Goal: Task Accomplishment & Management: Complete application form

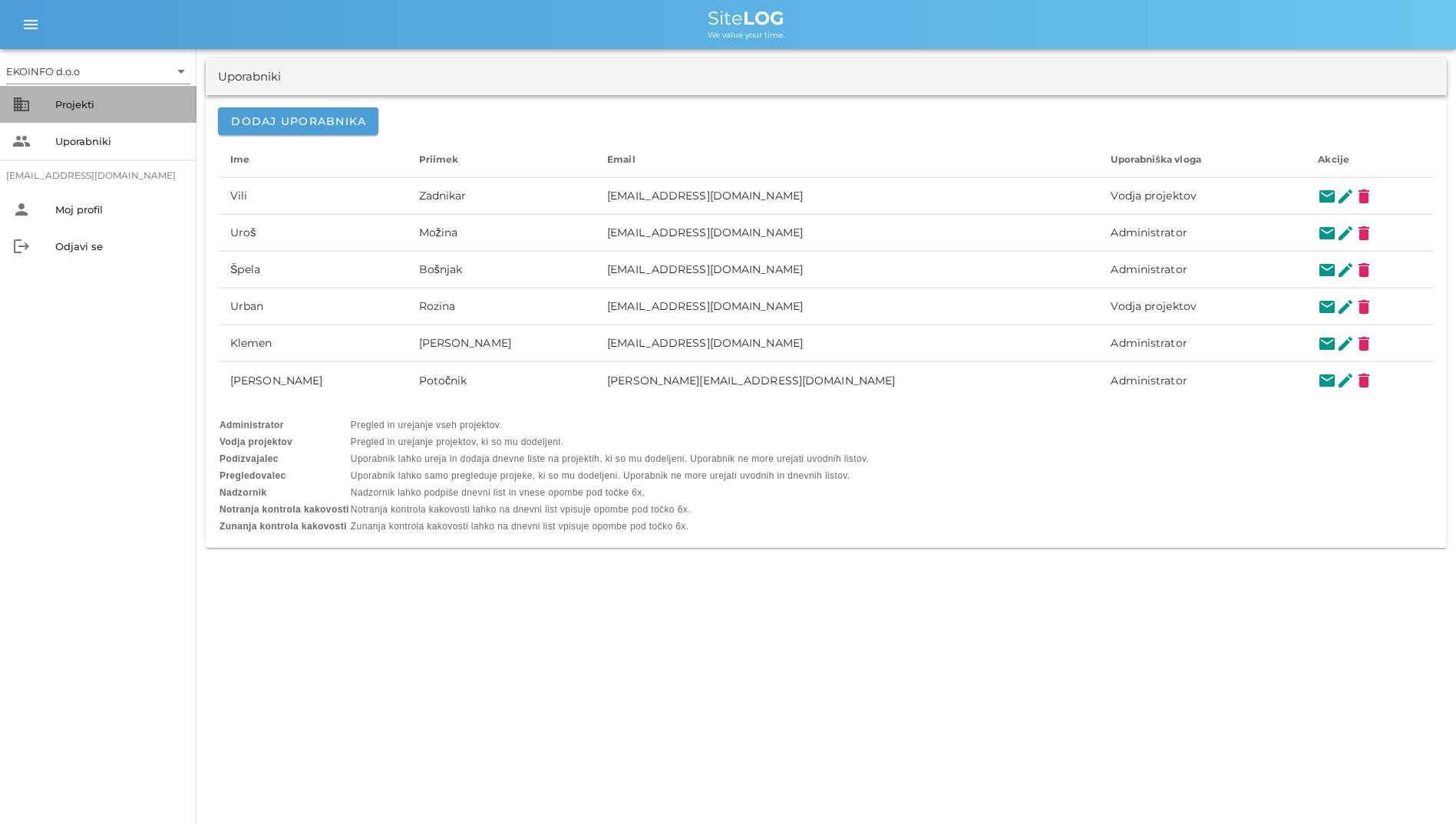
click at [120, 99] on div "Projekti" at bounding box center [119, 104] width 129 height 12
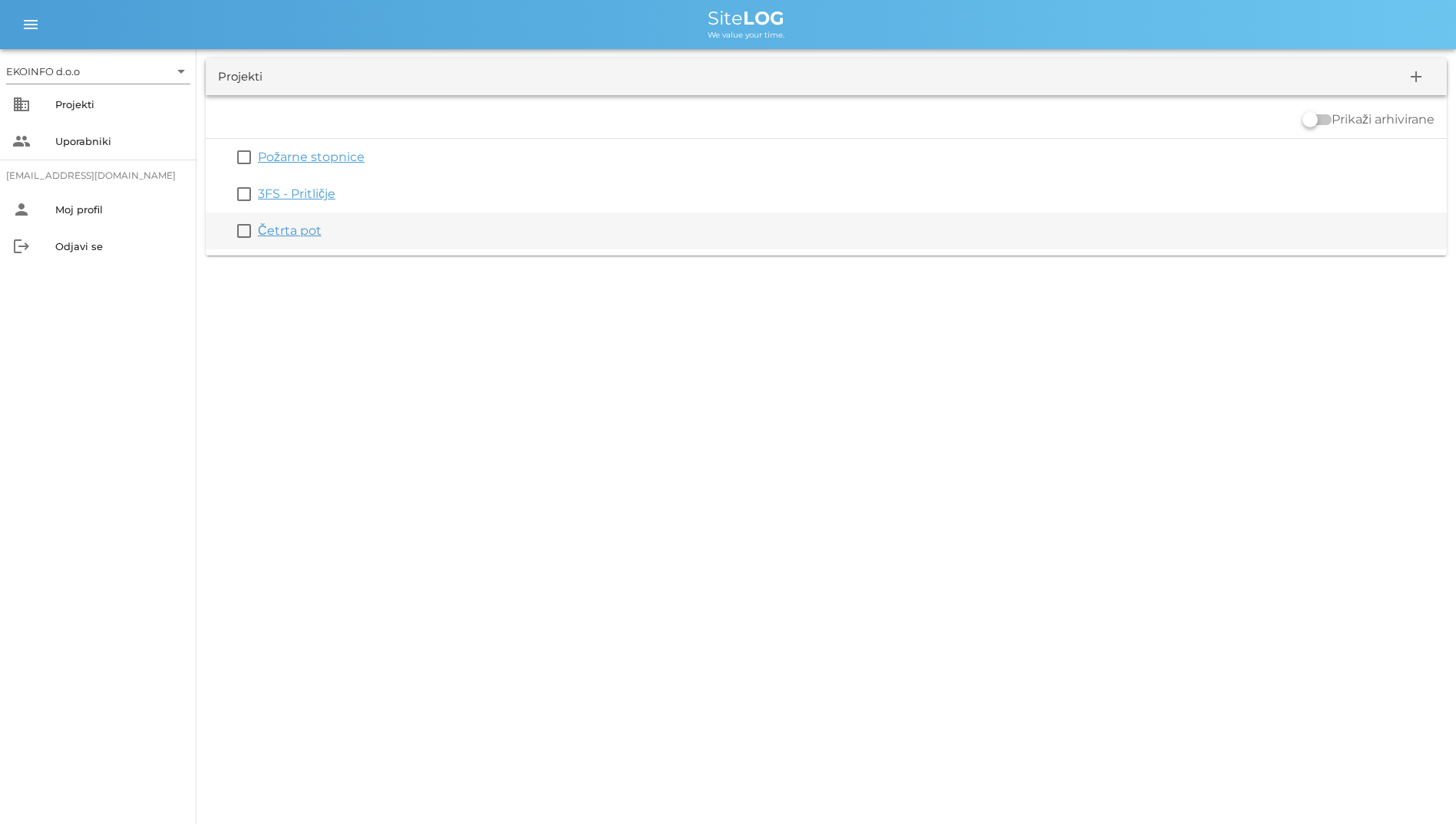
click at [299, 228] on link "Četrta pot" at bounding box center [289, 230] width 63 height 14
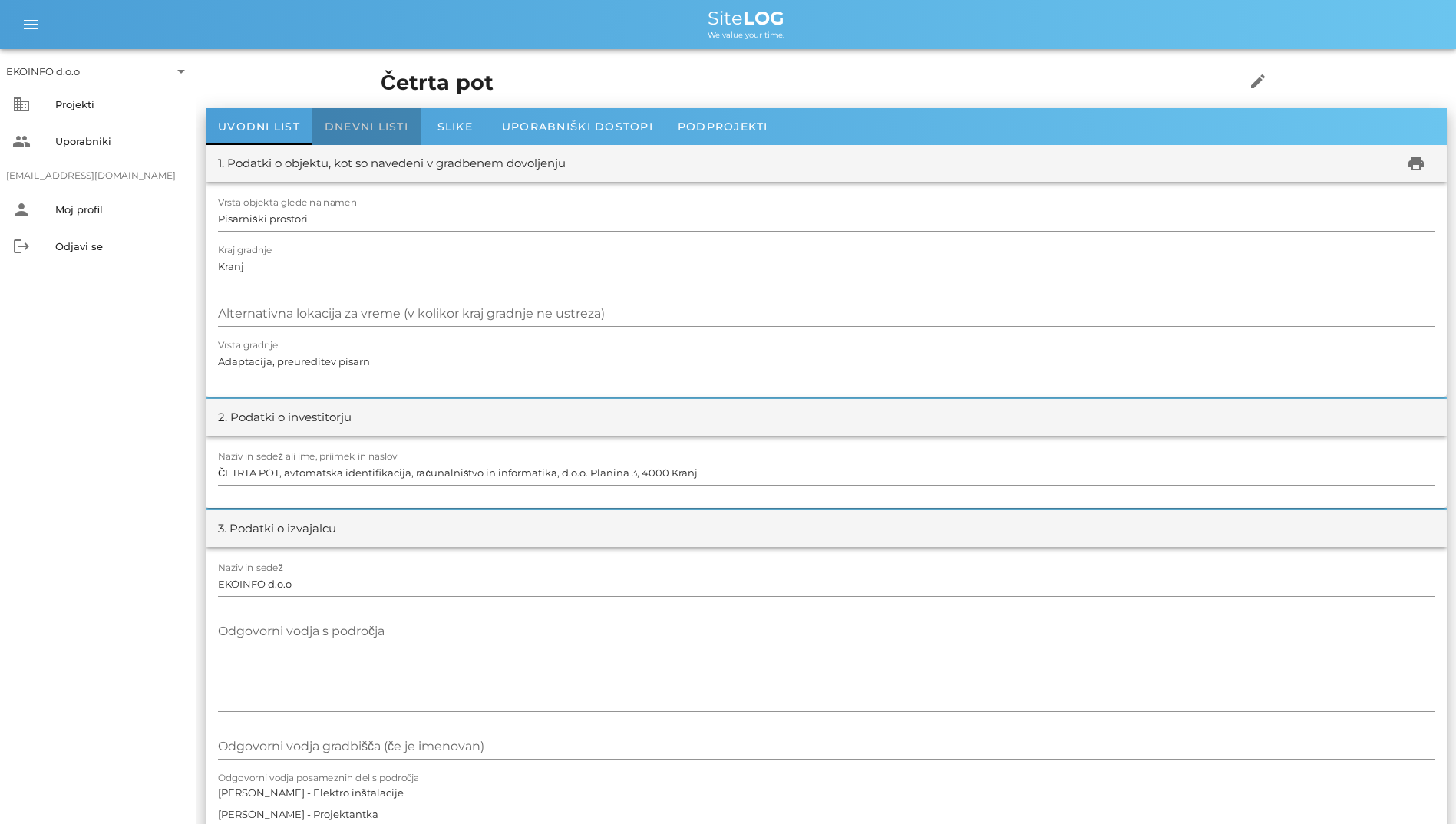
click at [368, 116] on div "Dnevni listi" at bounding box center [367, 126] width 108 height 37
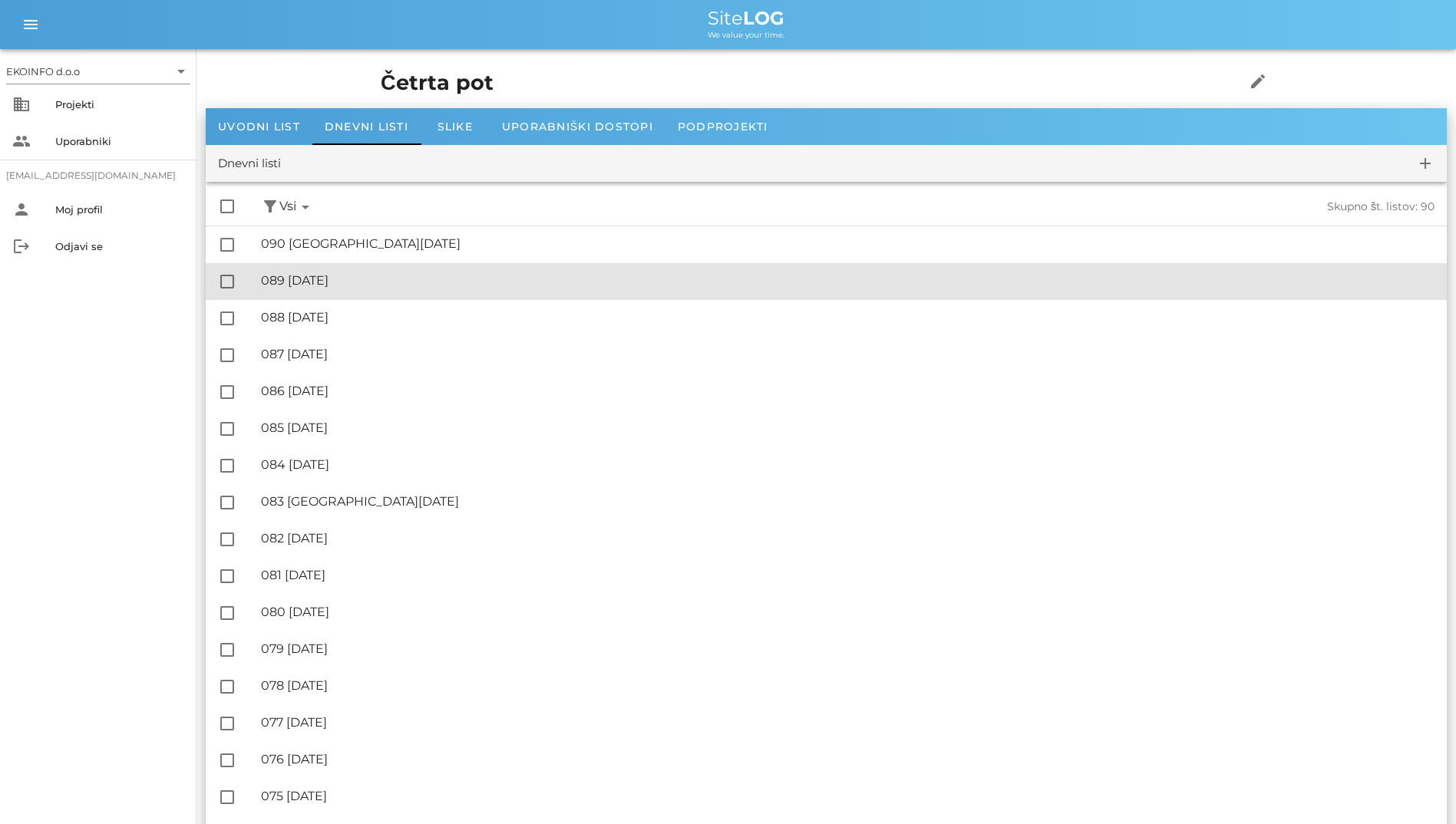
click at [394, 267] on div "🔏 089 [DATE] ✓ Podpisal: Nadzornik ✓ Podpisal: Sestavljalec ✓ Podpisal: Odgovor…" at bounding box center [847, 281] width 1174 height 34
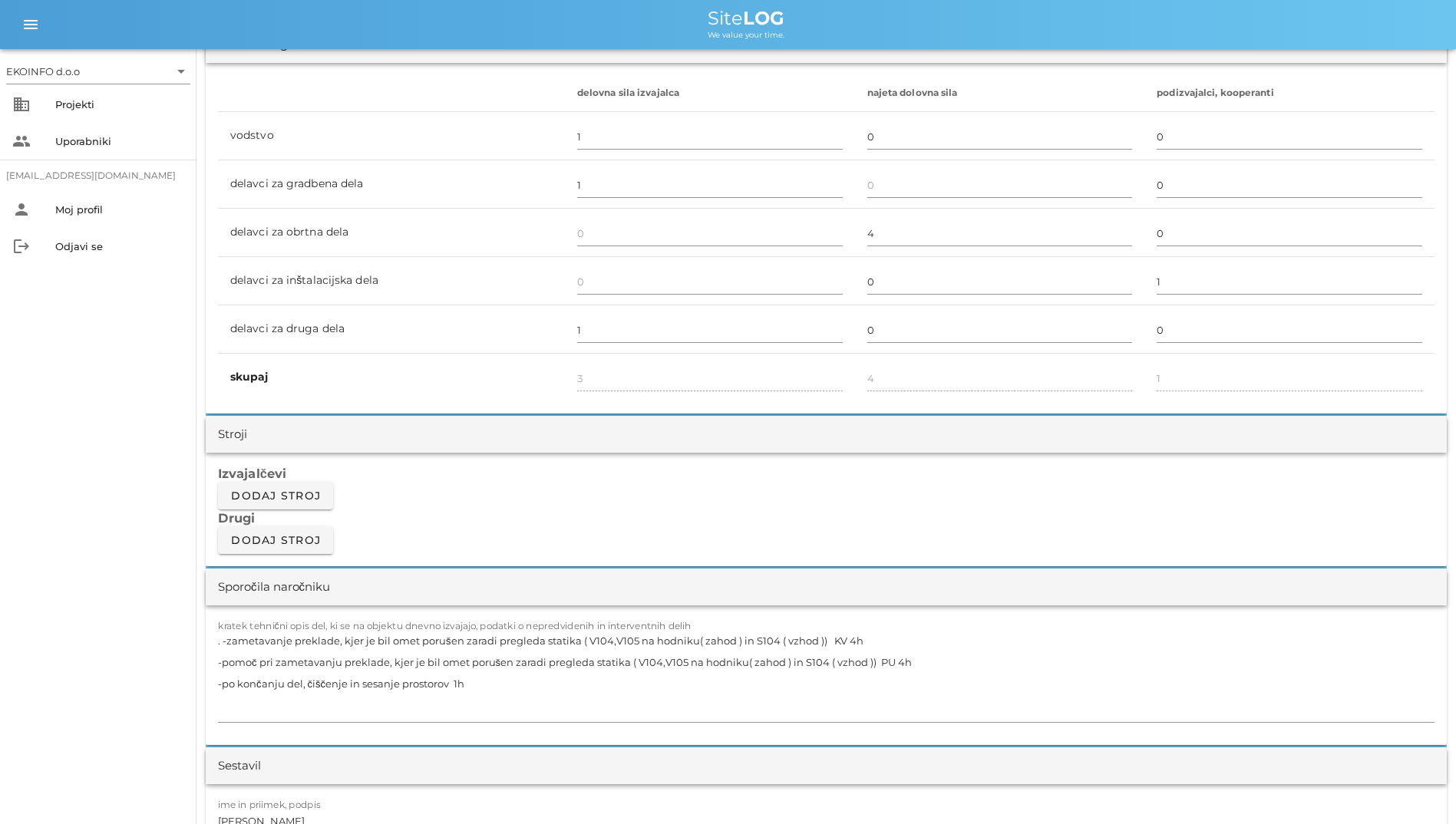
scroll to position [1151, 0]
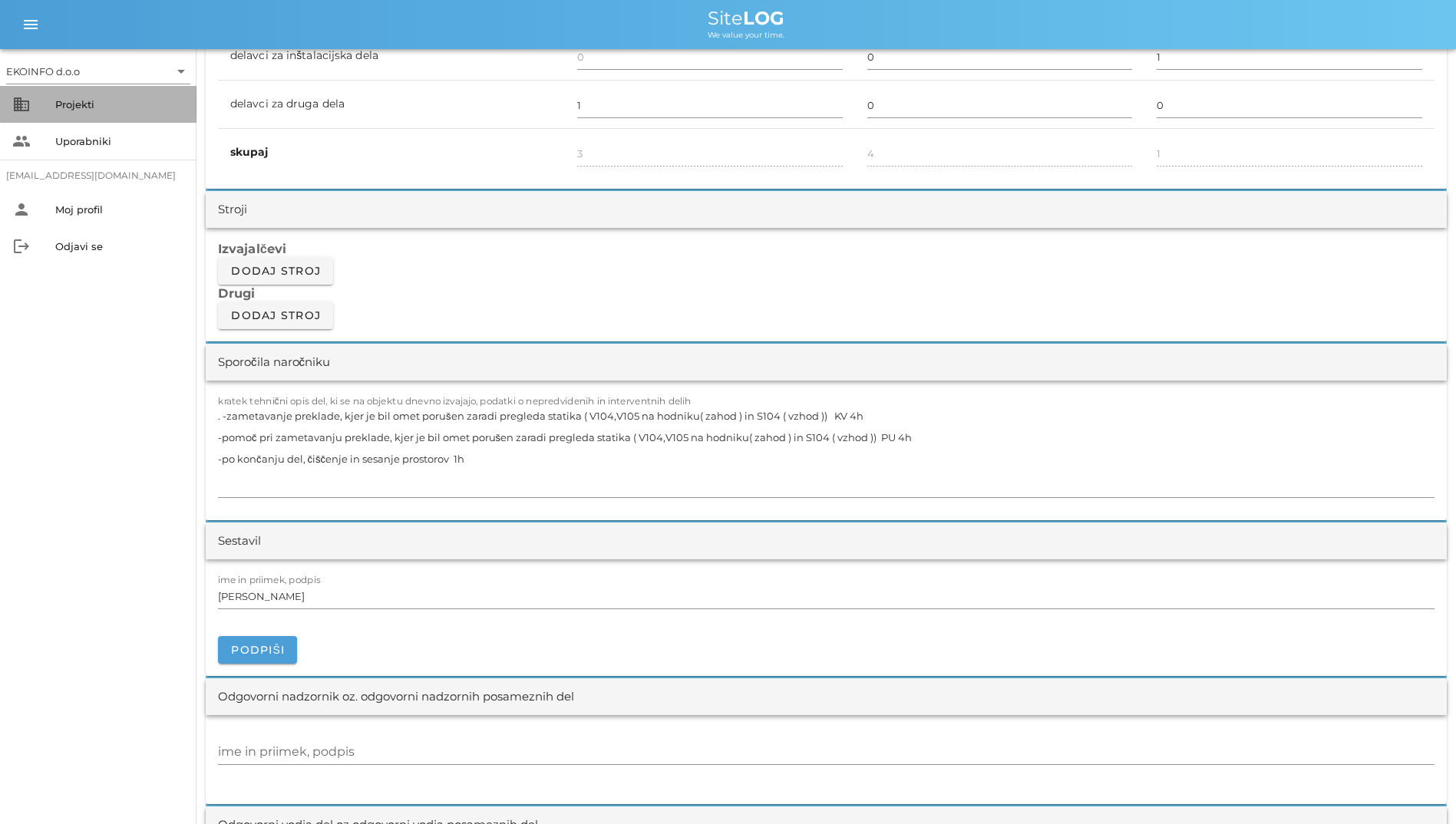
click at [41, 94] on div "business Projekti" at bounding box center [98, 104] width 196 height 37
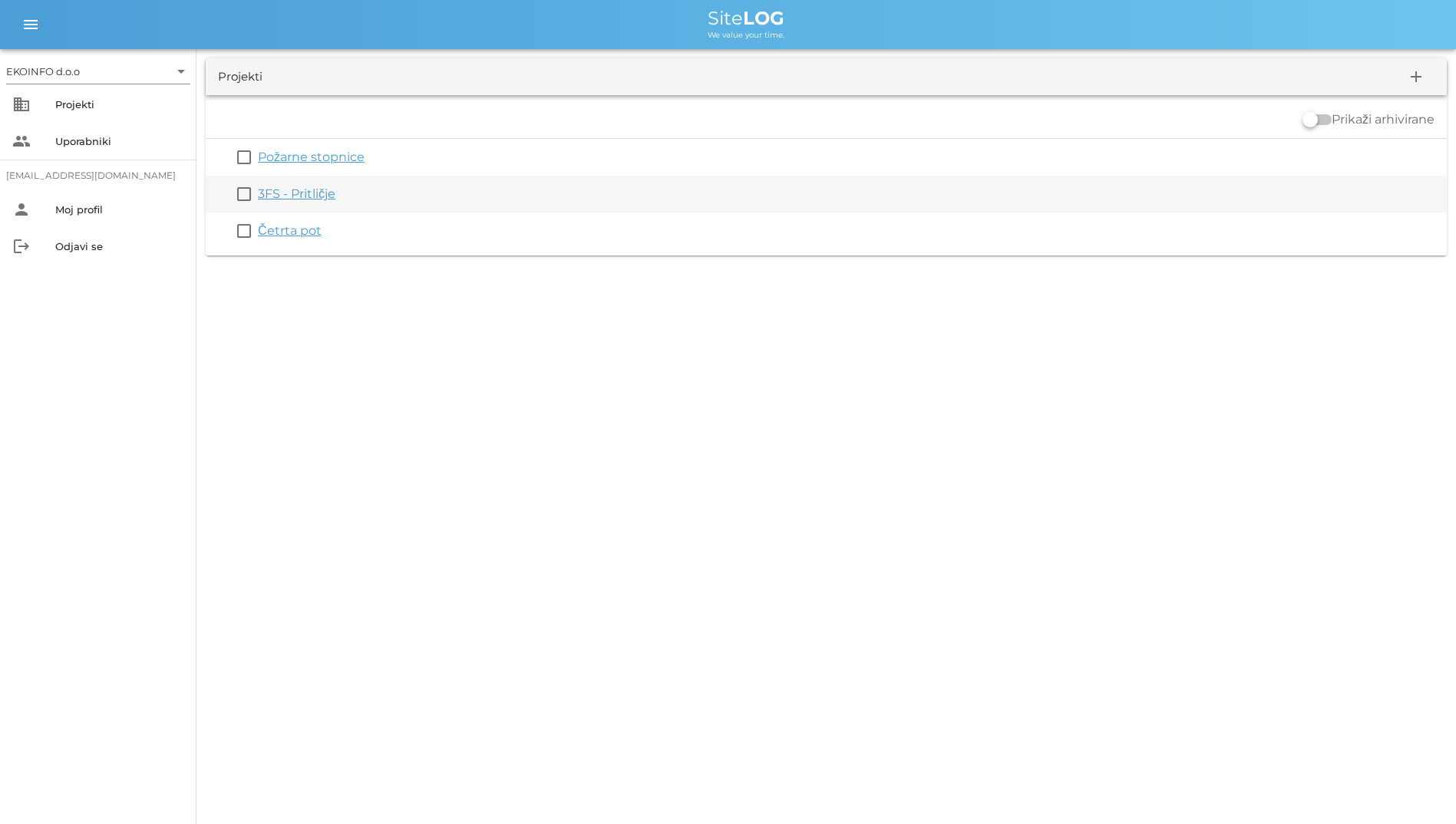
click at [293, 195] on link "3FS - Pritličje" at bounding box center [297, 193] width 78 height 14
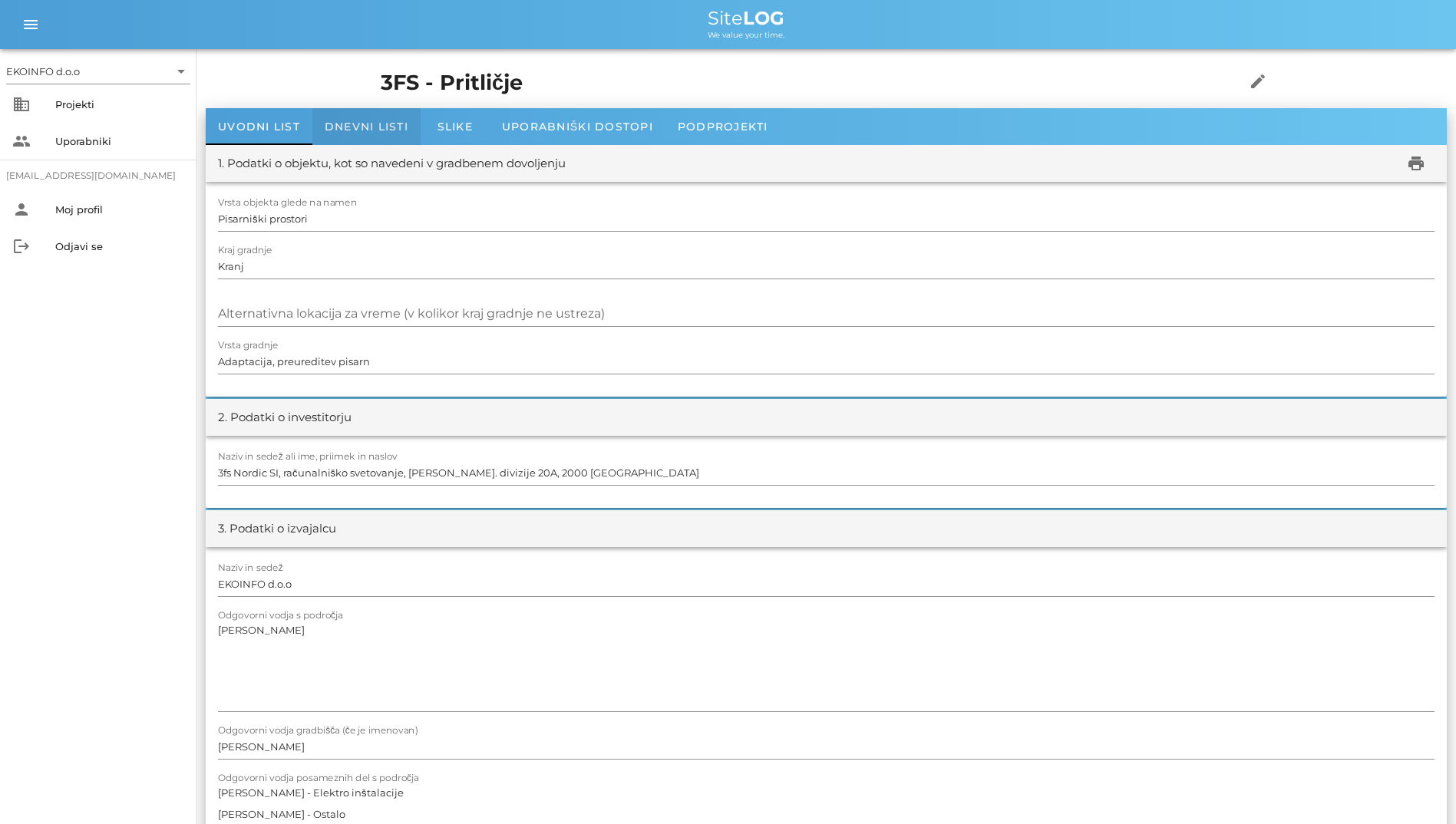
click at [368, 136] on div "Dnevni listi" at bounding box center [367, 126] width 108 height 37
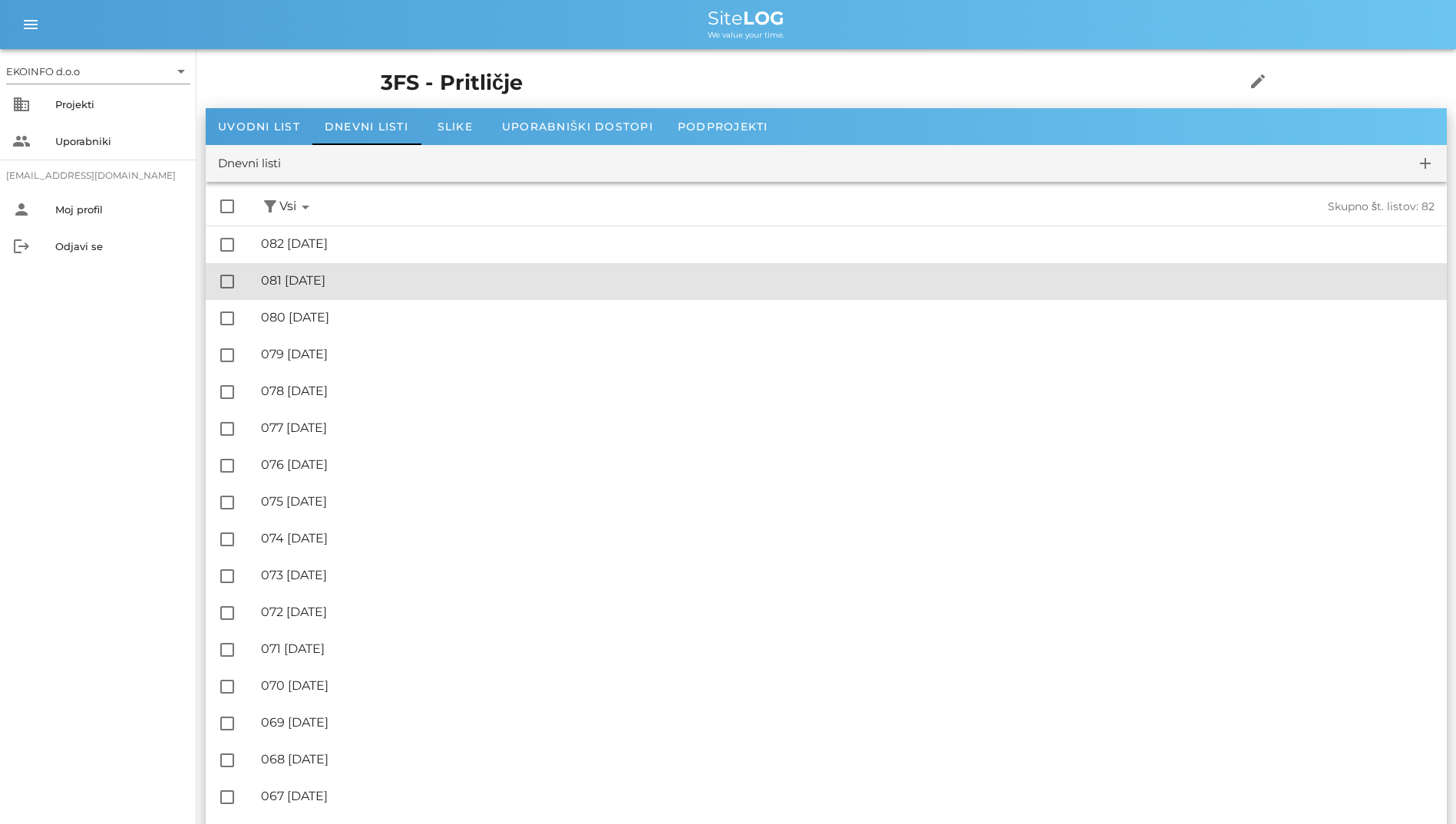
click at [314, 273] on div "🔏 081 [DATE]" at bounding box center [847, 279] width 1174 height 14
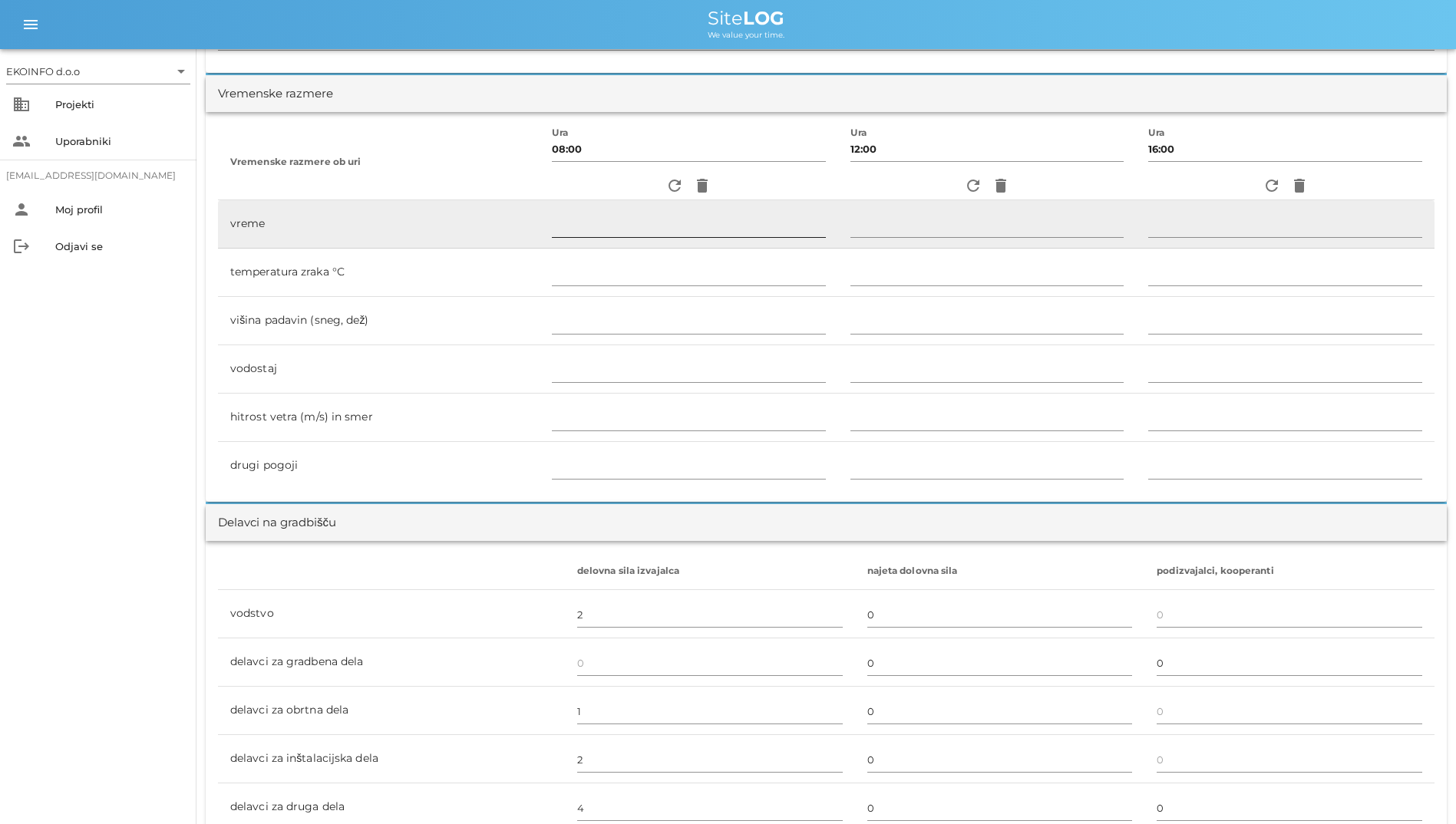
scroll to position [307, 0]
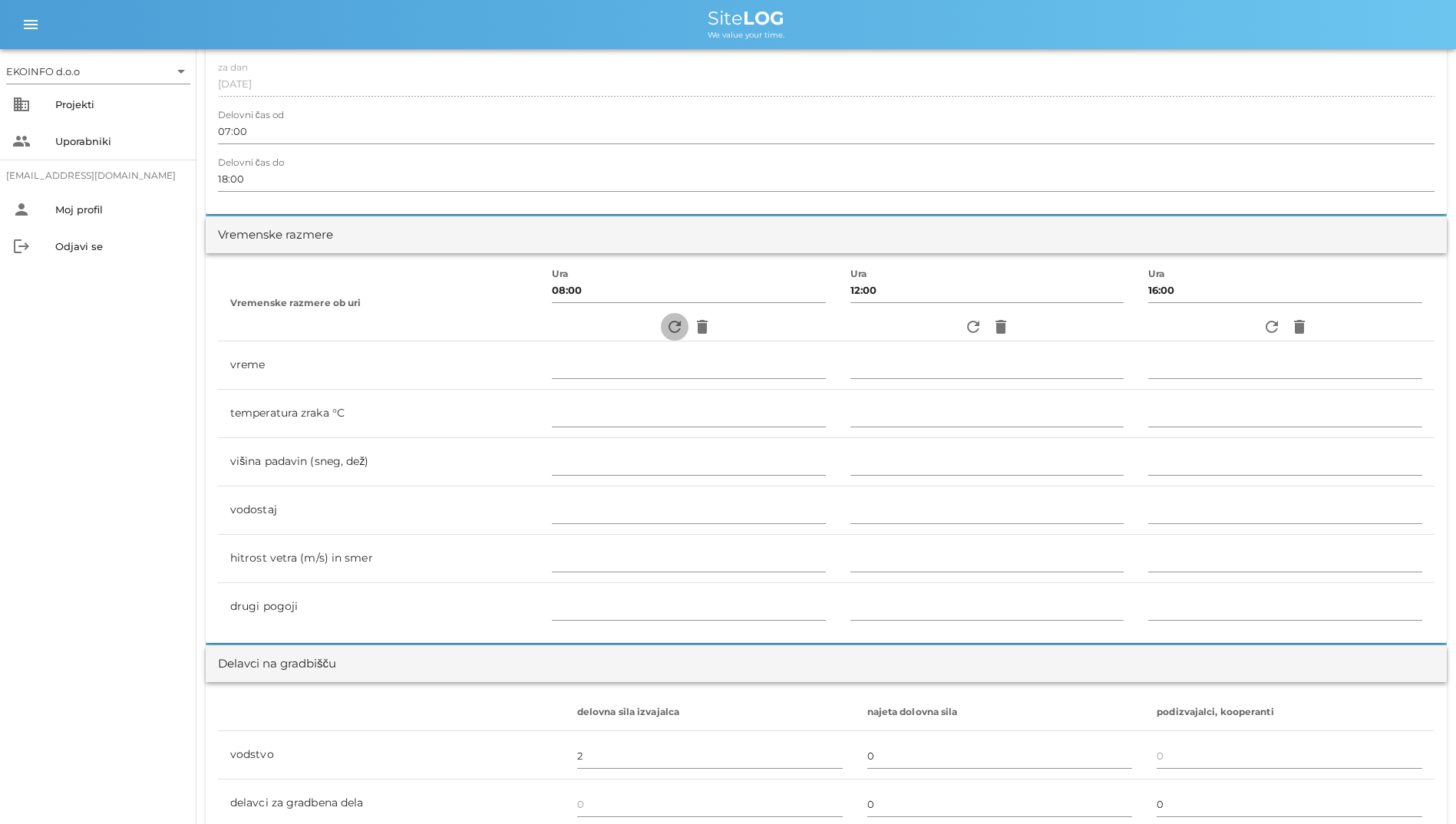
click at [665, 326] on icon "refresh" at bounding box center [674, 326] width 18 height 18
type input "delno oblačno"
type input "19"
type input "0"
type input "0.56 m/s šibek JV"
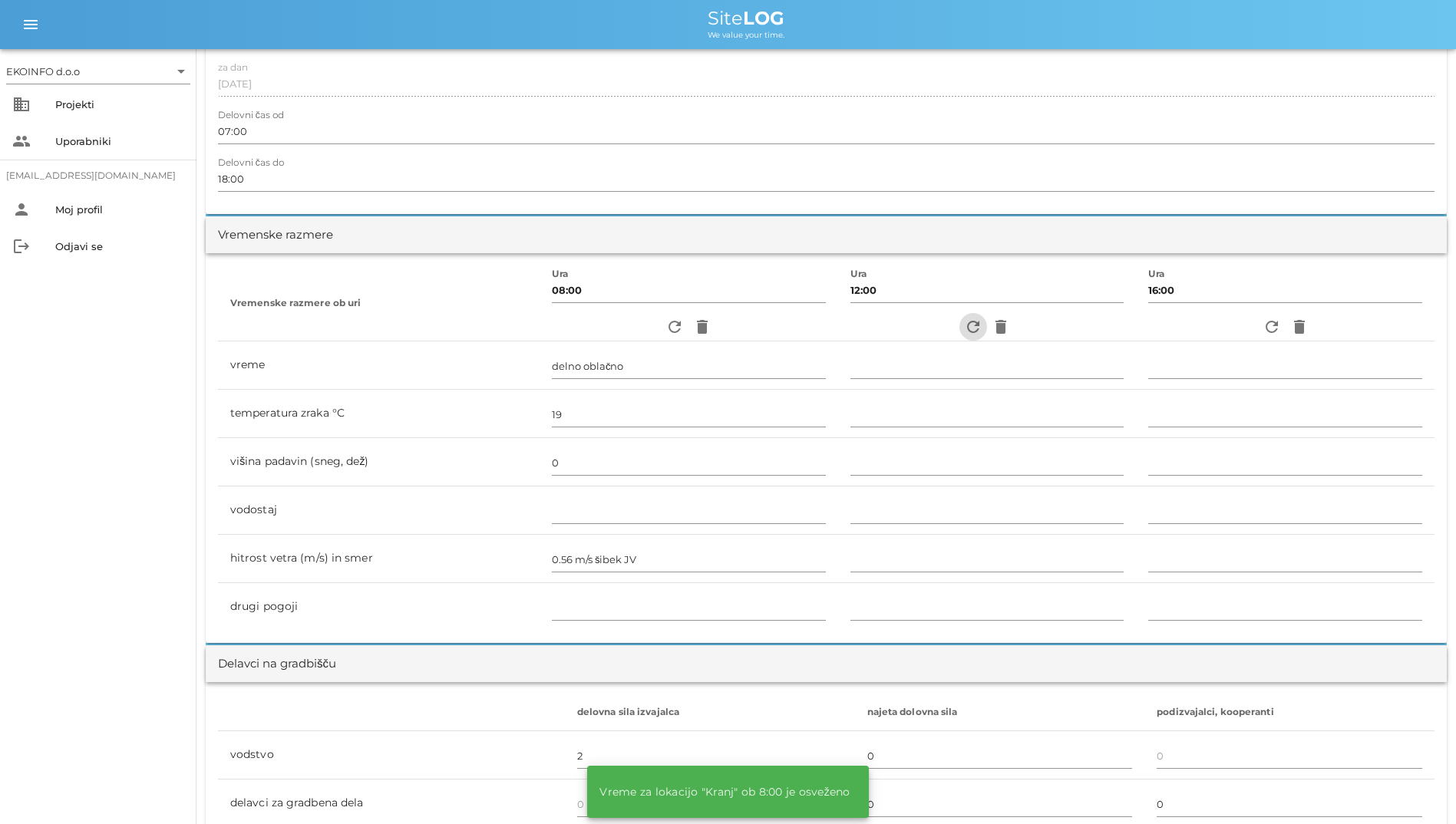
click at [964, 322] on icon "refresh" at bounding box center [973, 326] width 18 height 18
type input "oblačno"
type input "21"
type input "0"
type input "1.39 m/s šibek SV"
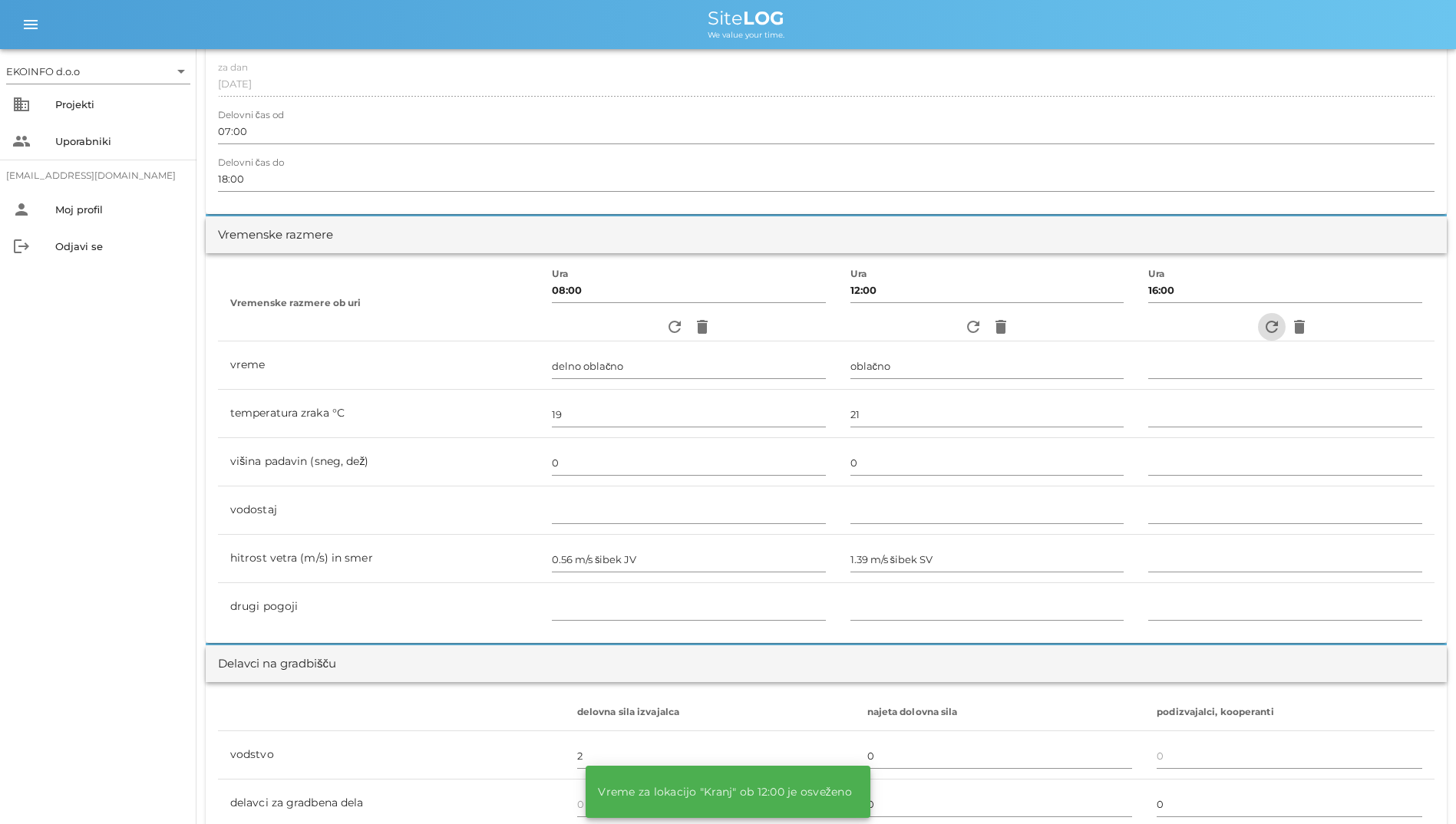
click at [1270, 331] on icon "refresh" at bounding box center [1271, 326] width 18 height 18
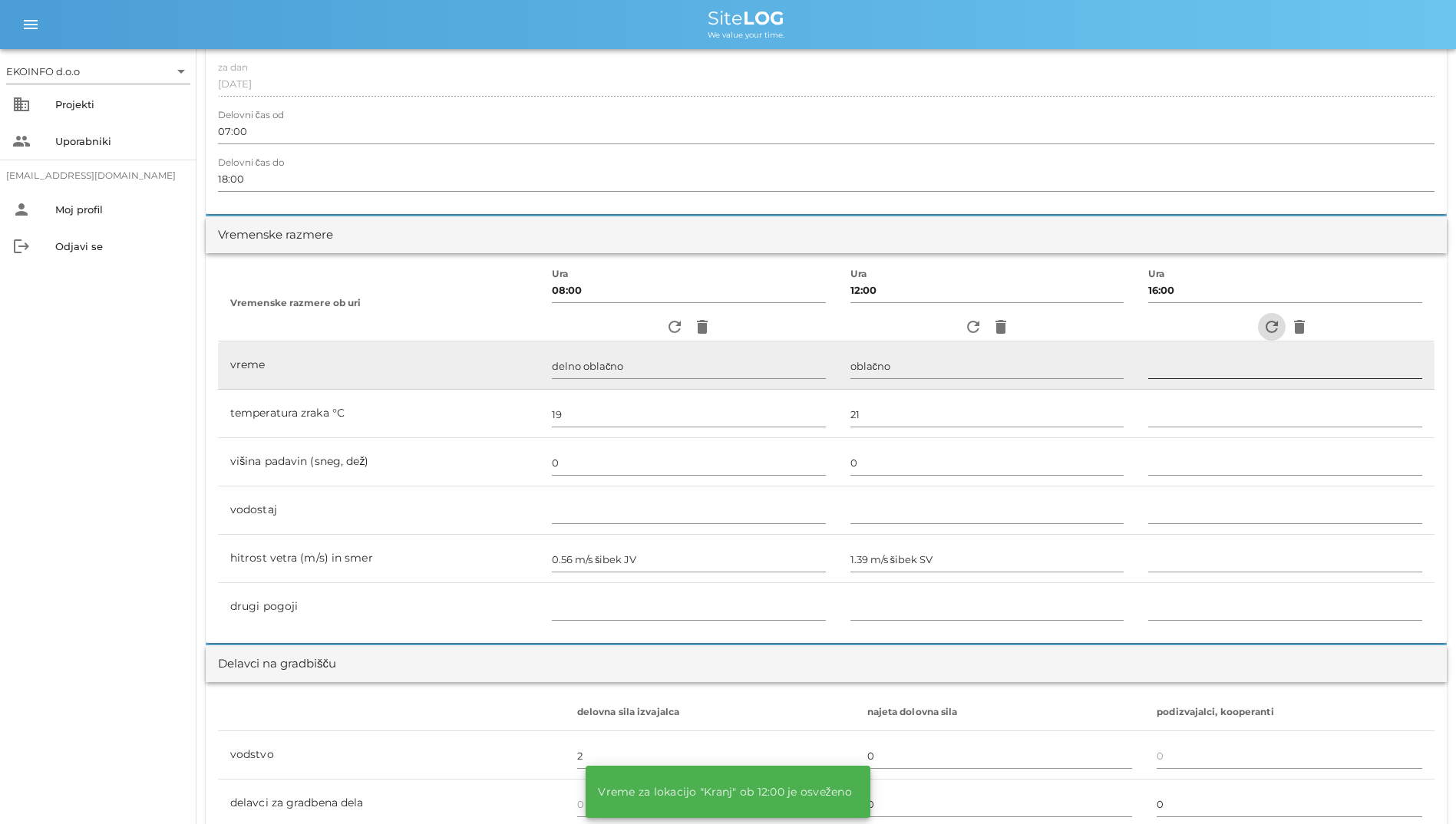
type input "oblačno"
type input "16"
type input "0"
type input "0.56 m/s šibek S"
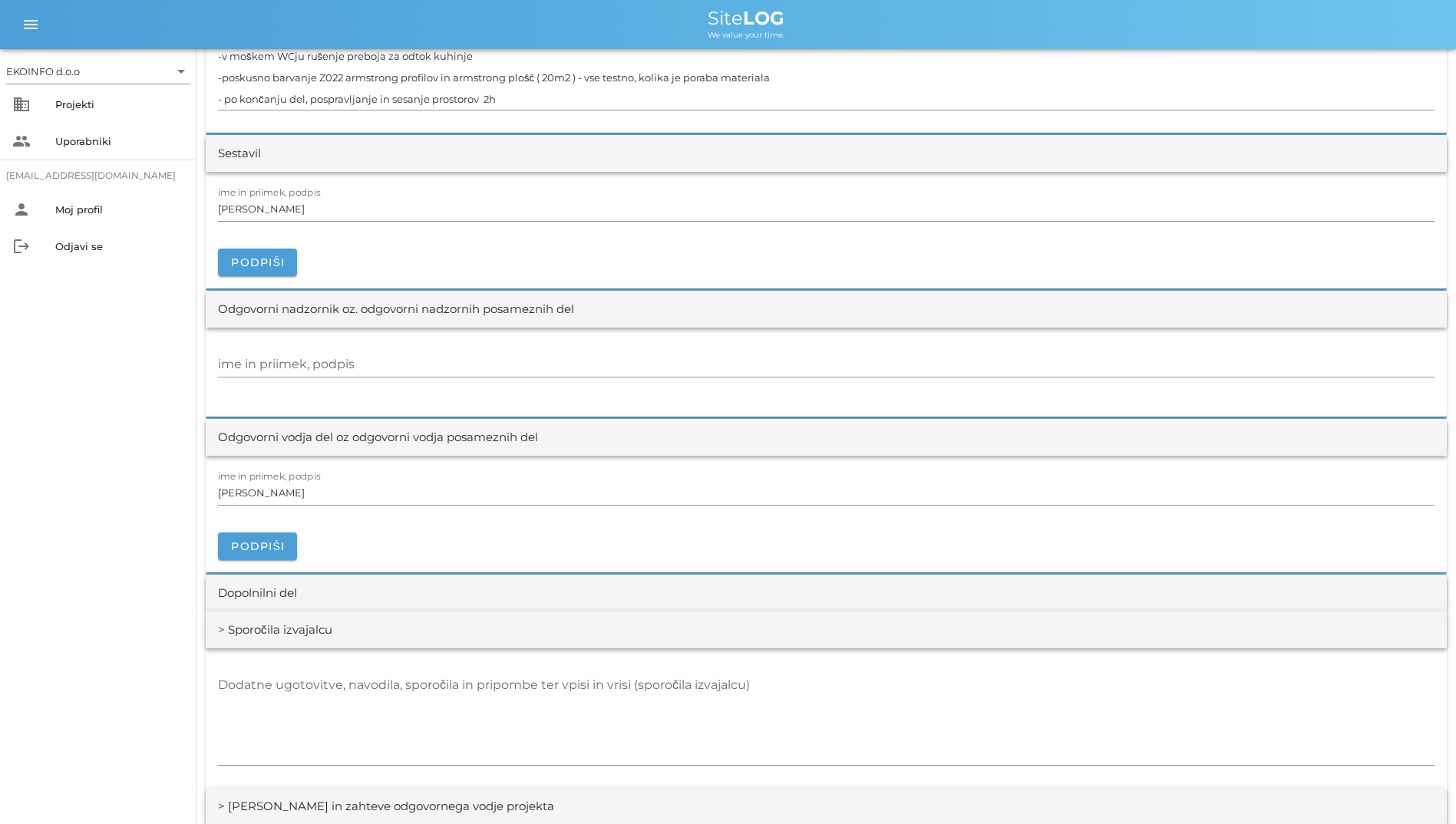
scroll to position [1689, 0]
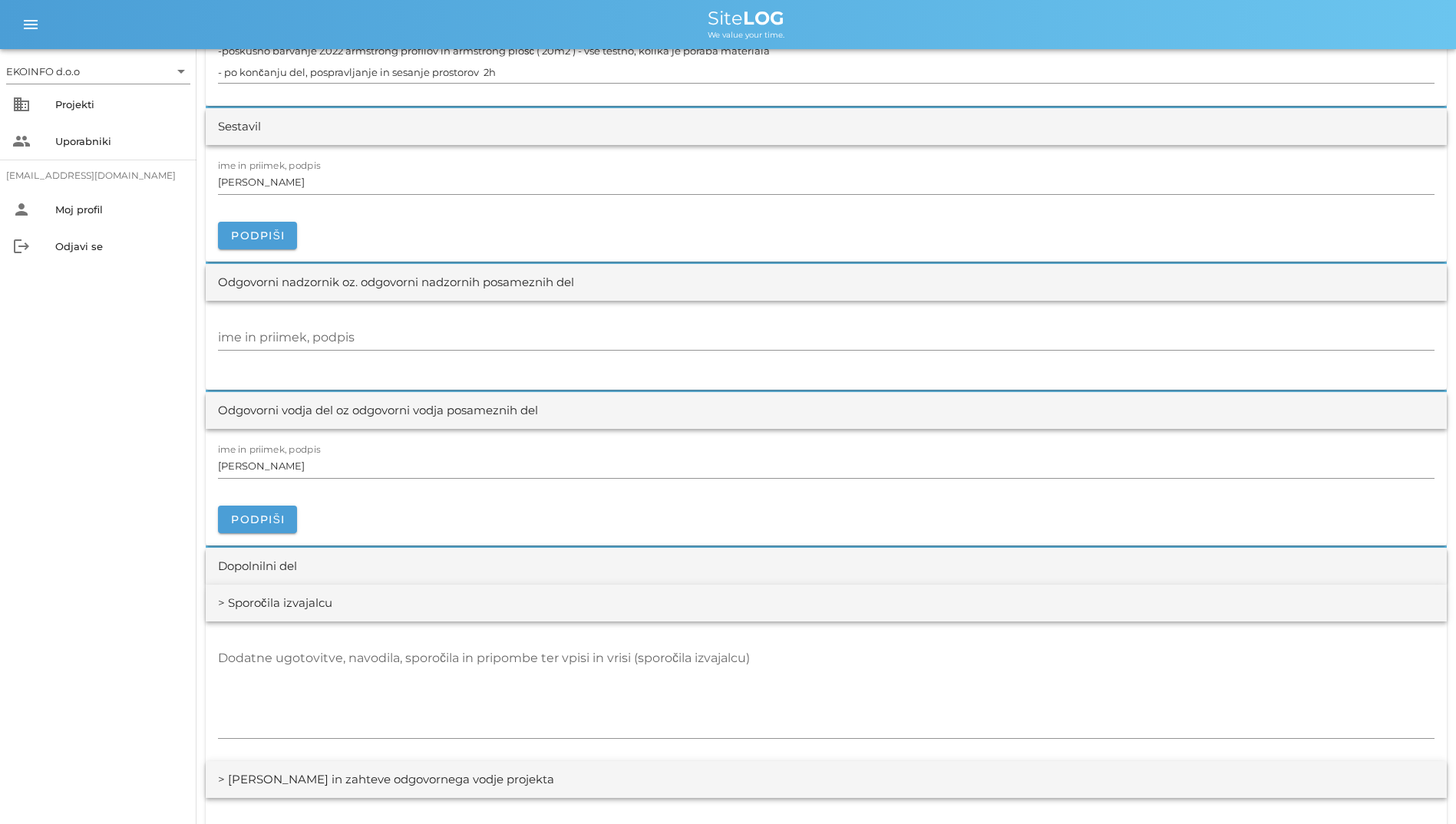
click at [354, 363] on div at bounding box center [826, 369] width 1216 height 17
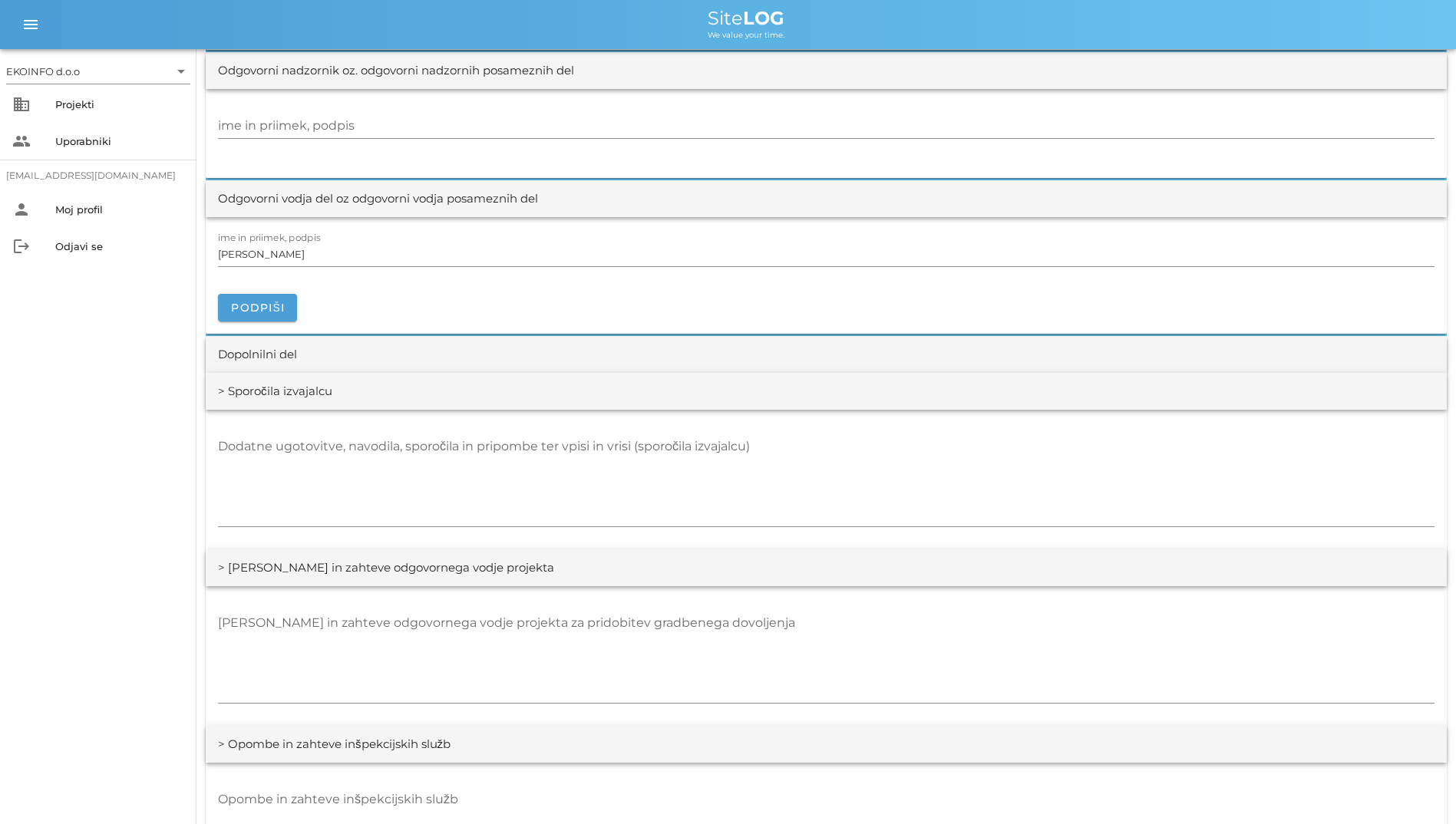
scroll to position [1919, 0]
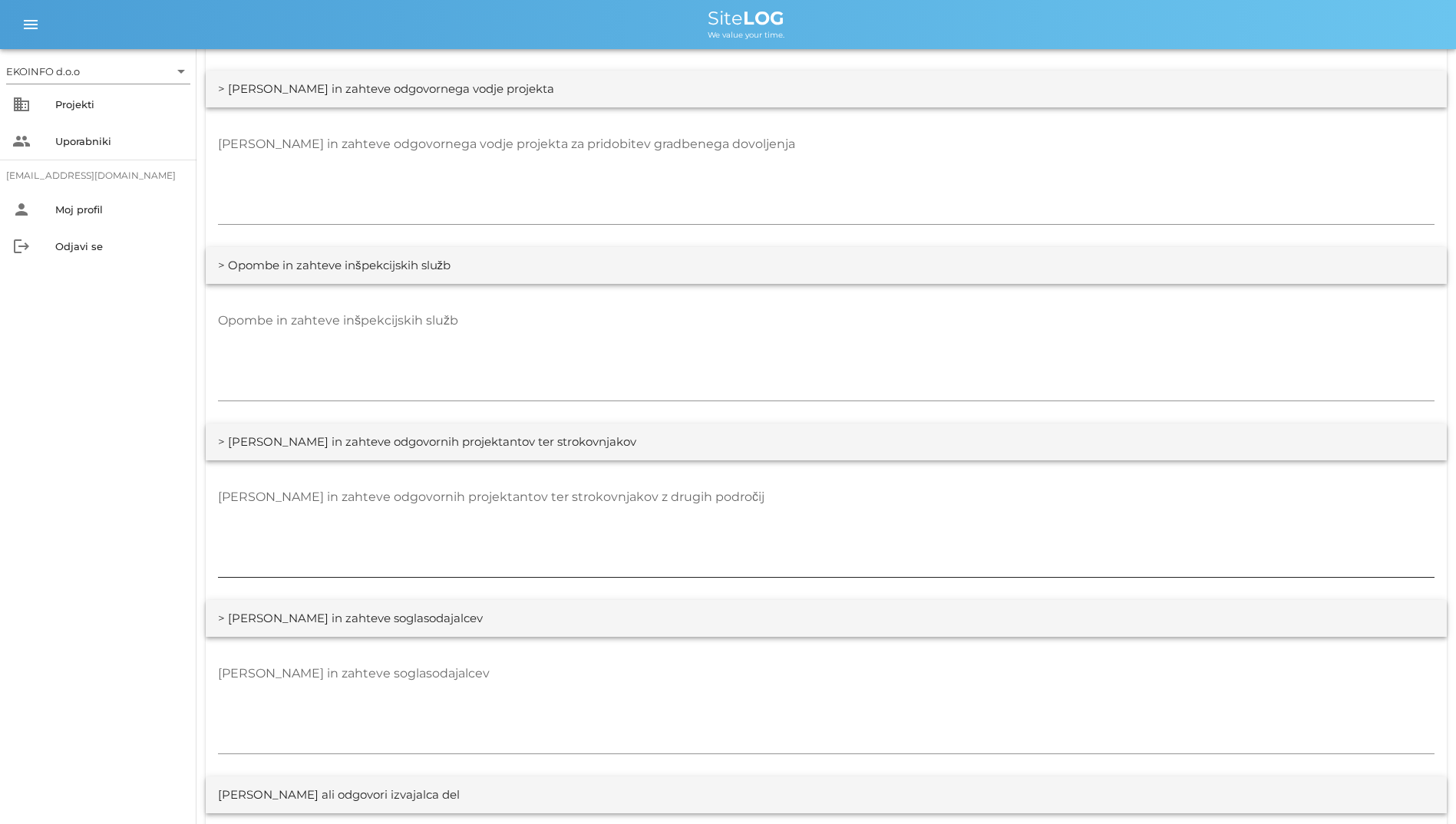
click at [580, 554] on textarea "[PERSON_NAME] in zahteve odgovornih projektantov ter strokovnjakov z drugih pod…" at bounding box center [826, 530] width 1216 height 92
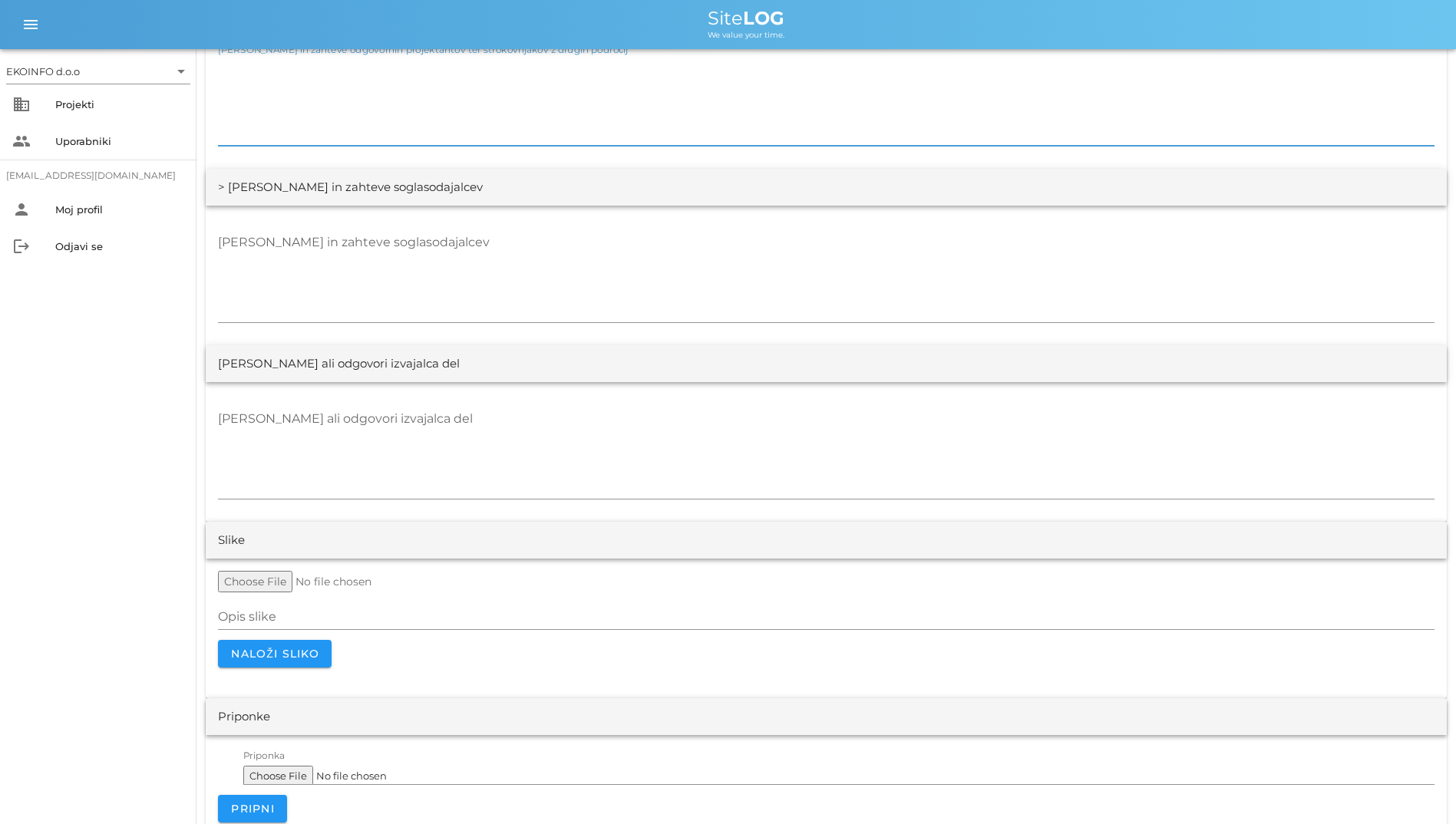
scroll to position [2830, 0]
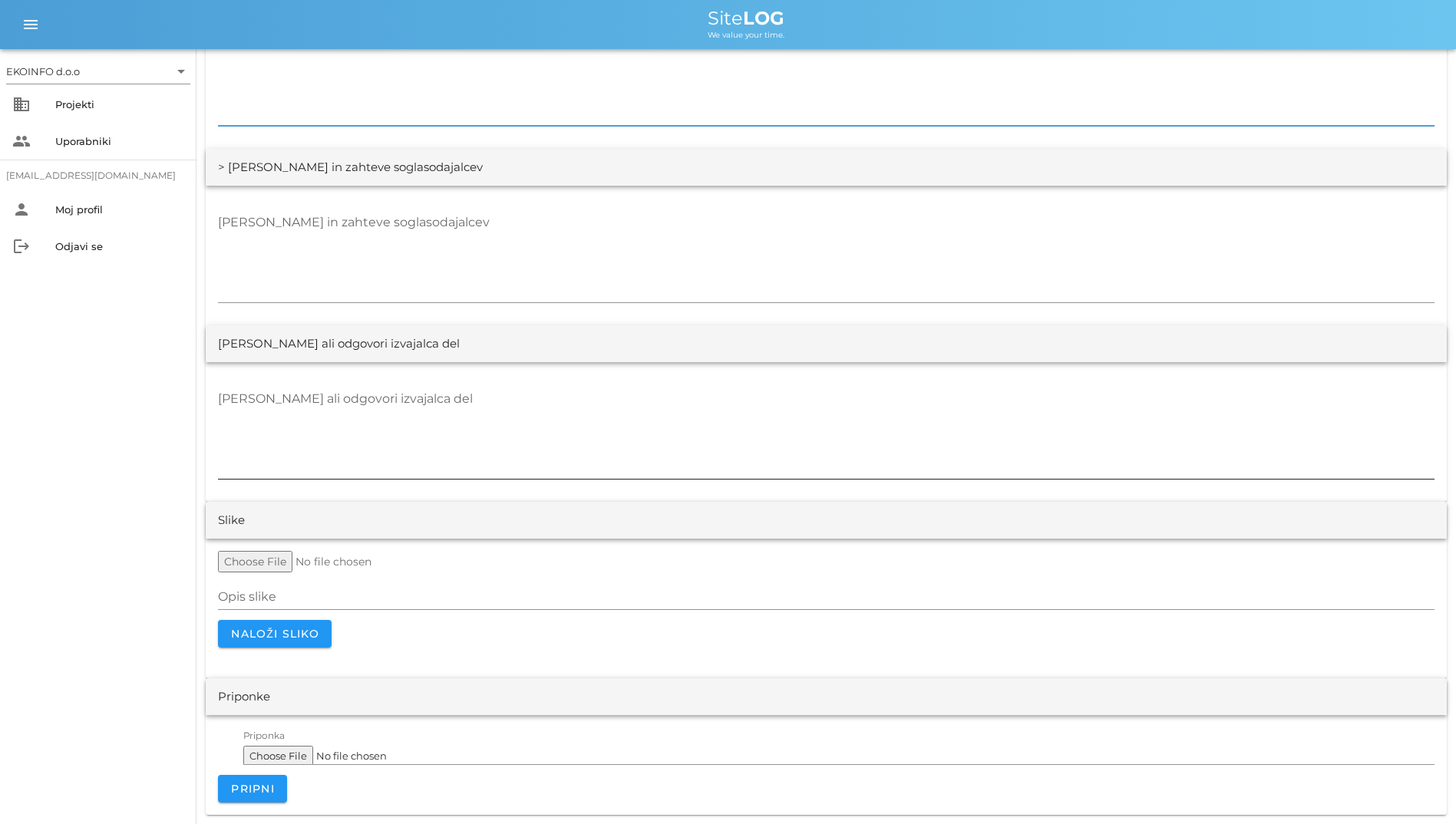
click at [387, 468] on textarea "[PERSON_NAME] ali odgovori izvajalca del" at bounding box center [826, 432] width 1216 height 92
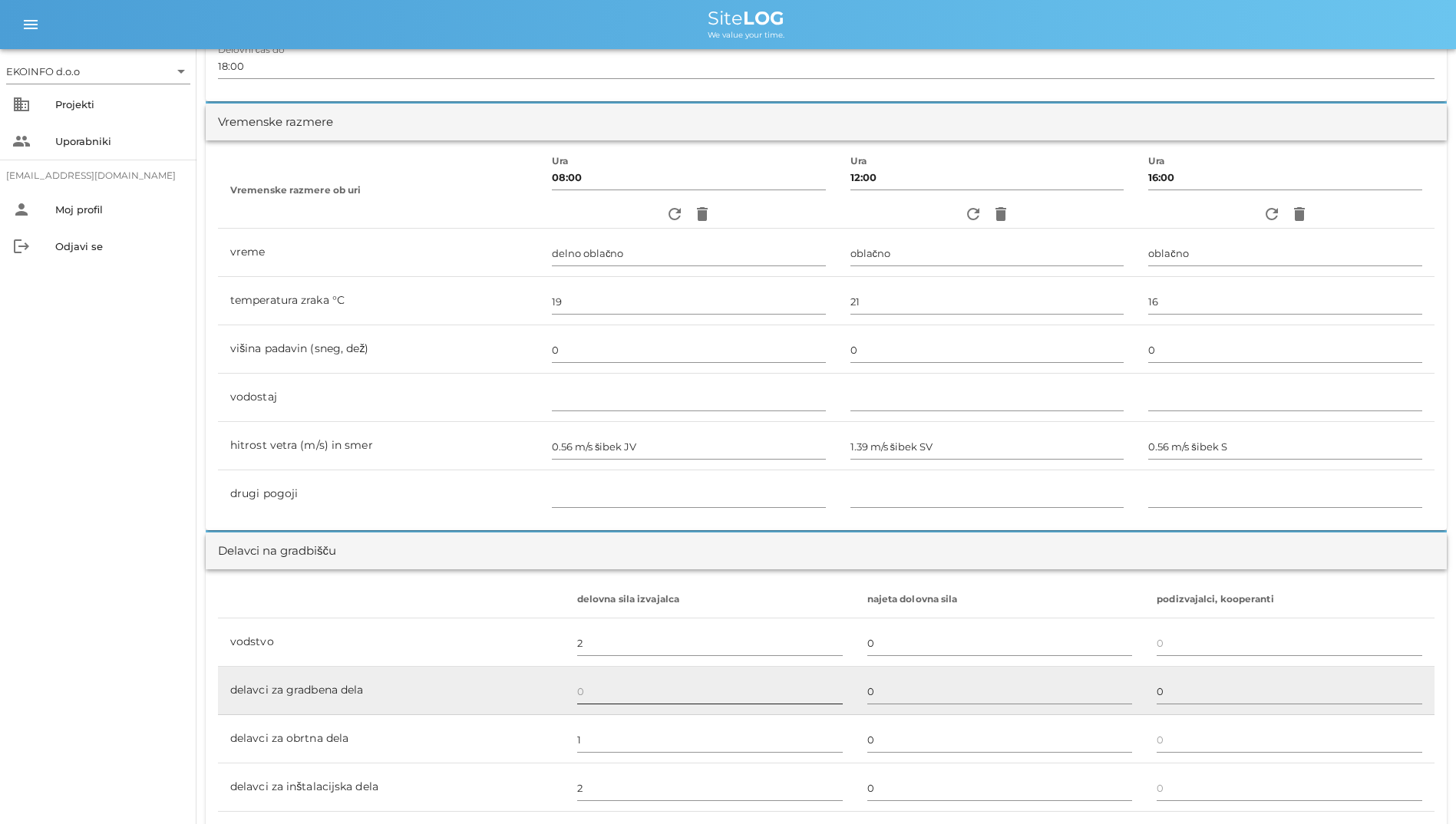
scroll to position [297, 0]
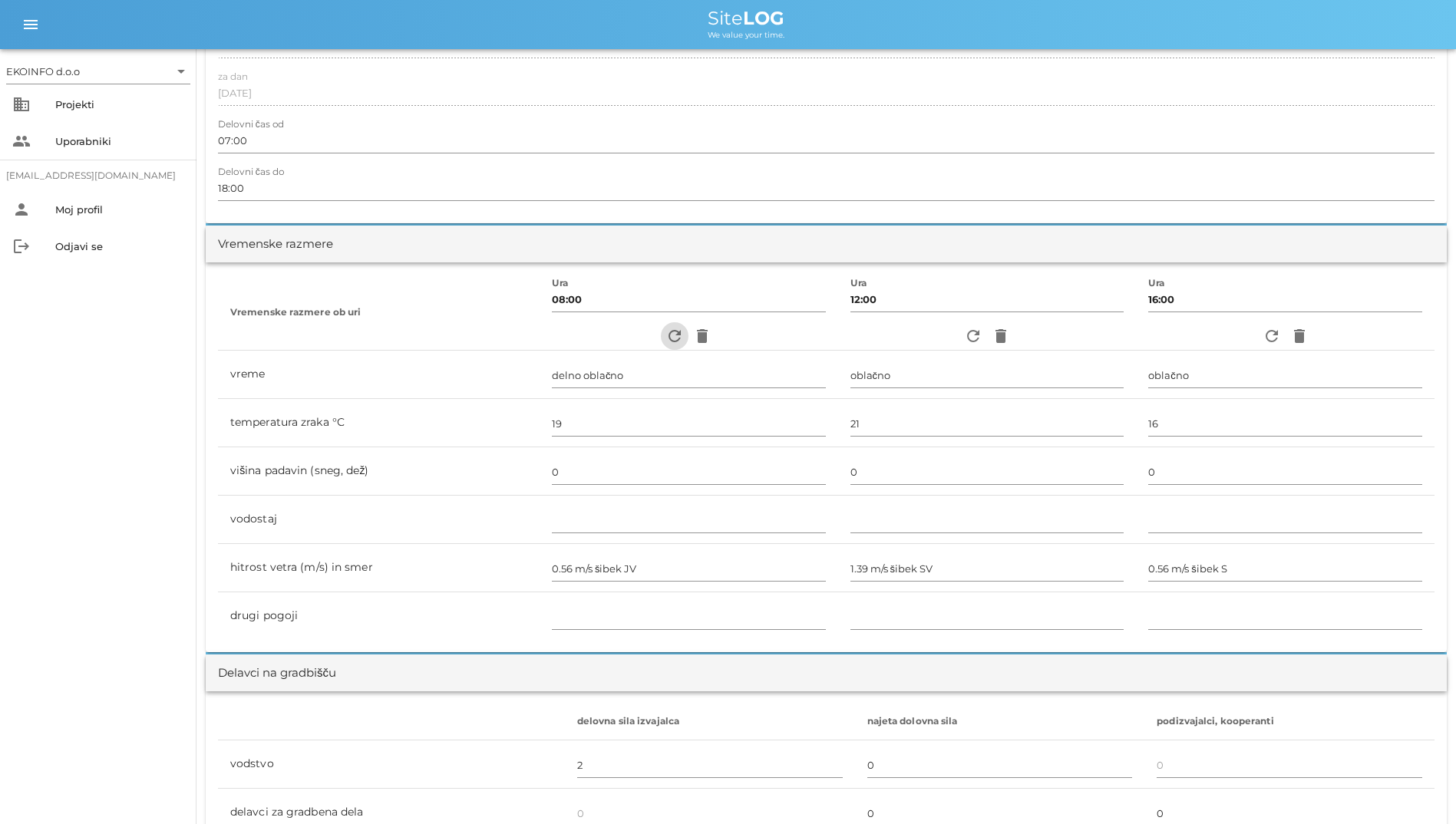
click at [668, 327] on icon "refresh" at bounding box center [674, 335] width 18 height 18
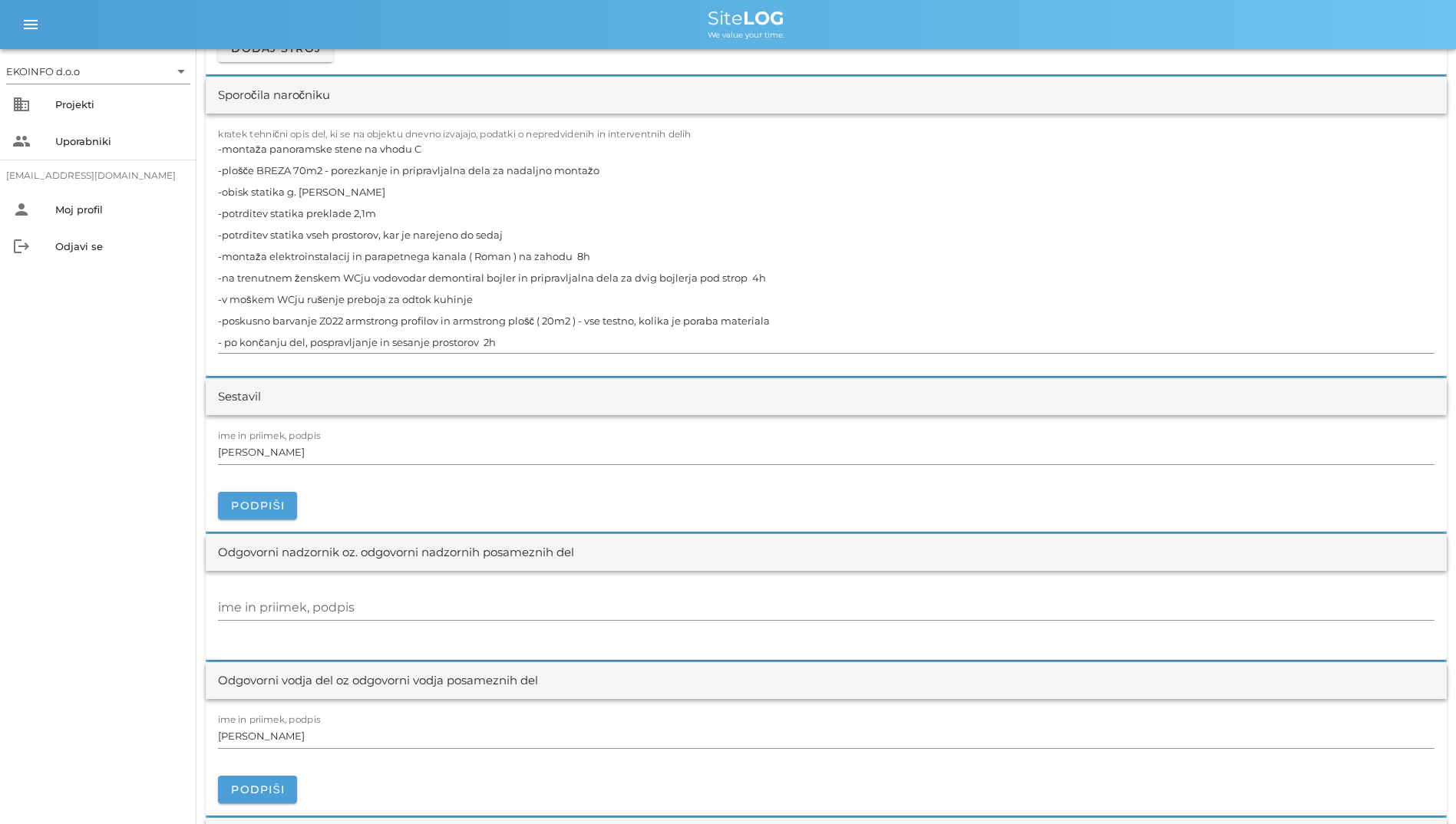
scroll to position [1458, 0]
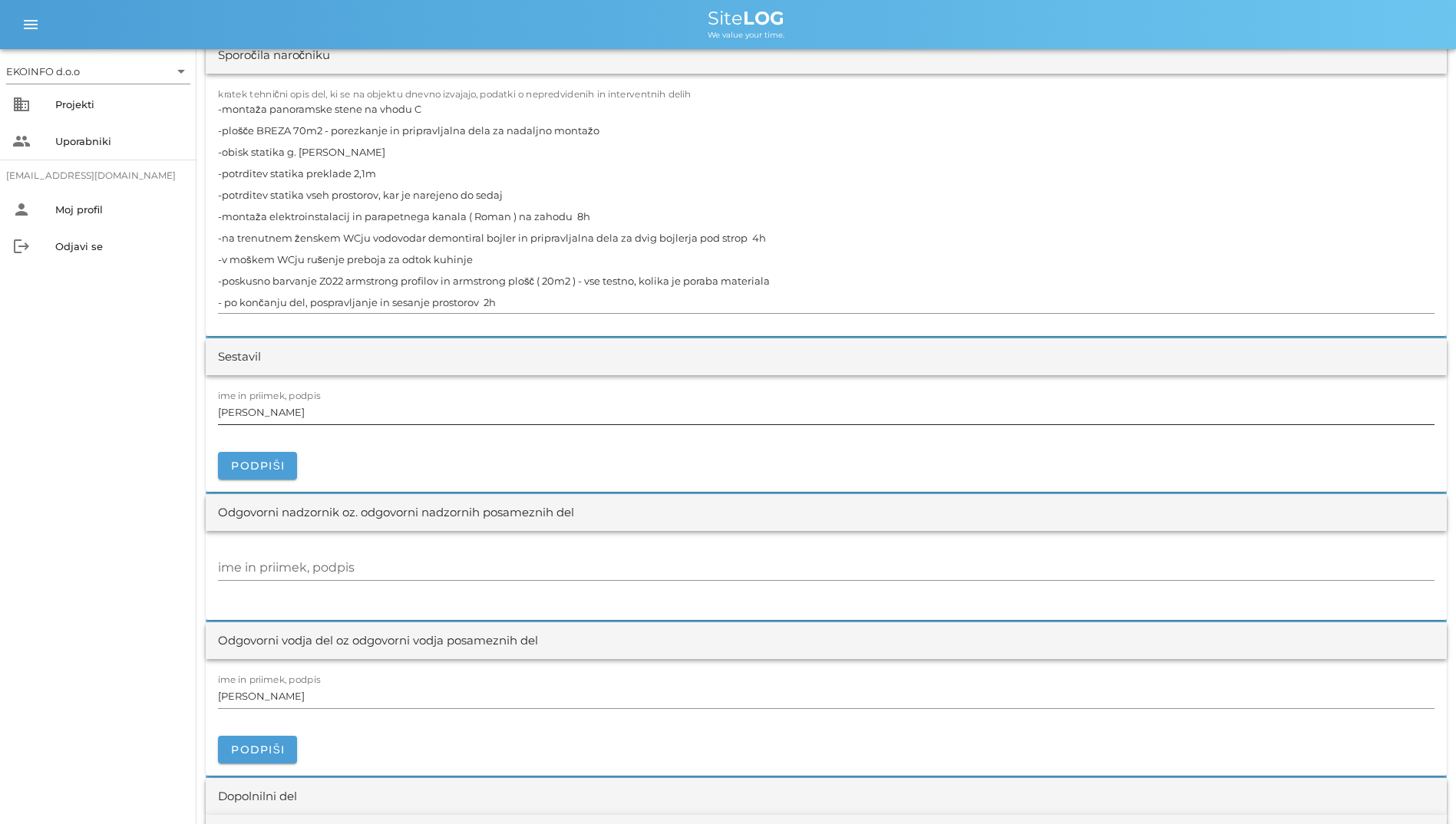
click at [1254, 397] on div "ime in priimek, podpis [PERSON_NAME]" at bounding box center [826, 412] width 1216 height 45
click at [718, 249] on textarea "-montaža panoramske stene na vhodu C -plošče BREZA 70m2 - porezkanje in priprav…" at bounding box center [826, 206] width 1216 height 215
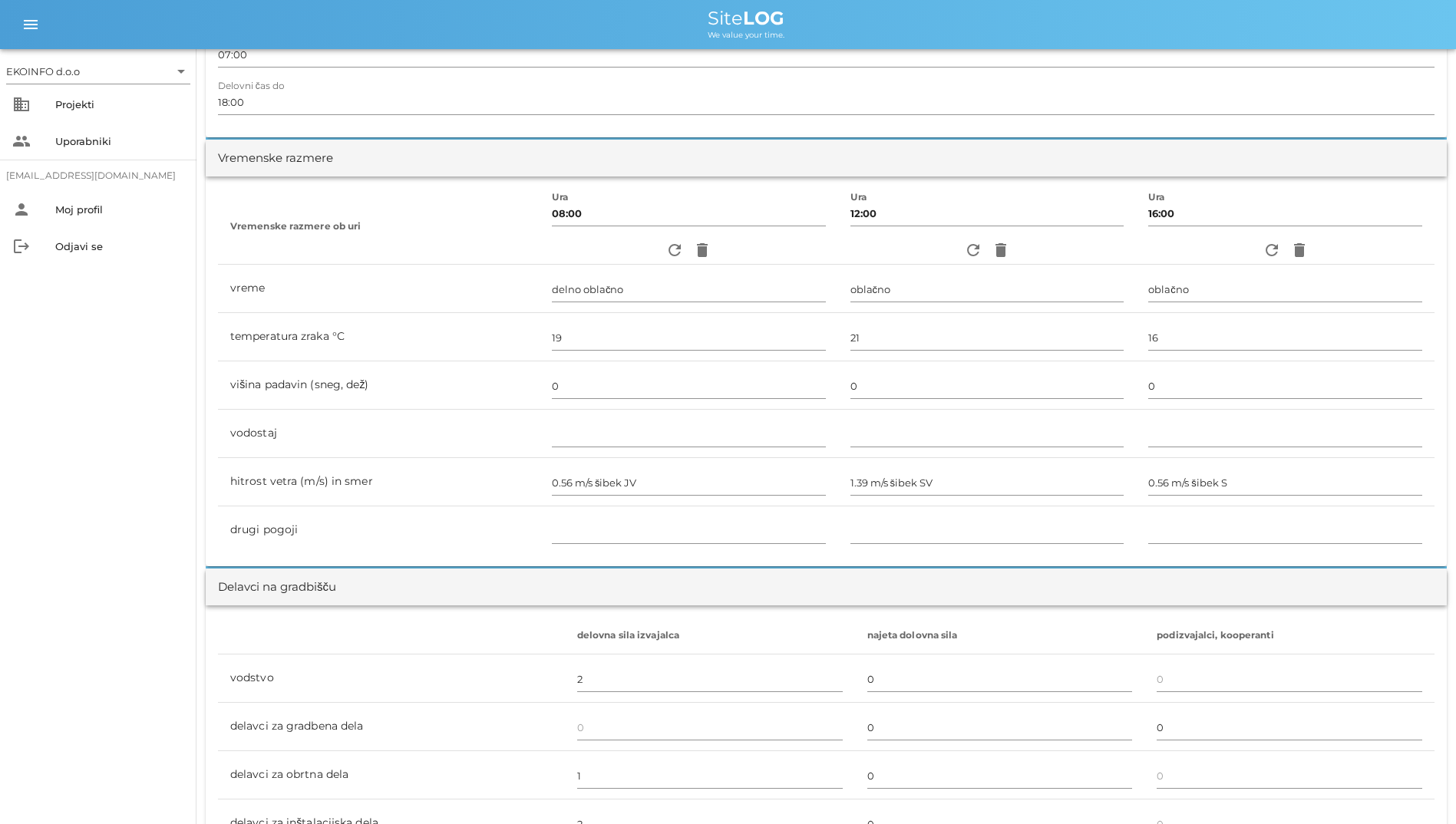
scroll to position [0, 0]
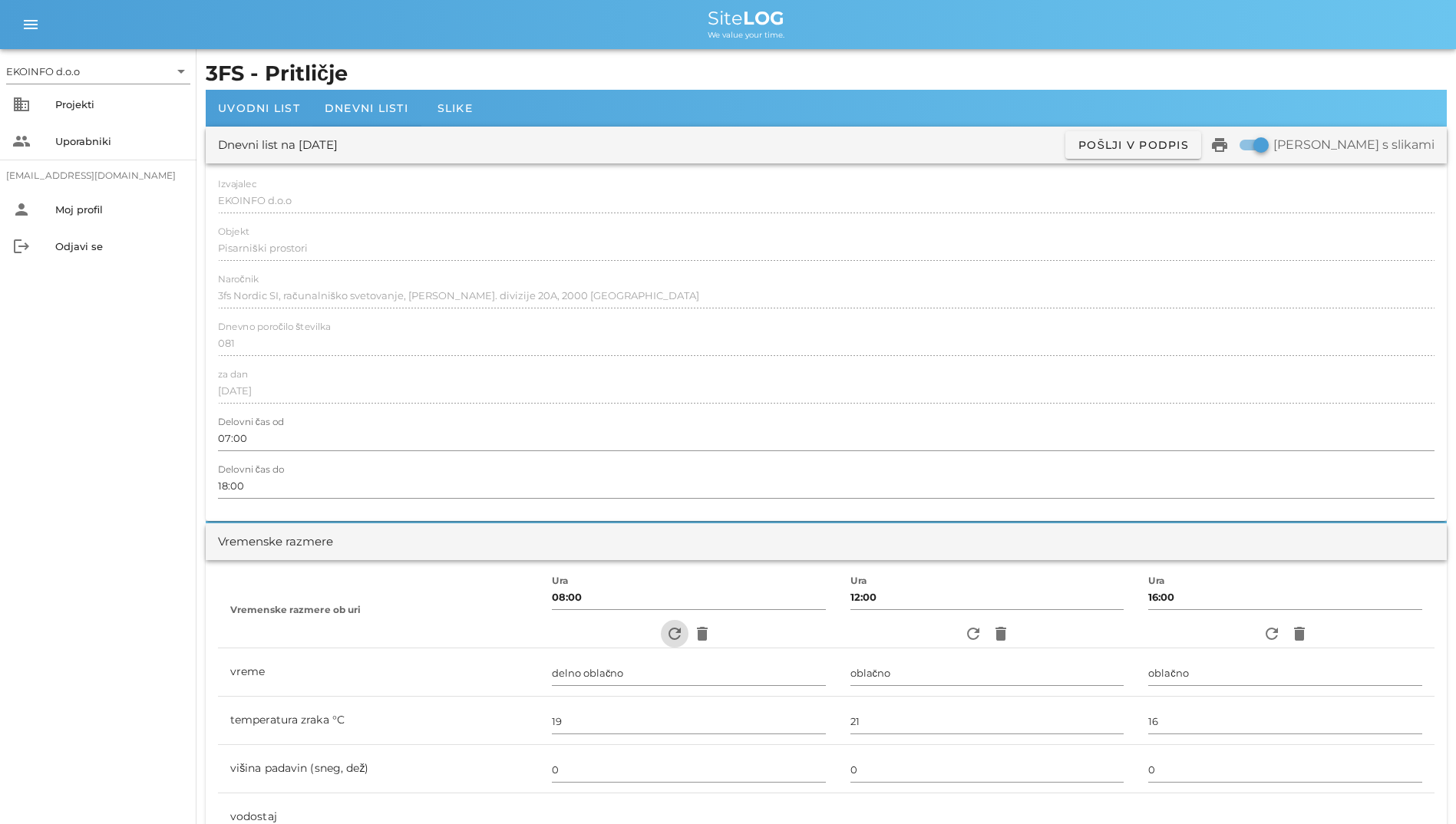
click at [665, 629] on icon "refresh" at bounding box center [674, 634] width 18 height 18
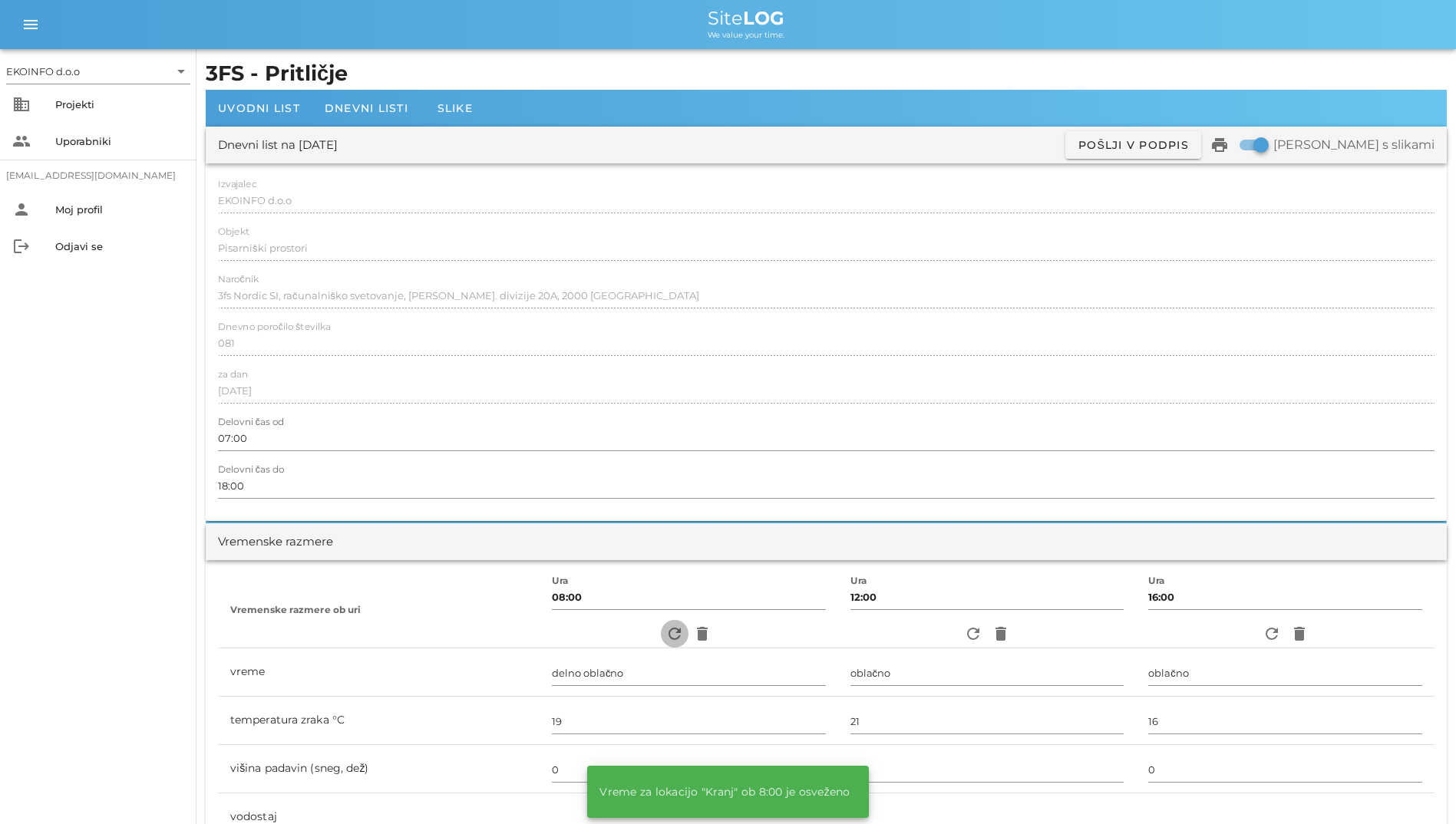
click at [665, 629] on icon "refresh" at bounding box center [674, 634] width 18 height 18
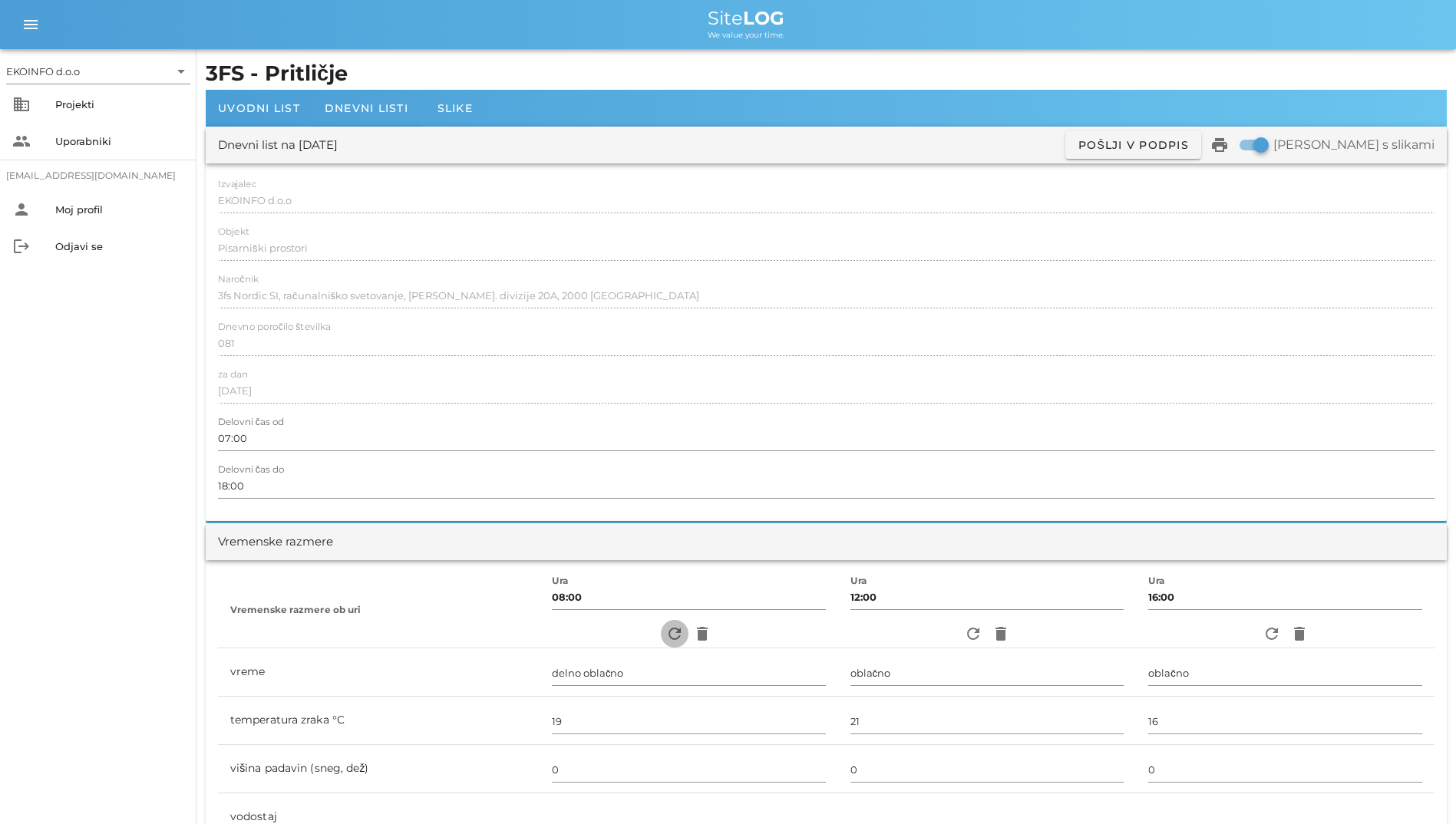
click at [665, 629] on icon "refresh" at bounding box center [674, 634] width 18 height 18
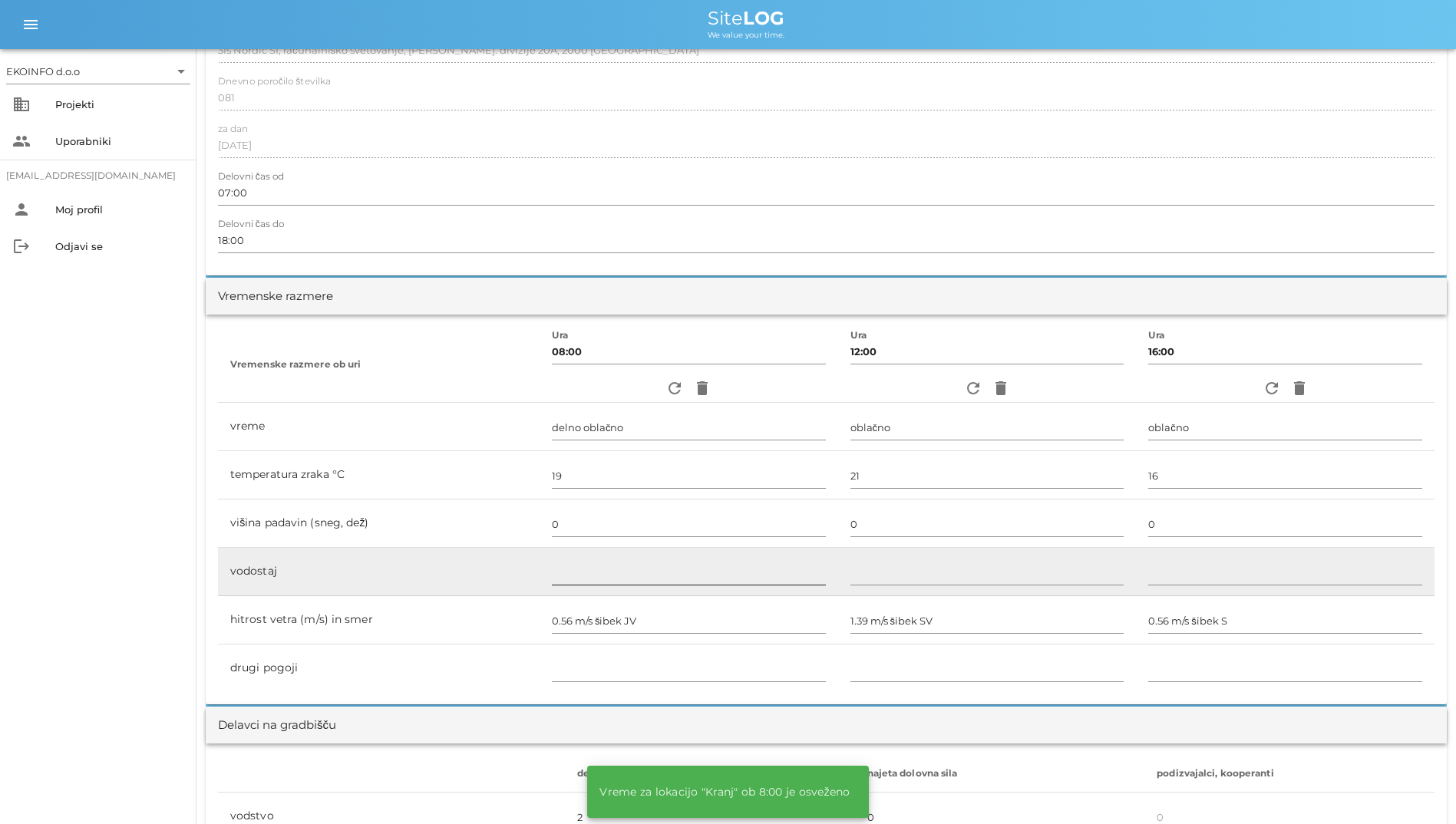
scroll to position [460, 0]
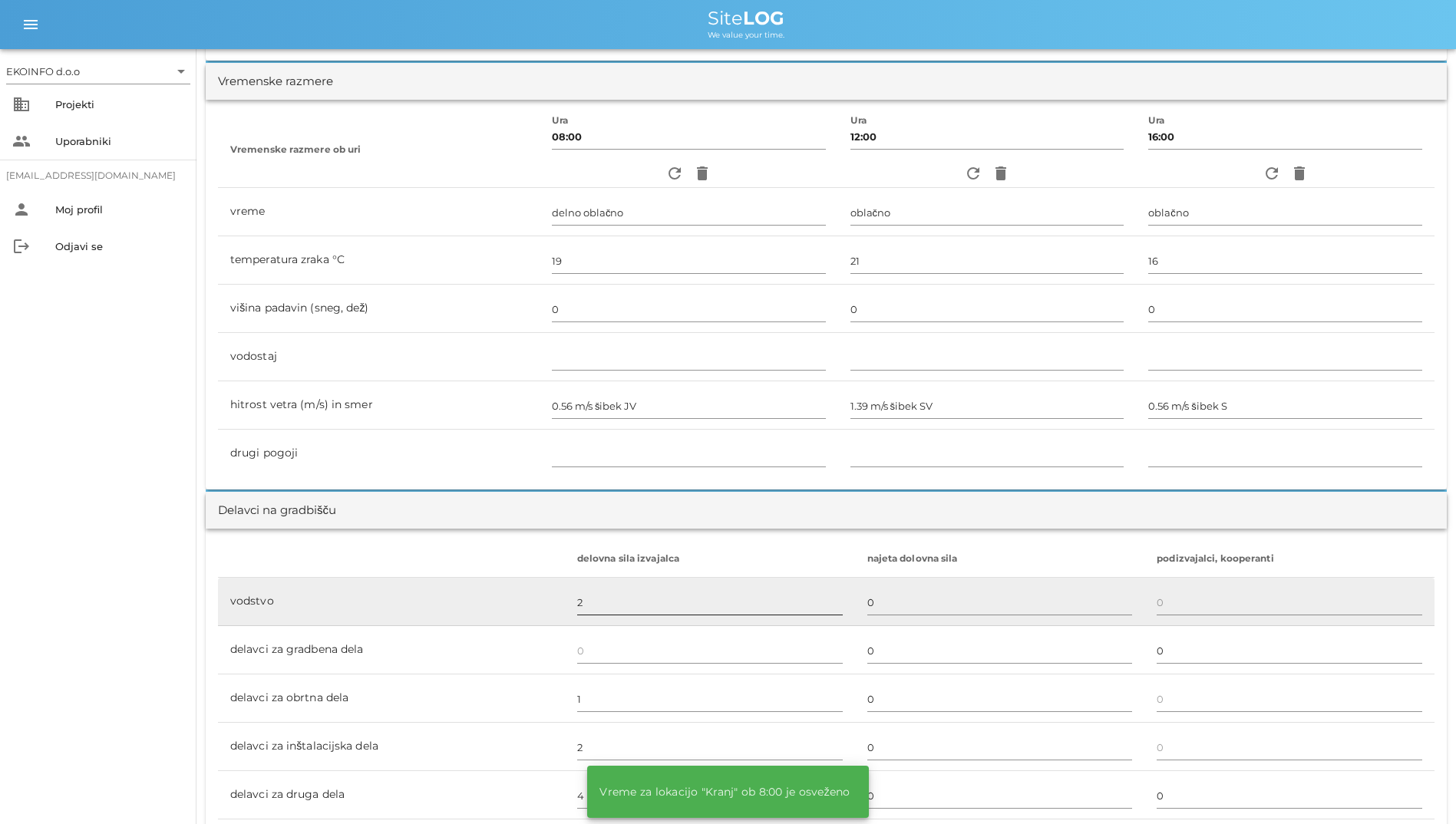
click at [645, 603] on input "2" at bounding box center [710, 602] width 265 height 25
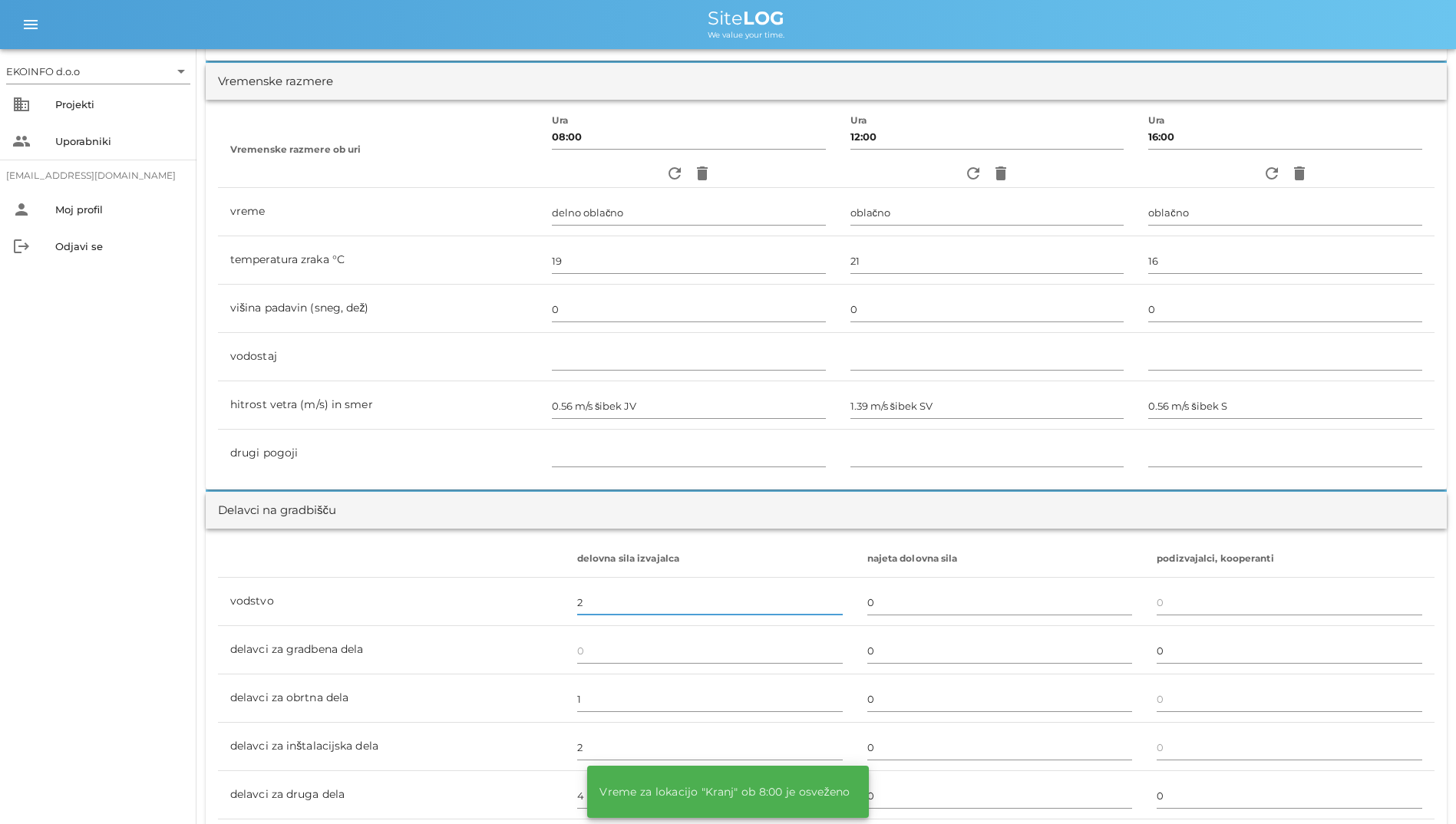
scroll to position [997, 0]
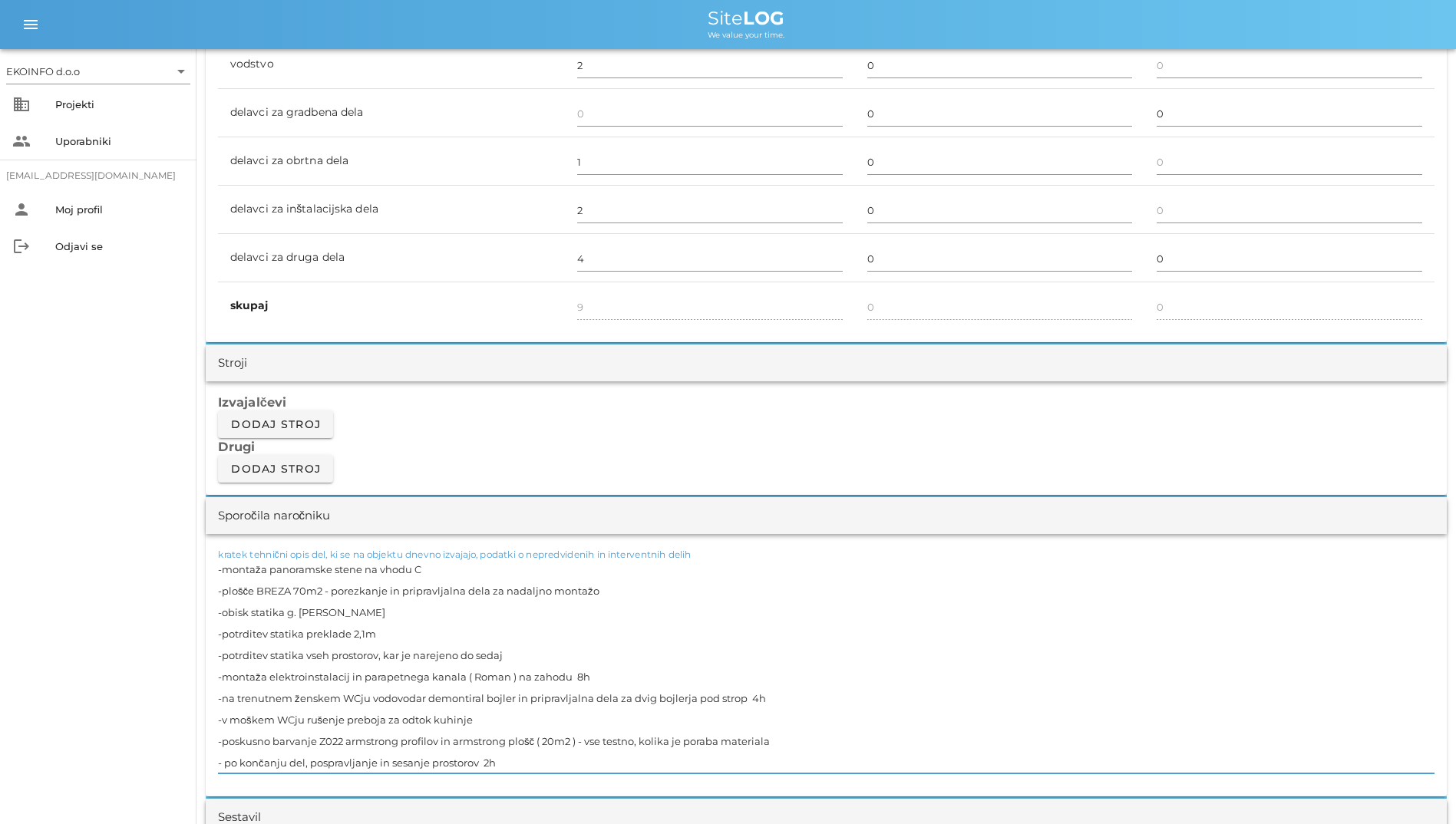
drag, startPoint x: 540, startPoint y: 598, endPoint x: 472, endPoint y: 616, distance: 70.3
click at [472, 616] on textarea "-montaža panoramske stene na vhodu C -plošče BREZA 70m2 - porezkanje in priprav…" at bounding box center [826, 666] width 1216 height 215
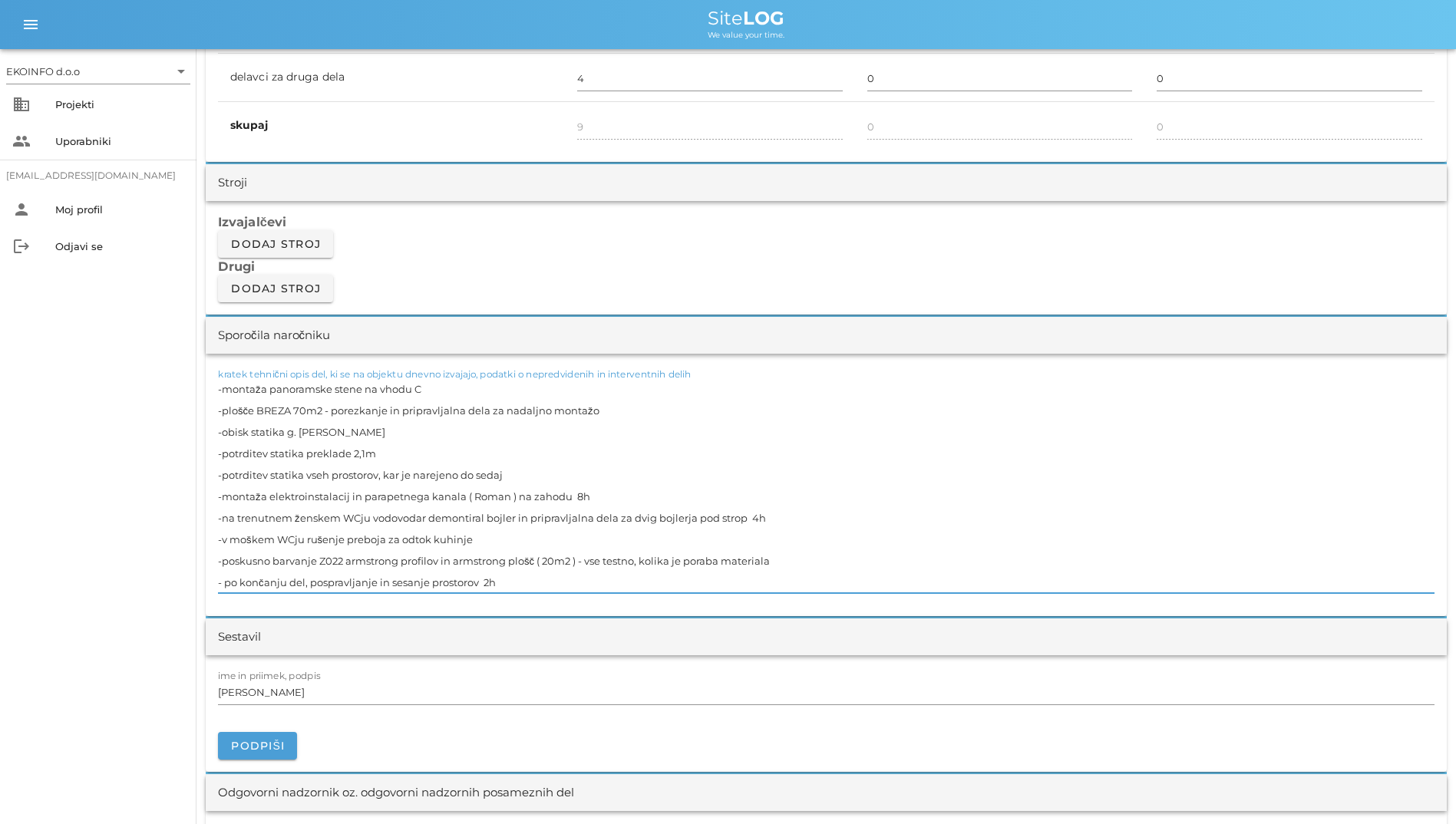
scroll to position [1151, 0]
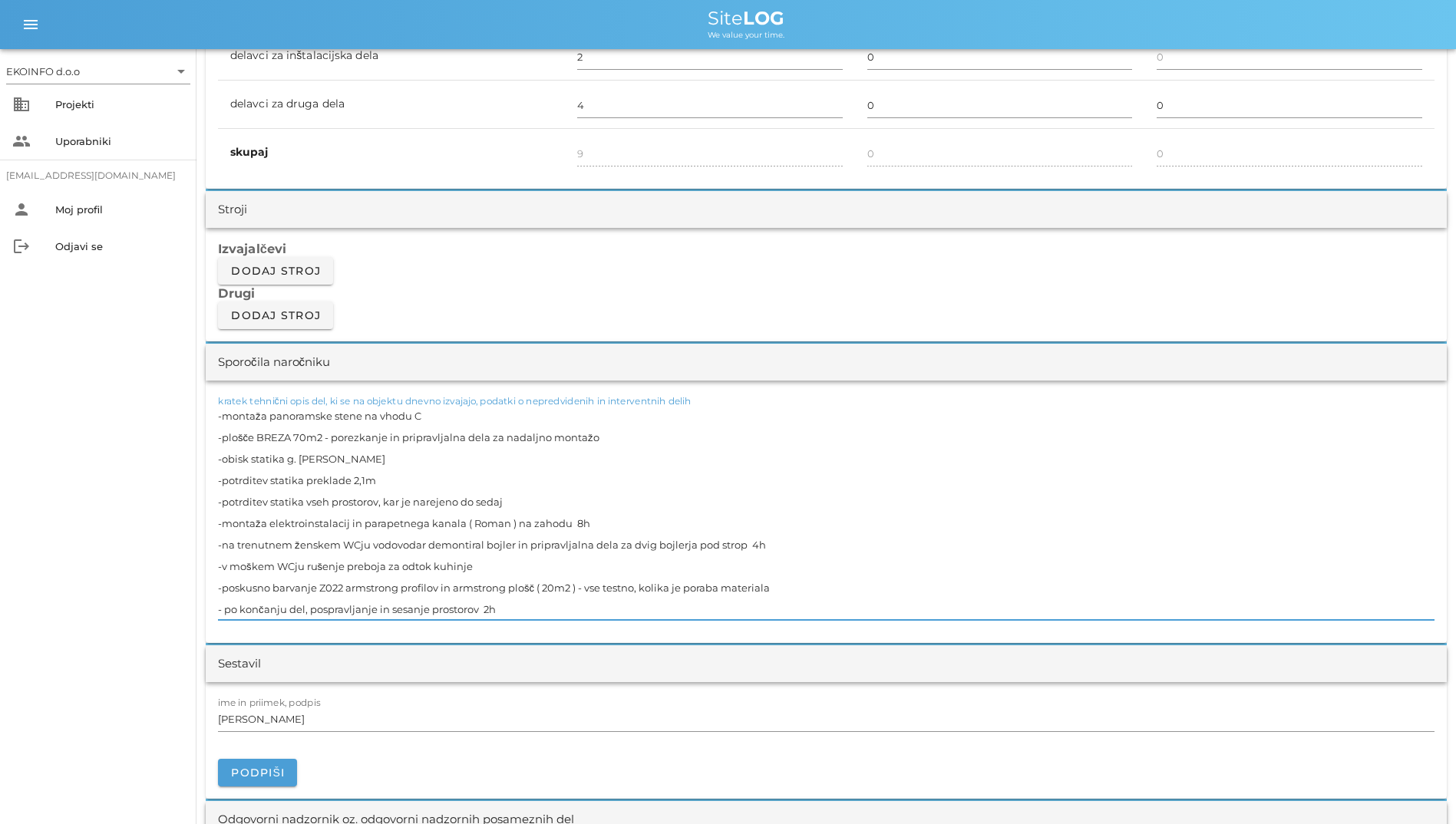
click at [818, 543] on textarea "-montaža panoramske stene na vhodu C -plošče BREZA 70m2 - porezkanje in priprav…" at bounding box center [826, 512] width 1216 height 215
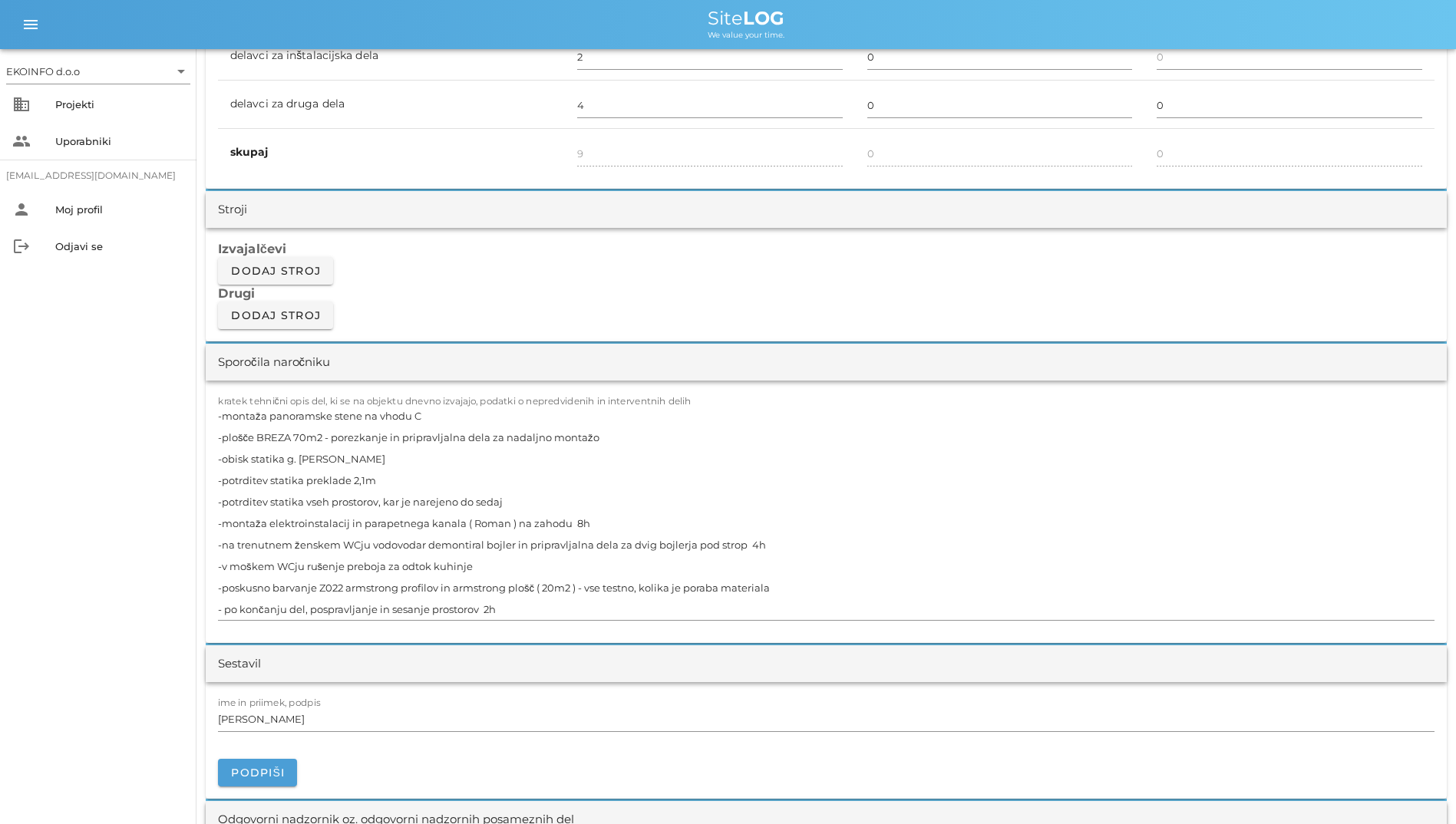
click at [551, 306] on div "Izvajalčevi Dodaj stroj Drugi Dodaj stroj" at bounding box center [826, 285] width 1241 height 114
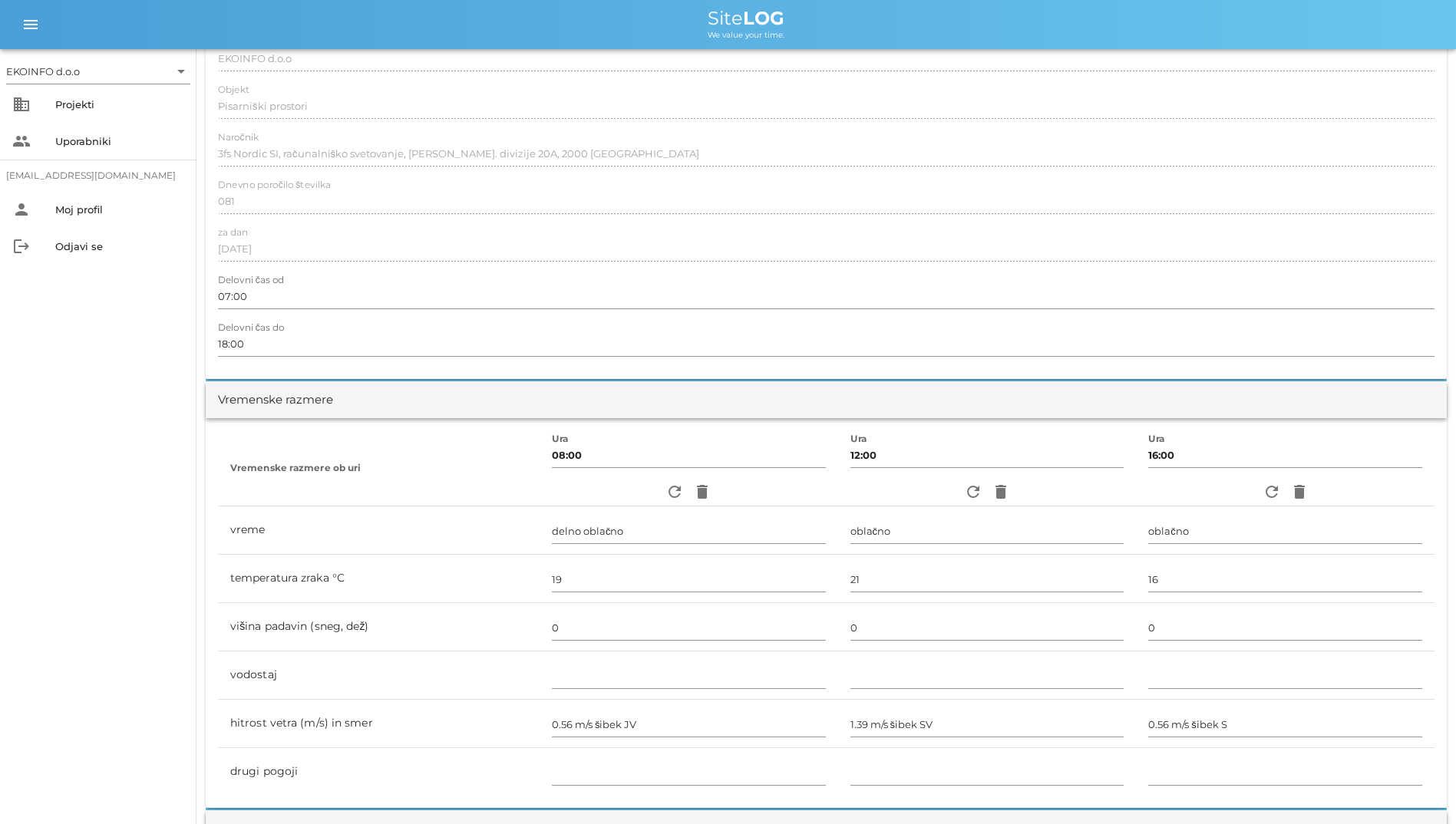
scroll to position [230, 0]
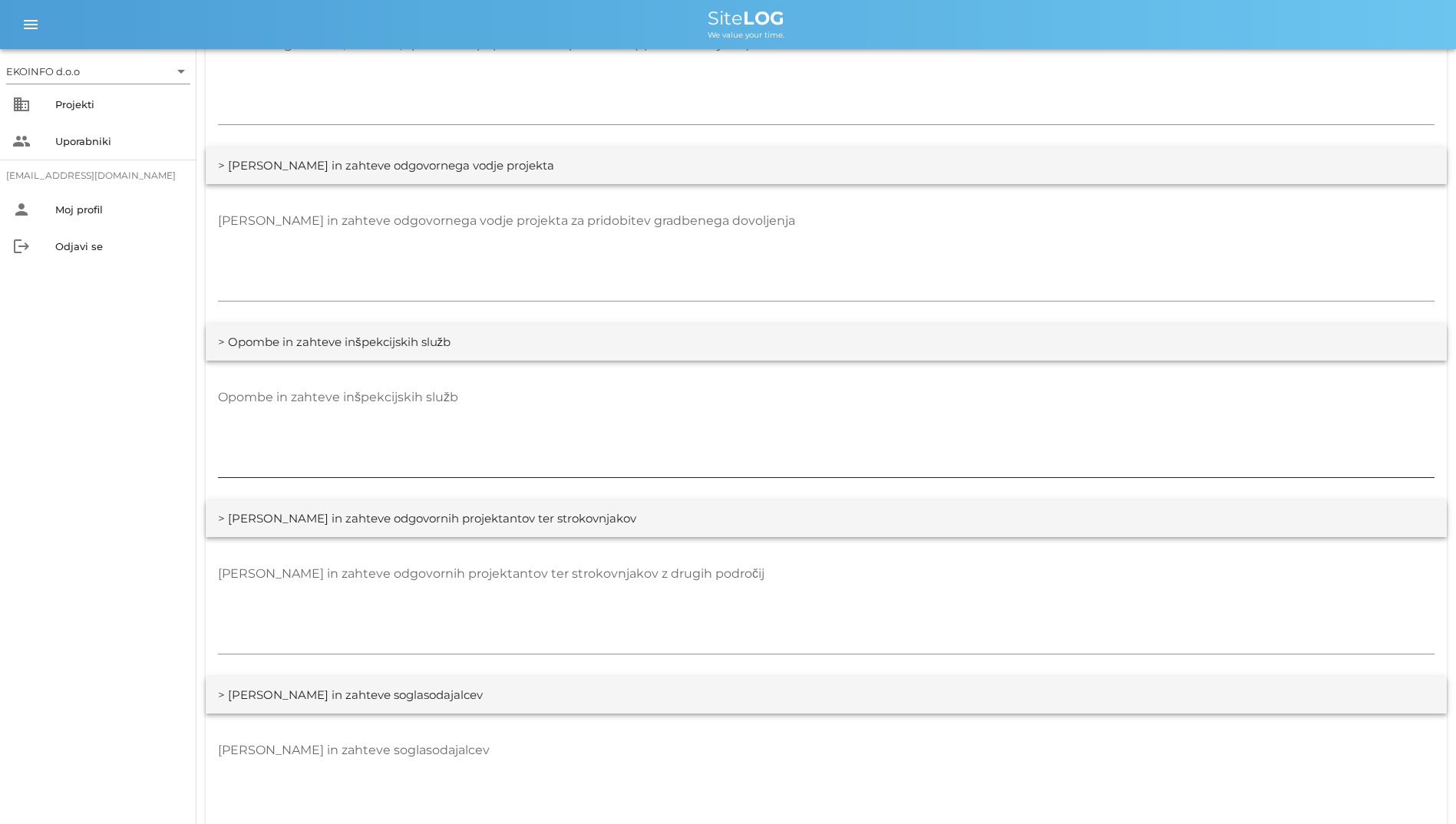
click at [584, 419] on textarea "Opombe in zahteve inšpekcijskih služb" at bounding box center [826, 431] width 1216 height 92
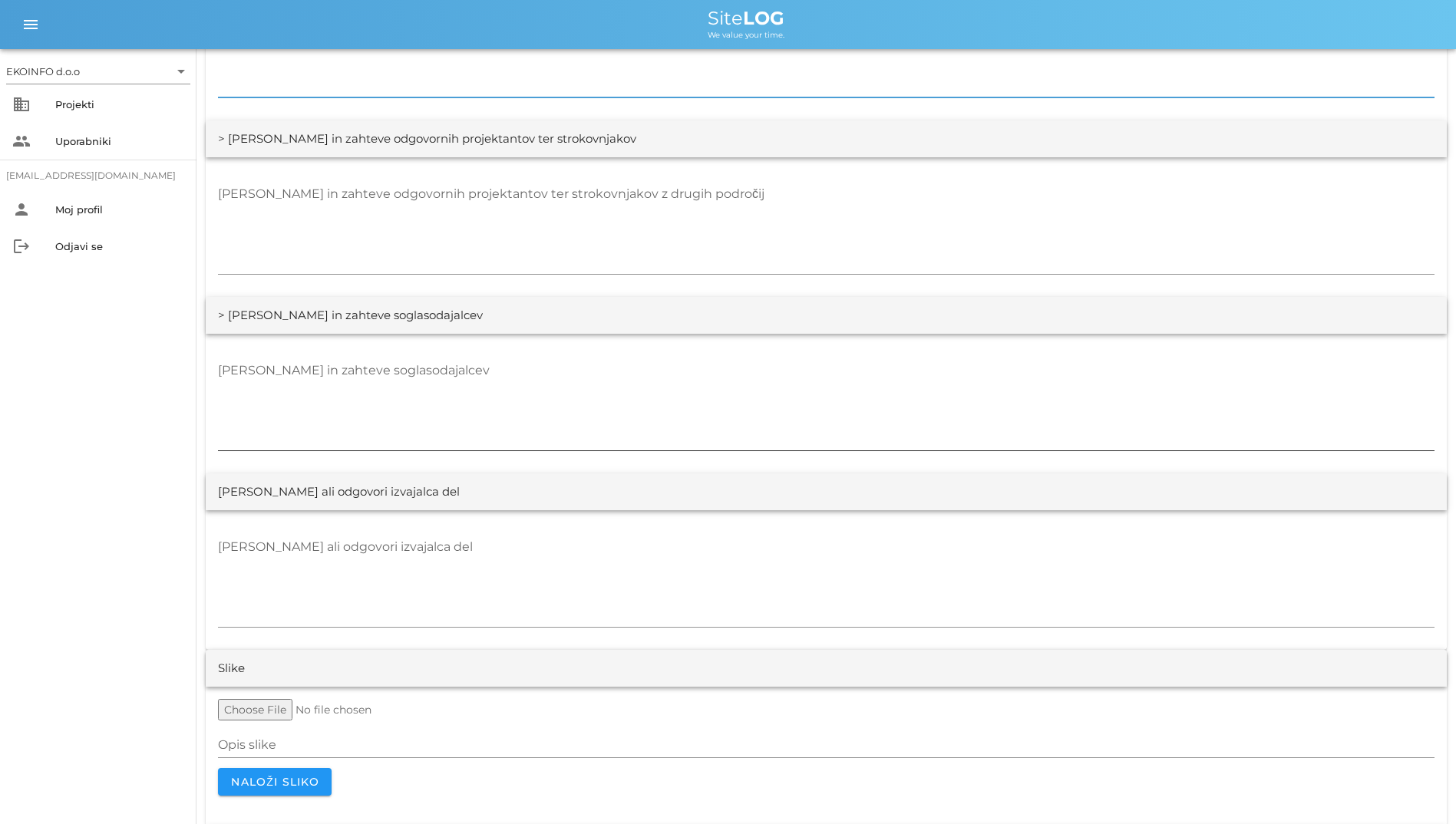
scroll to position [2686, 0]
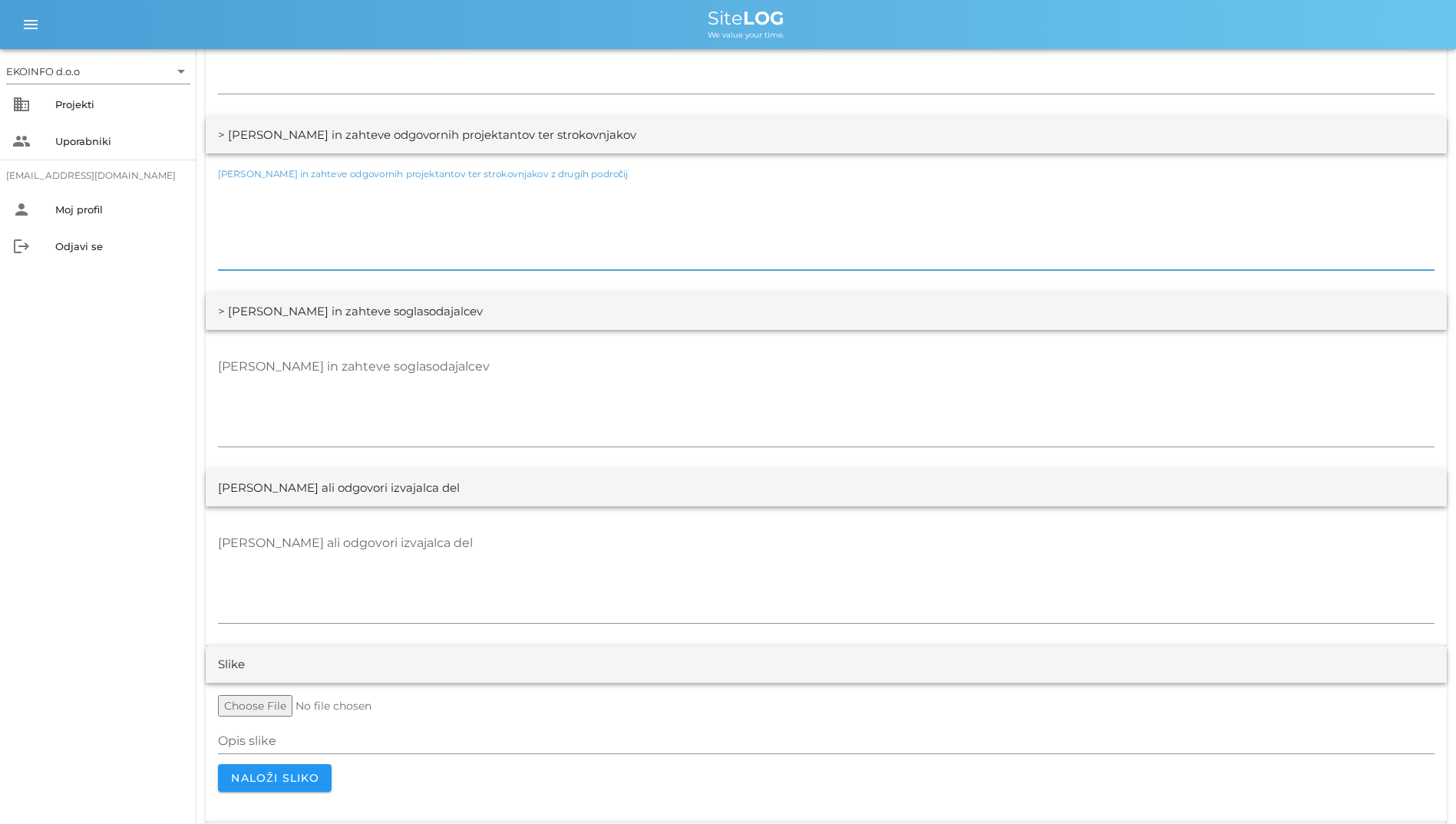
click at [483, 257] on textarea "[PERSON_NAME] in zahteve odgovornih projektantov ter strokovnjakov z drugih pod…" at bounding box center [826, 224] width 1216 height 92
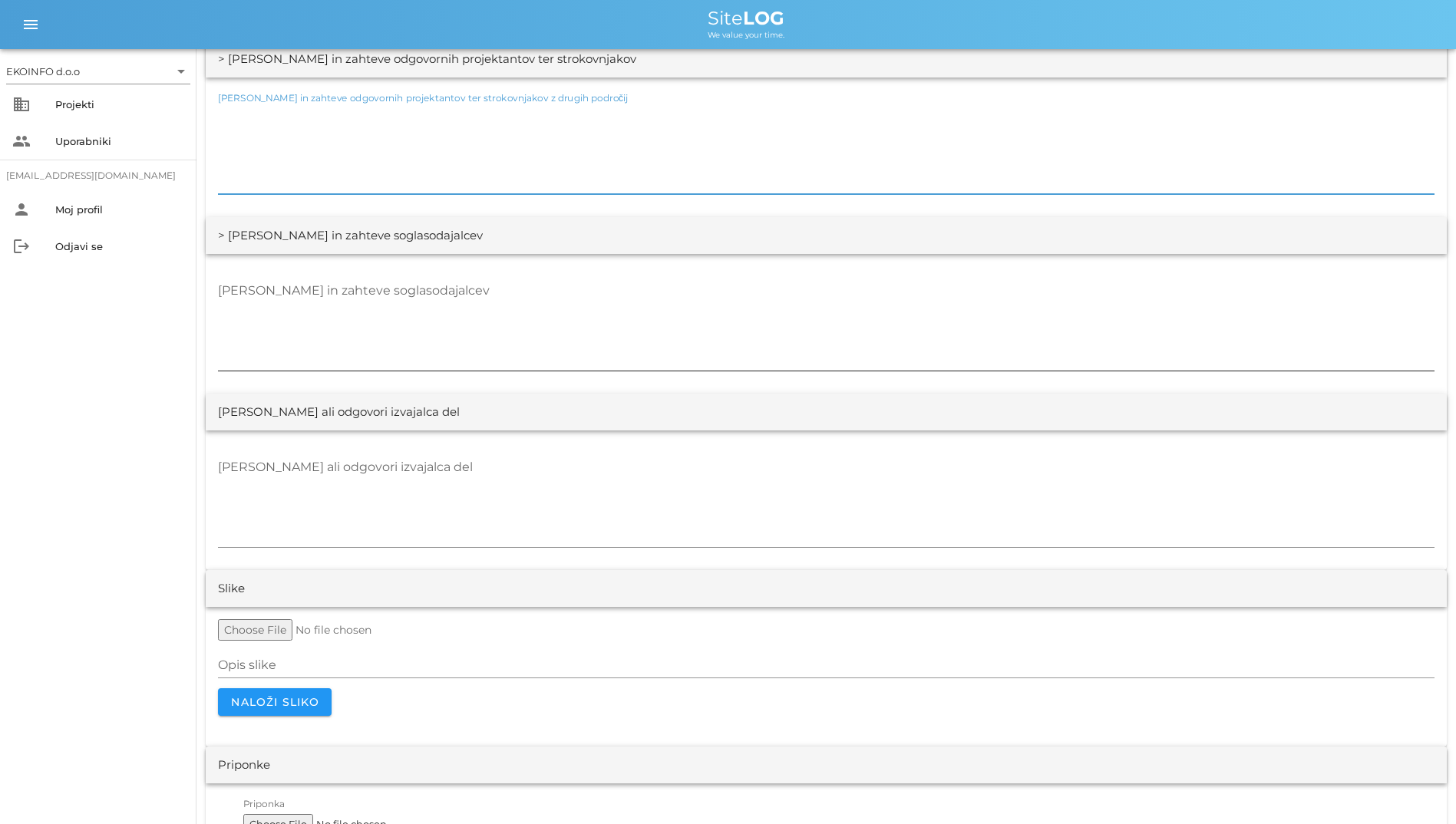
scroll to position [2830, 0]
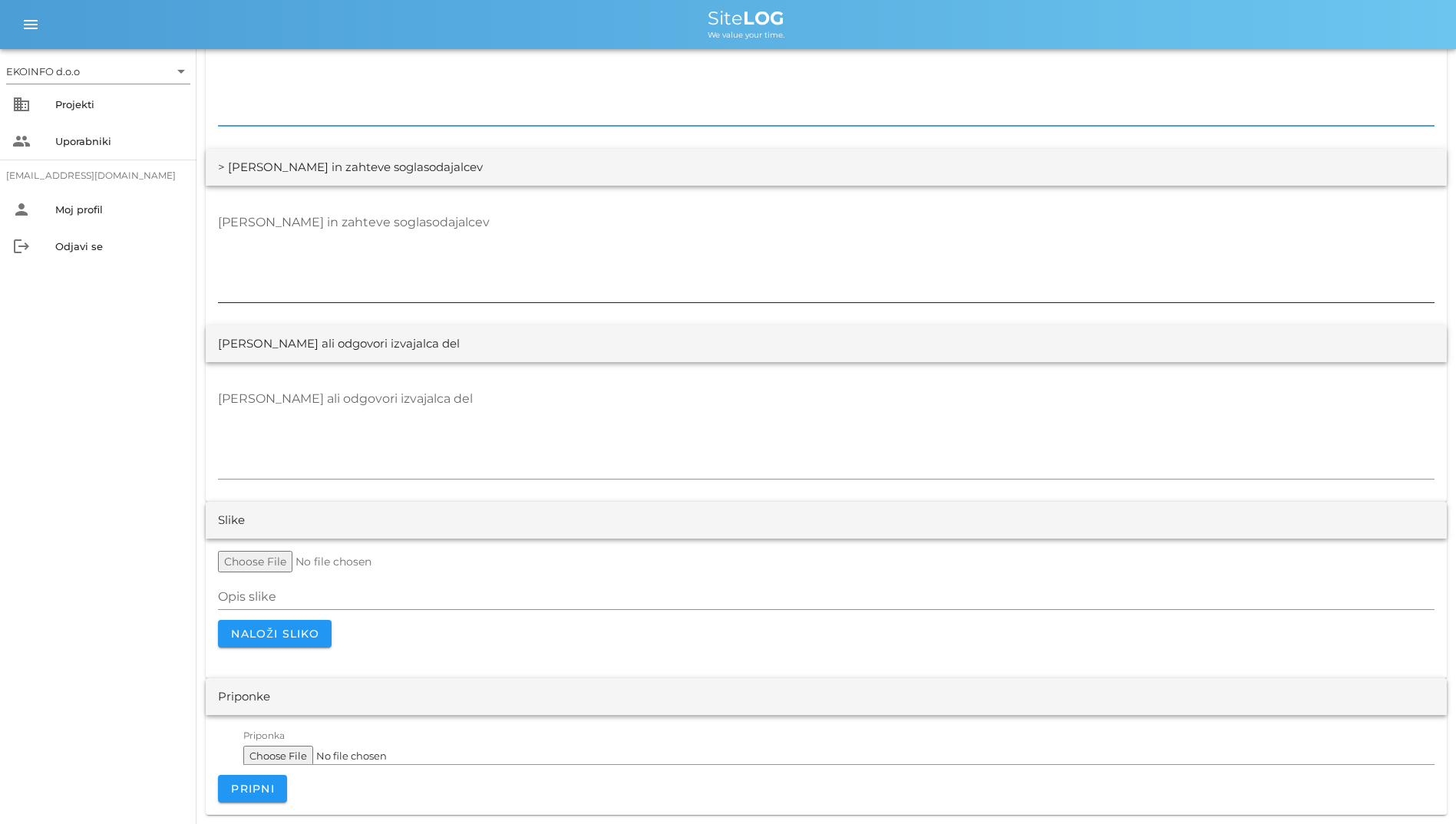
click at [450, 296] on textarea "[PERSON_NAME] in zahteve soglasodajalcev" at bounding box center [826, 256] width 1216 height 92
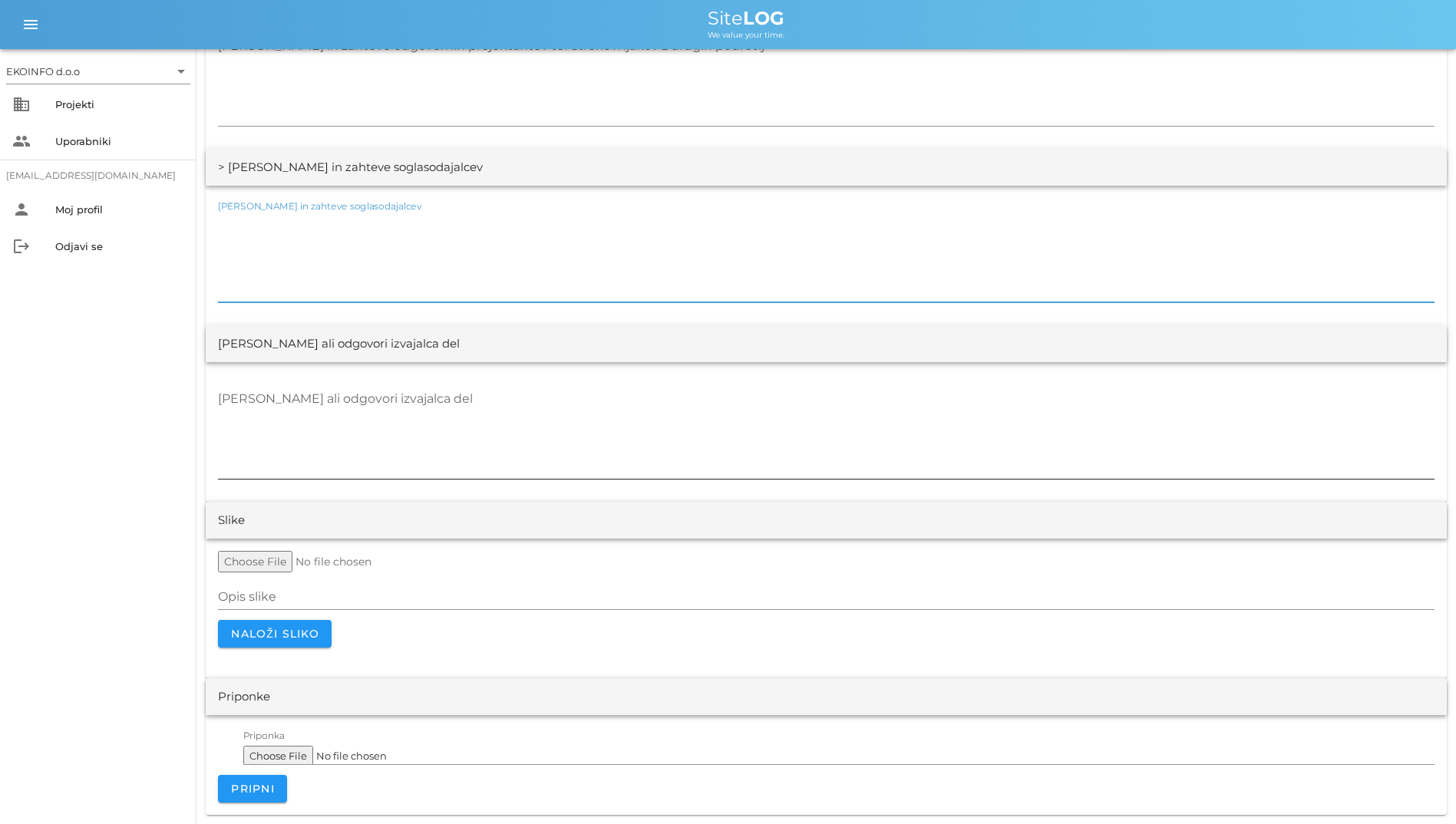
click at [480, 404] on textarea "[PERSON_NAME] ali odgovori izvajalca del" at bounding box center [826, 432] width 1216 height 92
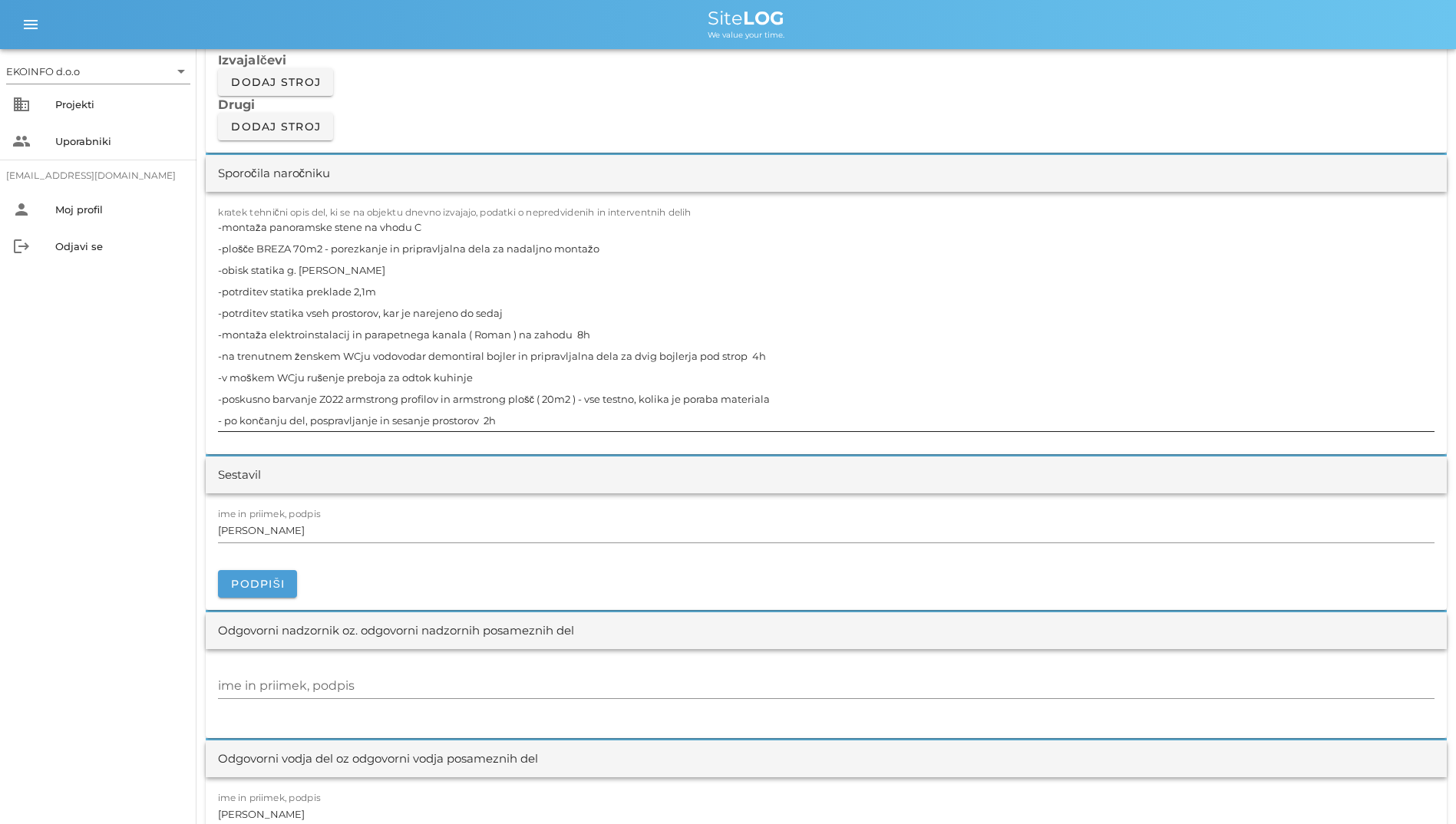
scroll to position [1296, 0]
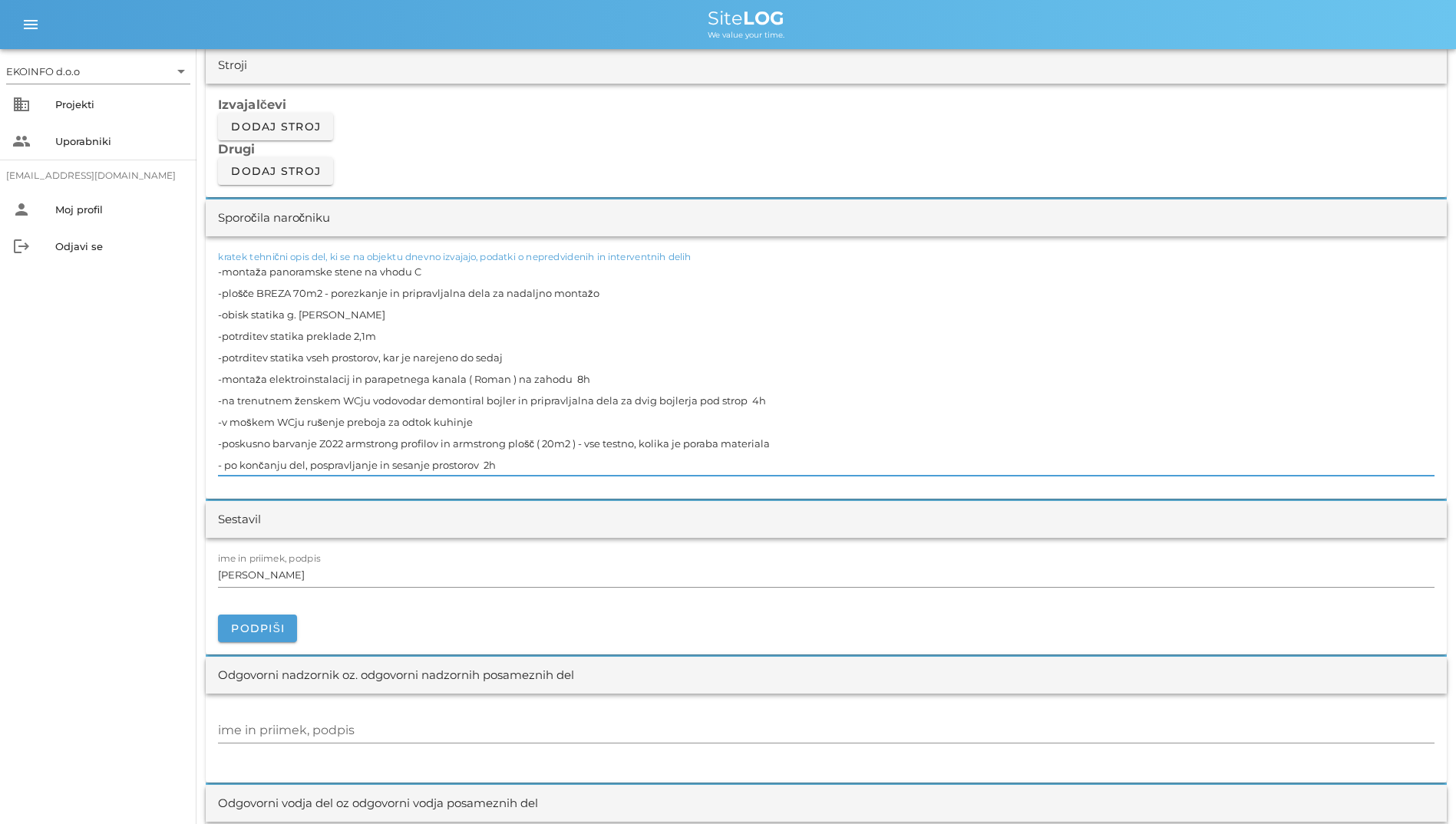
click at [370, 438] on textarea "-montaža panoramske stene na vhodu C -plošče BREZA 70m2 - porezkanje in priprav…" at bounding box center [826, 367] width 1216 height 215
click at [371, 443] on textarea "-montaža panoramske stene na vhodu C -plošče BREZA 70m2 - porezkanje in priprav…" at bounding box center [826, 367] width 1216 height 215
click at [651, 443] on textarea "-montaža panoramske stene na vhodu C -plošče BREZA 70m2 - porezkanje in priprav…" at bounding box center [826, 367] width 1216 height 215
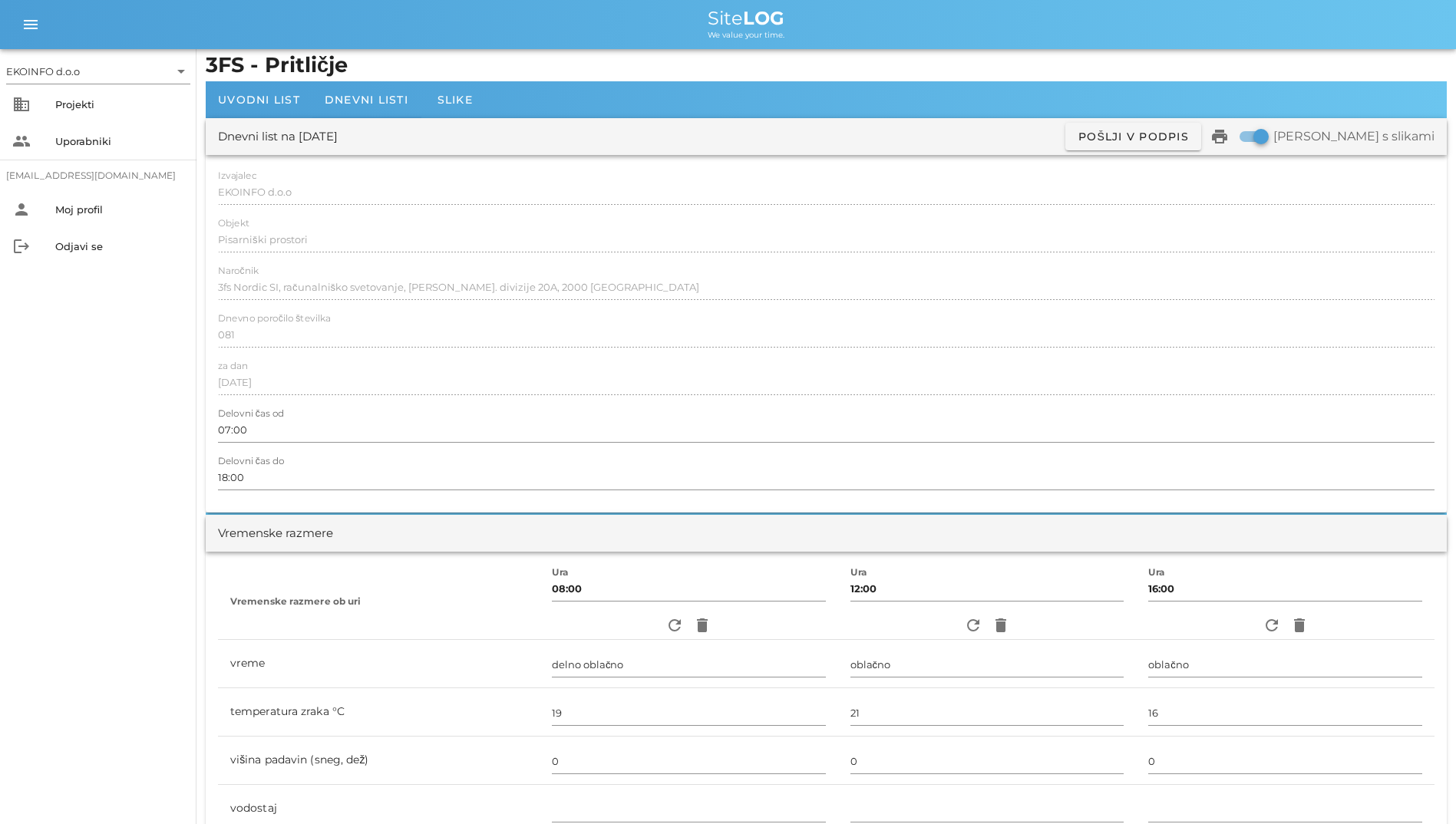
scroll to position [0, 0]
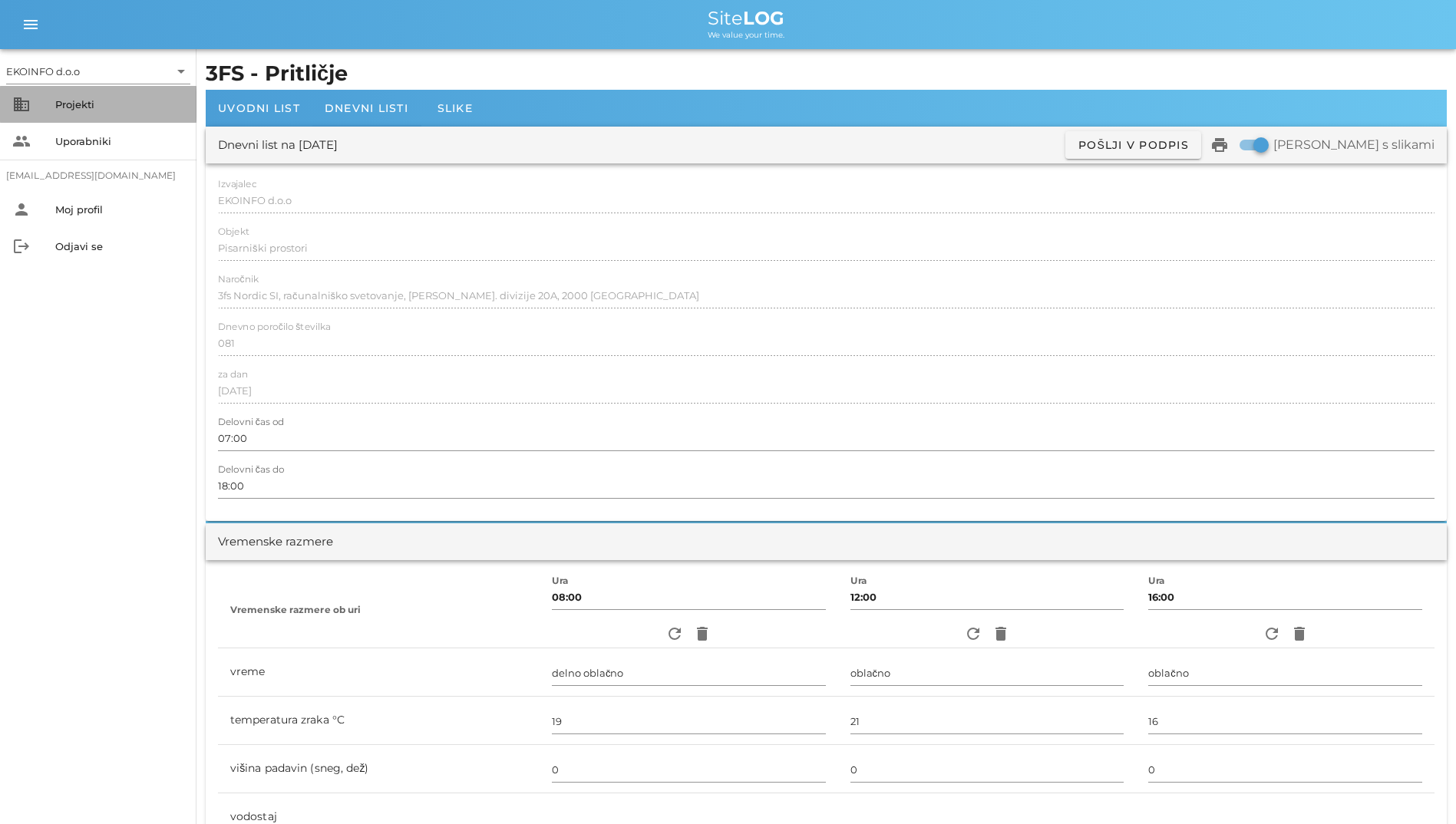
click at [91, 99] on div "Projekti" at bounding box center [119, 104] width 129 height 12
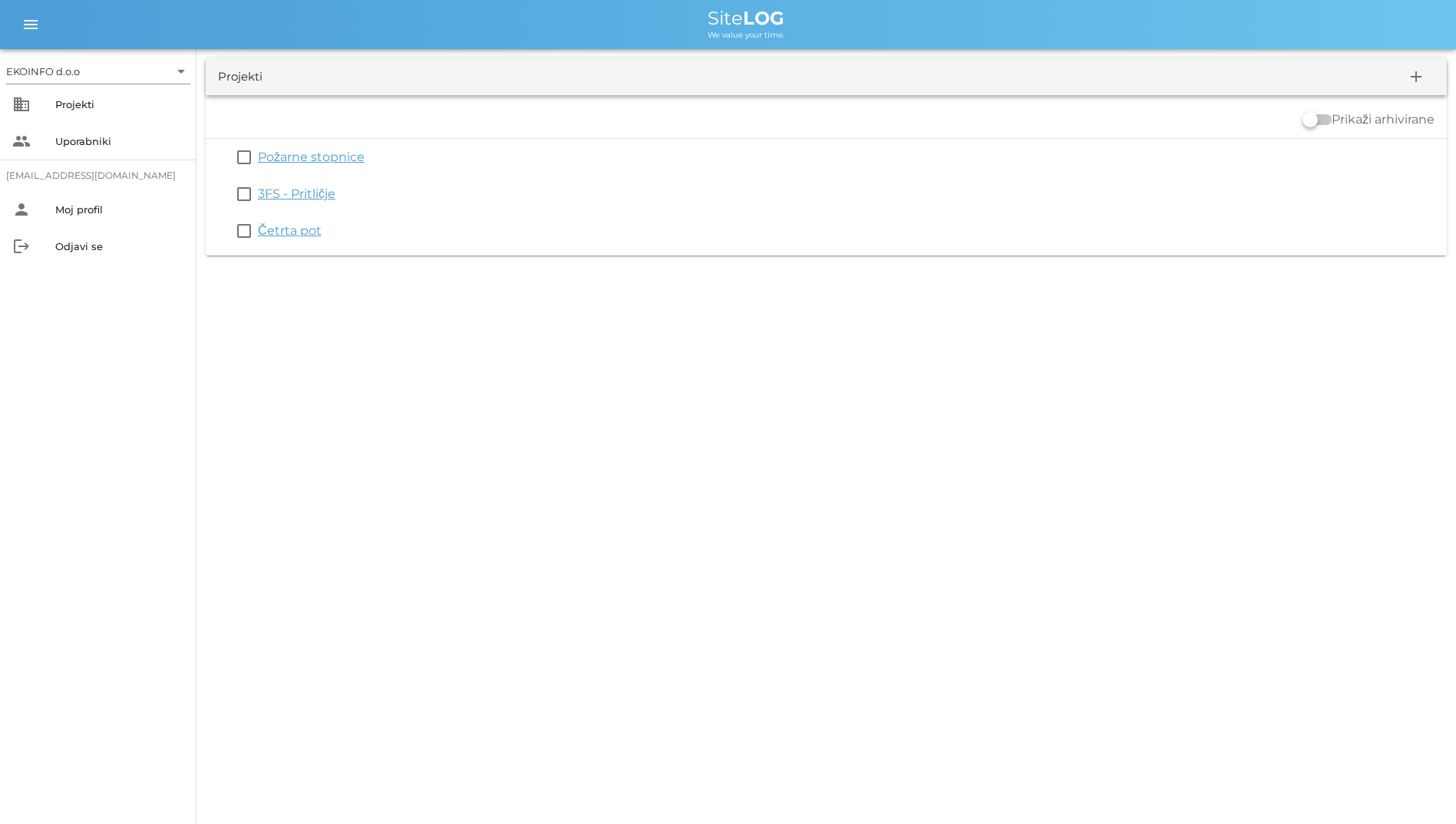
drag, startPoint x: 710, startPoint y: 30, endPoint x: 798, endPoint y: 46, distance: 89.4
click at [798, 46] on div "menu menu Site LOG We value your time." at bounding box center [728, 25] width 1456 height 49
click at [645, 39] on div "We value your time." at bounding box center [746, 33] width 1395 height 12
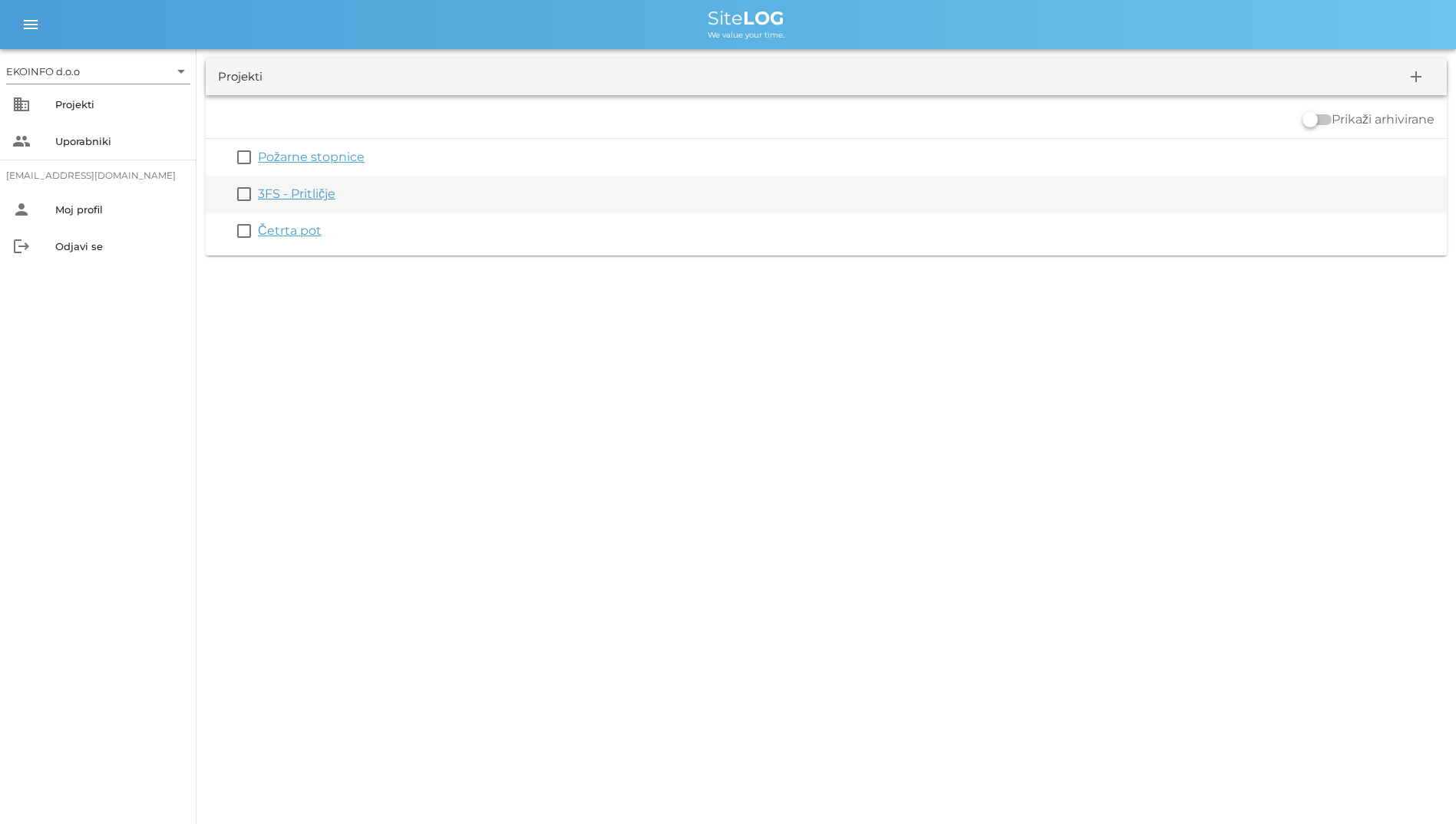
click at [324, 192] on link "3FS - Pritličje" at bounding box center [297, 193] width 78 height 14
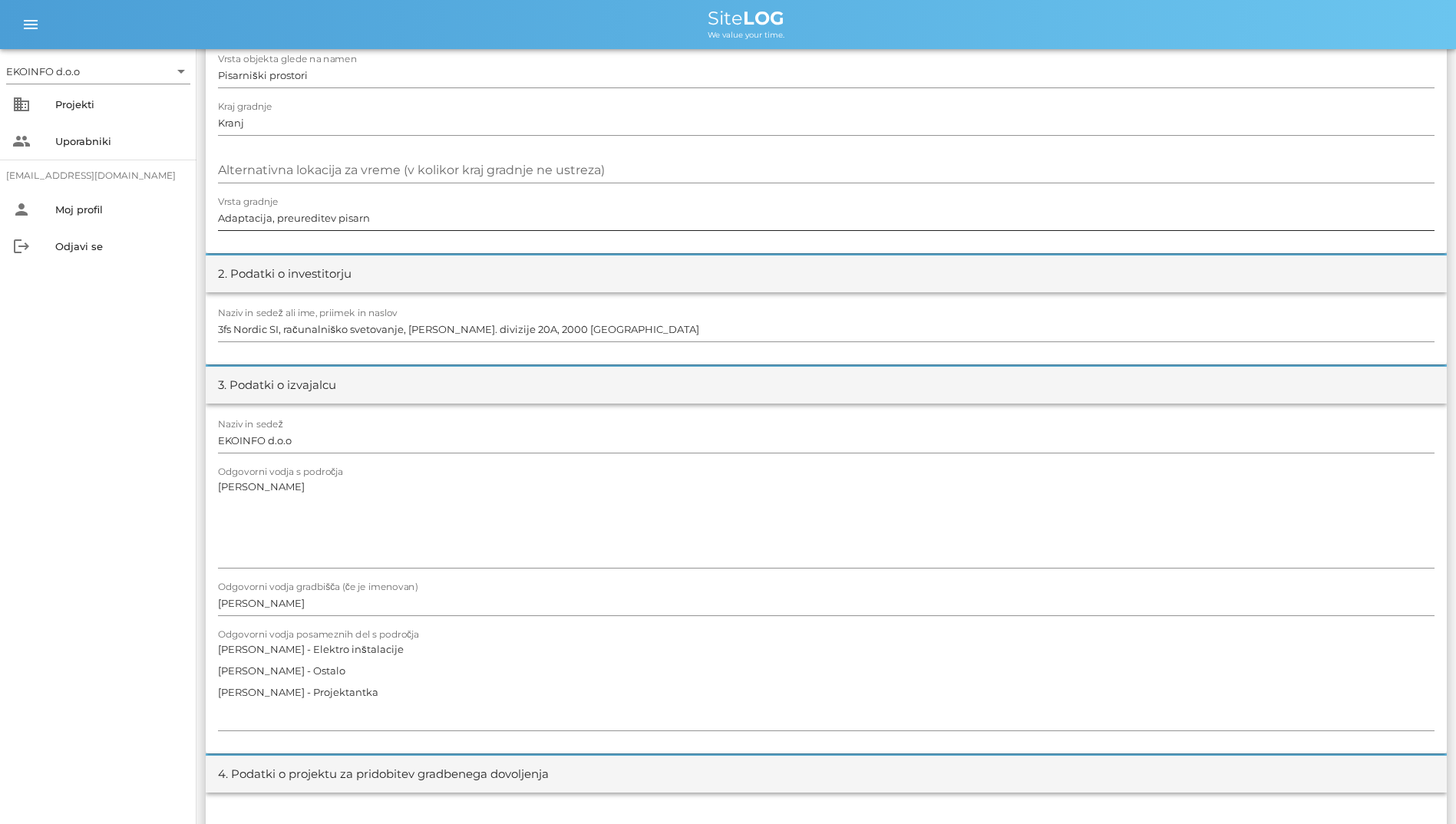
scroll to position [153, 0]
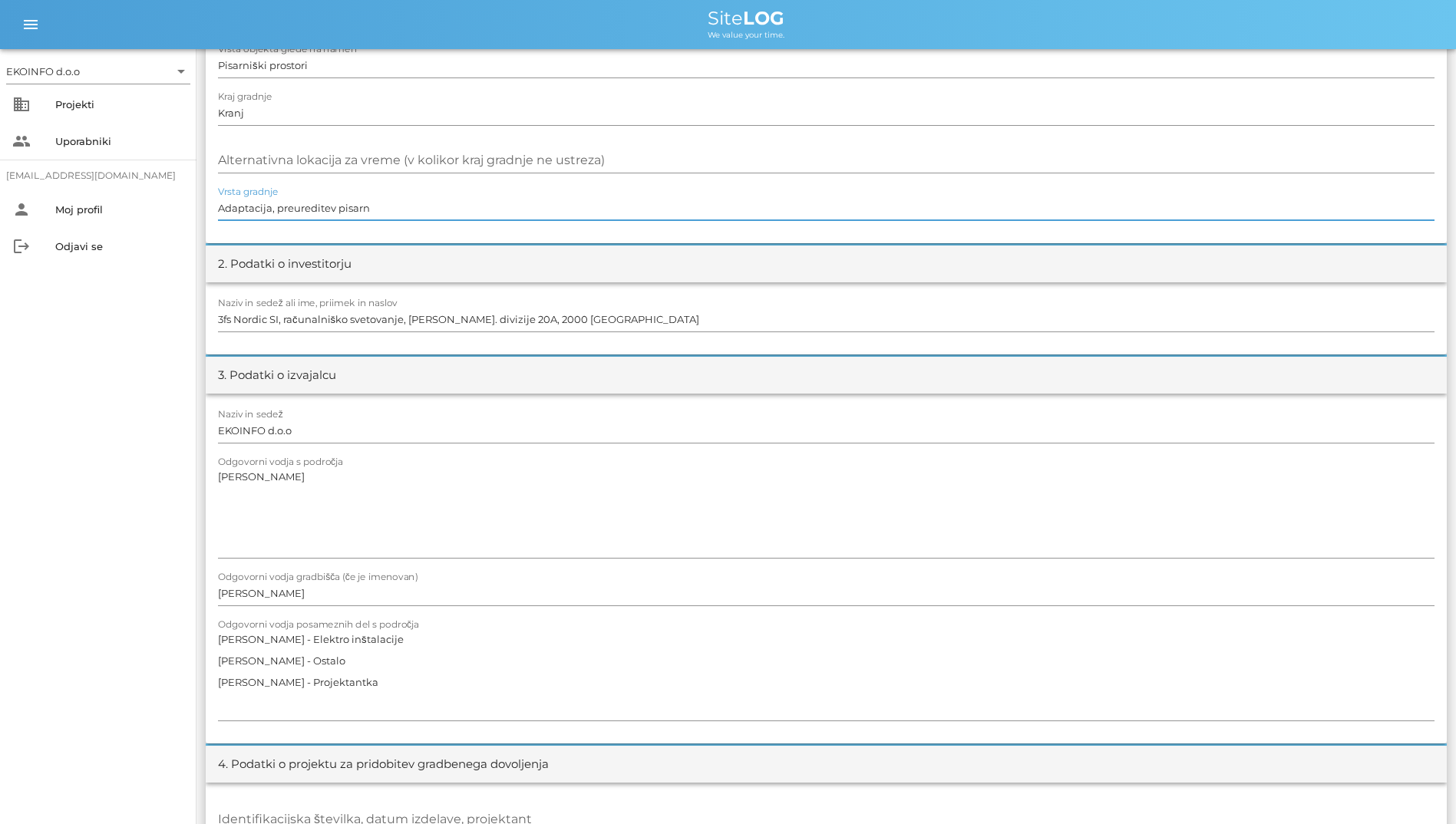
click at [473, 205] on input "Adaptacija, preureditev pisarn" at bounding box center [826, 208] width 1216 height 25
click at [583, 313] on input "3fs Nordic SI, računalniško svetovanje, [PERSON_NAME]. divizije 20A, 2000 [GEOG…" at bounding box center [826, 319] width 1216 height 25
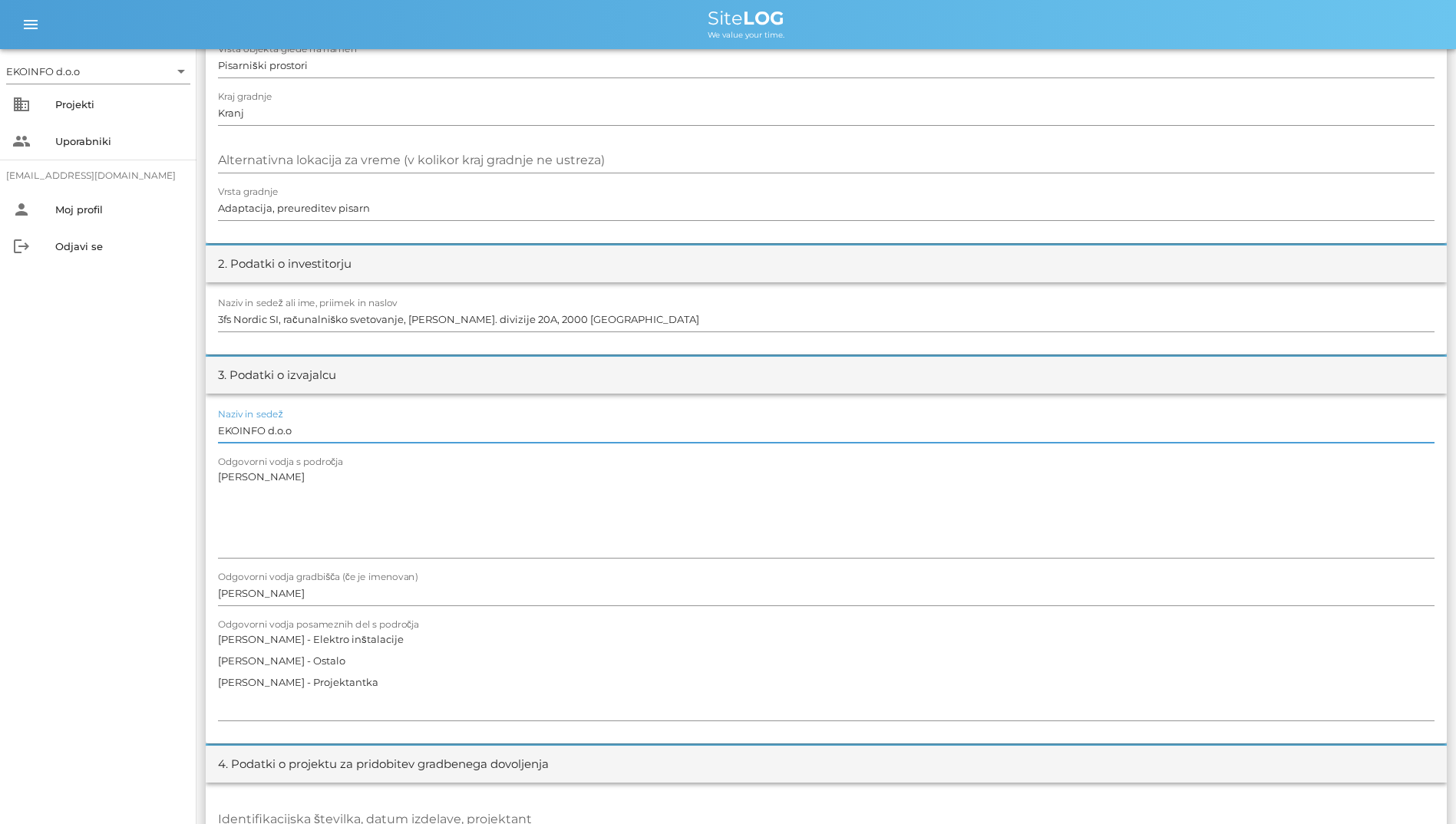
click at [546, 422] on input "EKOINFO d.o.o" at bounding box center [826, 431] width 1216 height 25
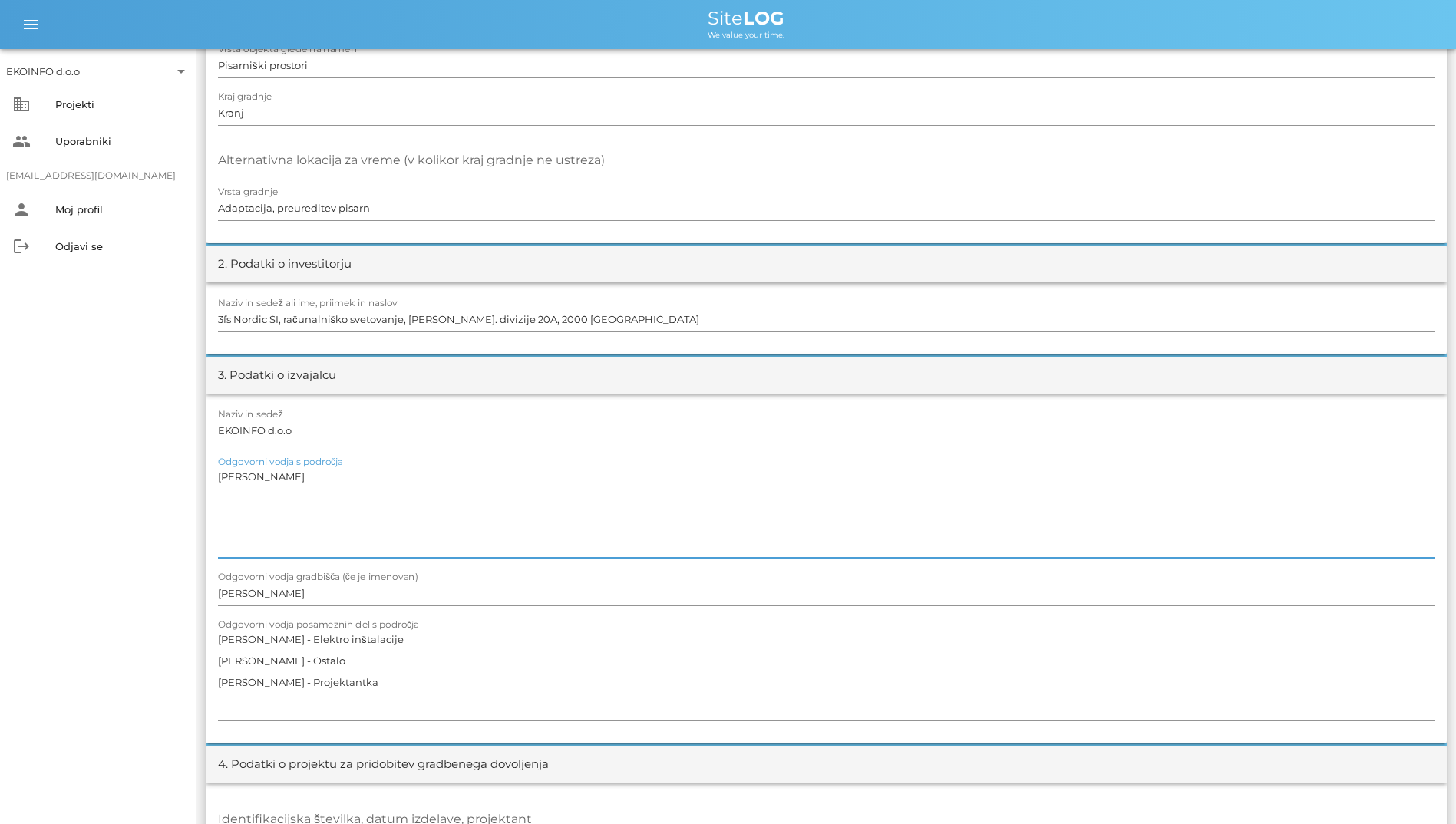
click at [537, 471] on textarea "[PERSON_NAME]" at bounding box center [826, 511] width 1216 height 92
click at [468, 583] on input "[PERSON_NAME]" at bounding box center [826, 593] width 1216 height 25
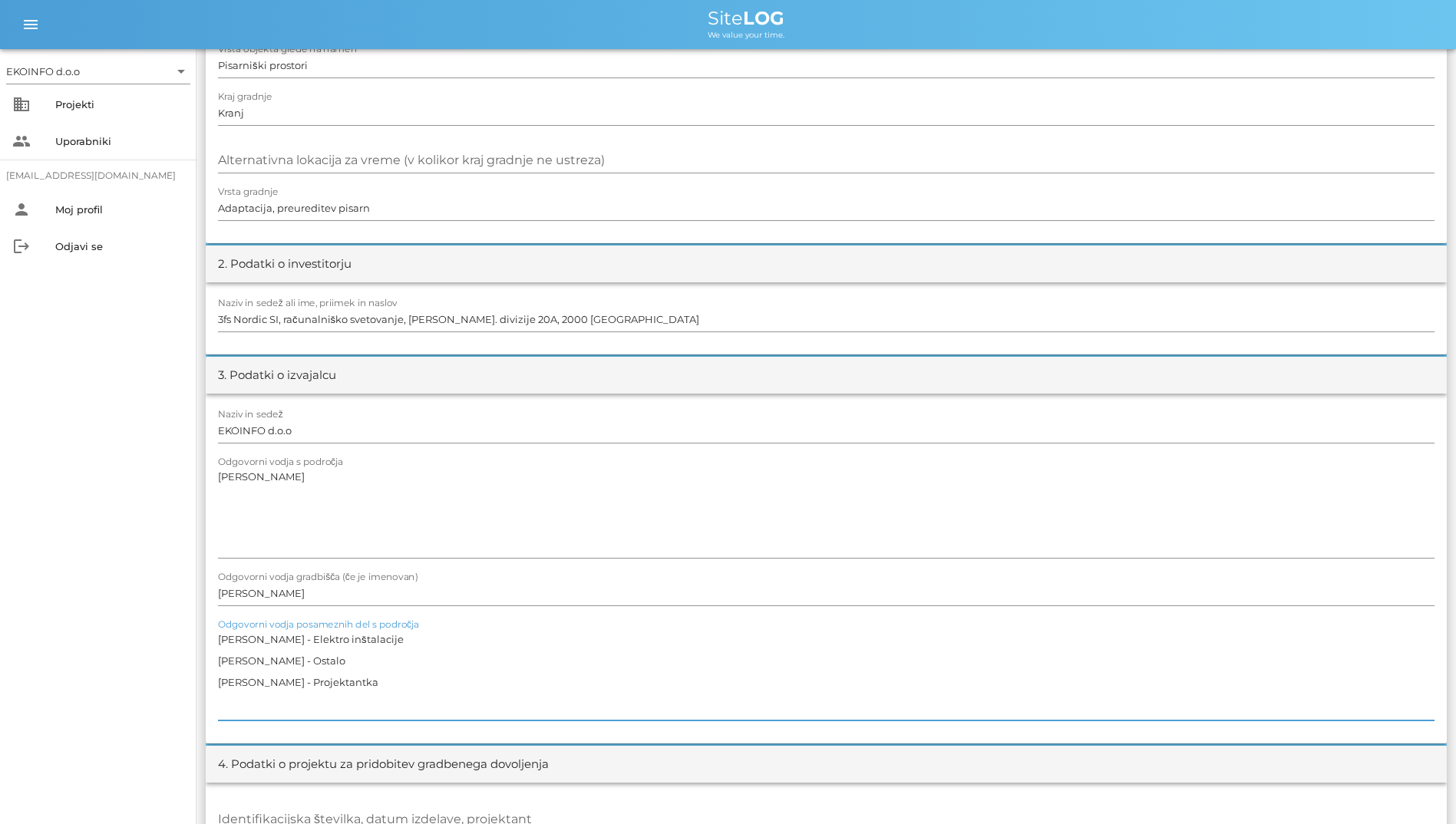
click at [436, 630] on textarea "[PERSON_NAME] - Elektro inštalacije [PERSON_NAME] - Ostalo [PERSON_NAME] - Proj…" at bounding box center [826, 674] width 1216 height 92
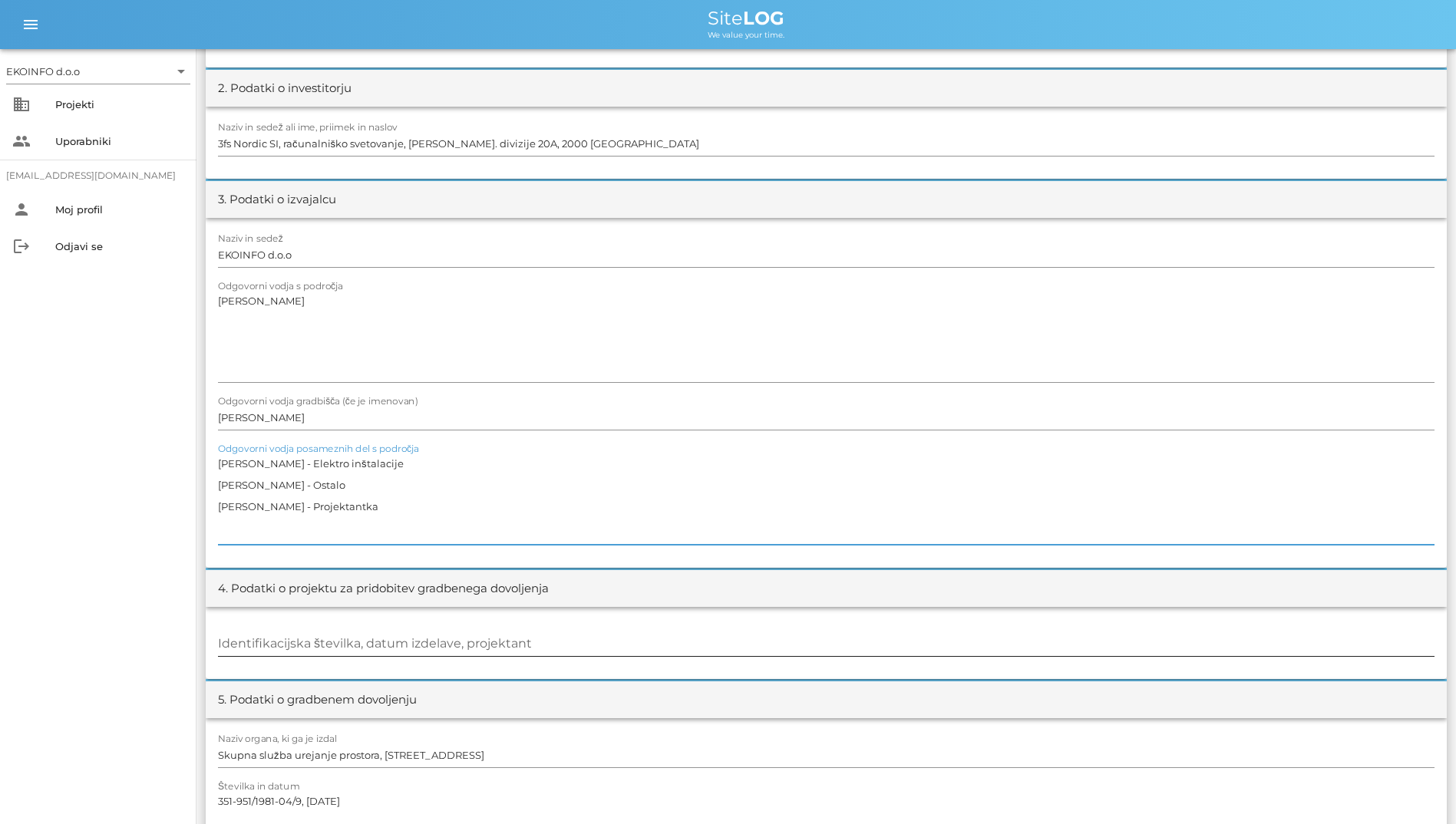
scroll to position [384, 0]
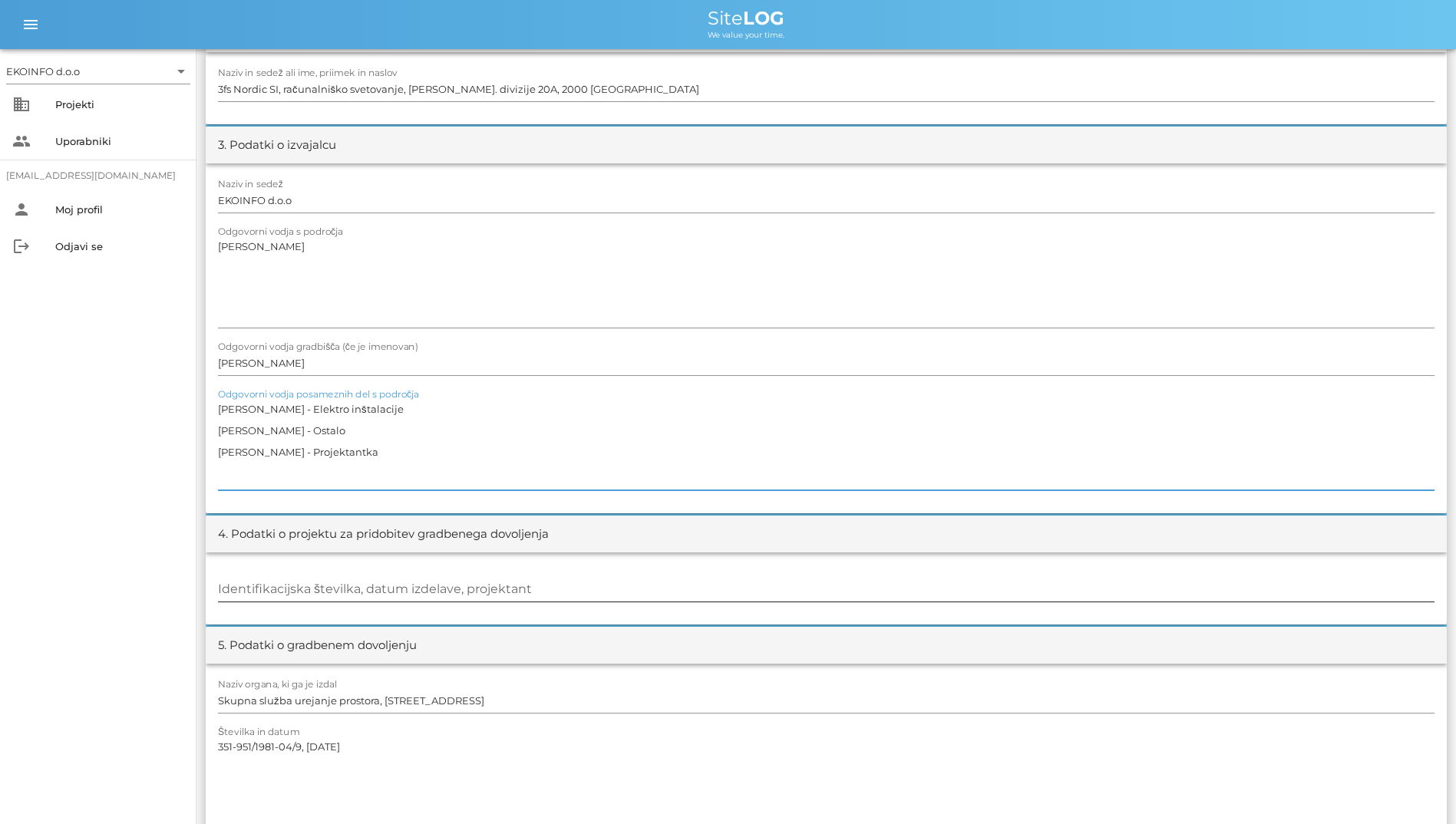
click at [493, 590] on input "Identifikacijska številka, datum izdelave, projektant" at bounding box center [826, 589] width 1216 height 25
click at [673, 608] on div at bounding box center [826, 606] width 1216 height 10
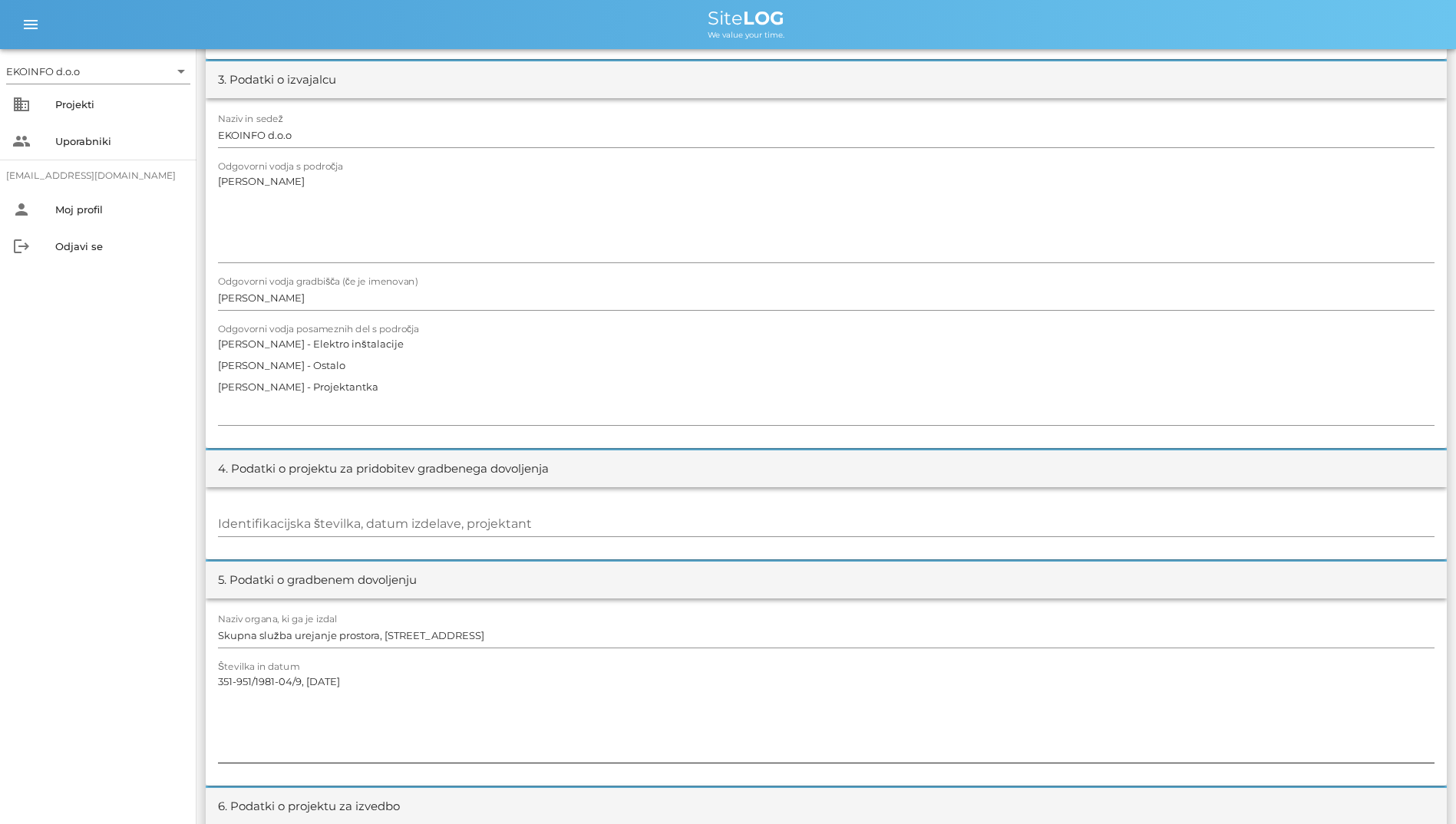
scroll to position [537, 0]
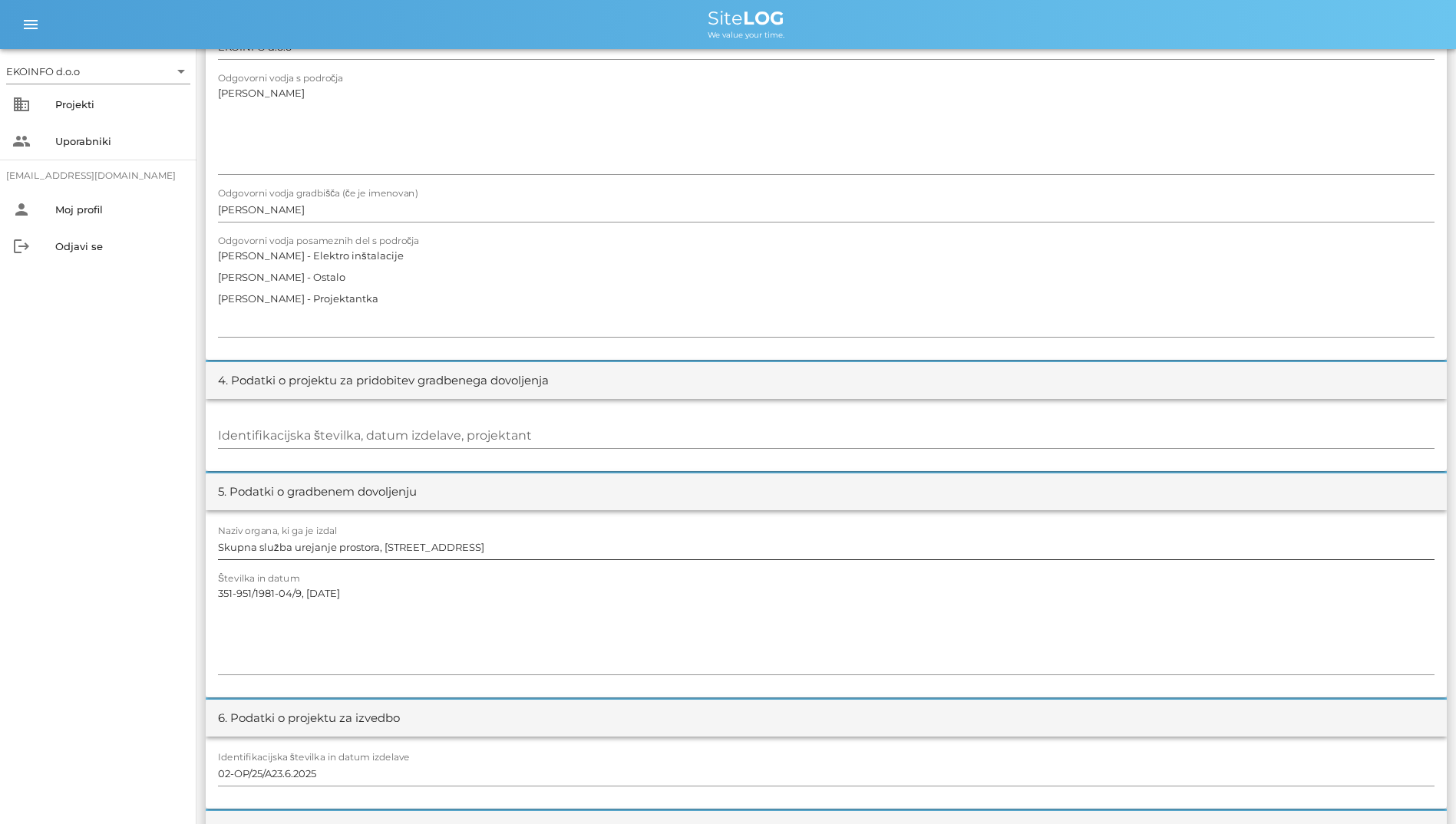
click at [511, 556] on input "Skupna služba urejanje prostora, [STREET_ADDRESS]" at bounding box center [826, 547] width 1216 height 25
click at [512, 600] on textarea "351-951/1981-04/9, [DATE]" at bounding box center [826, 628] width 1216 height 92
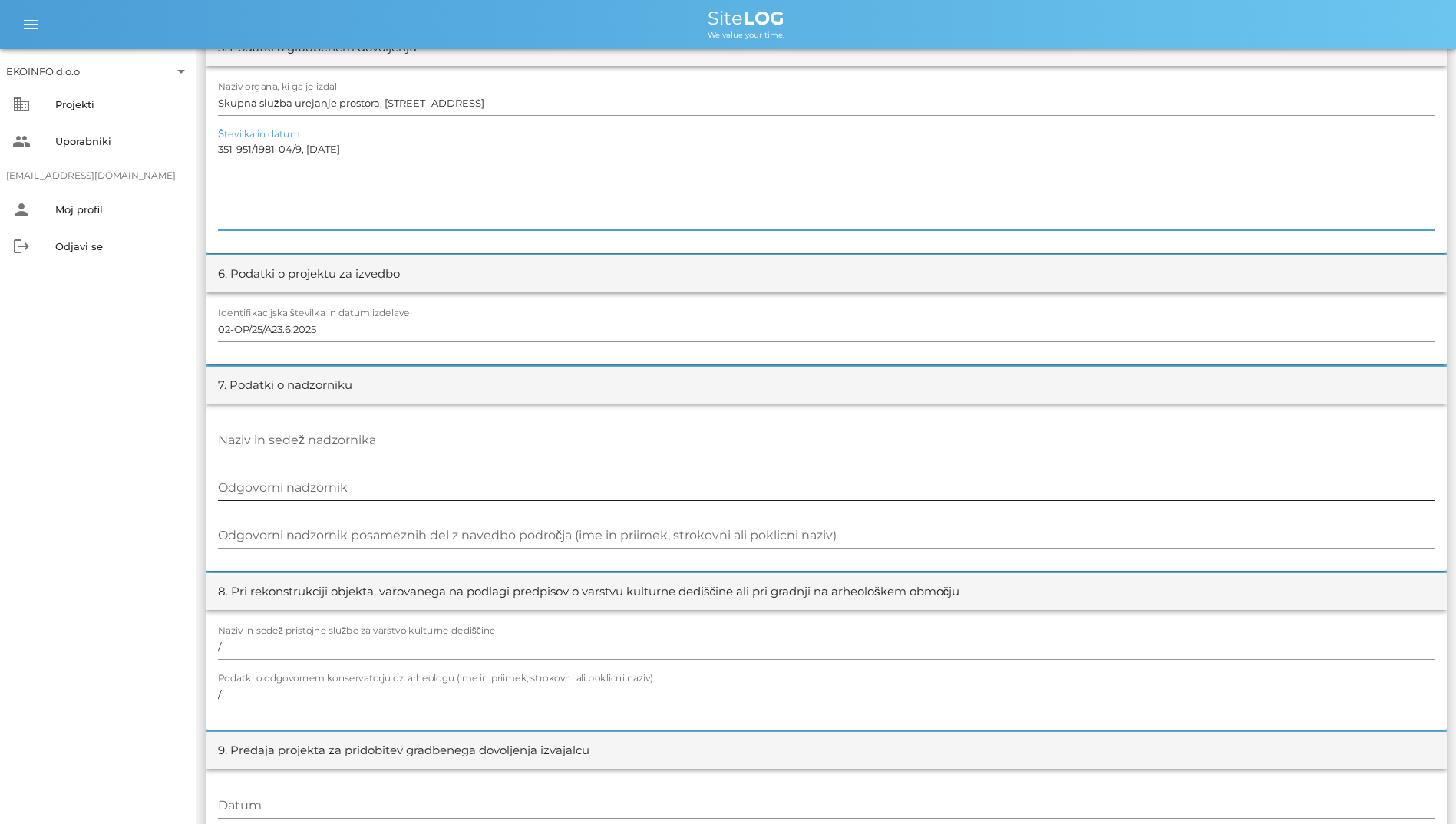
scroll to position [958, 0]
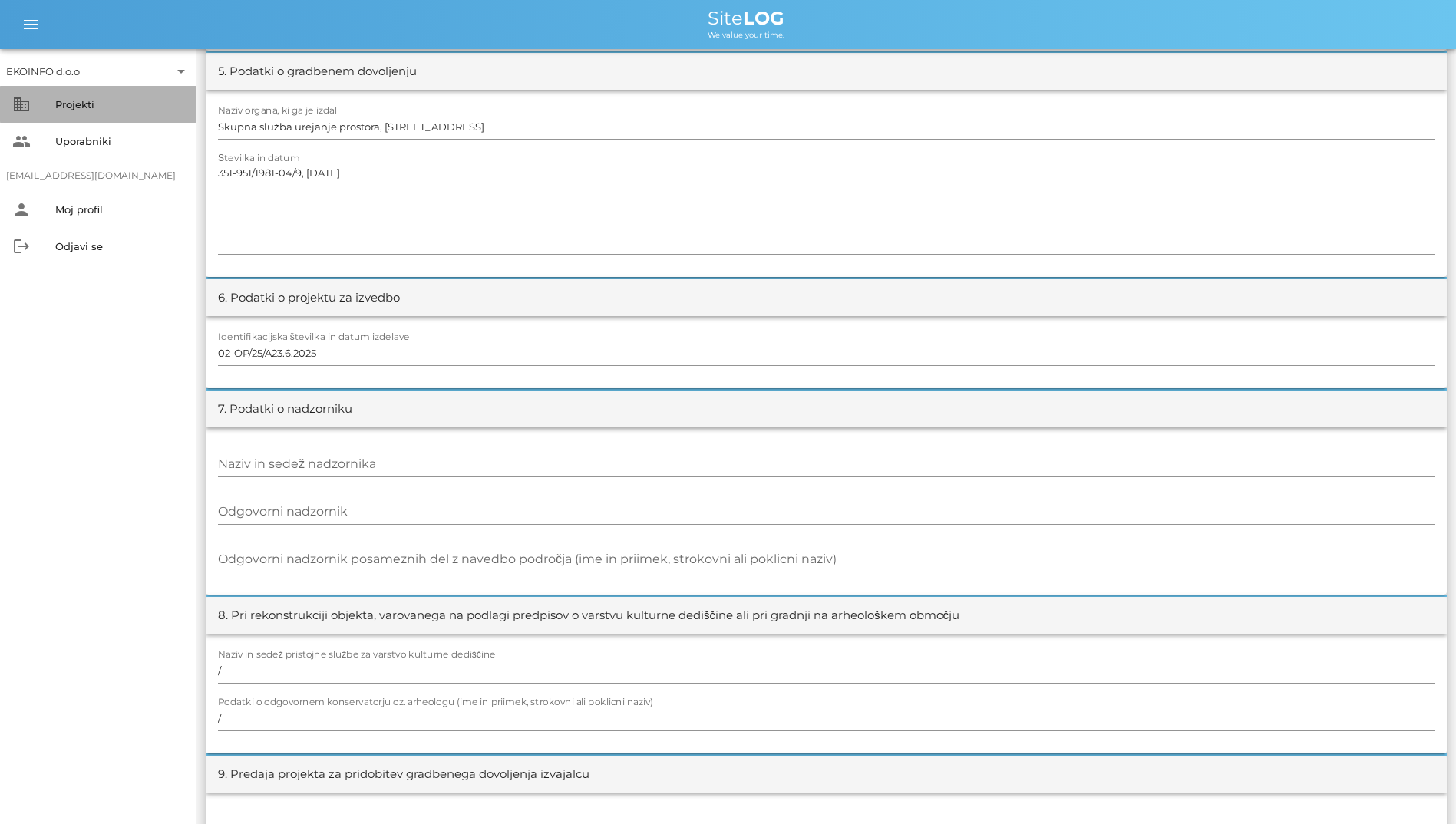
click at [83, 115] on div "Projekti" at bounding box center [119, 104] width 129 height 25
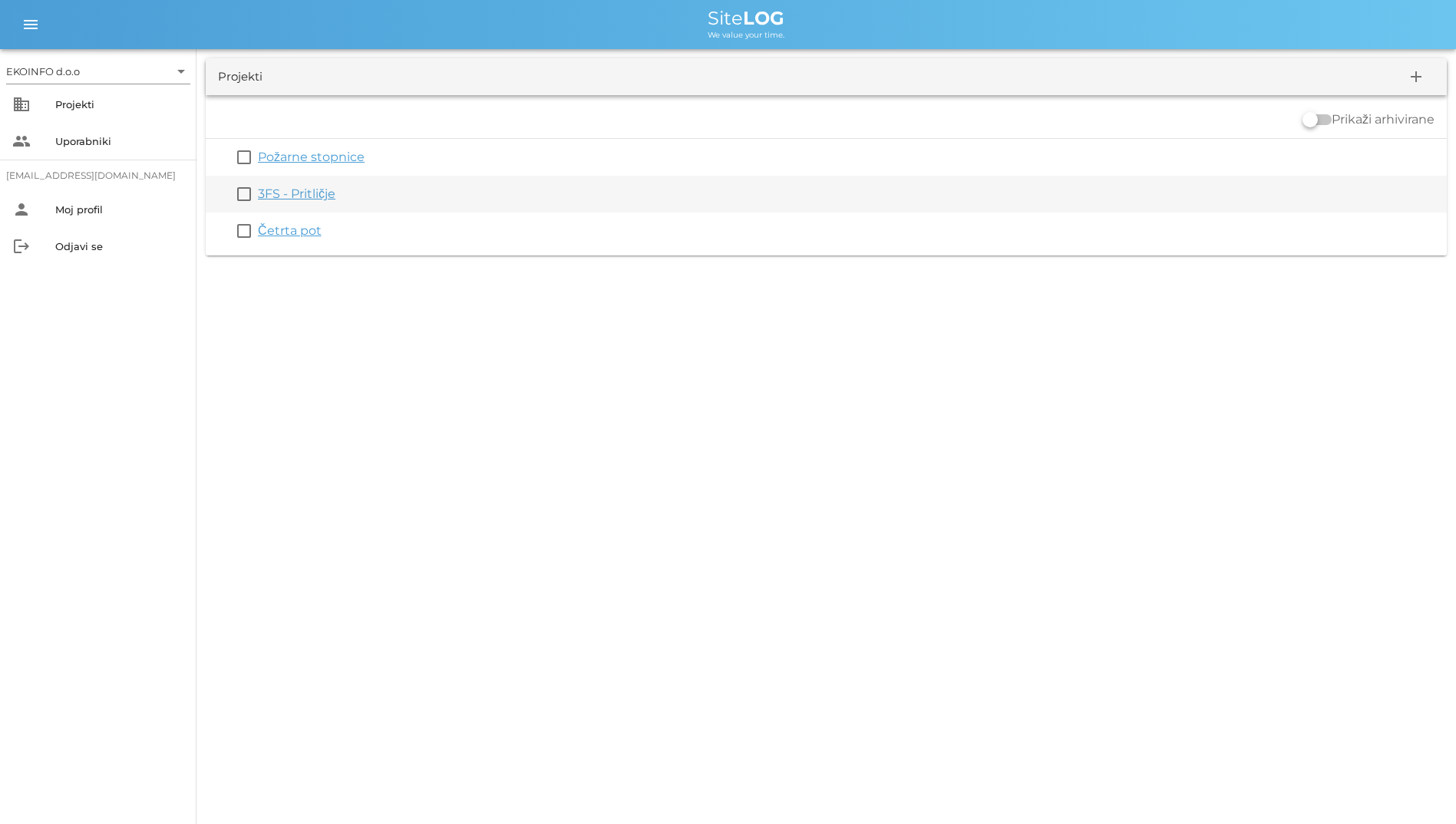
click at [317, 200] on link "3FS - Pritličje" at bounding box center [297, 193] width 78 height 14
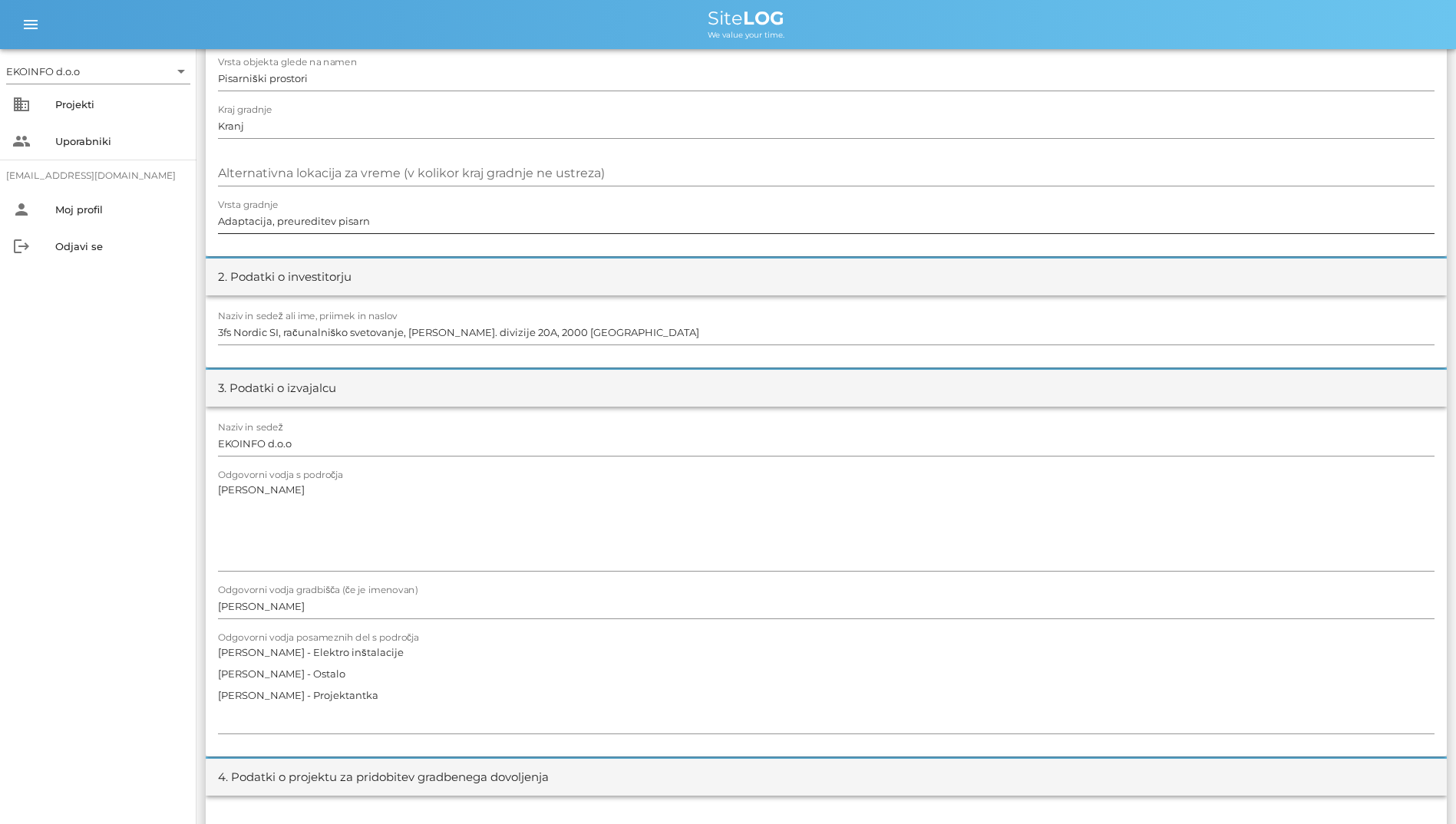
scroll to position [114, 0]
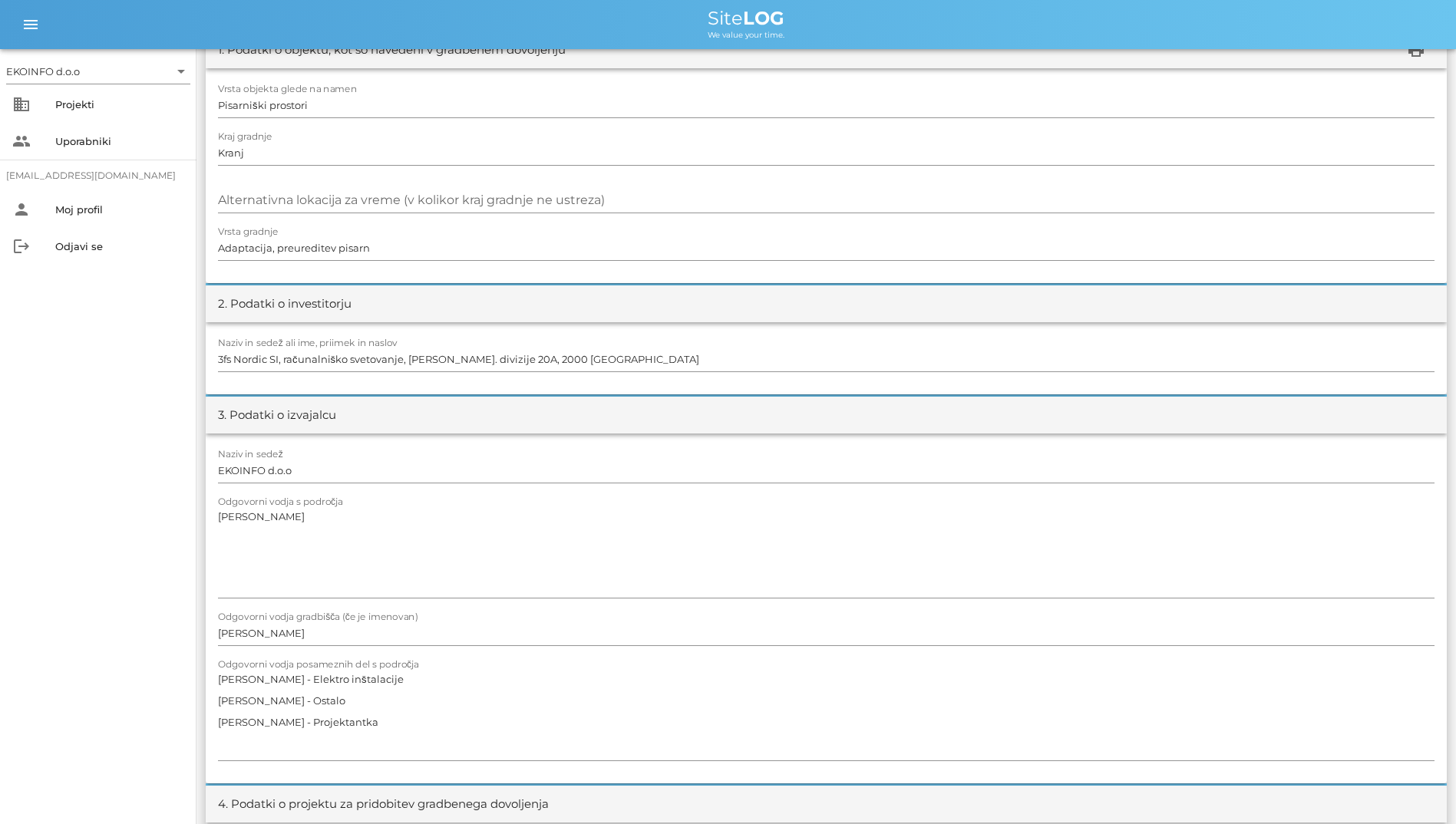
click at [412, 496] on div "Odgovorni vodja s področja [PERSON_NAME]" at bounding box center [826, 552] width 1216 height 112
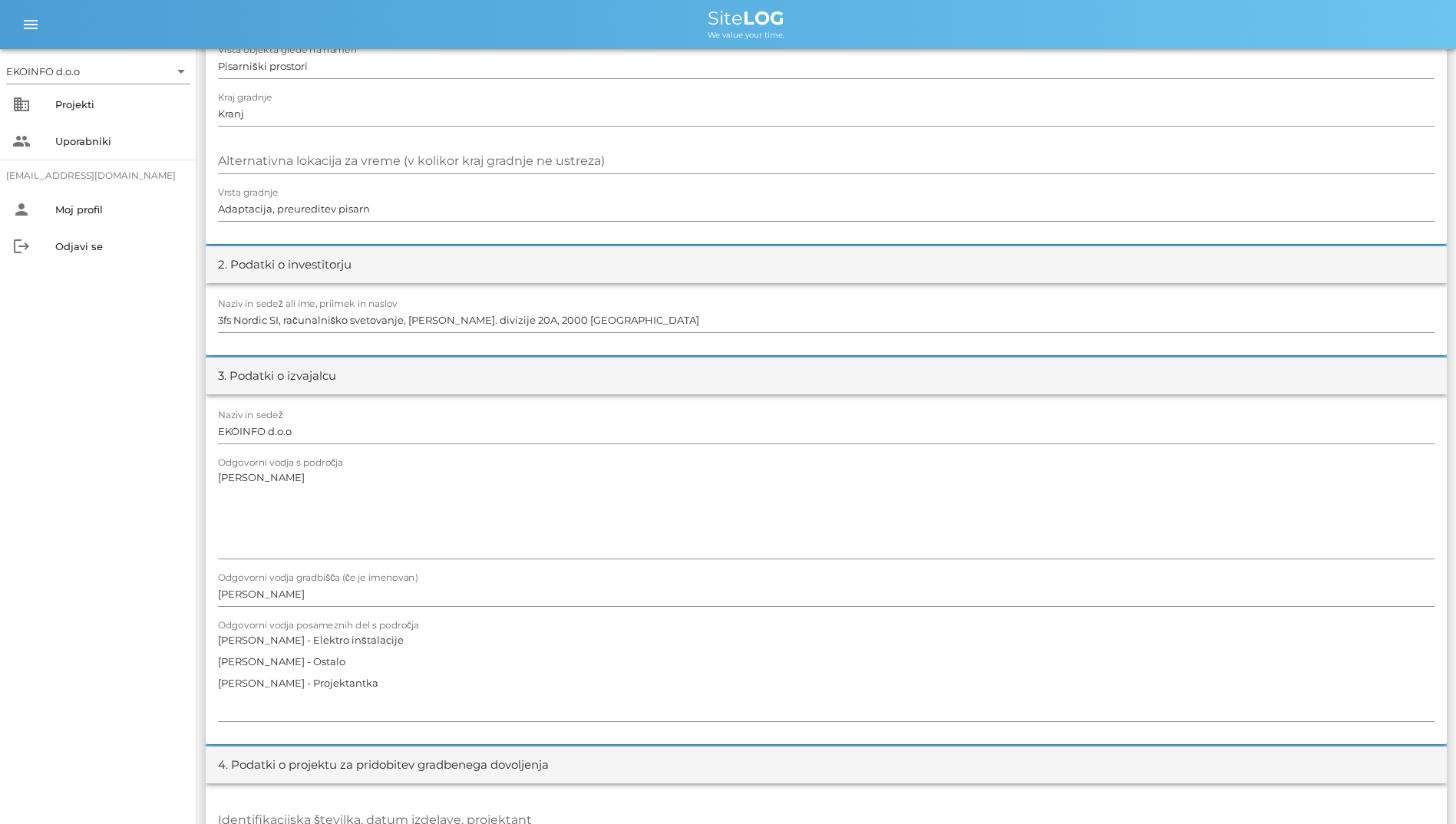
scroll to position [0, 0]
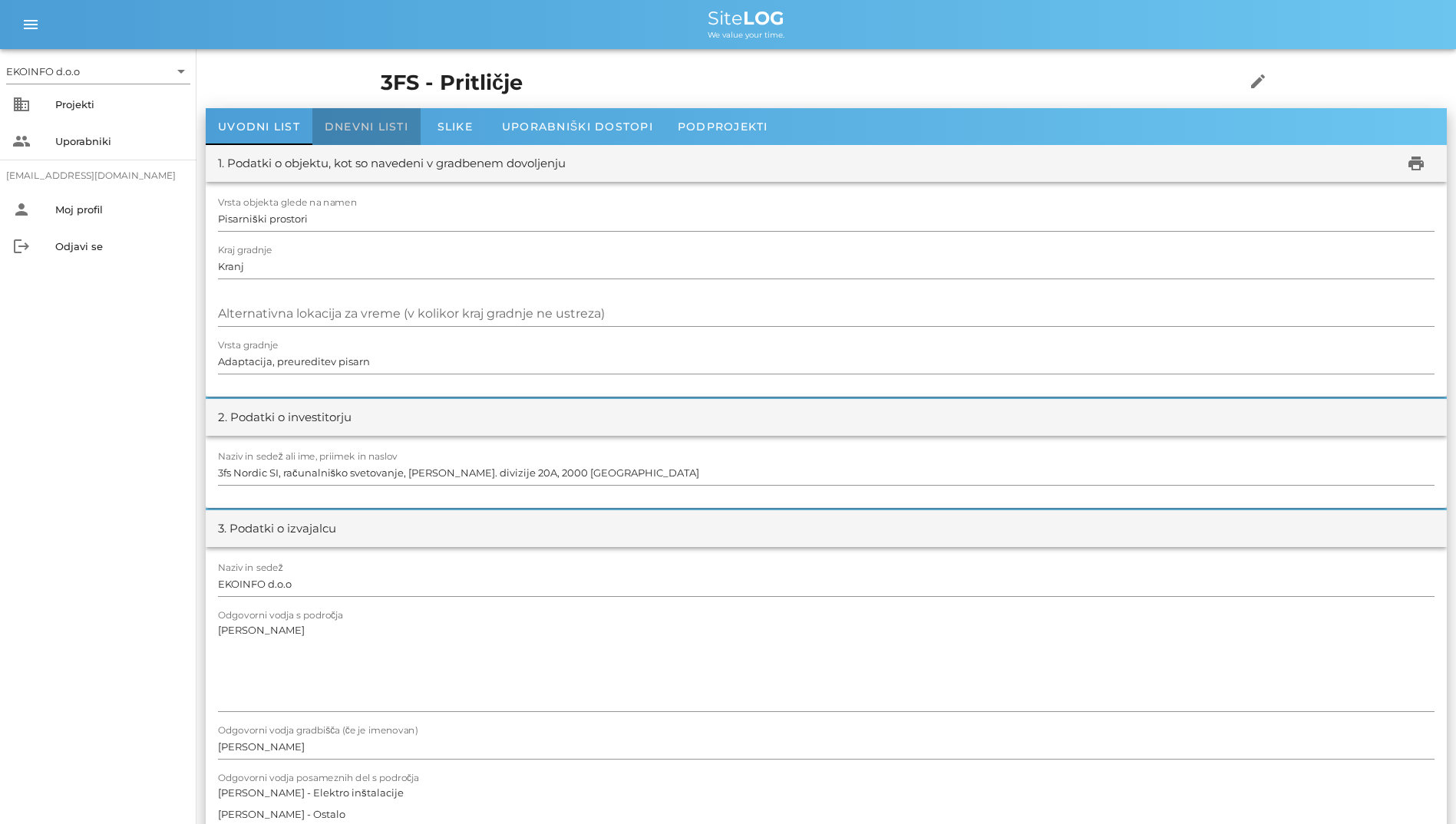
click at [374, 127] on span "Dnevni listi" at bounding box center [367, 126] width 83 height 14
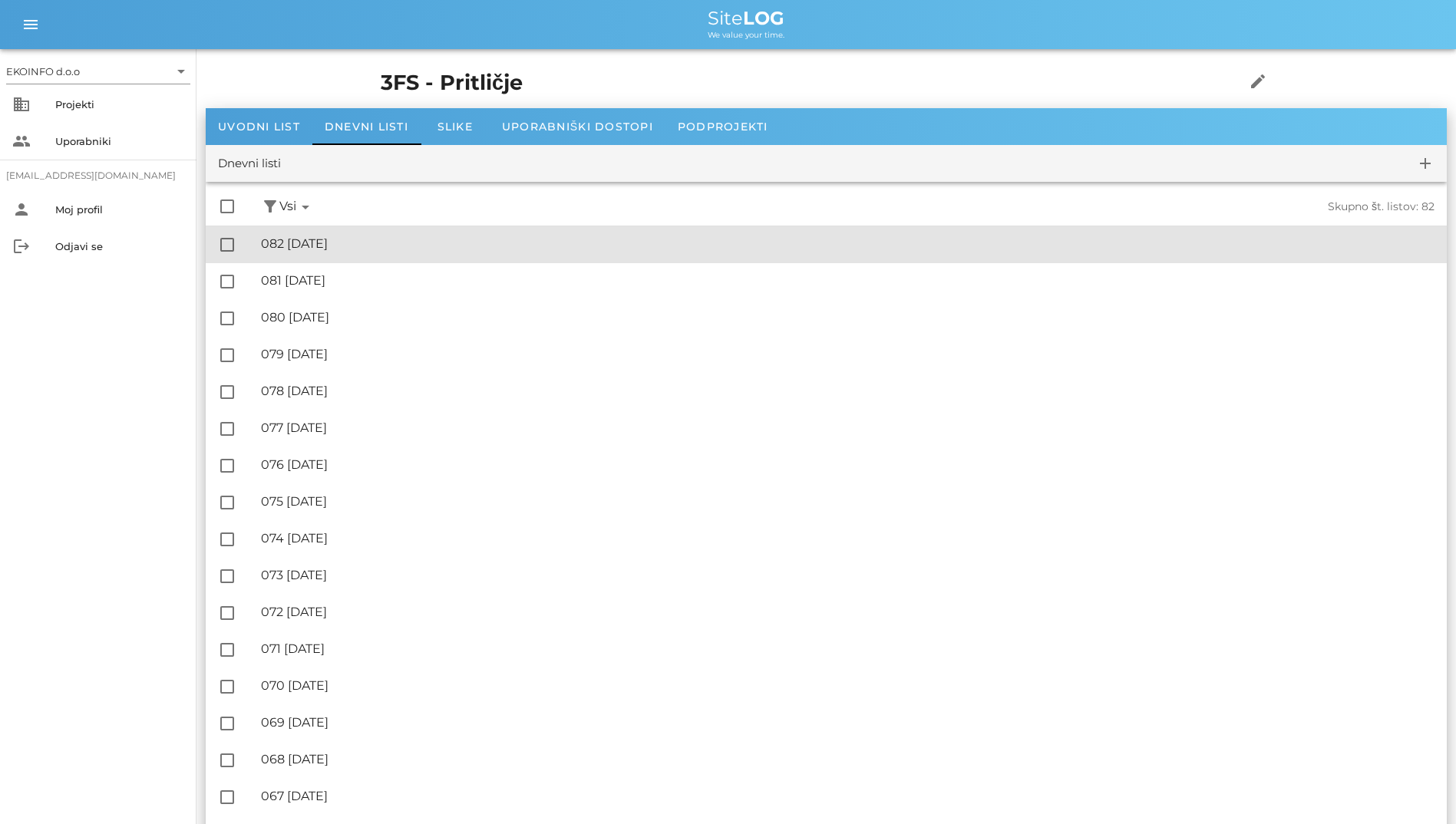
click at [410, 241] on div "🔏 082 [DATE]" at bounding box center [847, 243] width 1174 height 14
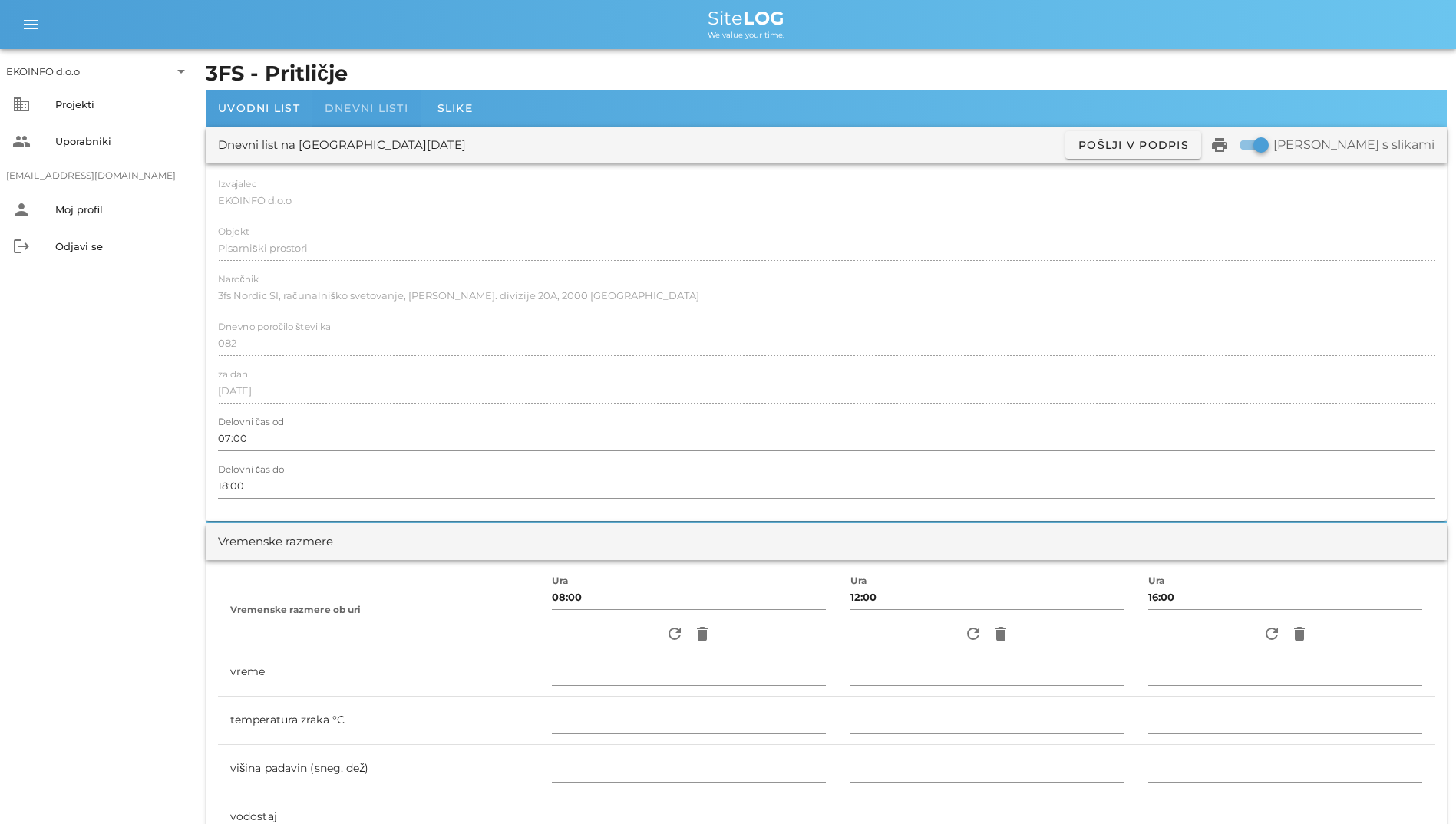
click at [393, 106] on span "Dnevni listi" at bounding box center [367, 108] width 83 height 14
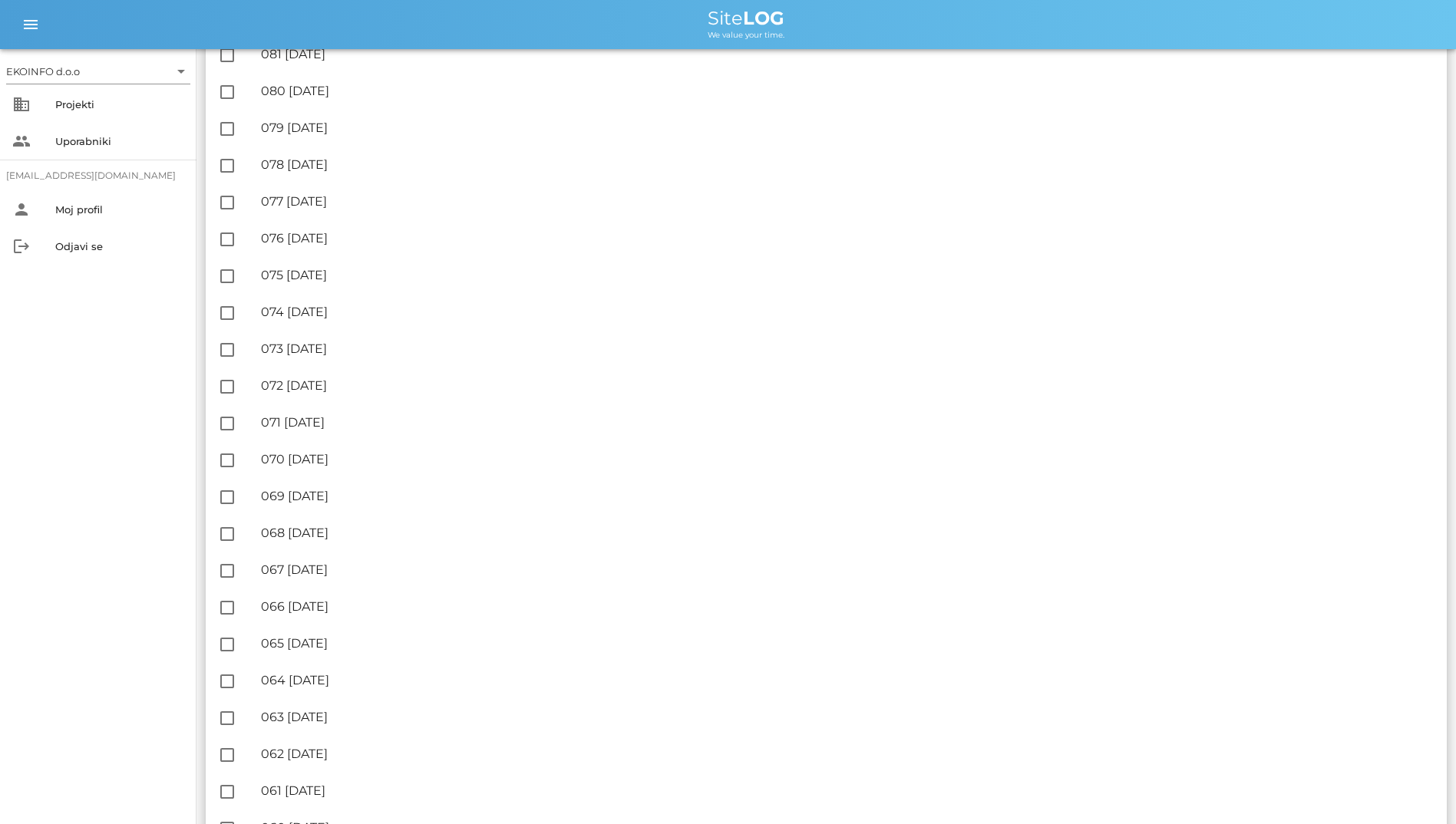
scroll to position [77, 0]
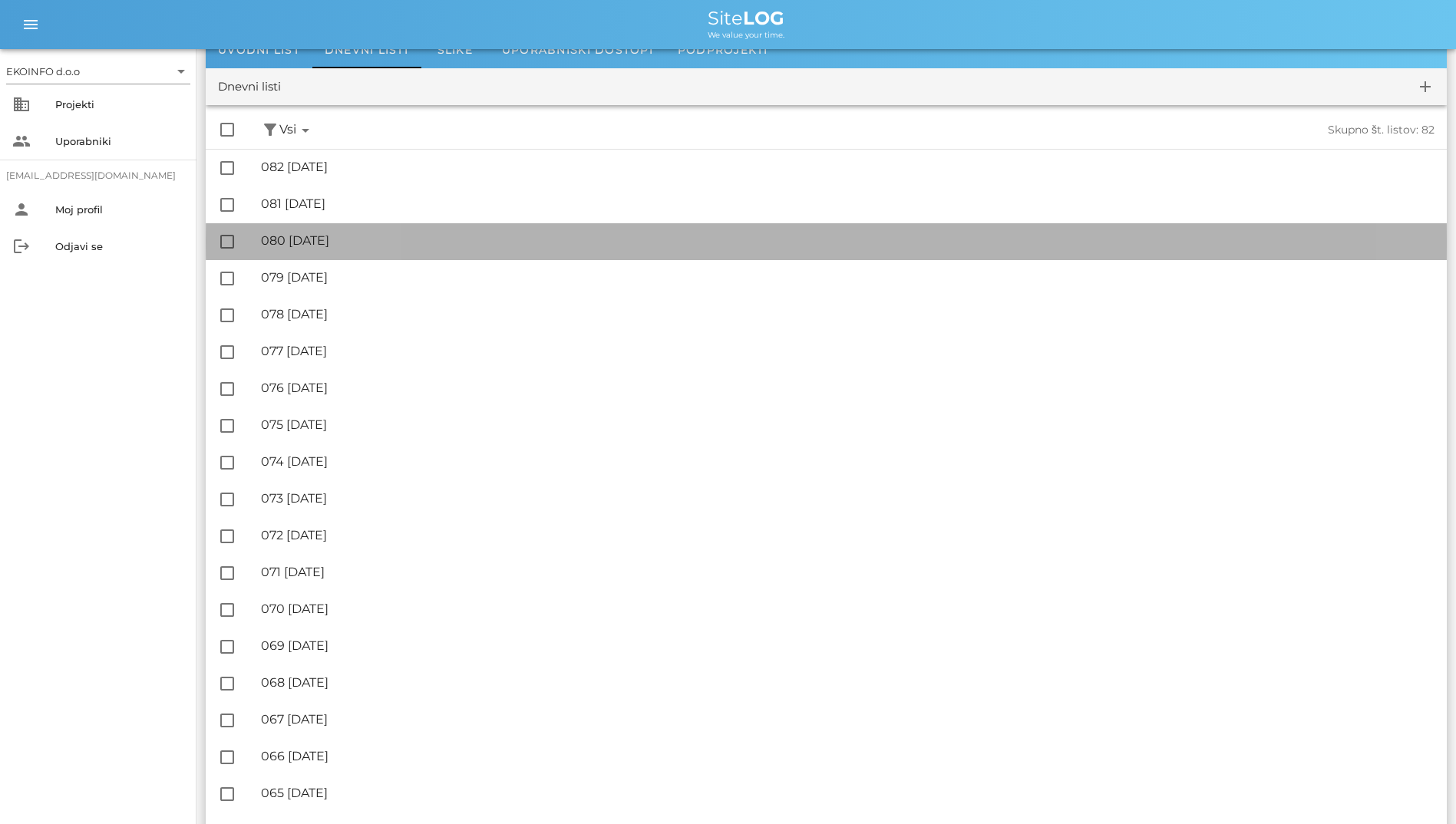
click at [467, 237] on div "🔏 080 [DATE]" at bounding box center [847, 240] width 1174 height 14
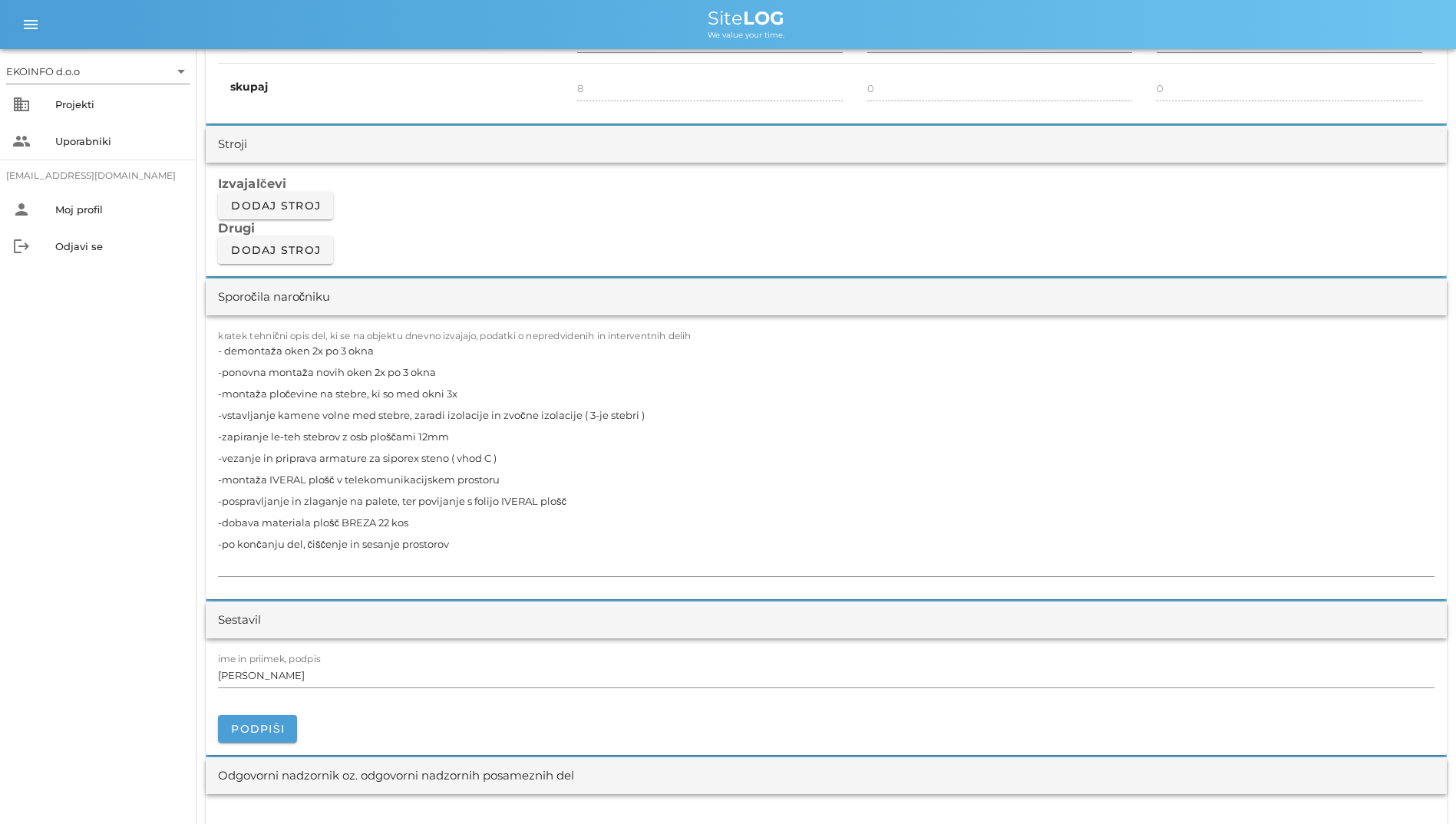
scroll to position [1227, 0]
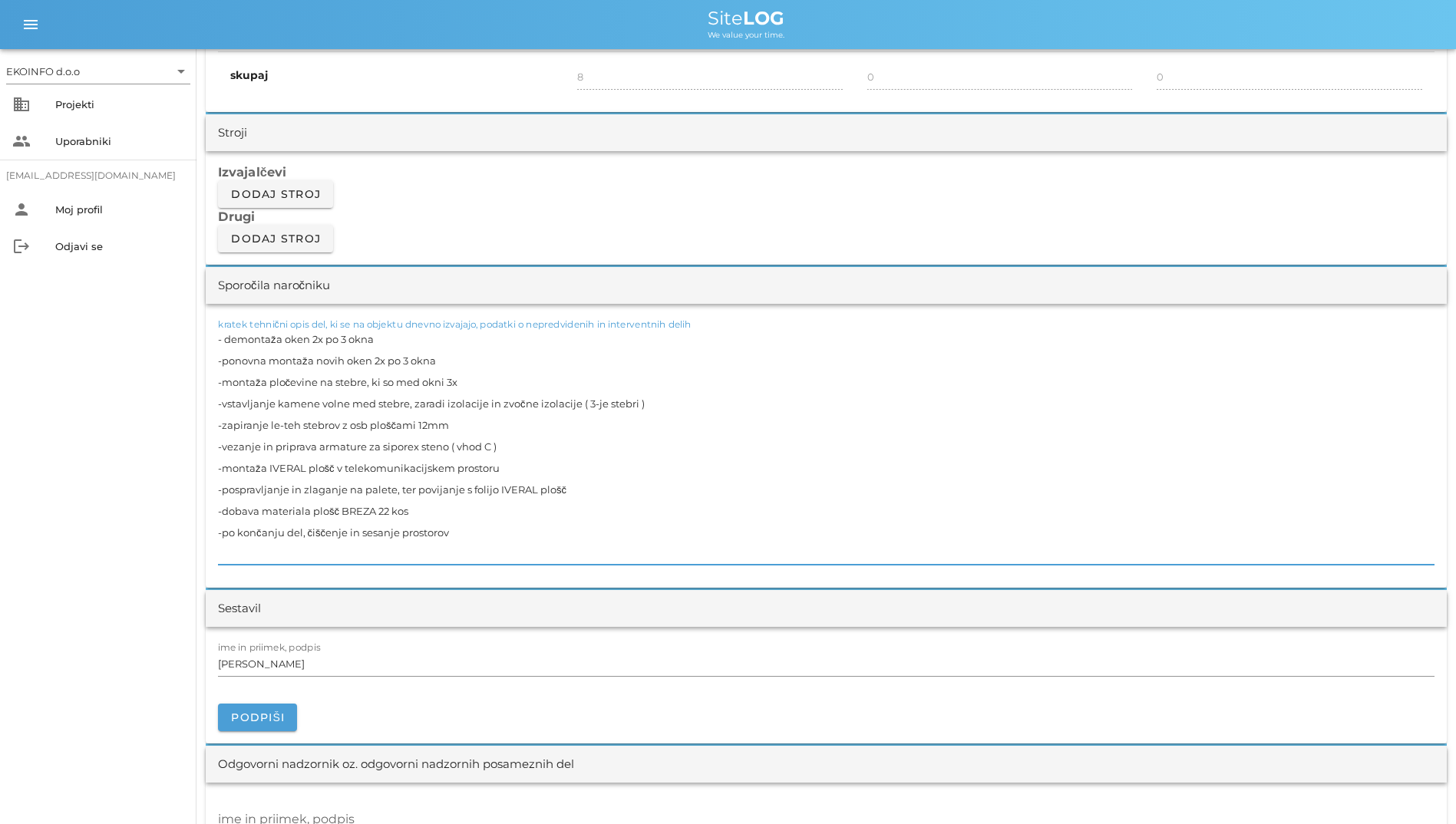
click at [381, 341] on textarea "- demontaža oken 2x po 3 okna -ponovna montaža novih oken 2x po 3 okna -montaža…" at bounding box center [826, 447] width 1216 height 237
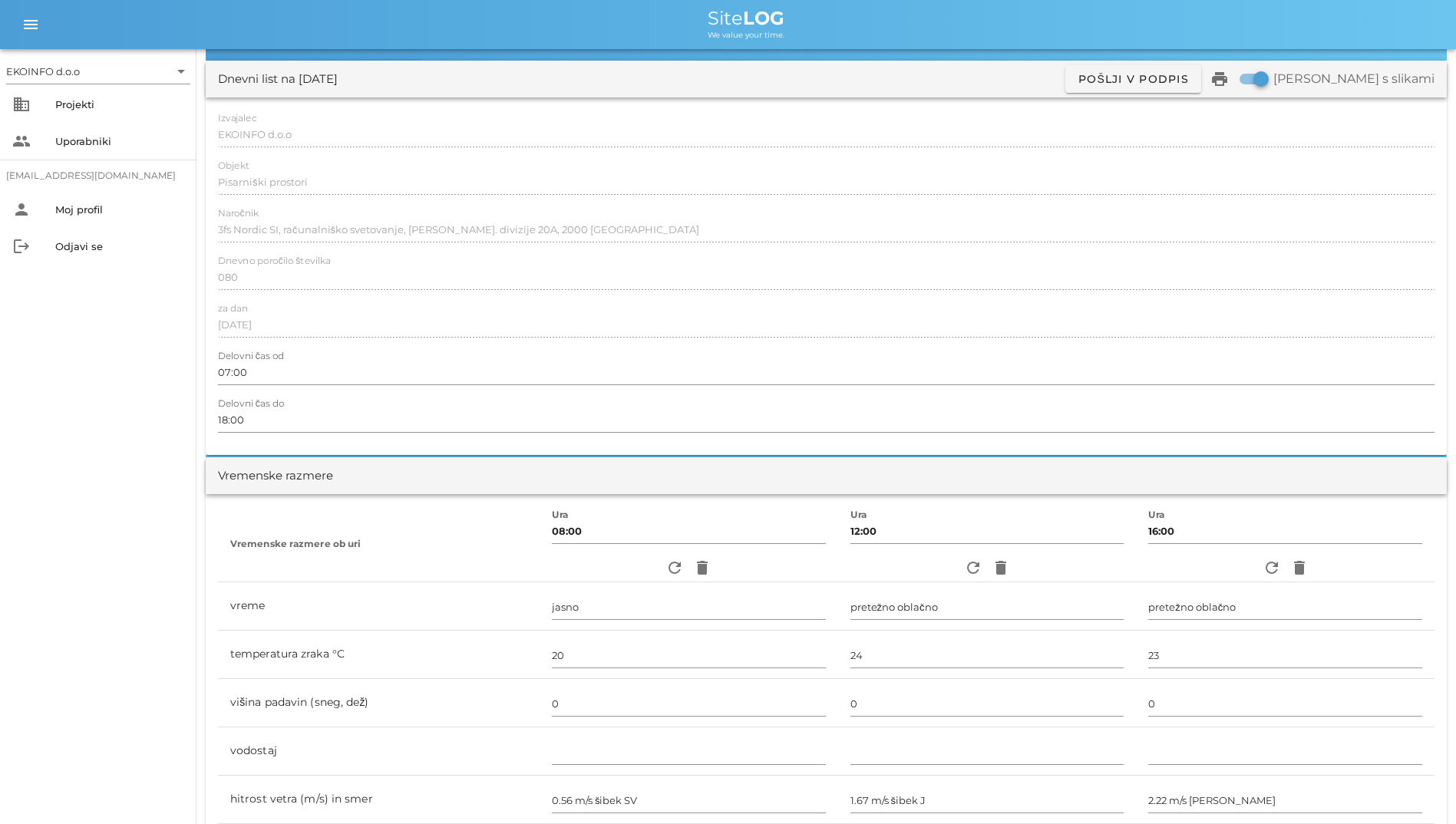
scroll to position [0, 0]
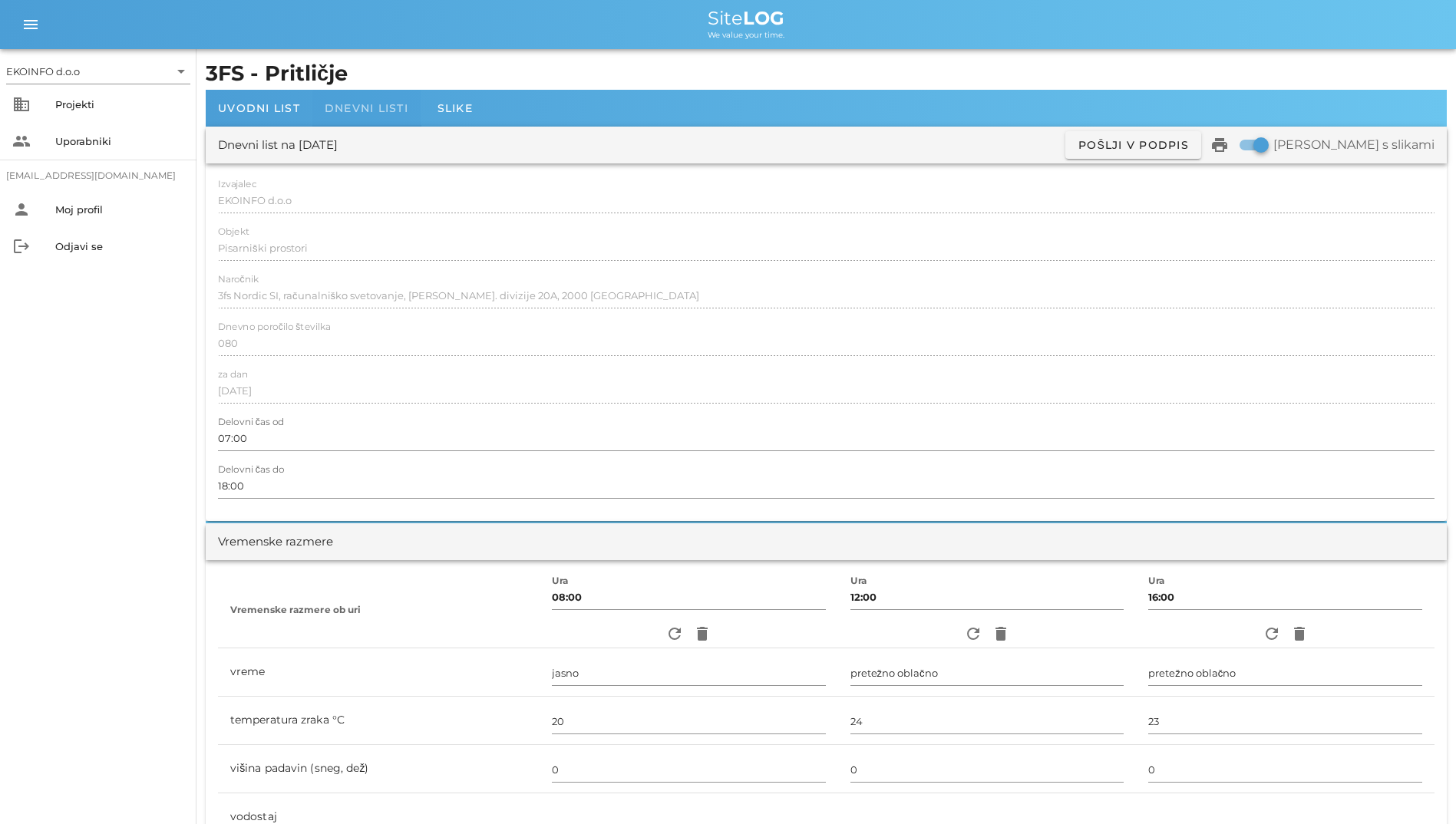
click at [344, 116] on div "Dnevni listi" at bounding box center [367, 108] width 108 height 37
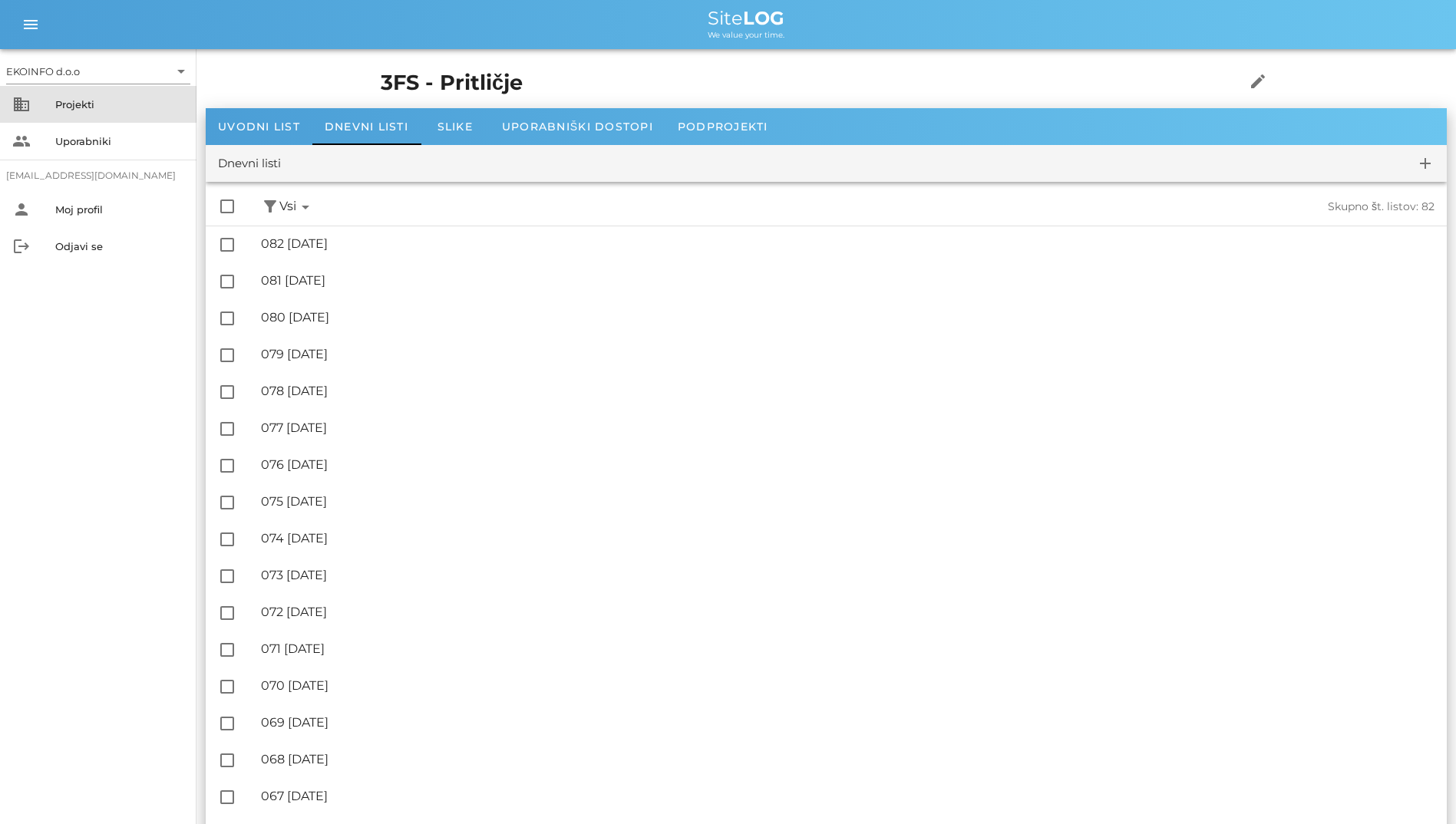
click at [117, 110] on div "Projekti" at bounding box center [119, 104] width 129 height 12
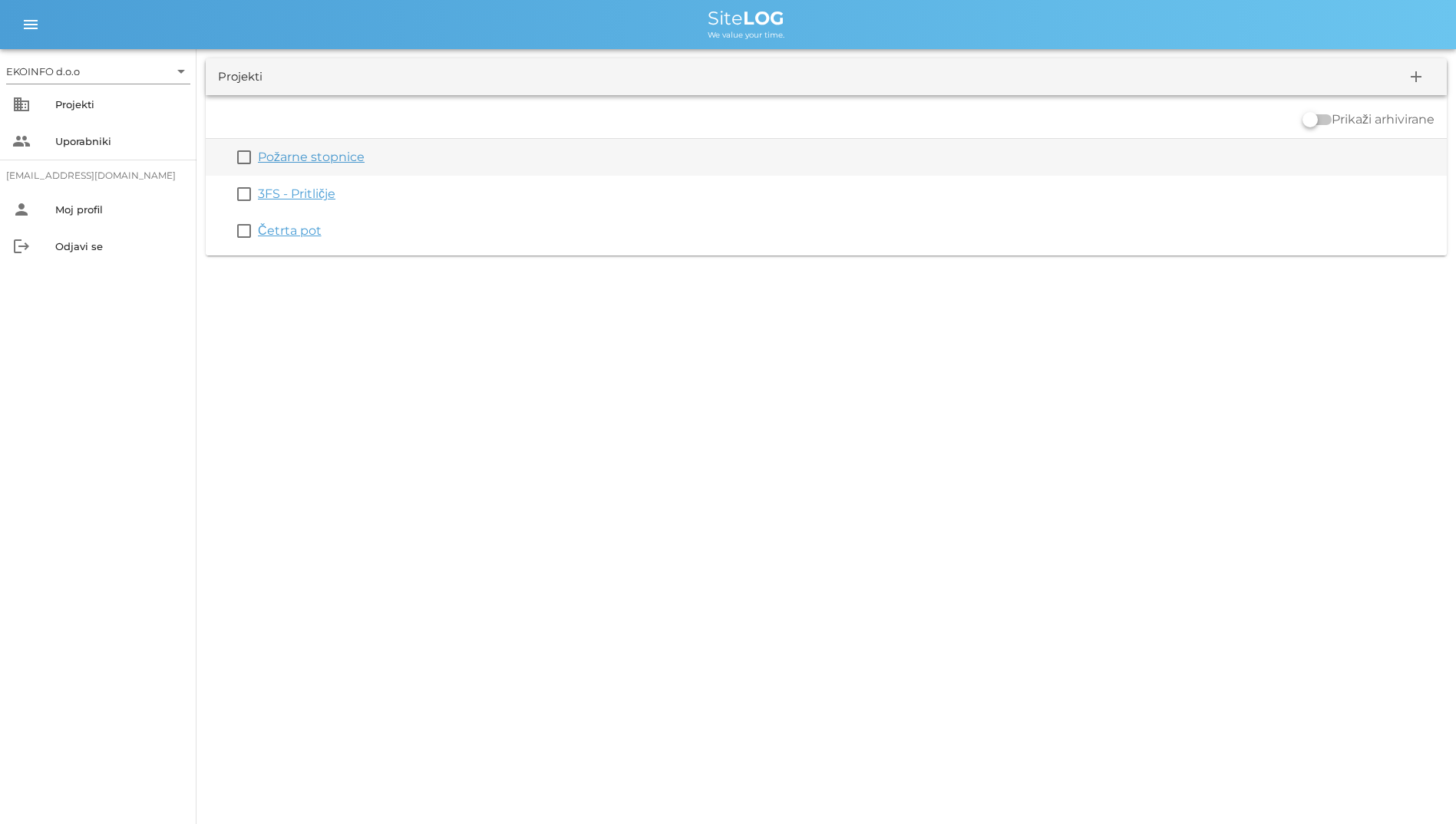
click at [271, 157] on link "Požarne stopnice" at bounding box center [311, 156] width 107 height 14
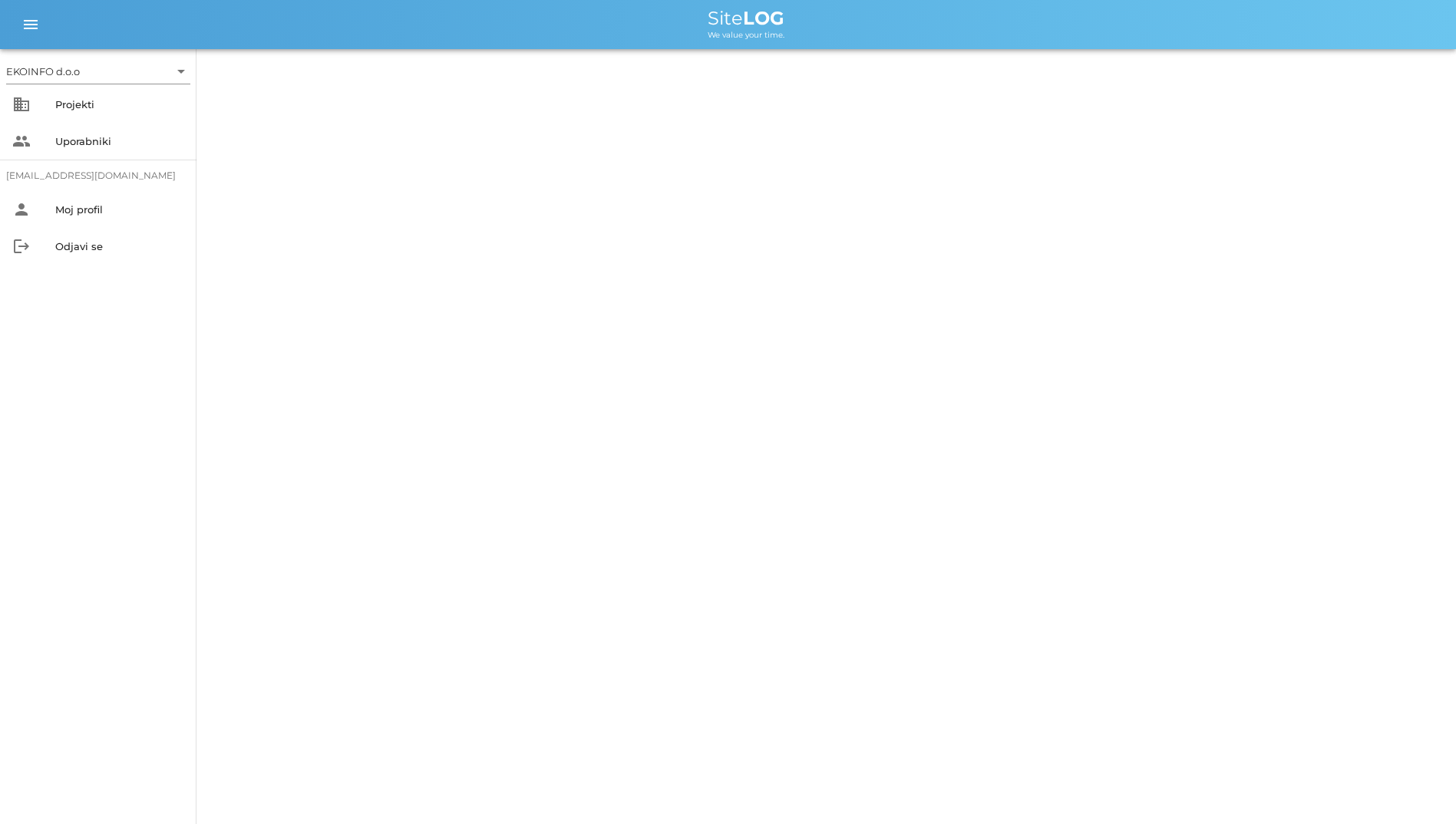
click at [728, 18] on span "Site LOG" at bounding box center [746, 17] width 77 height 22
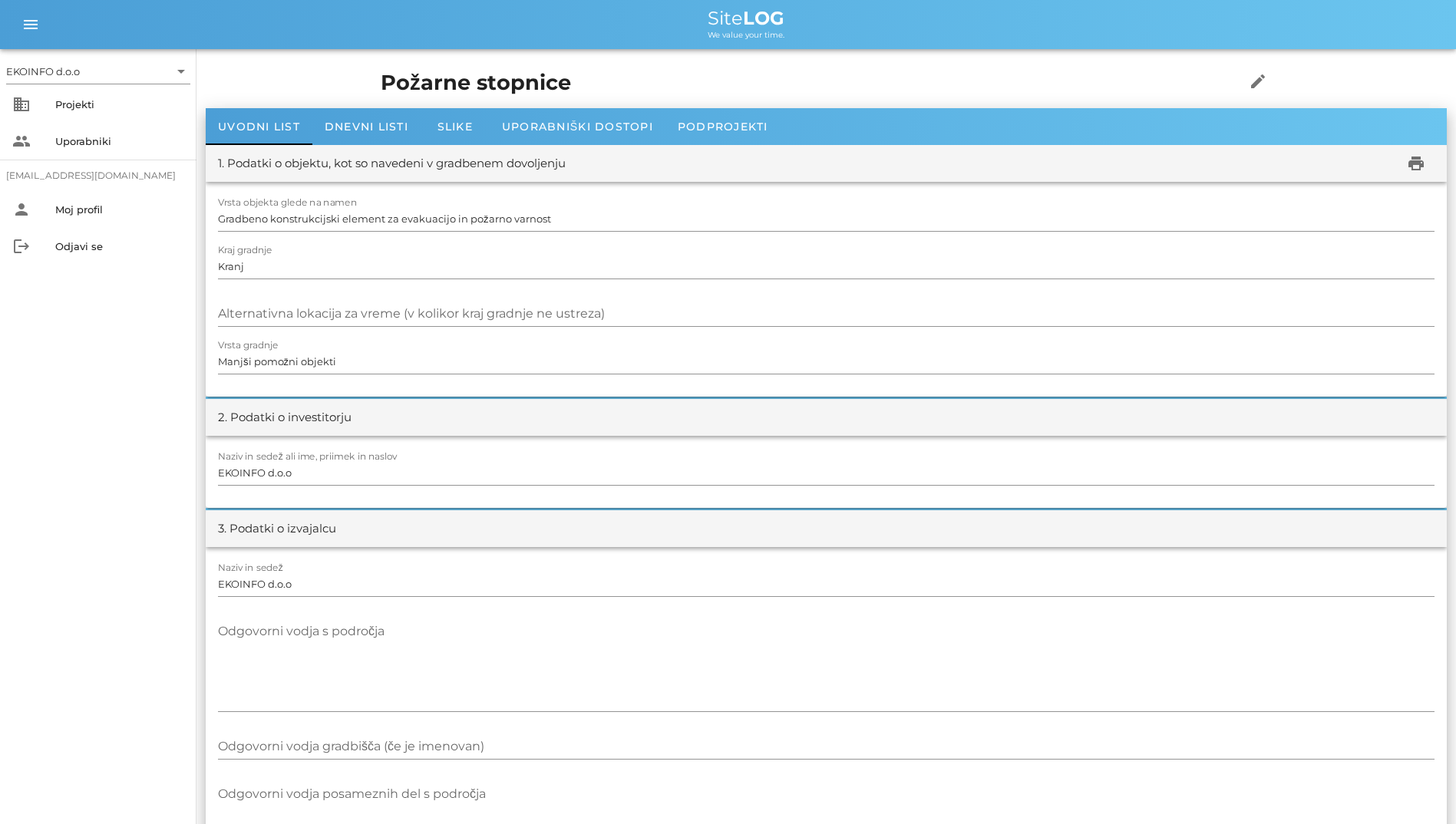
click at [726, 19] on span "Site LOG" at bounding box center [746, 17] width 77 height 22
drag, startPoint x: 726, startPoint y: 19, endPoint x: 585, endPoint y: 34, distance: 141.8
click at [585, 34] on div "We value your time." at bounding box center [746, 33] width 1395 height 12
click at [363, 138] on div "Dnevni listi" at bounding box center [367, 126] width 108 height 37
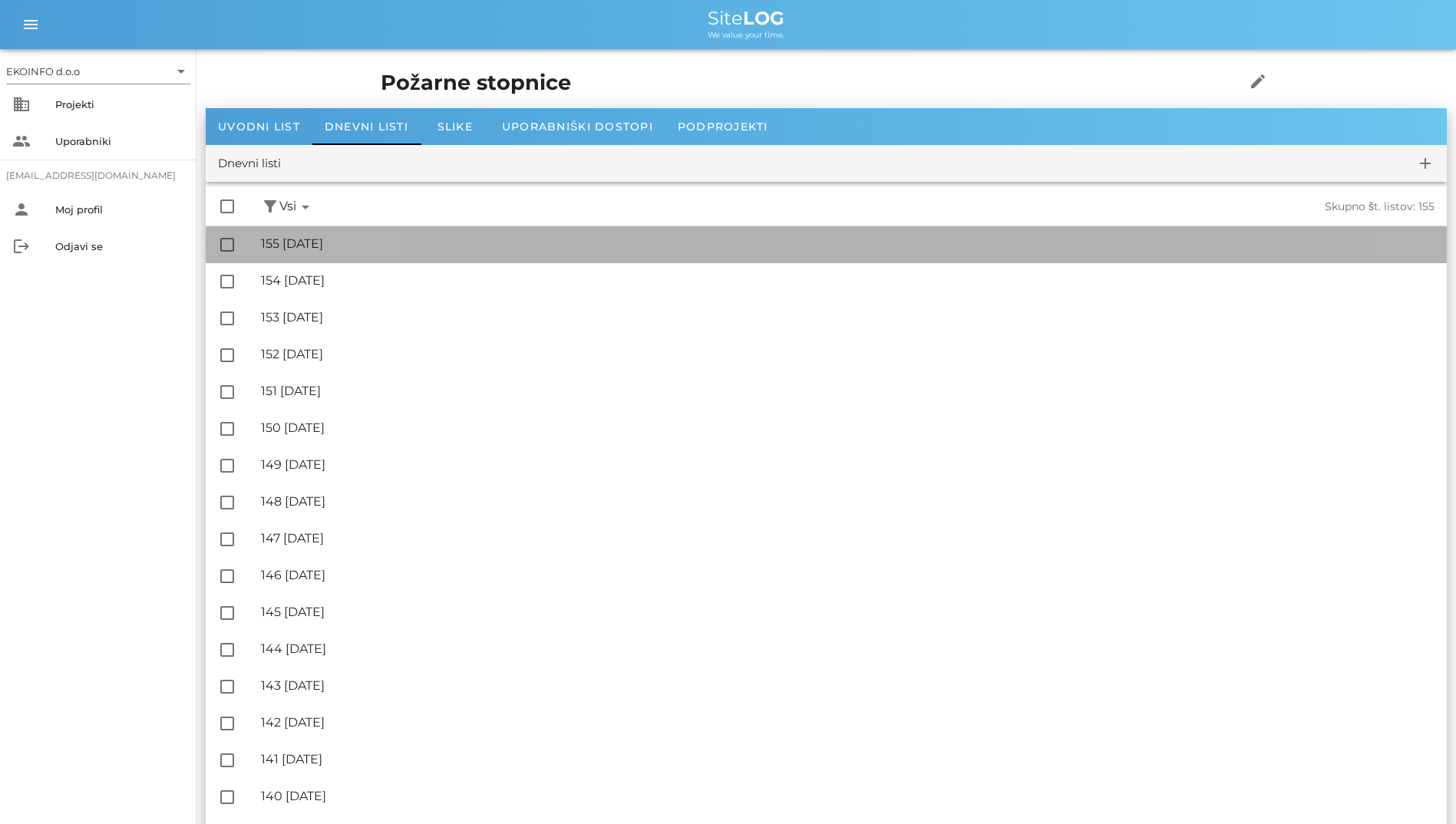
click at [370, 241] on div "🔏 155 [DATE]" at bounding box center [847, 243] width 1174 height 14
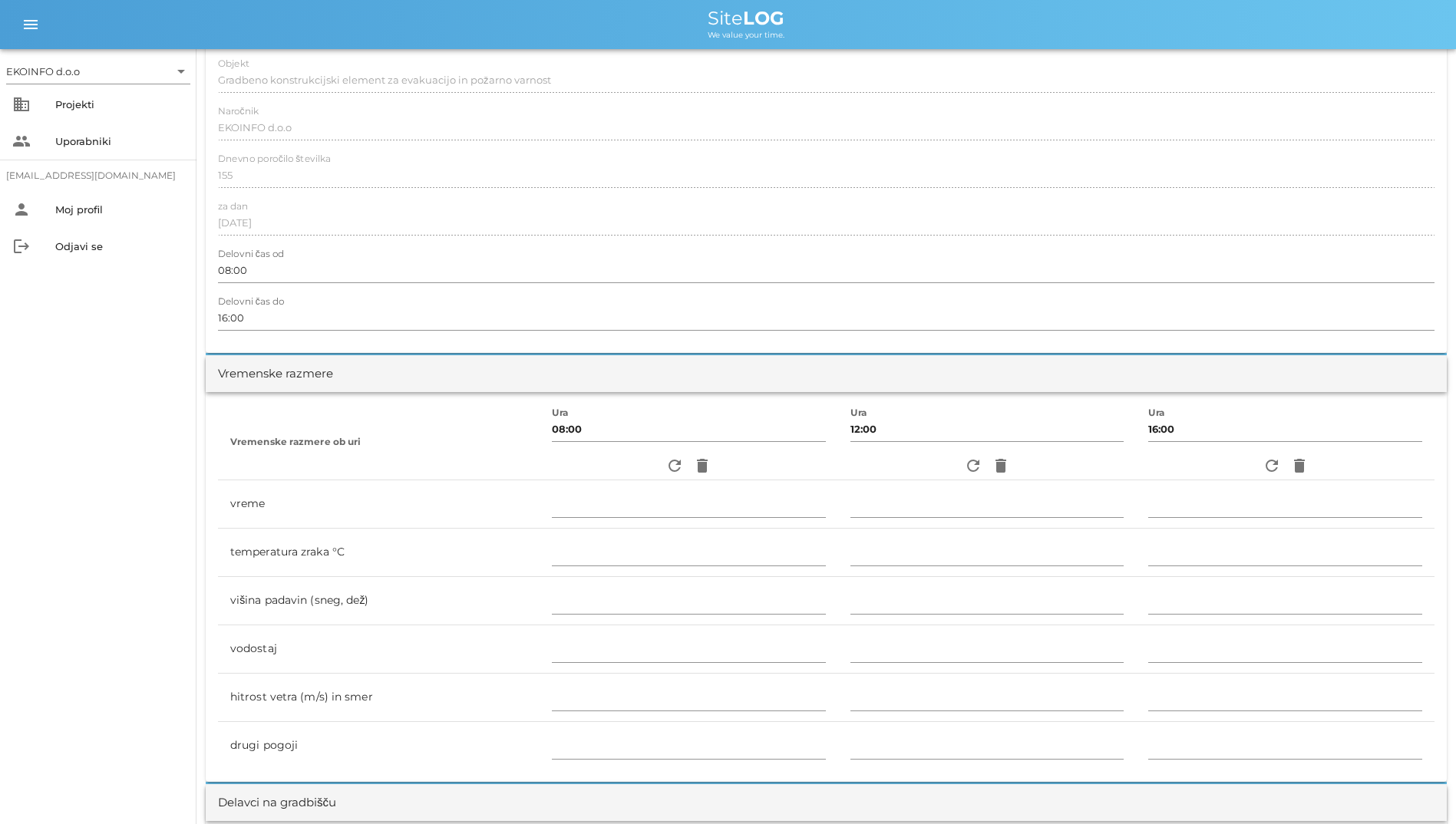
scroll to position [460, 0]
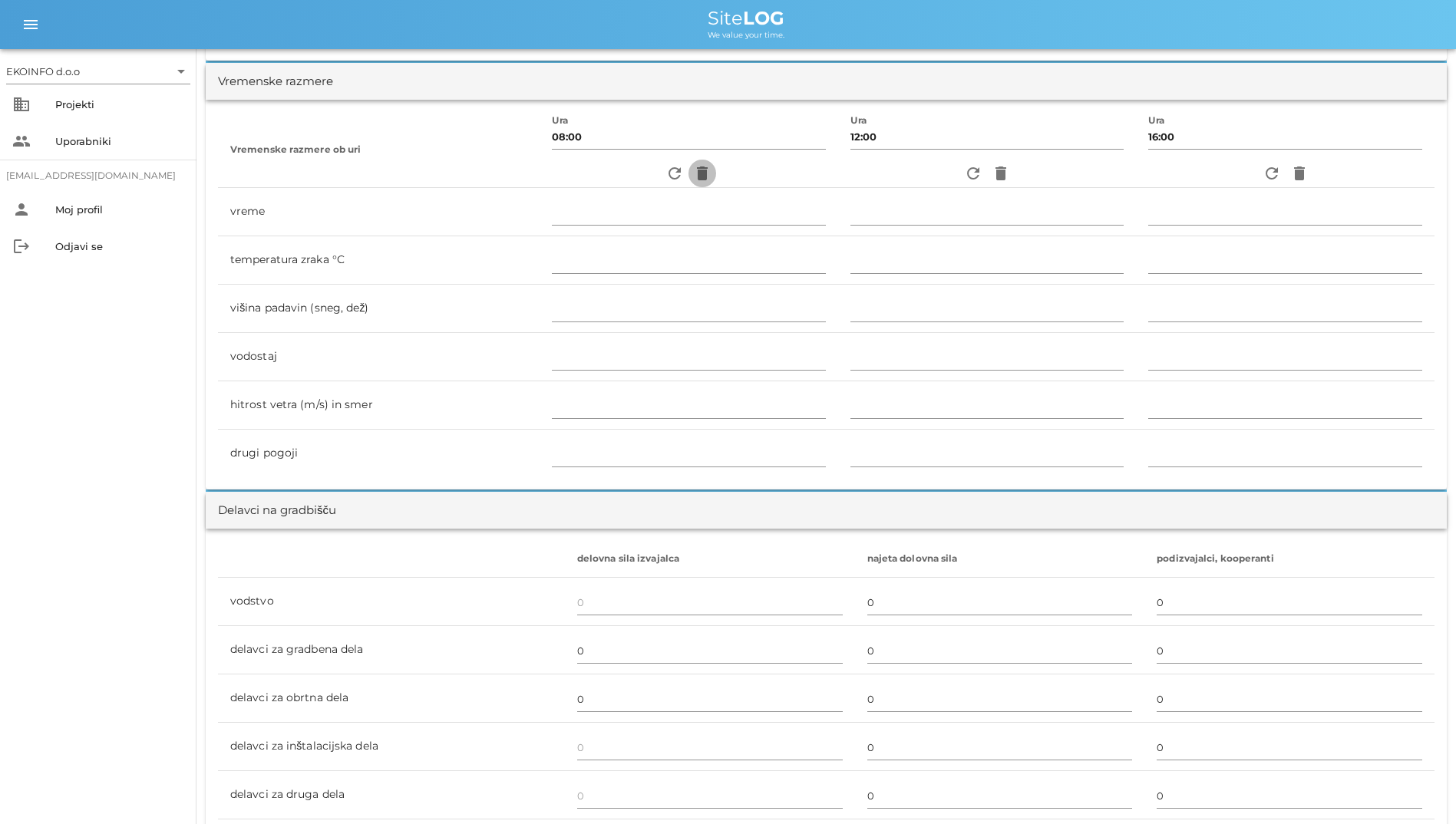
click at [693, 172] on icon "delete" at bounding box center [702, 172] width 18 height 18
click at [666, 173] on icon "refresh" at bounding box center [674, 172] width 18 height 18
type input "jasno"
type input "20"
type input "0"
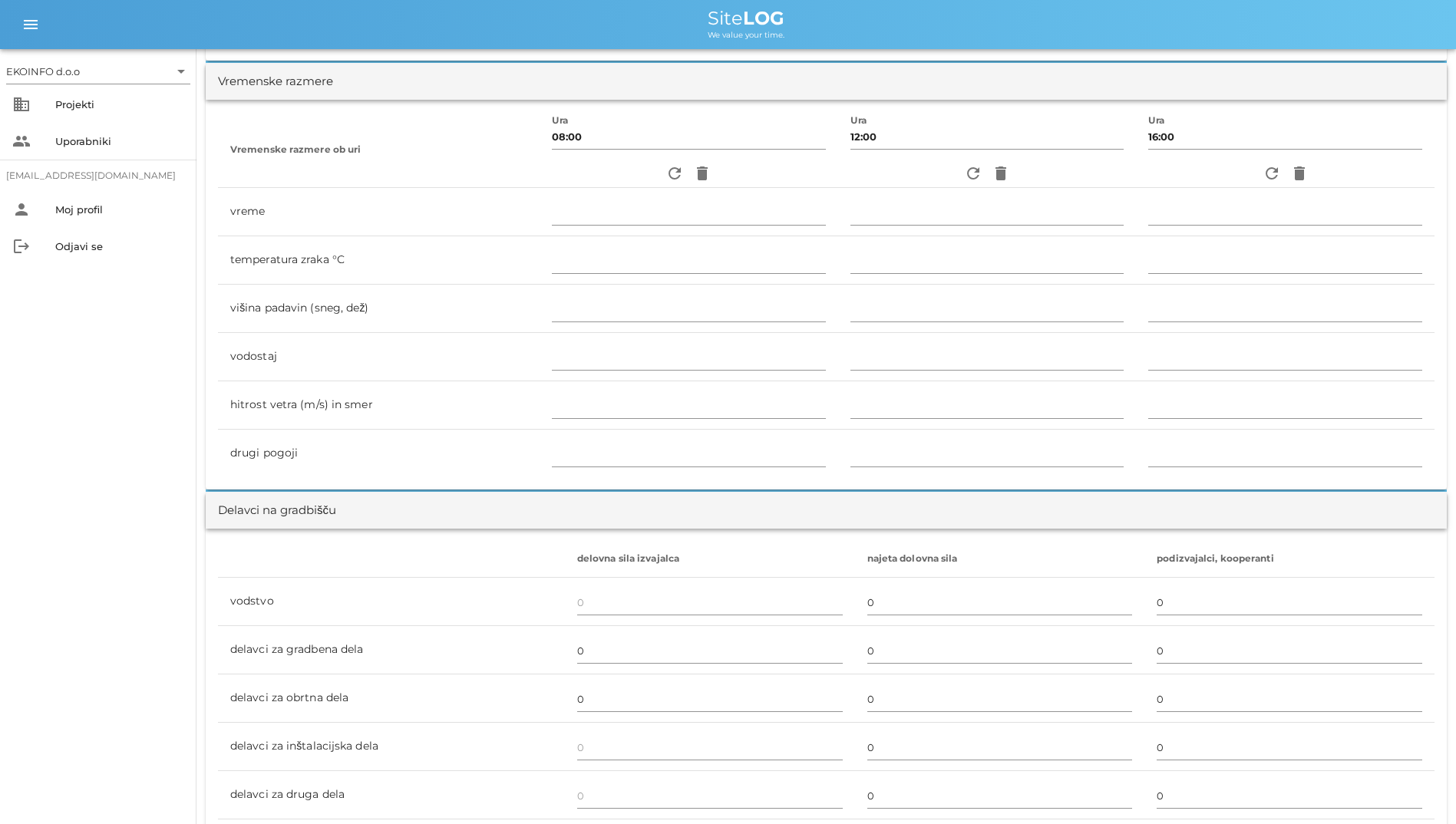
type input "0.56 m/s šibek SV"
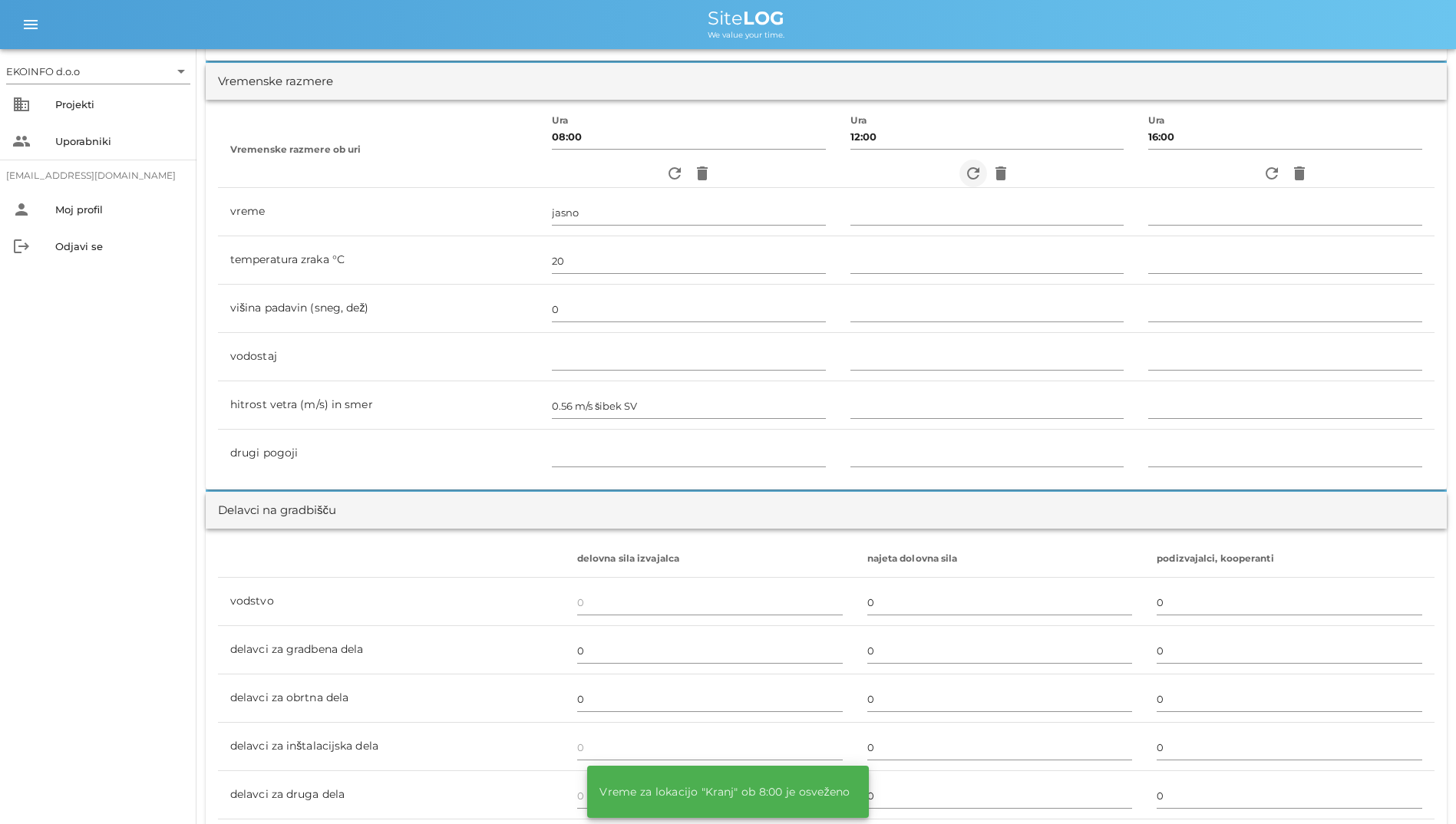
drag, startPoint x: 944, startPoint y: 173, endPoint x: 962, endPoint y: 171, distance: 18.1
click at [944, 173] on div "refresh delete" at bounding box center [987, 173] width 274 height 27
click at [971, 171] on icon "refresh" at bounding box center [973, 172] width 18 height 18
type input "pretežno oblačno"
type input "24"
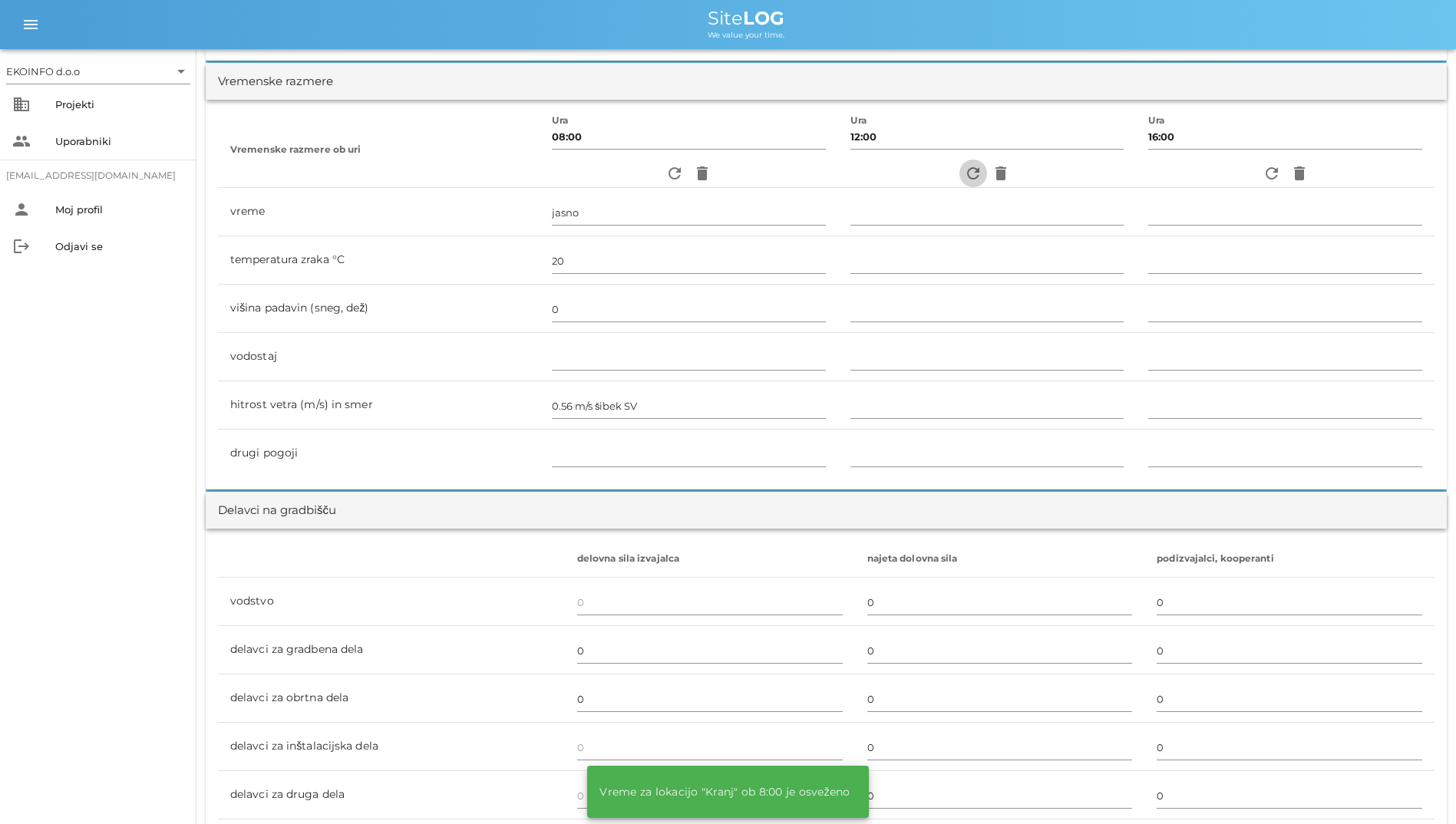
type input "0"
type input "1.67 m/s šibek J"
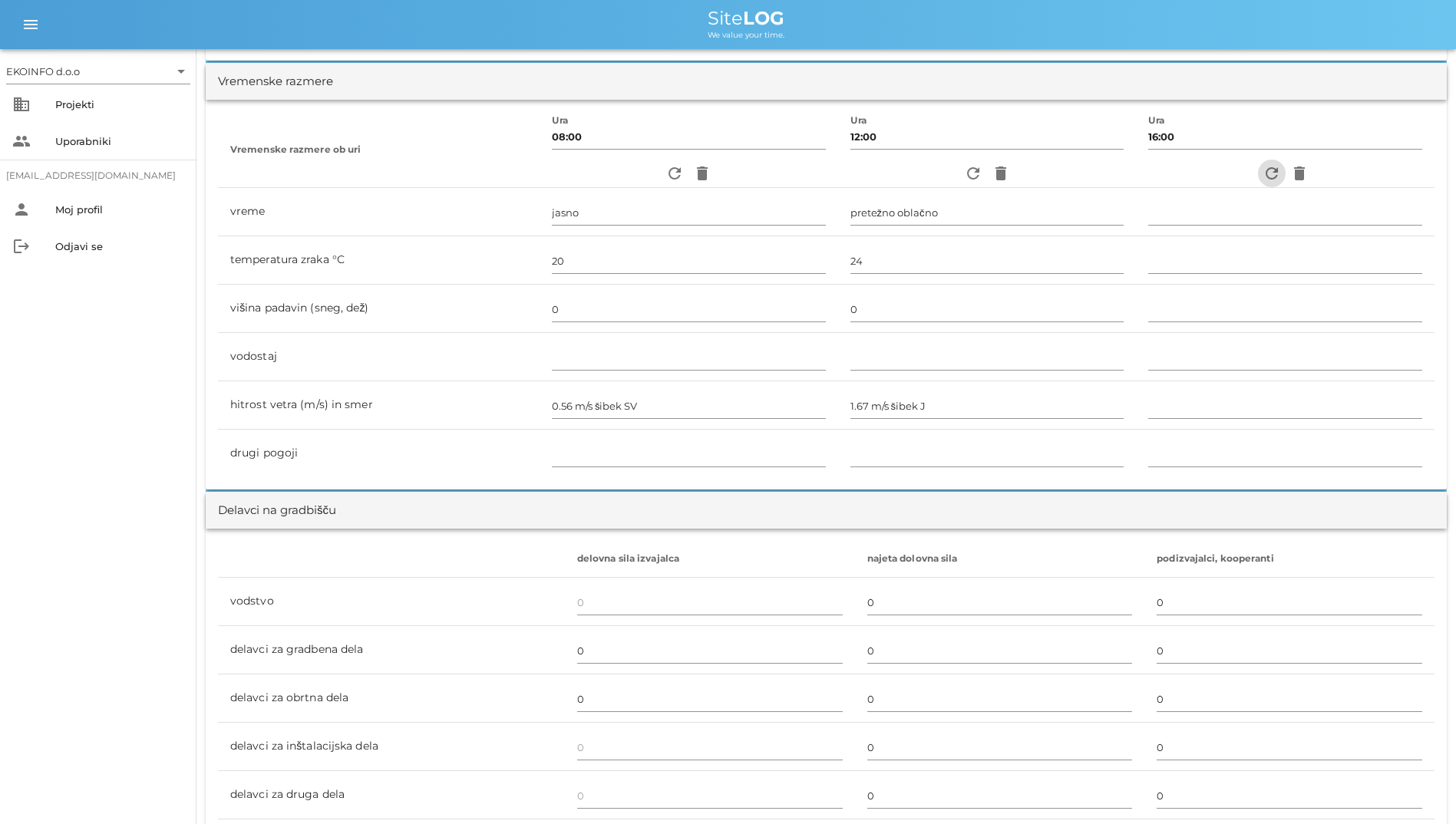
click at [1274, 176] on icon "refresh" at bounding box center [1271, 172] width 18 height 18
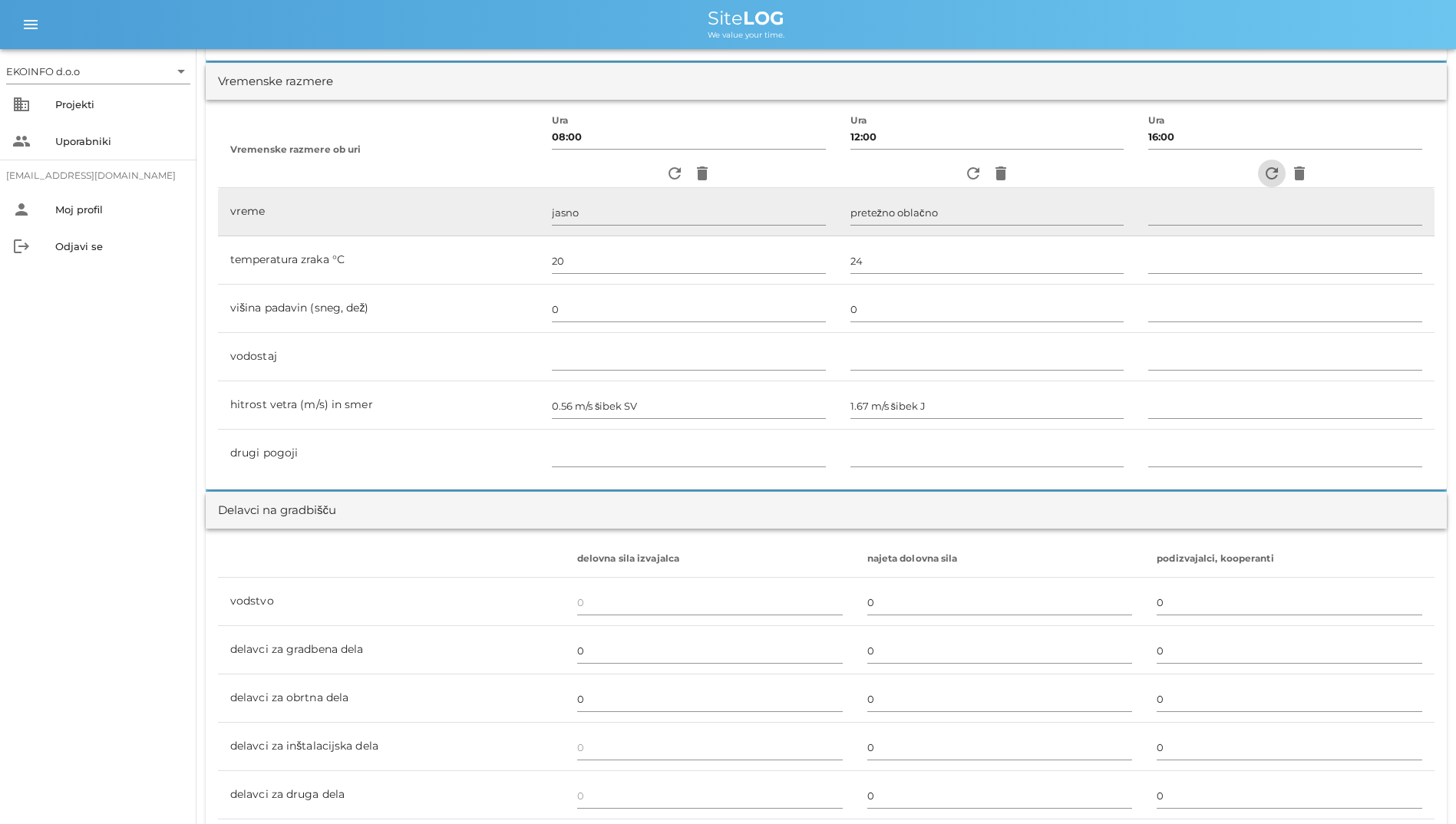
type input "pretežno oblačno"
type input "23"
type input "0"
type input "2.22 m/s [PERSON_NAME]"
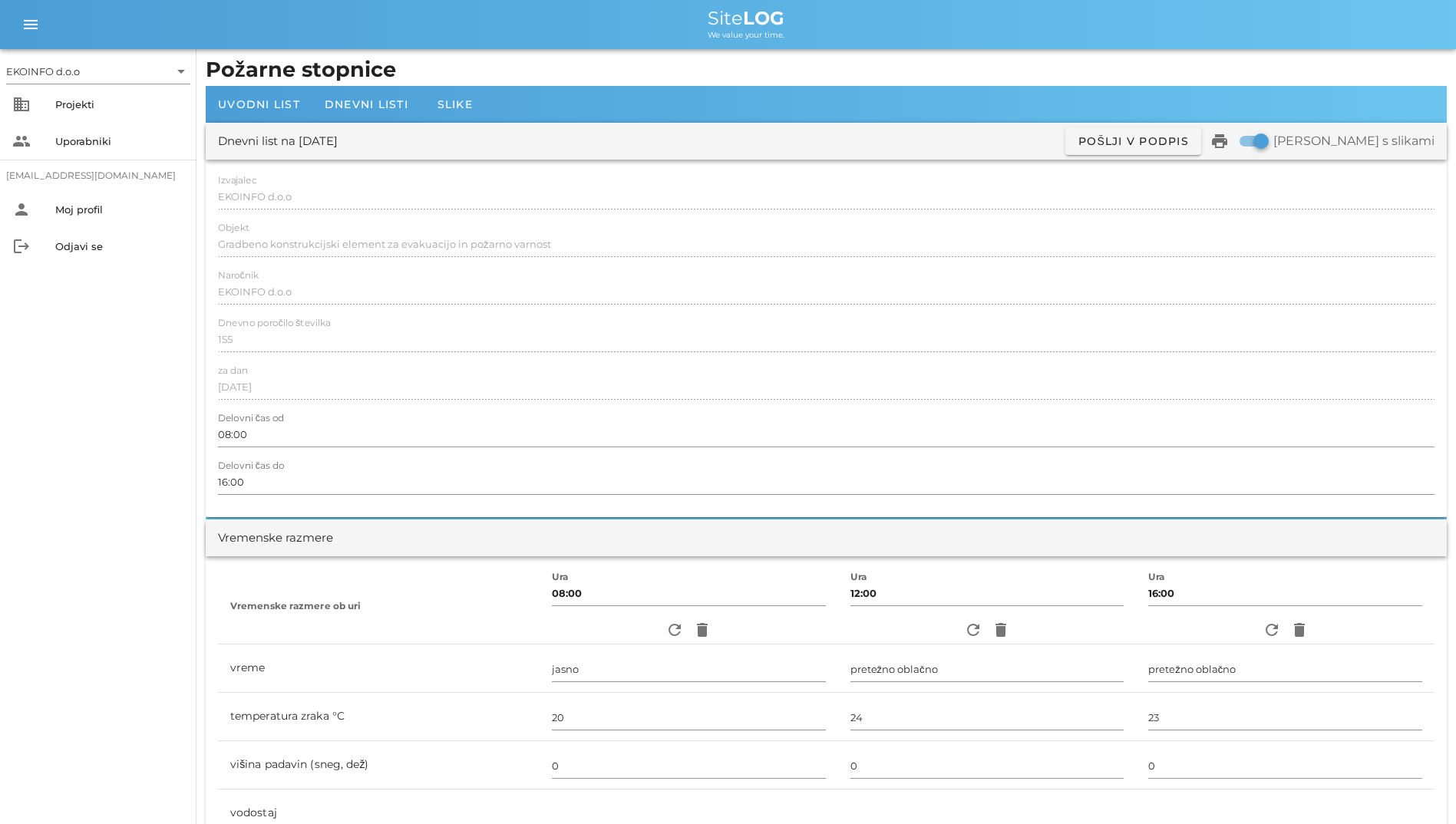
scroll to position [0, 0]
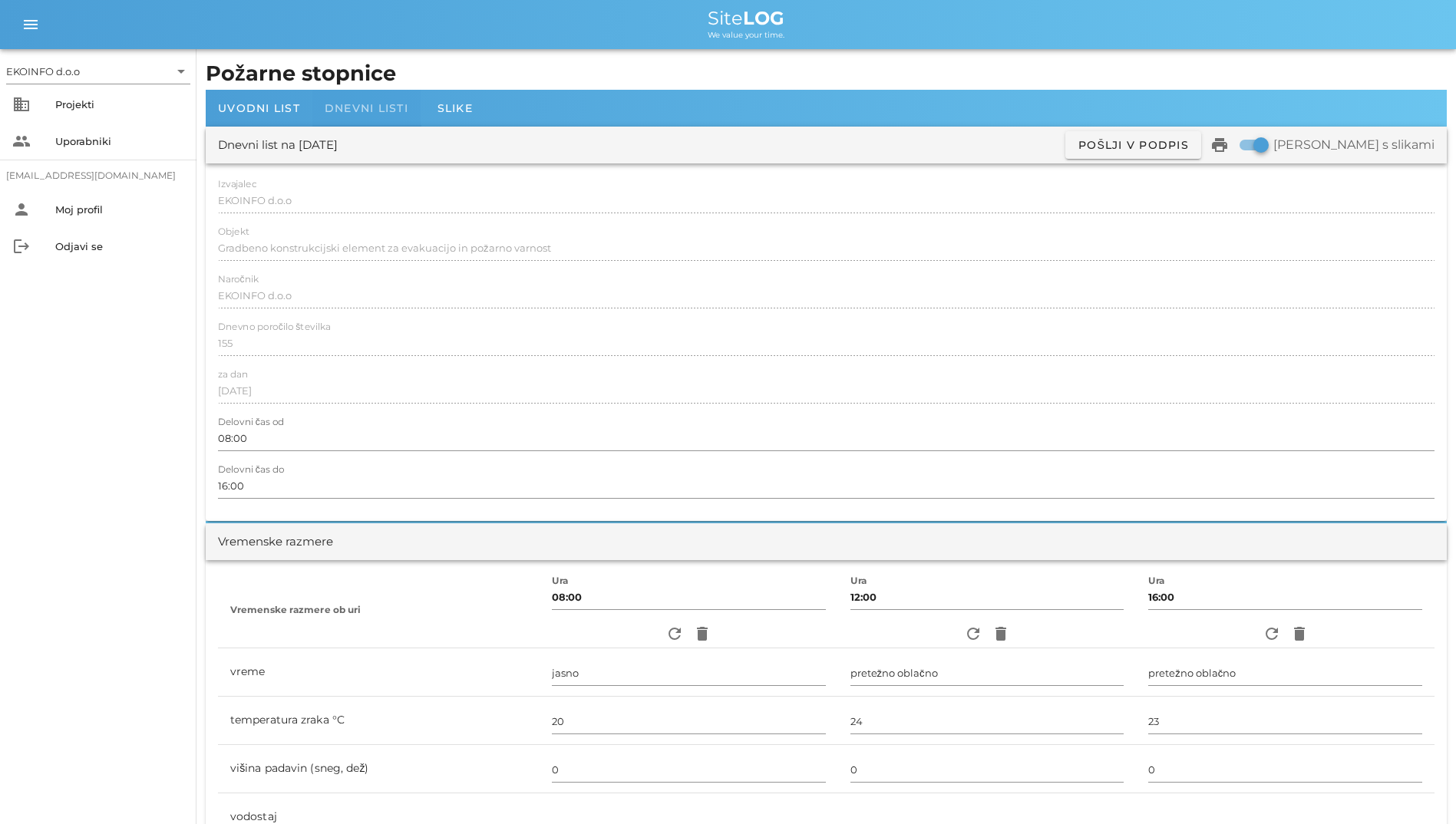
click at [366, 97] on div "Dnevni listi" at bounding box center [367, 108] width 108 height 37
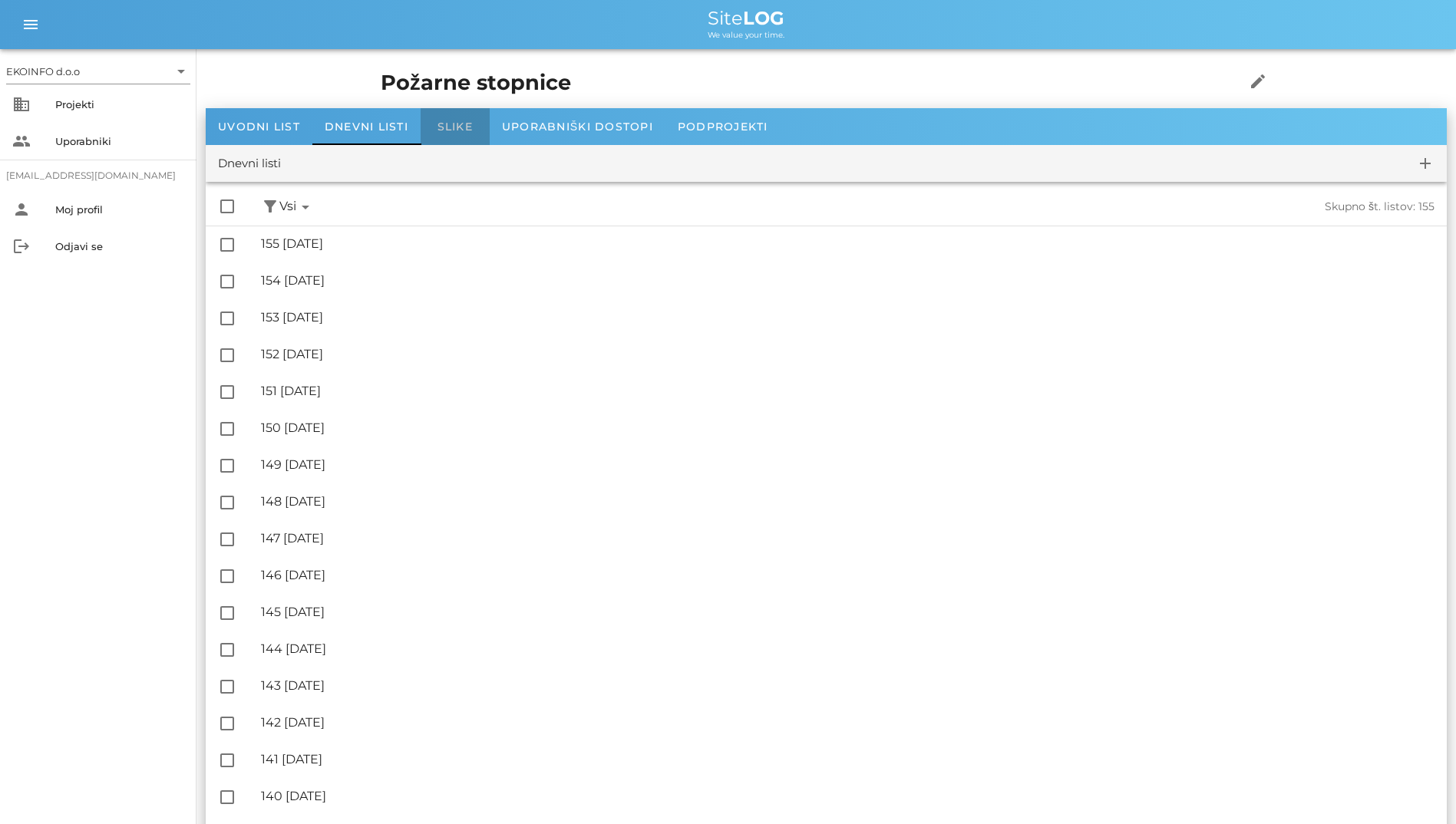
click at [434, 134] on div "Slike" at bounding box center [455, 126] width 69 height 37
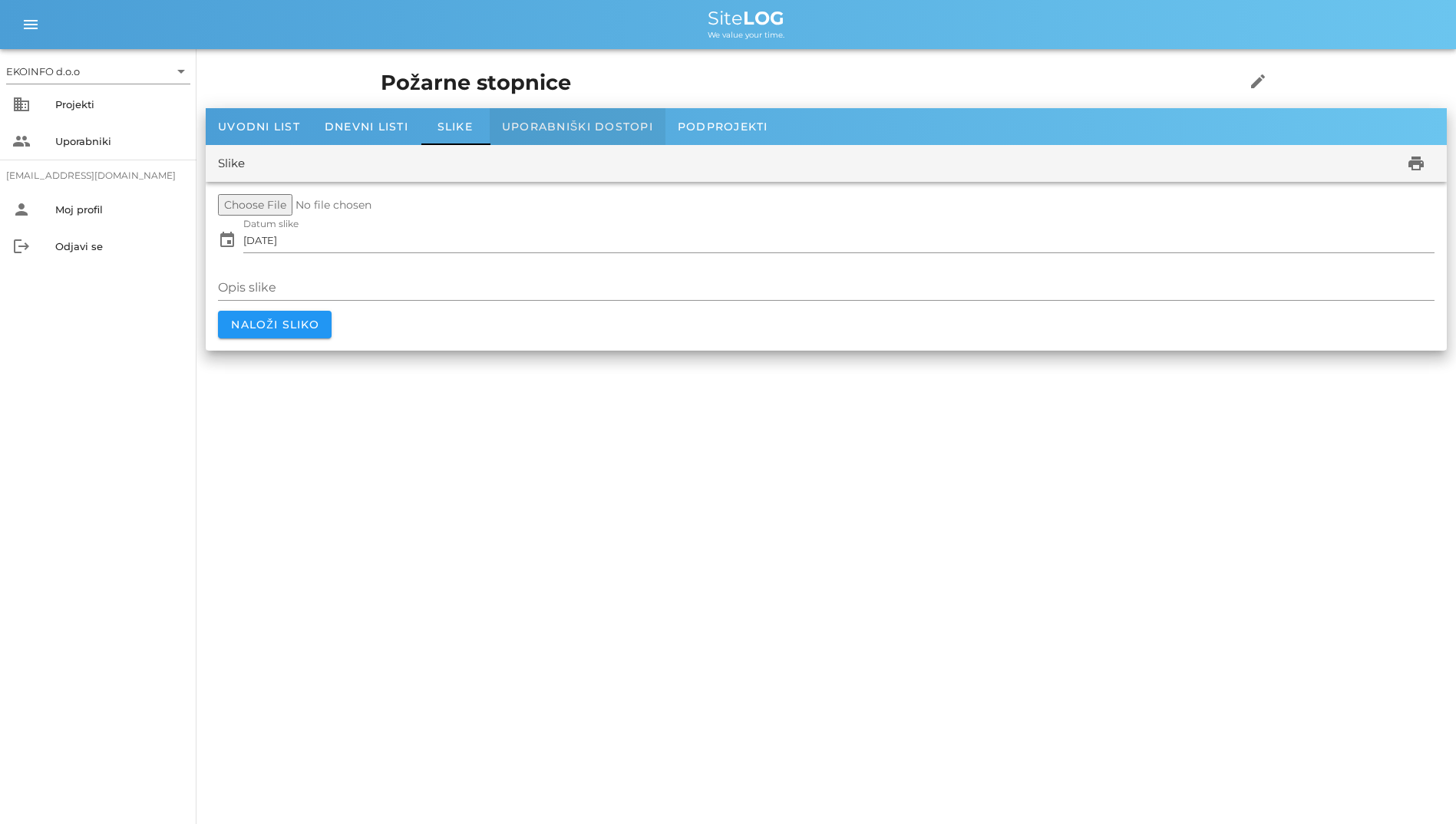
click at [515, 119] on span "Uporabniški dostopi" at bounding box center [578, 126] width 152 height 14
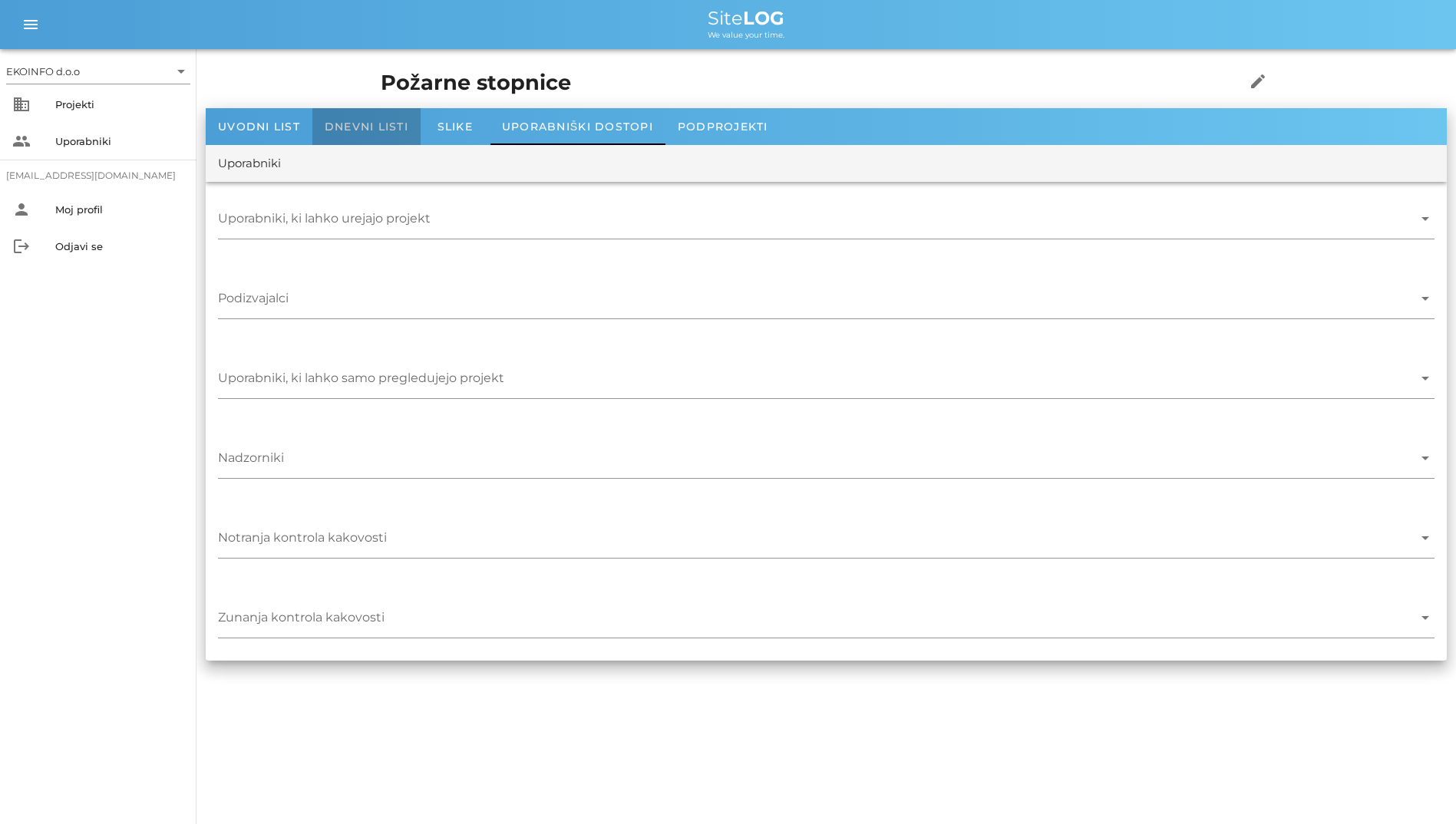
click at [389, 134] on div "Dnevni listi" at bounding box center [367, 126] width 108 height 37
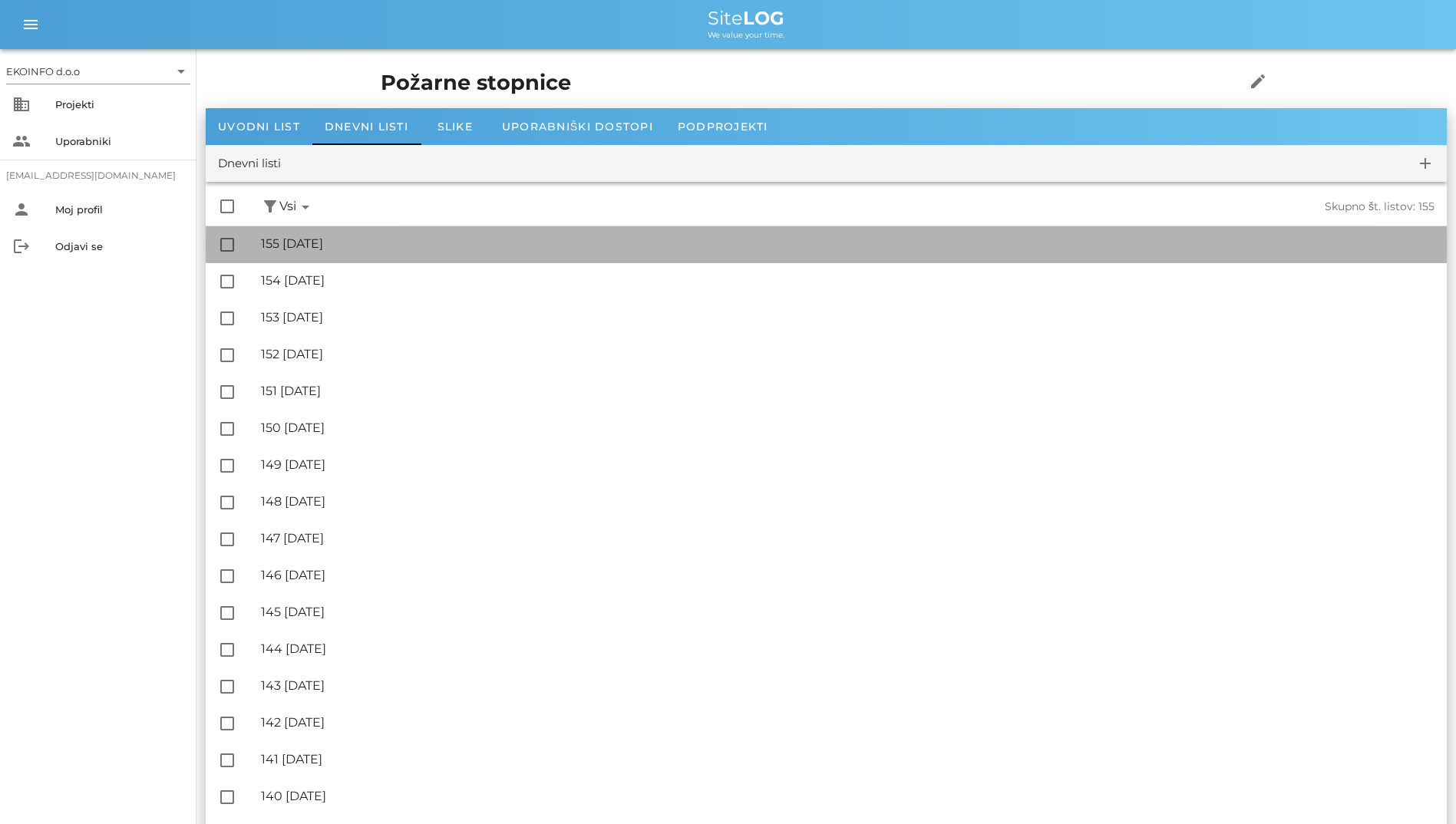
click at [408, 247] on div "🔏 155 [DATE]" at bounding box center [847, 243] width 1174 height 14
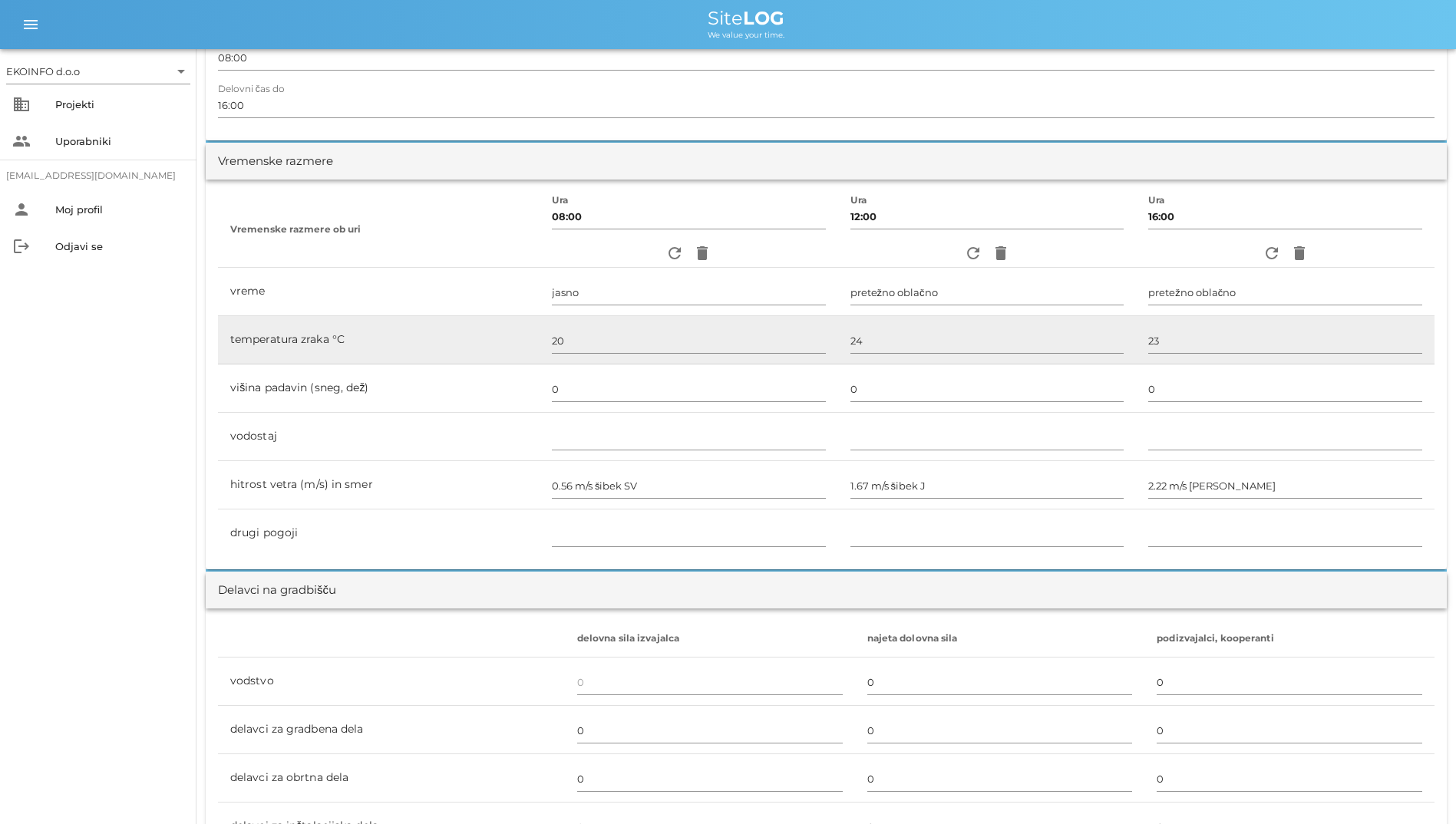
scroll to position [384, 0]
click at [580, 344] on input "20" at bounding box center [689, 338] width 274 height 25
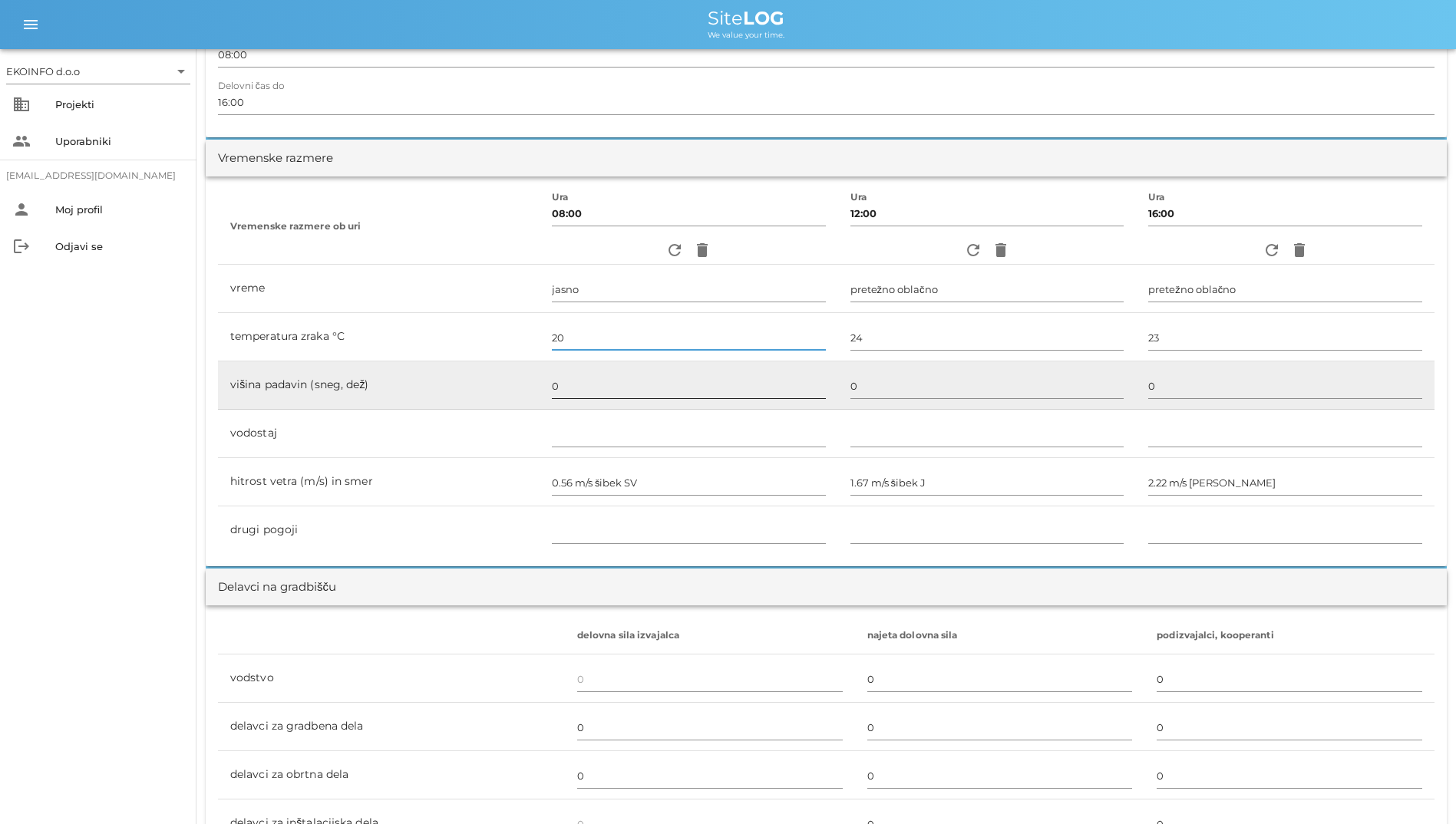
click at [599, 383] on input "0" at bounding box center [689, 386] width 274 height 25
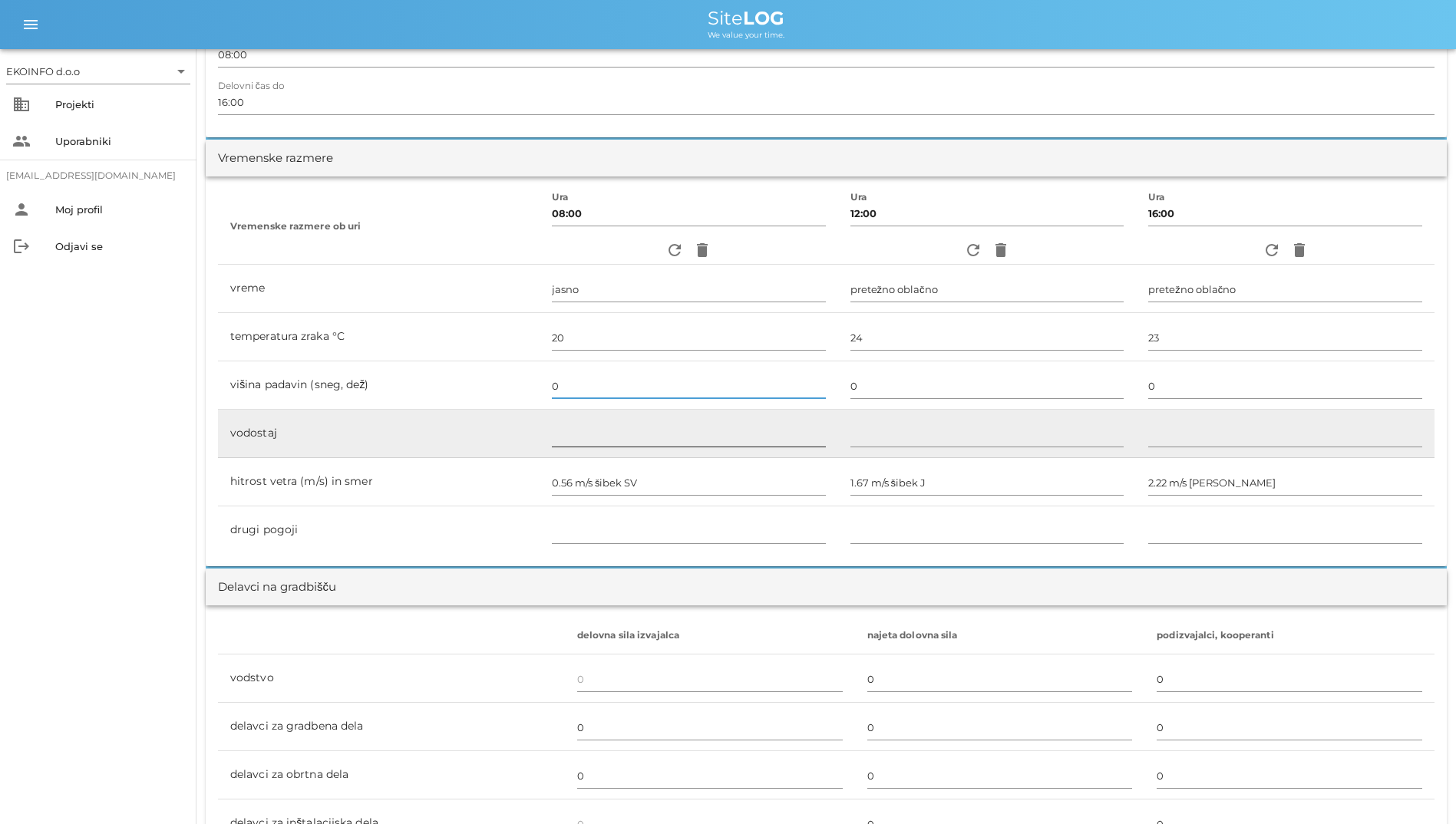
click at [613, 438] on input "text" at bounding box center [689, 435] width 274 height 25
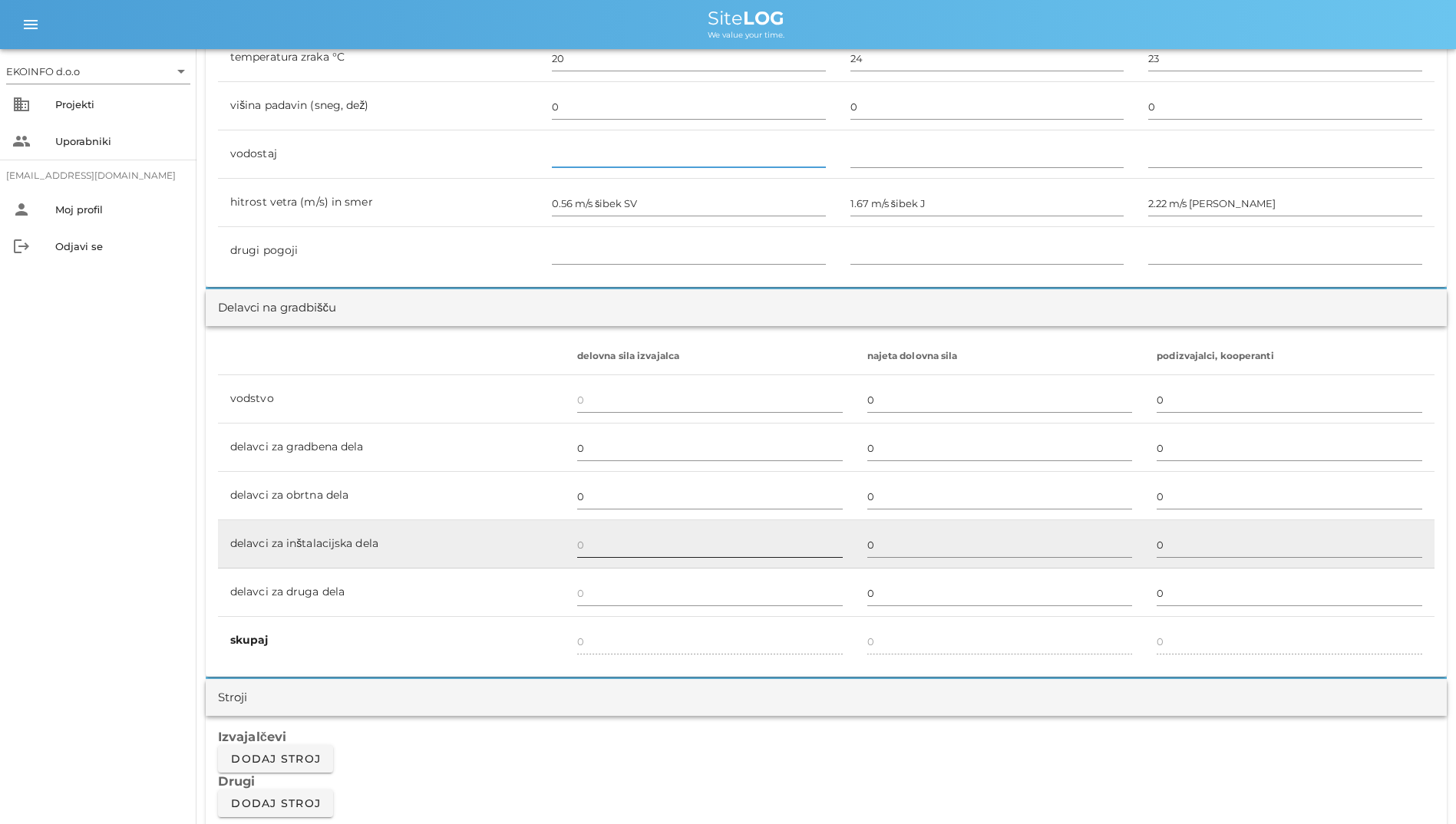
scroll to position [767, 0]
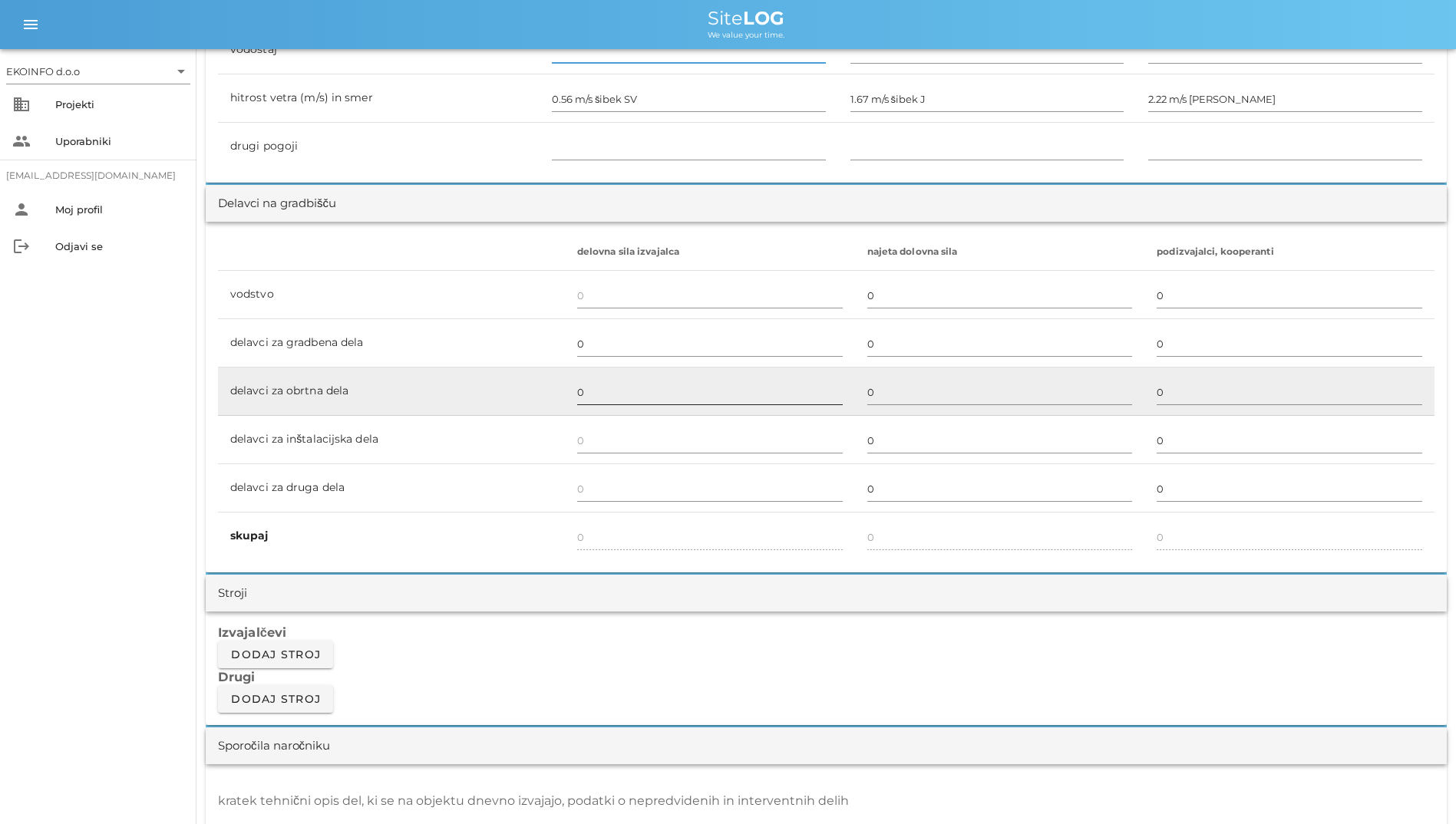
click at [670, 406] on div at bounding box center [710, 409] width 265 height 10
click at [667, 391] on input "0" at bounding box center [710, 392] width 265 height 25
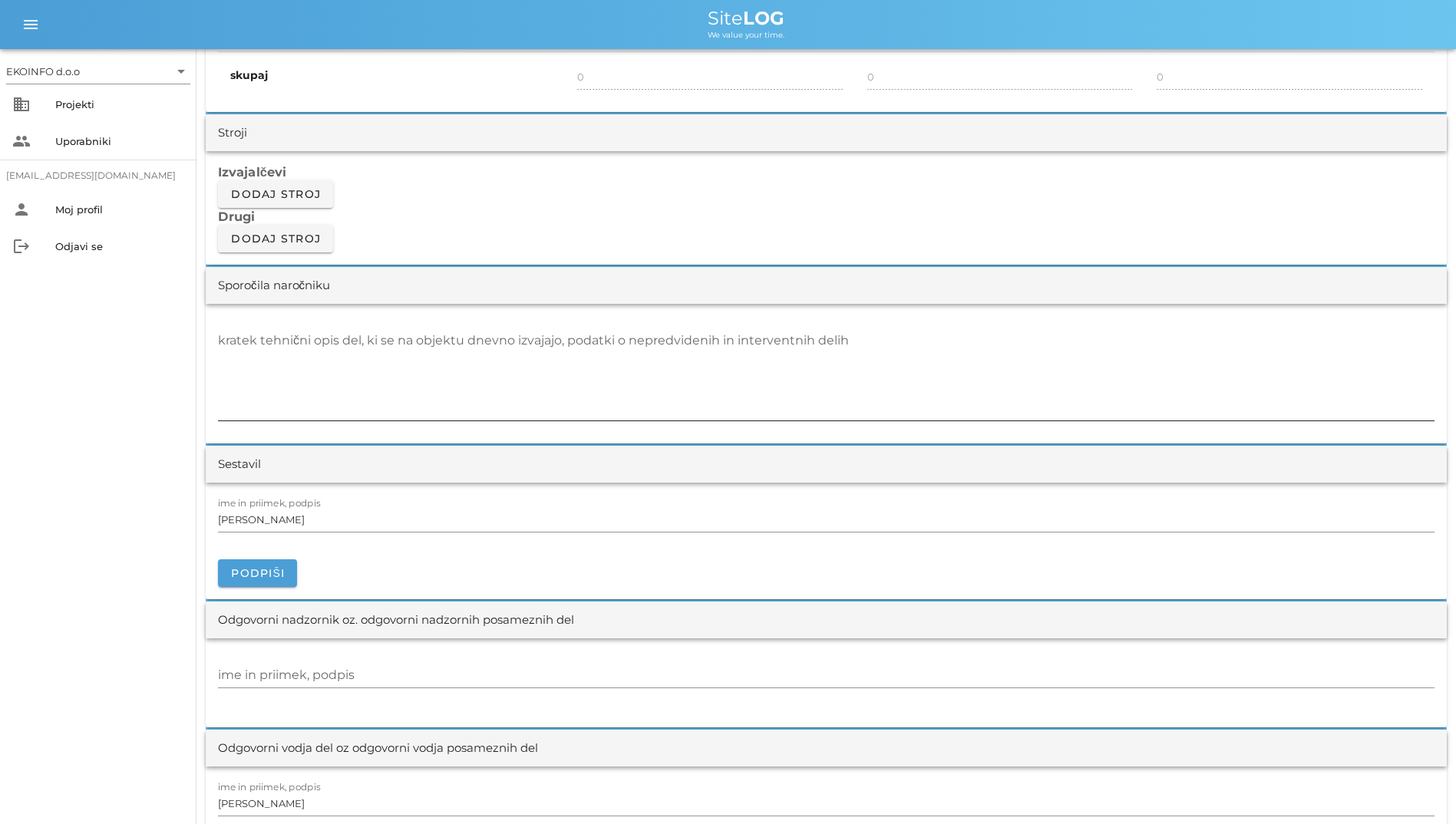
click at [531, 366] on textarea "kratek tehnični opis del, ki se na objektu dnevno izvajajo, podatki o nepredvid…" at bounding box center [826, 374] width 1216 height 92
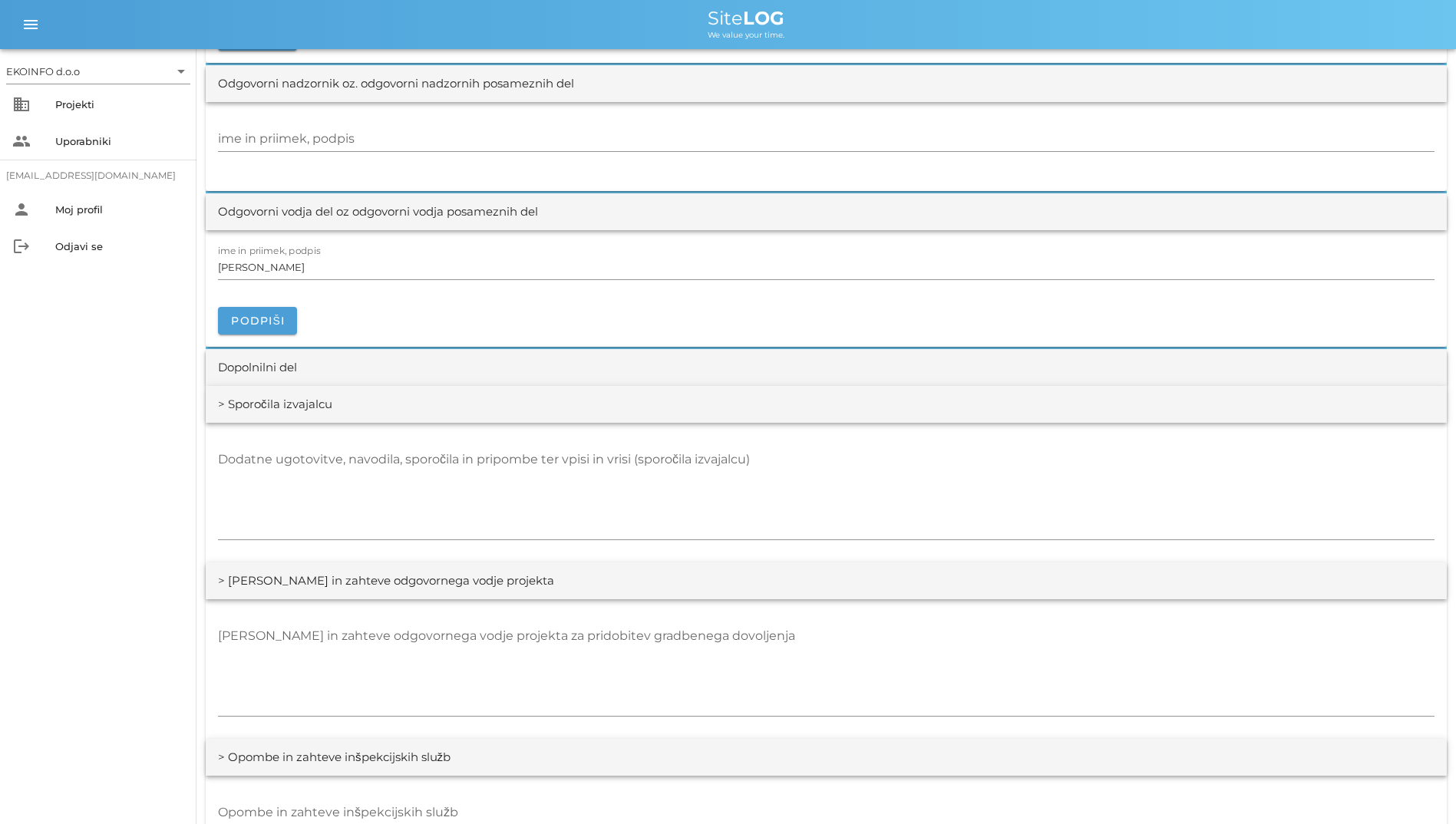
scroll to position [1765, 0]
click at [662, 400] on div "> Sporočila izvajalcu" at bounding box center [826, 403] width 1241 height 37
click at [657, 442] on div "Dodatne ugotovitve, navodila, sporočila in pripombe ter vpisi in vrisi (sporoči…" at bounding box center [826, 493] width 1216 height 112
click at [657, 460] on textarea "Dodatne ugotovitve, navodila, sporočila in pripombe ter vpisi in vrisi (sporoči…" at bounding box center [826, 493] width 1216 height 92
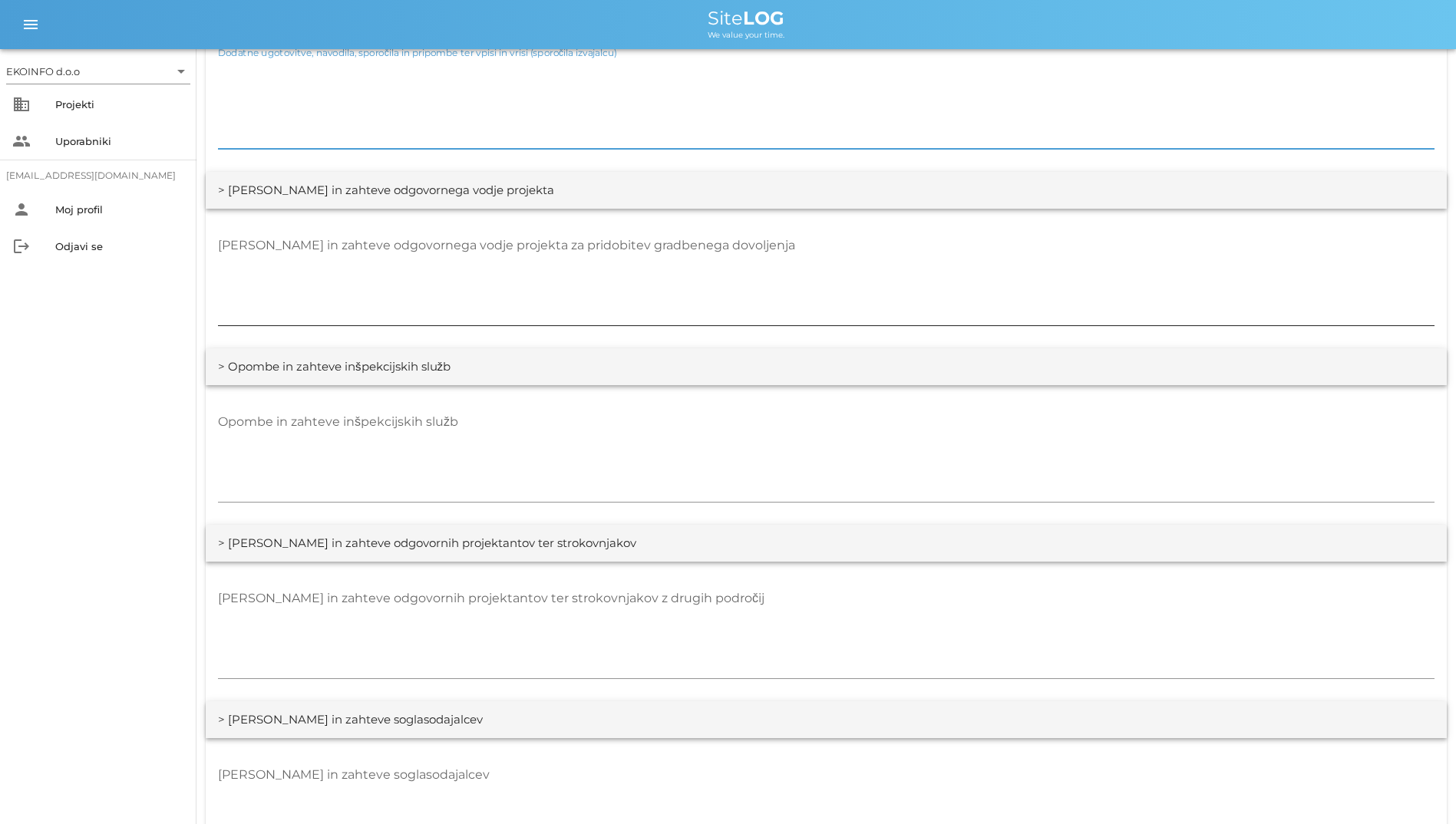
scroll to position [2456, 0]
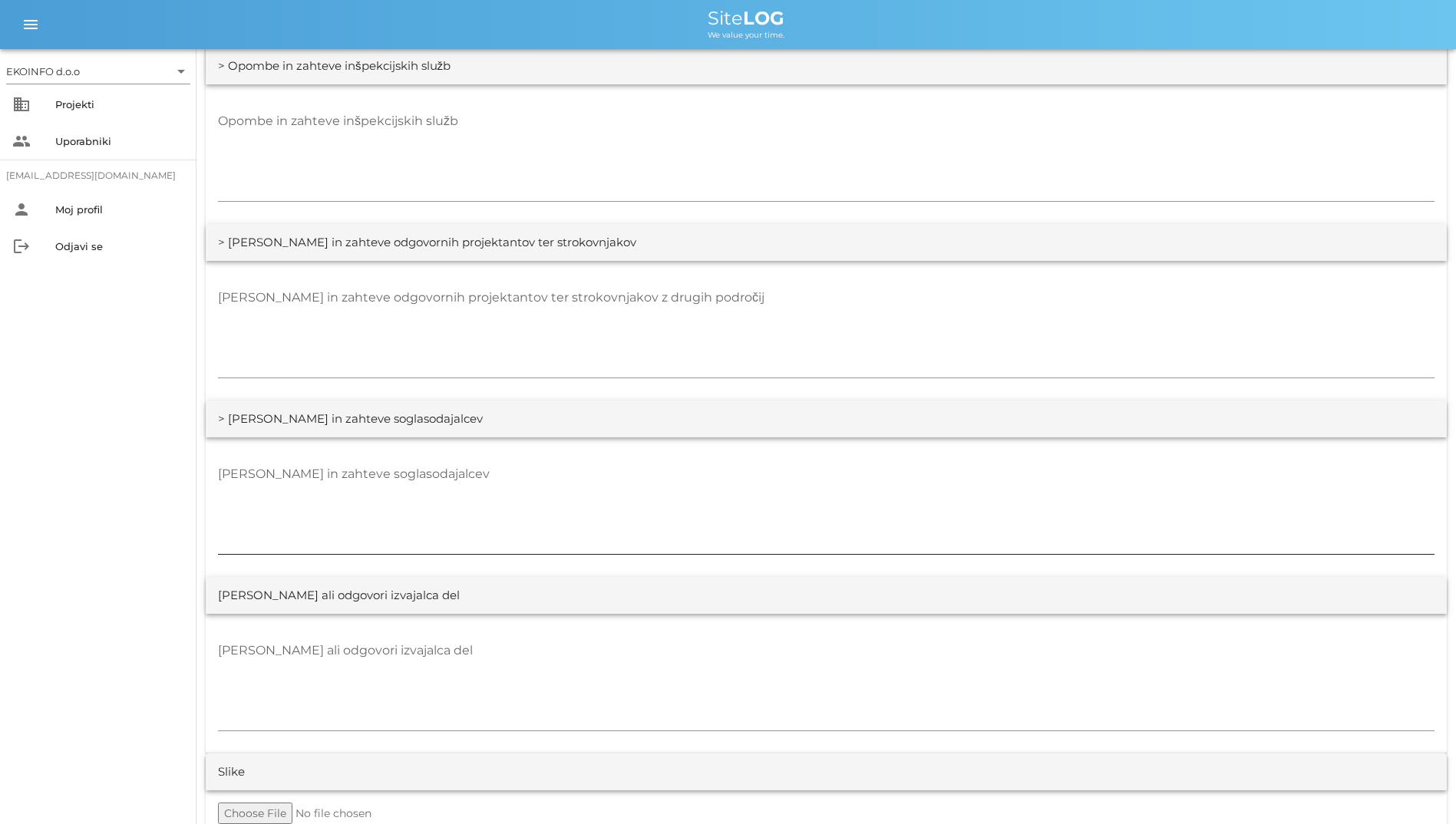
click at [671, 469] on textarea "[PERSON_NAME] in zahteve soglasodajalcev" at bounding box center [826, 508] width 1216 height 92
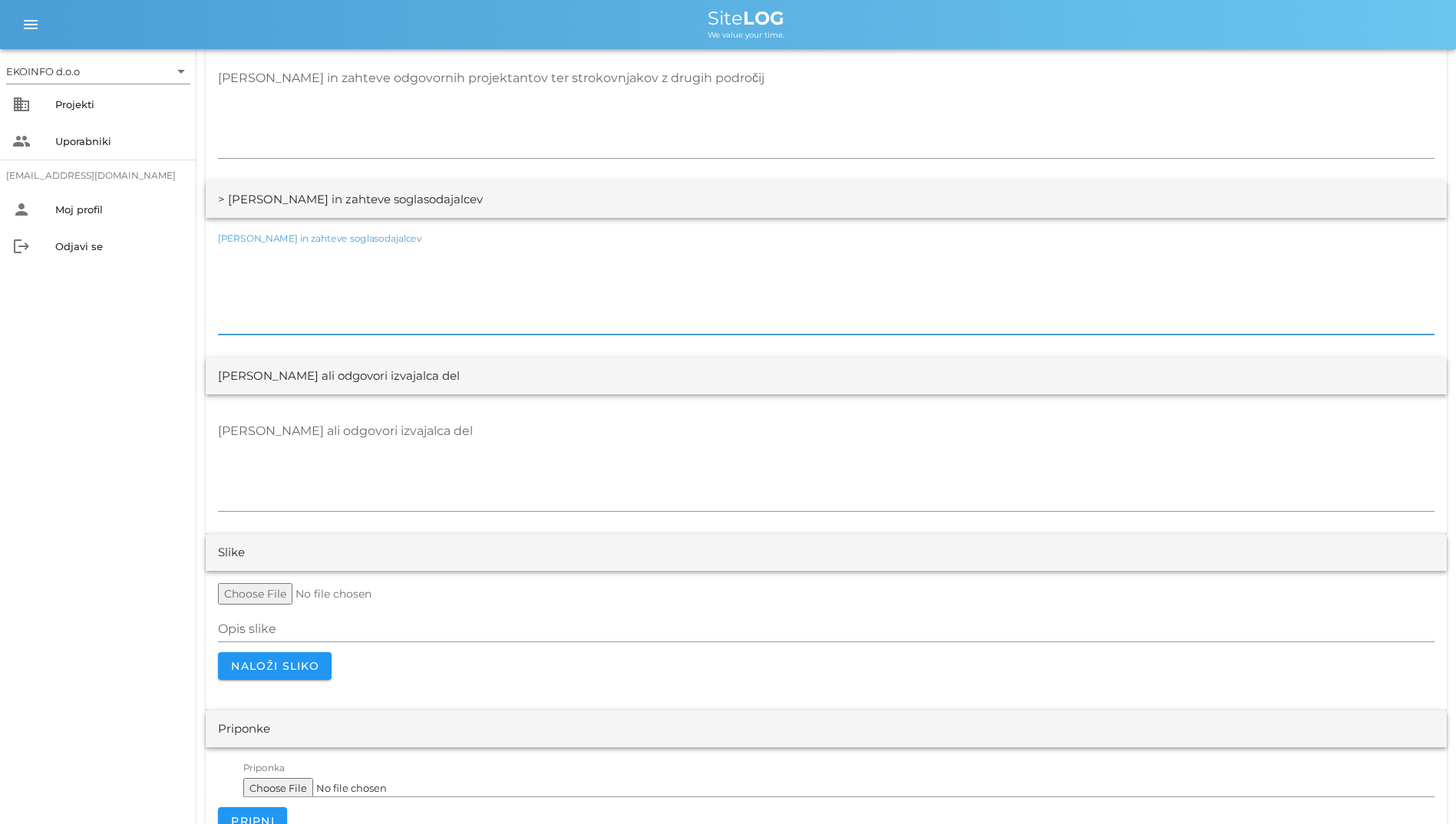
scroll to position [2708, 0]
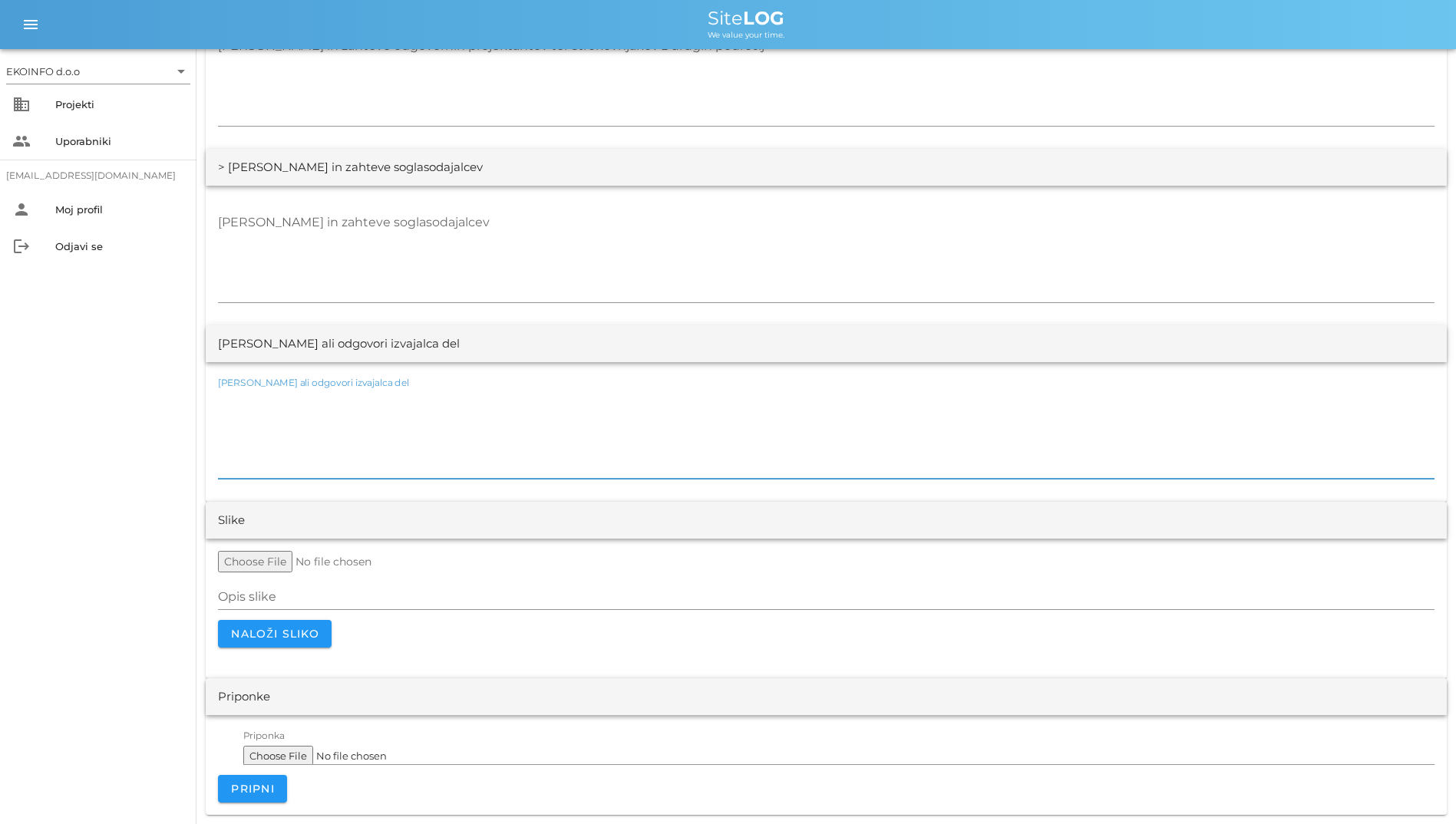
click at [660, 474] on textarea "[PERSON_NAME] ali odgovori izvajalca del" at bounding box center [826, 432] width 1216 height 92
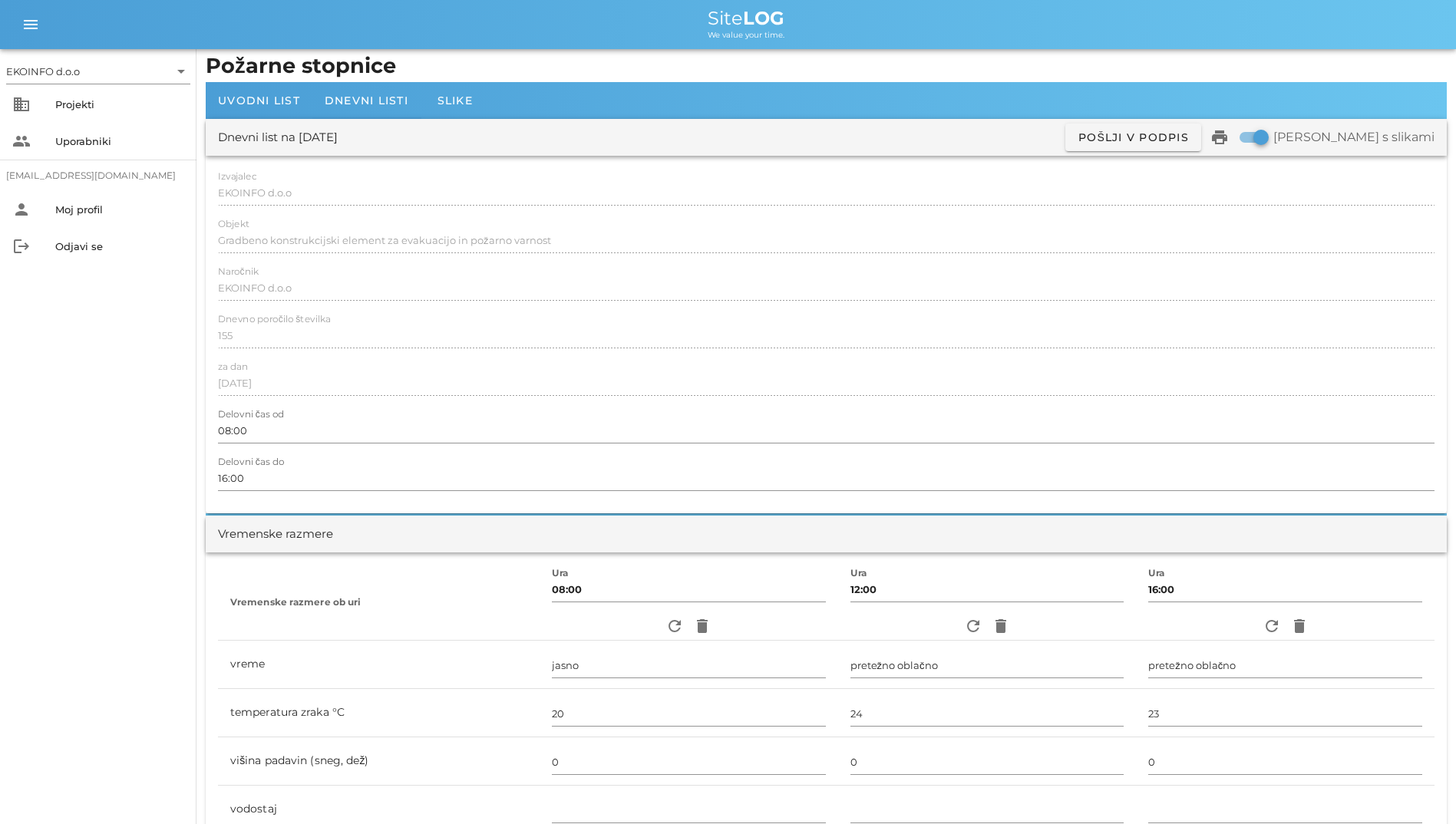
scroll to position [0, 0]
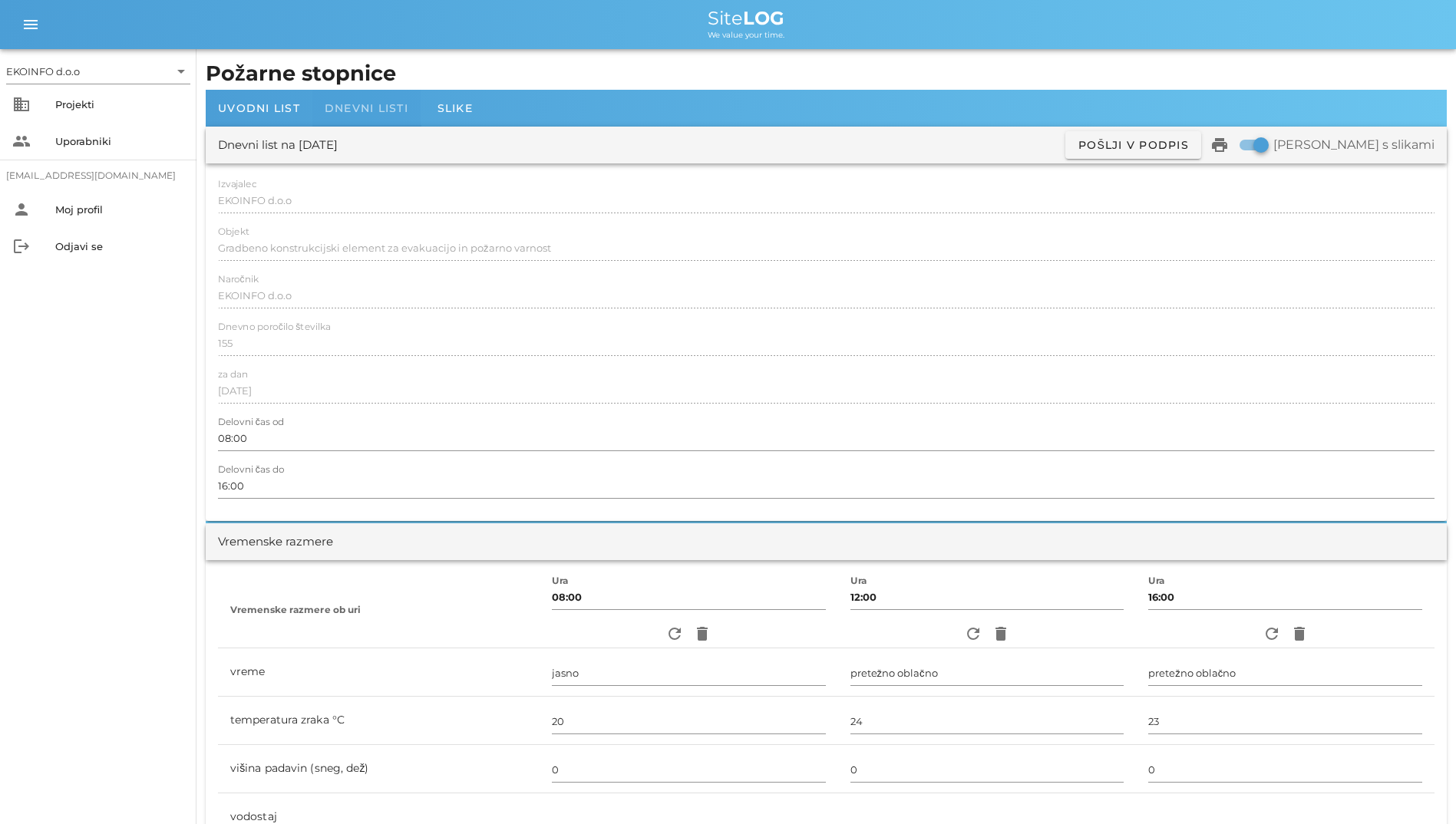
click at [387, 113] on span "Dnevni listi" at bounding box center [367, 108] width 83 height 14
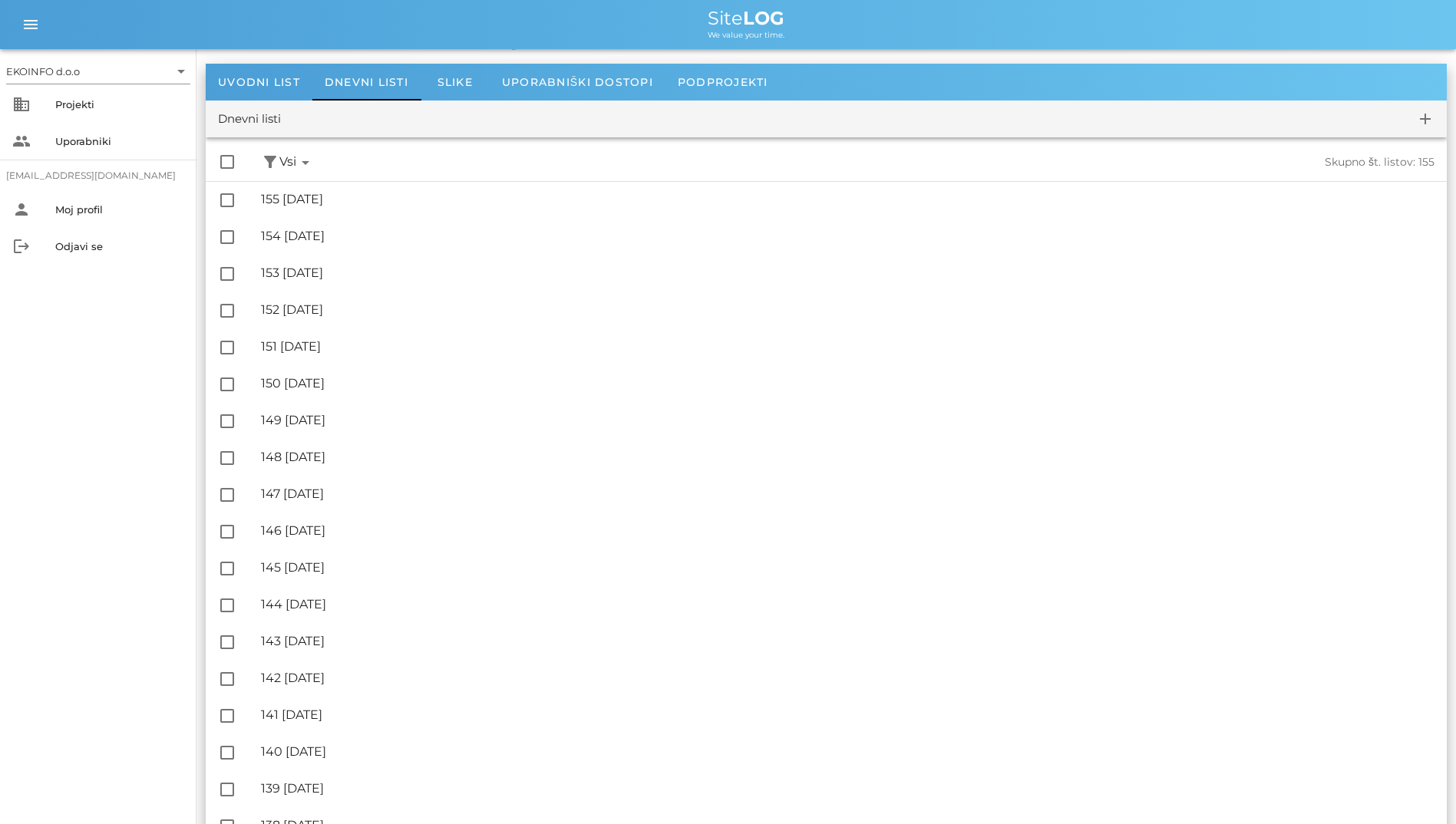
scroll to position [77, 0]
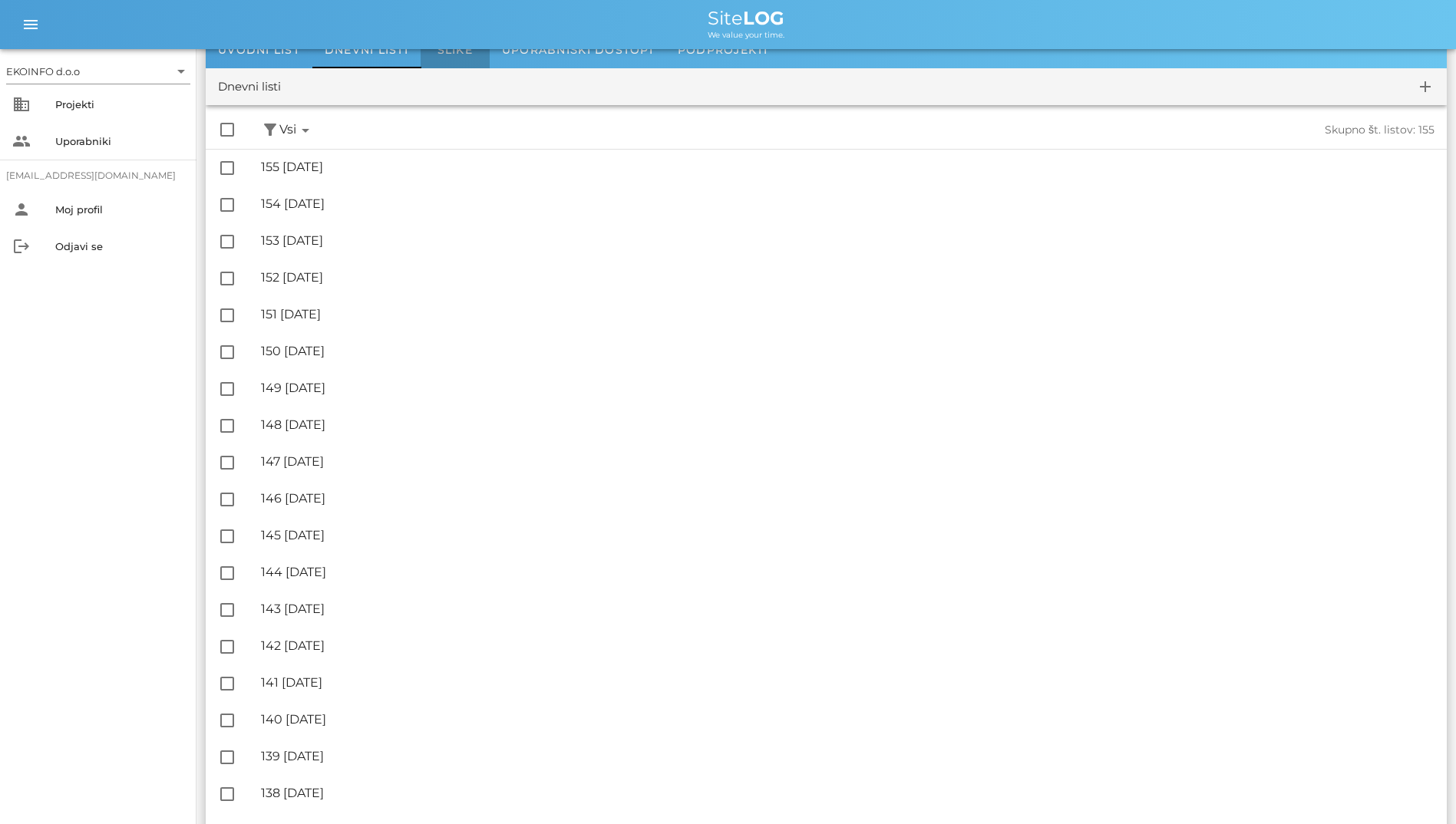
click at [457, 60] on div "Slike" at bounding box center [455, 49] width 69 height 37
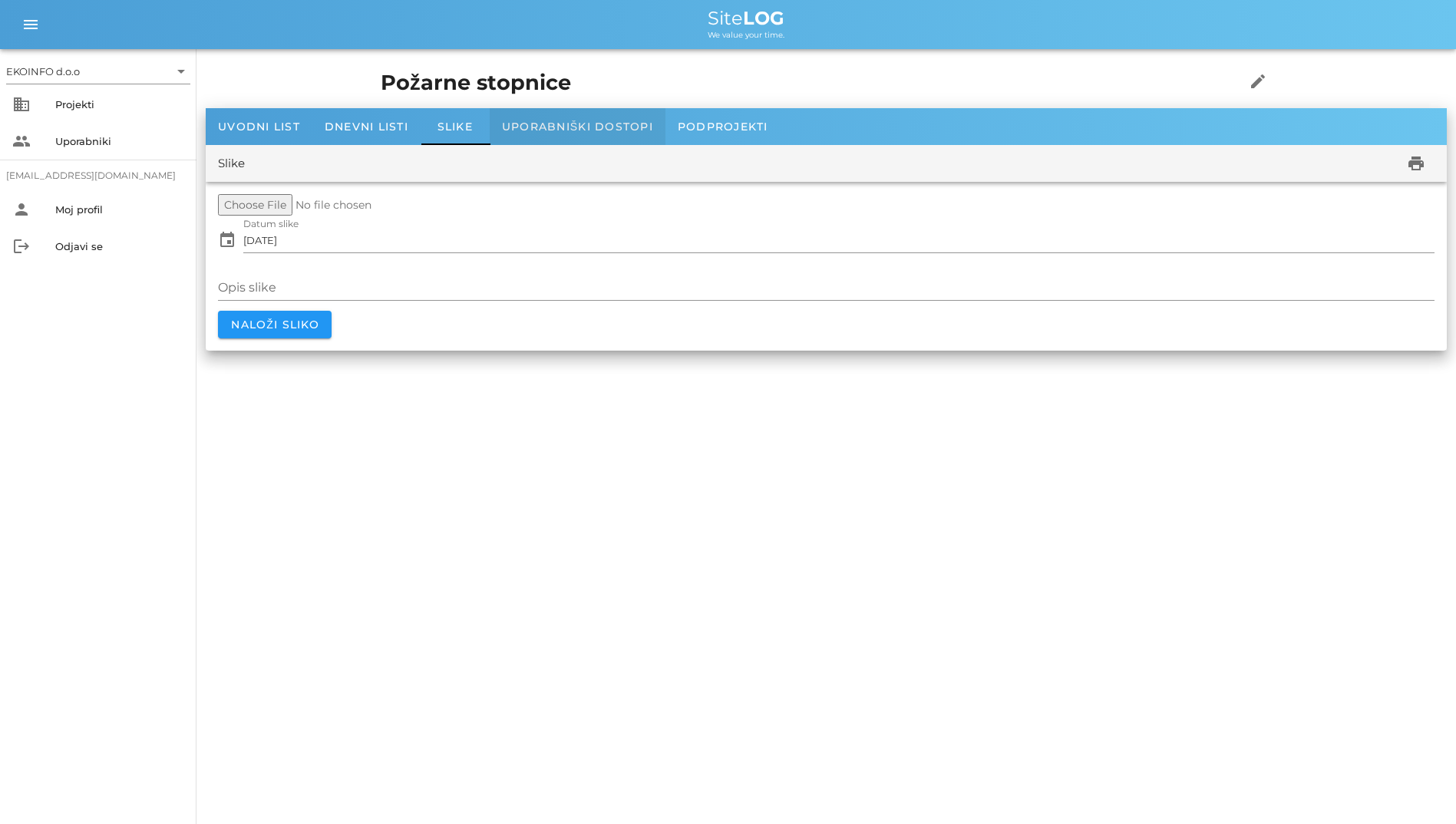
click at [538, 112] on div "Uporabniški dostopi" at bounding box center [578, 126] width 176 height 37
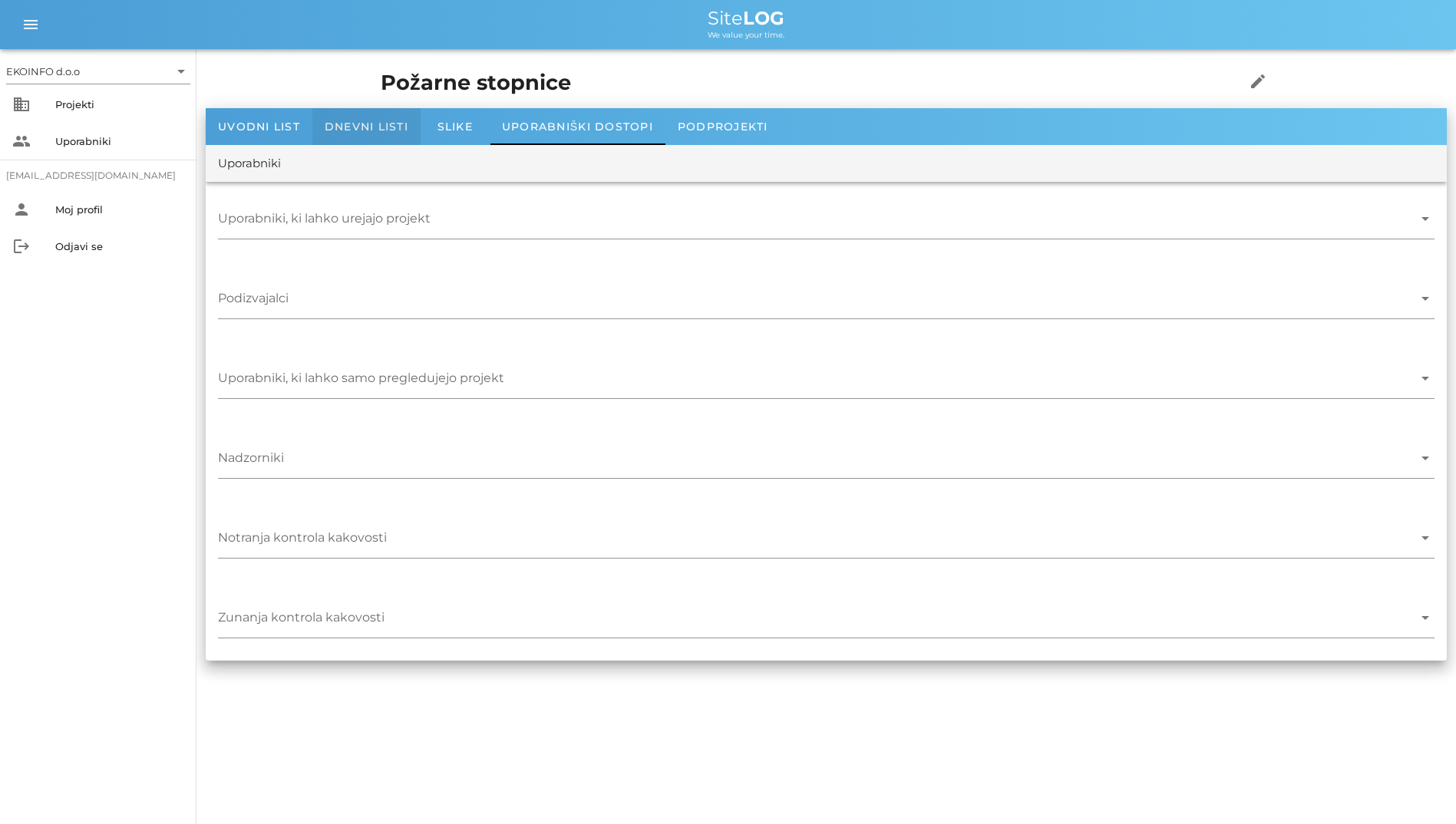
click at [341, 109] on div "Dnevni listi" at bounding box center [367, 126] width 108 height 37
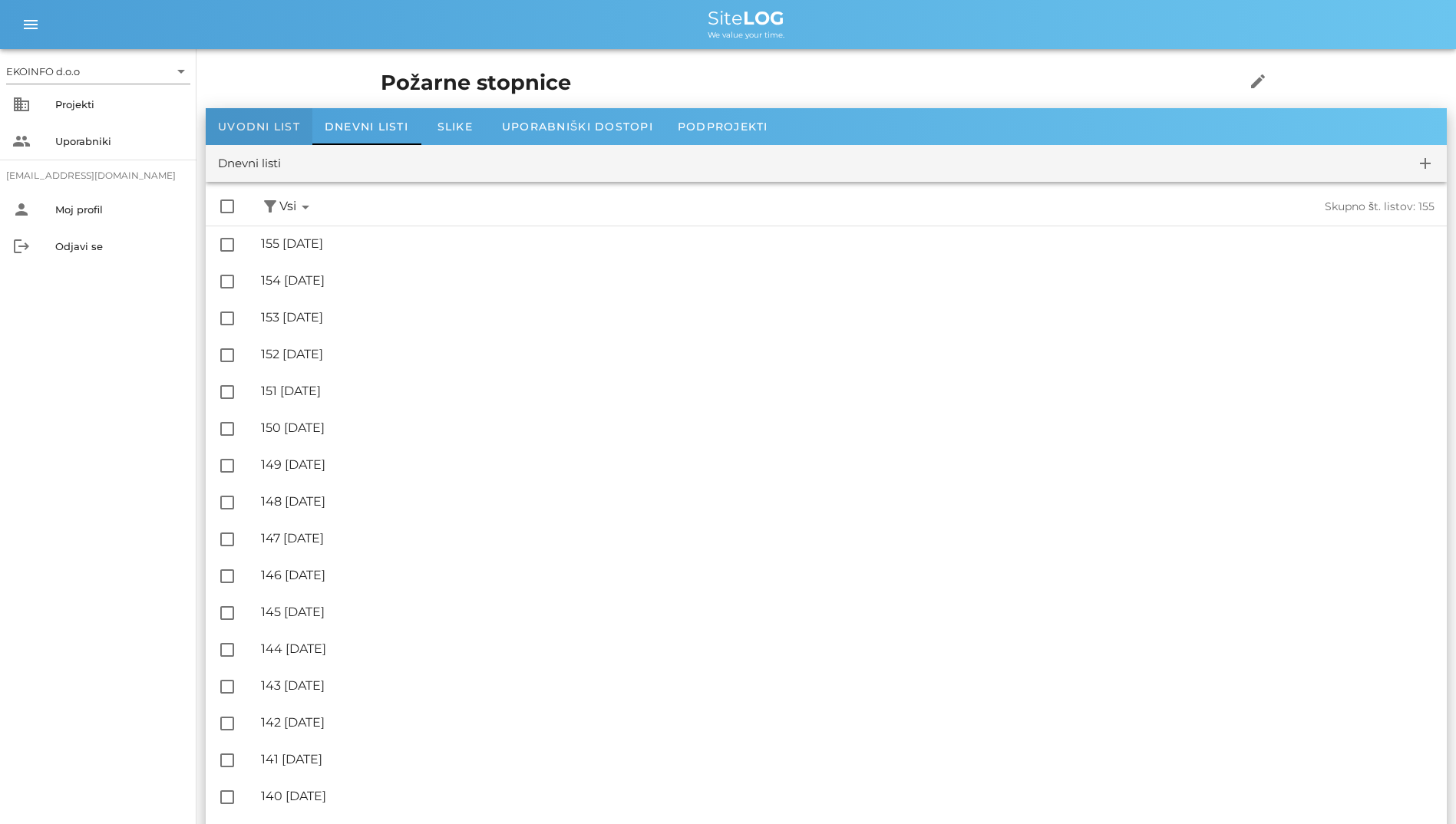
click at [279, 112] on div "Uvodni list" at bounding box center [259, 126] width 107 height 37
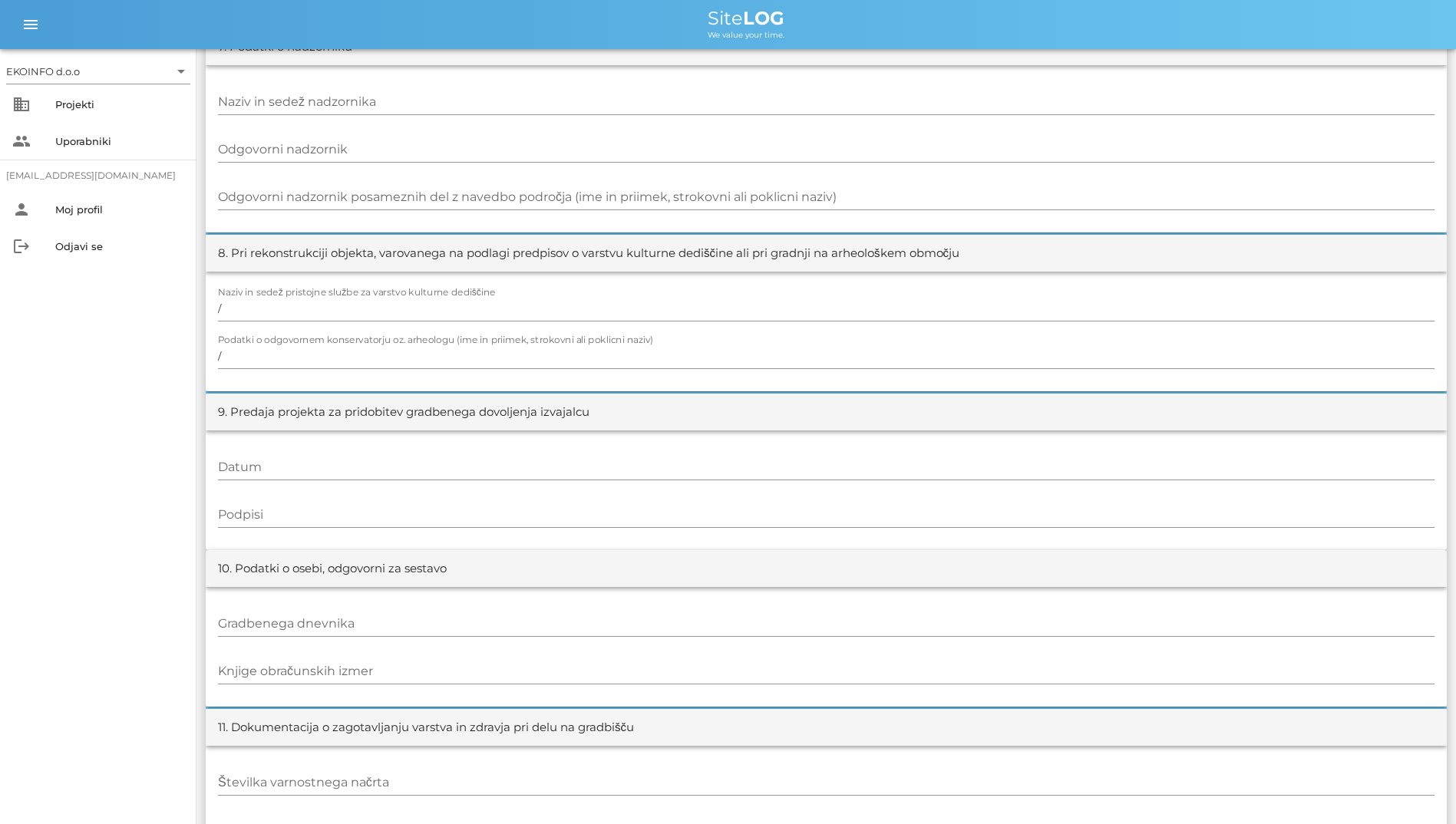
scroll to position [1418, 0]
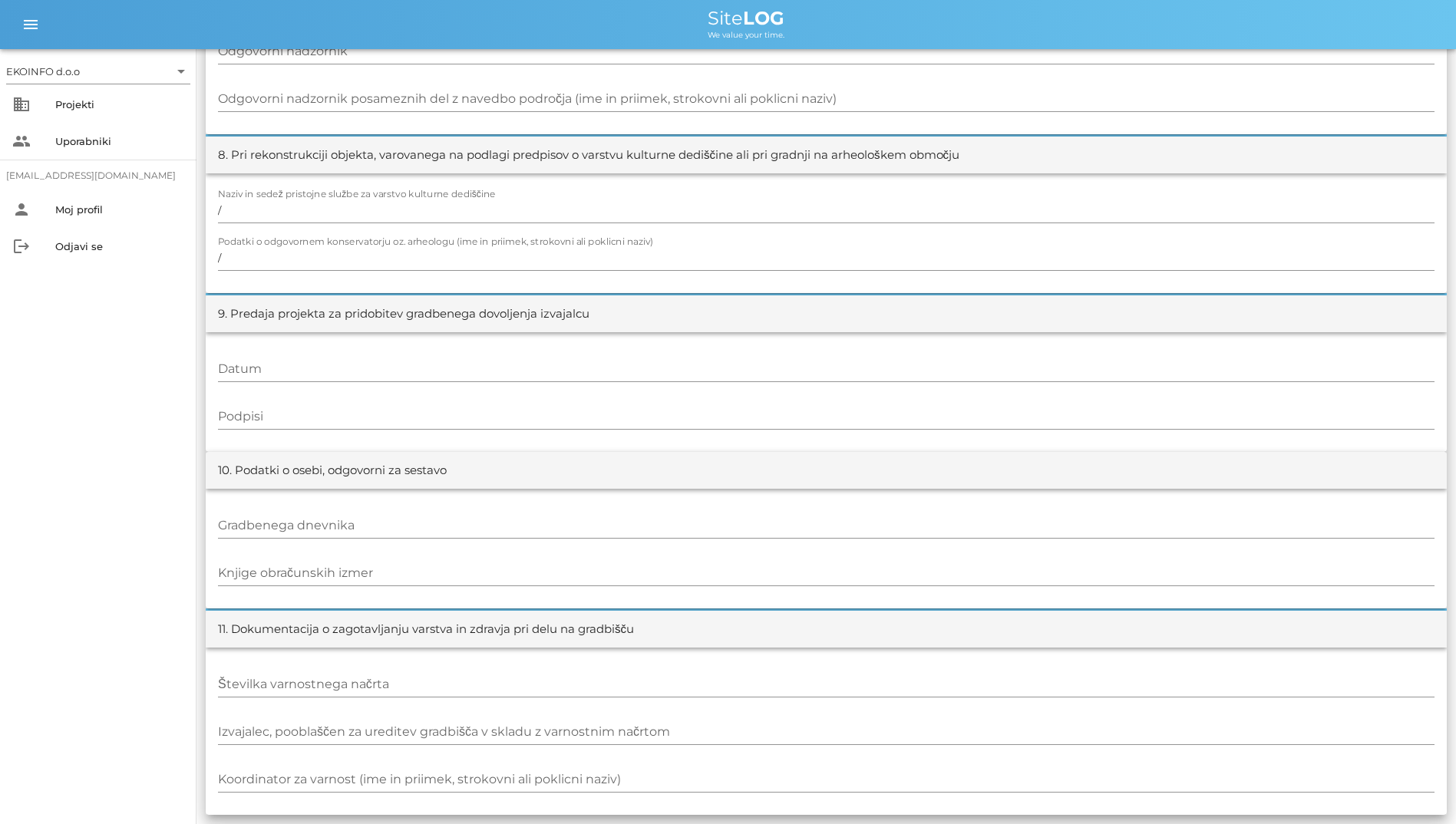
click at [358, 285] on div "Naziv in sedež pristojne službe za varstvo kulturne dediščine / Podatki o odgov…" at bounding box center [826, 233] width 1241 height 119
click at [372, 264] on input "/" at bounding box center [826, 258] width 1216 height 25
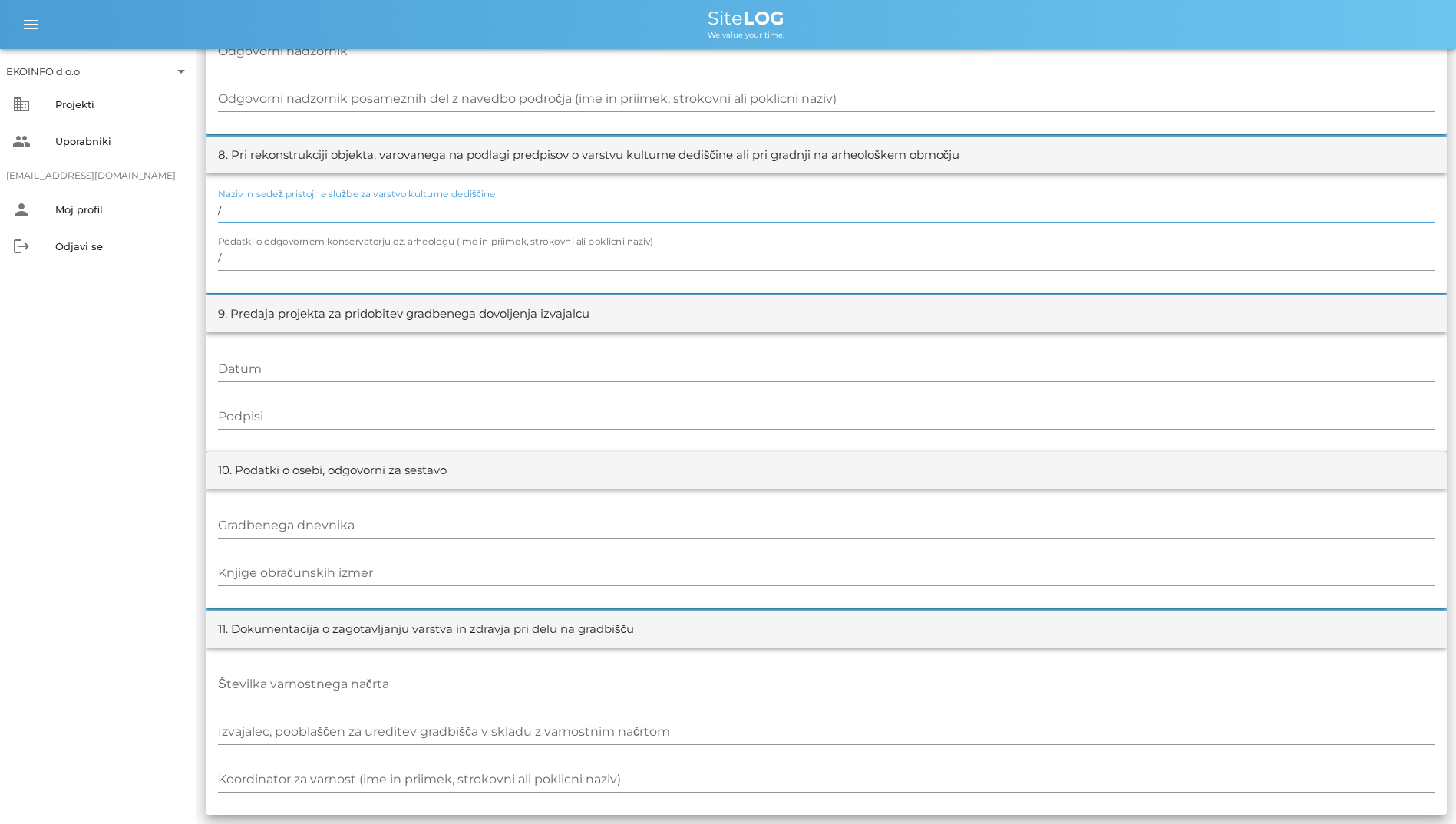
click at [352, 206] on input "/" at bounding box center [826, 210] width 1216 height 25
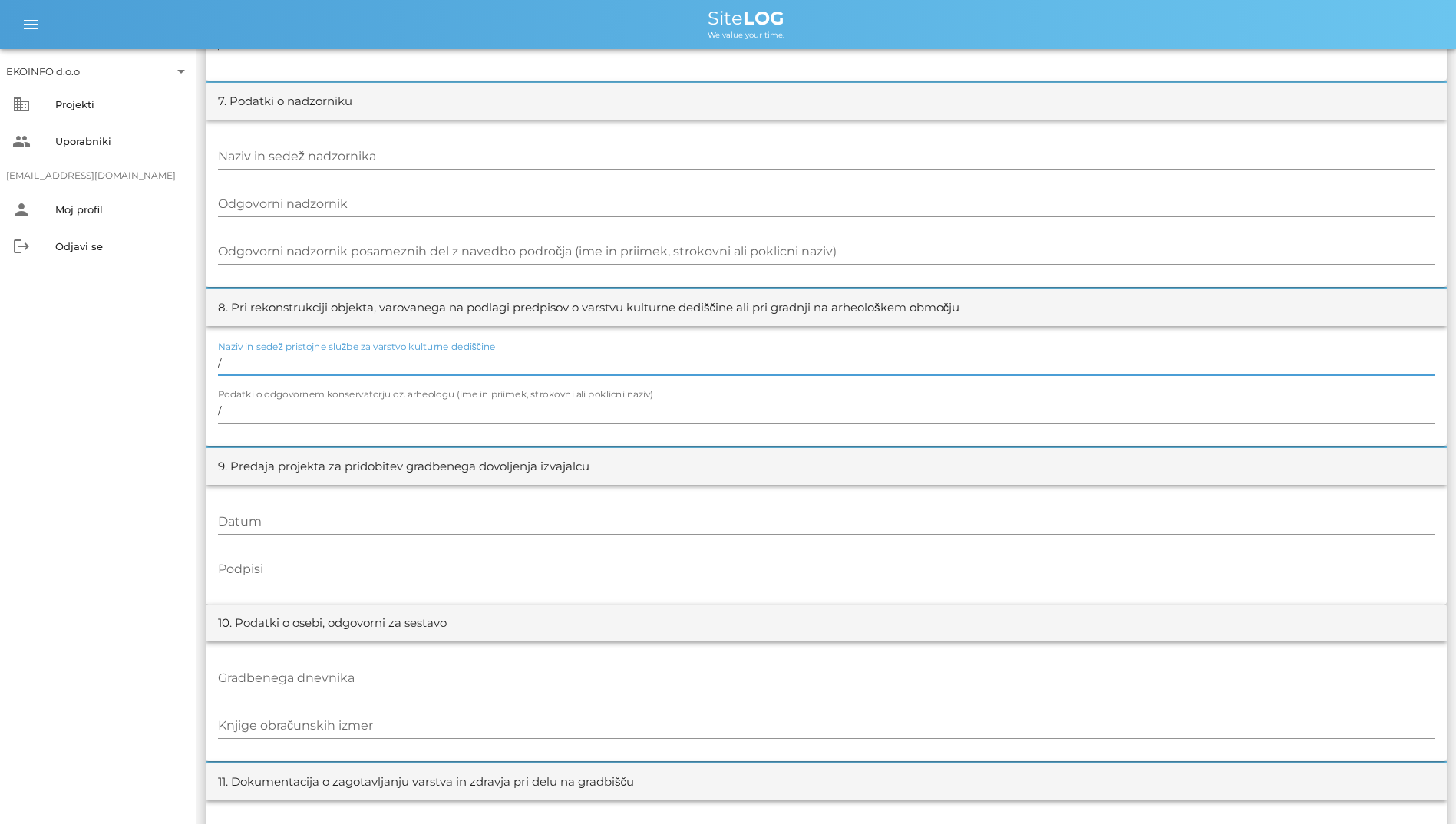
scroll to position [1264, 0]
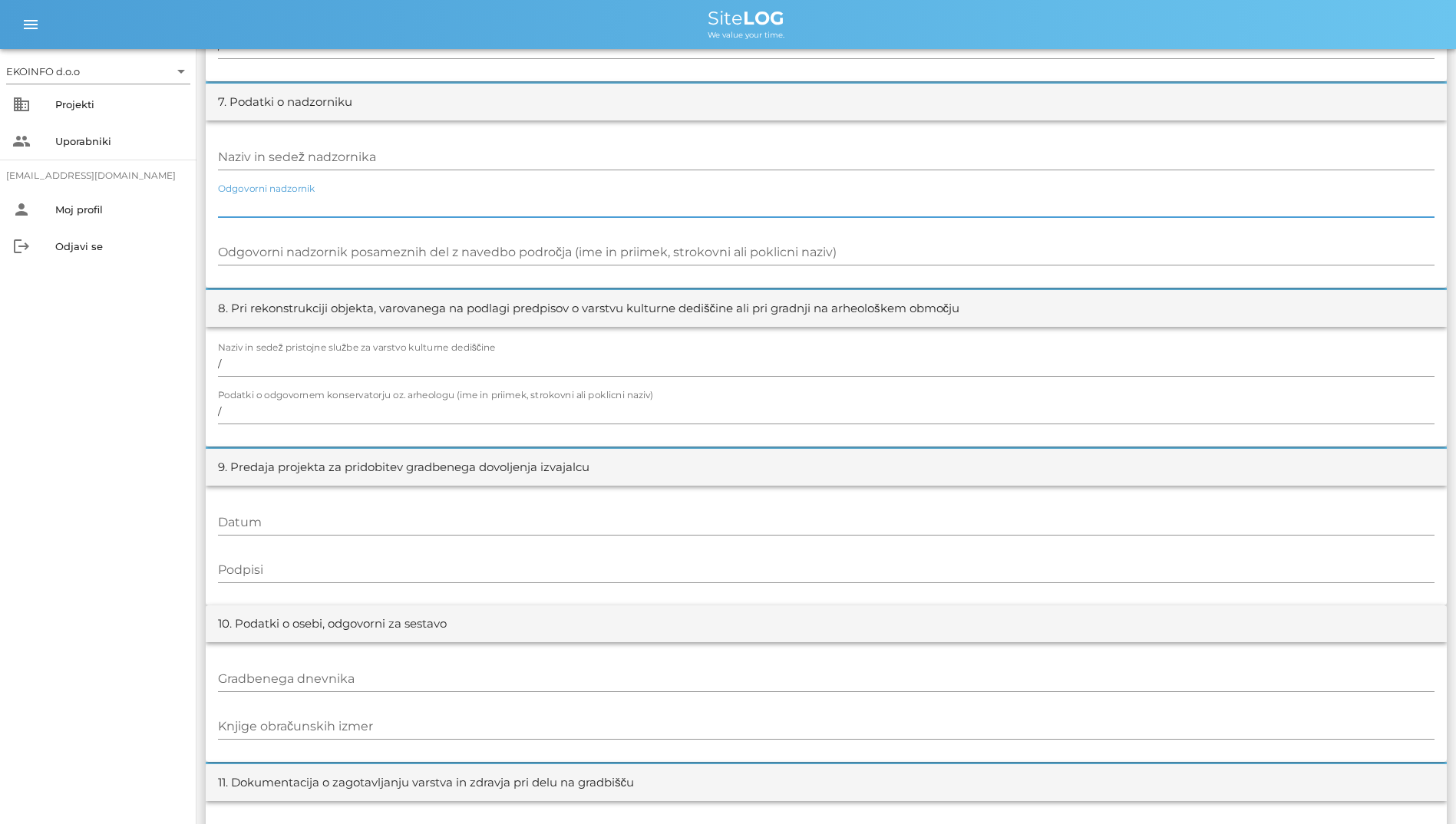
click at [329, 202] on input "Odgovorni nadzornik" at bounding box center [826, 205] width 1216 height 25
click at [339, 175] on div at bounding box center [826, 174] width 1216 height 10
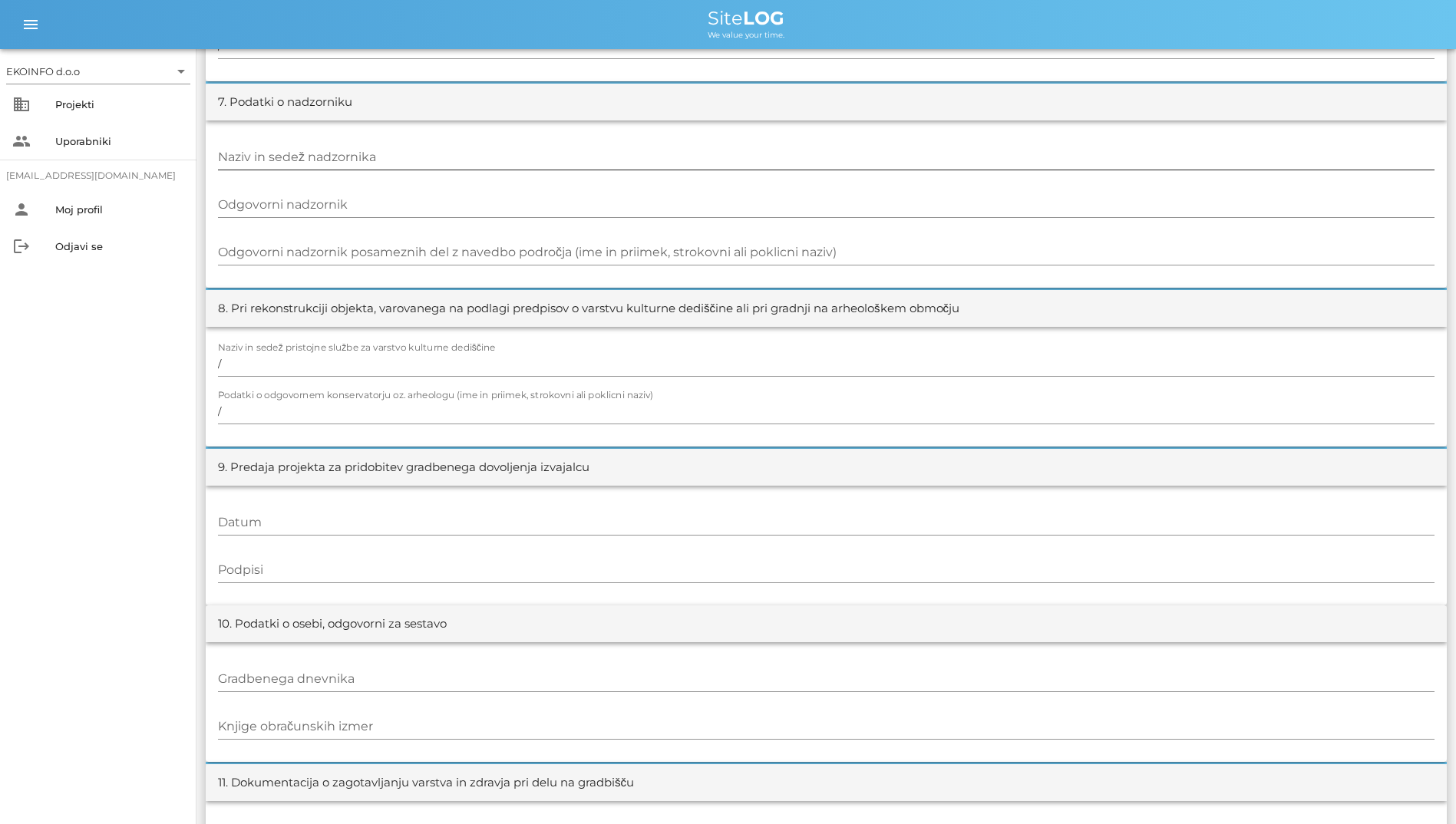
click at [353, 166] on input "Naziv in sedež nadzornika" at bounding box center [826, 157] width 1216 height 25
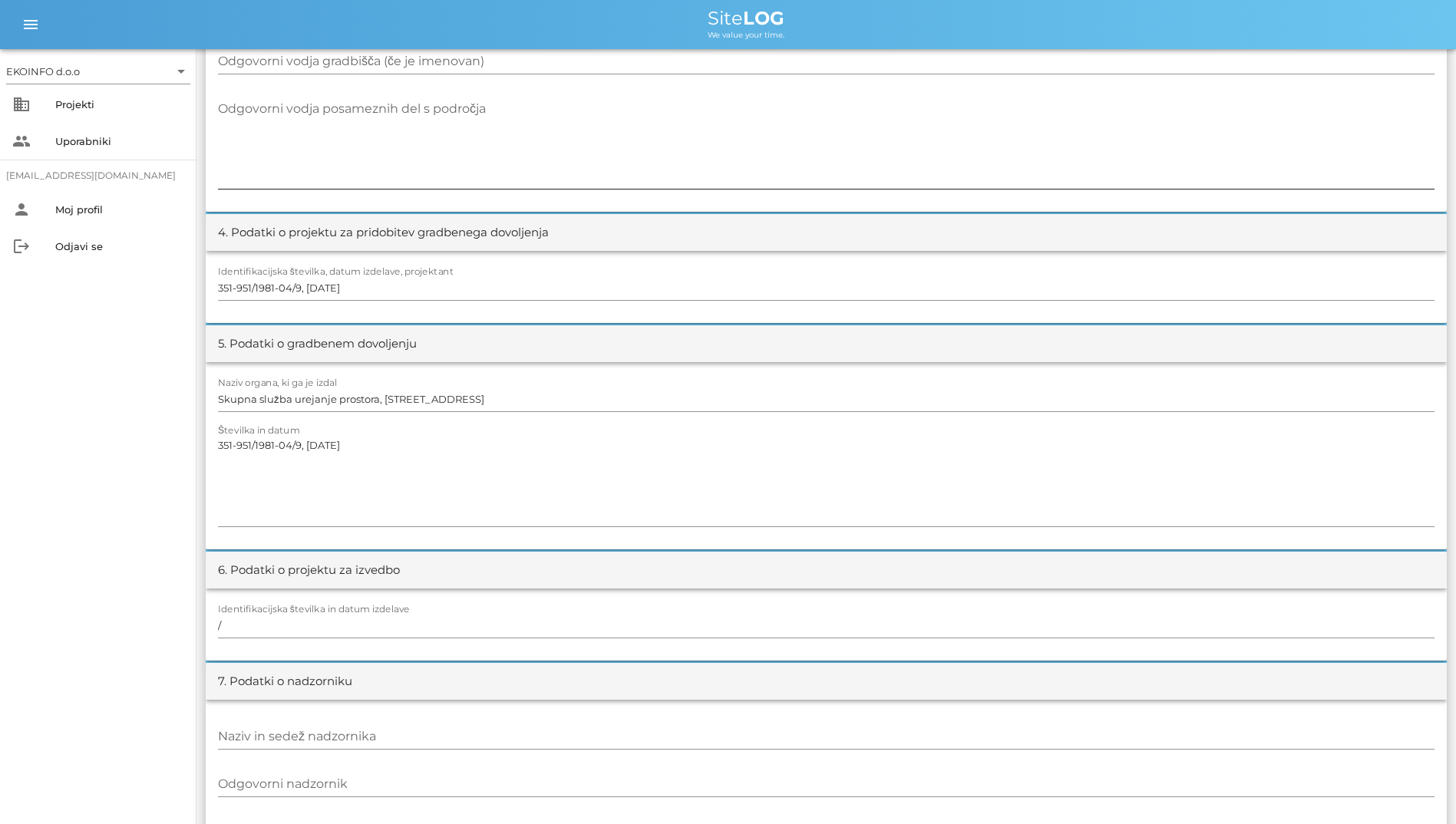
scroll to position [537, 0]
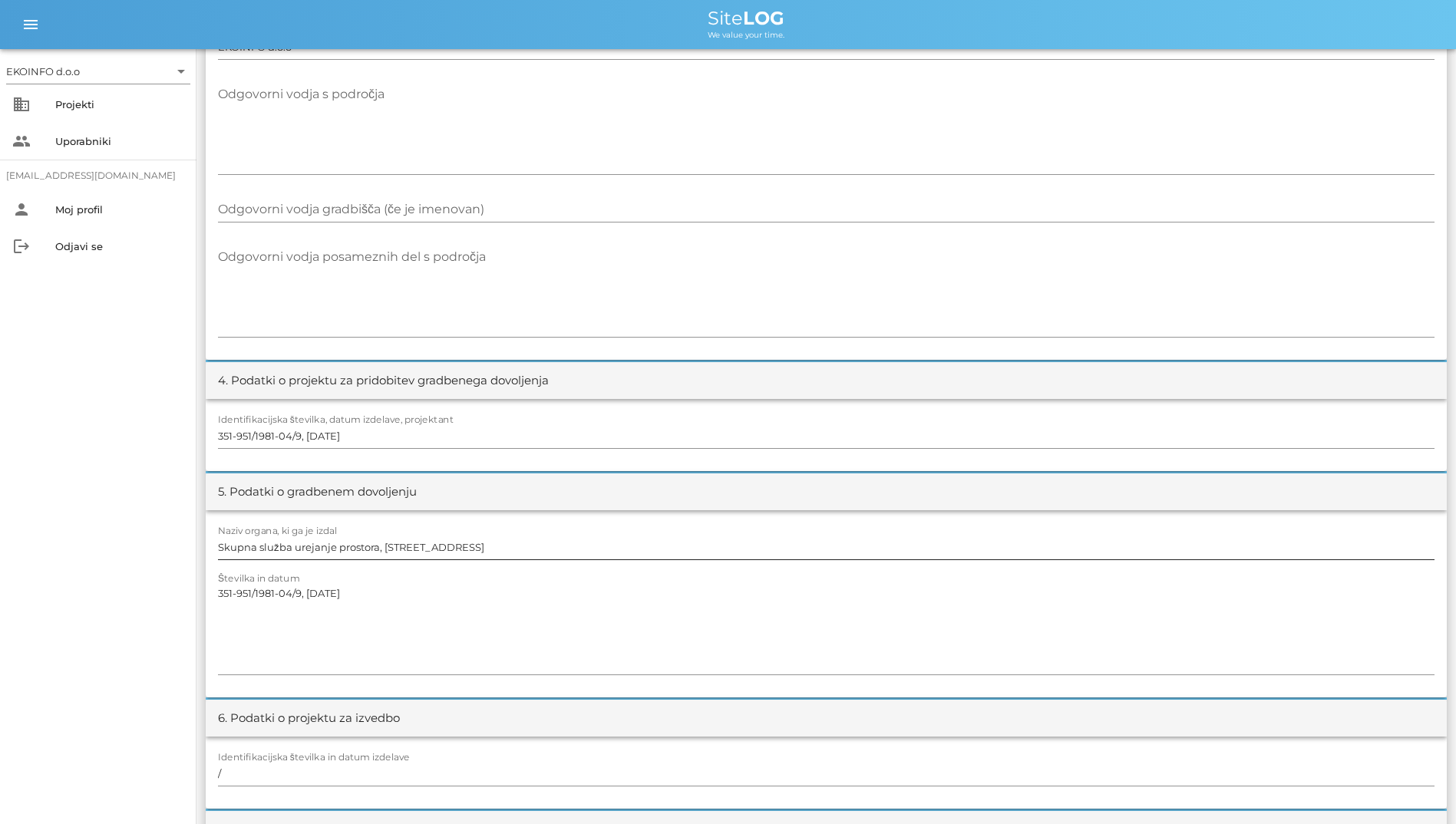
drag, startPoint x: 1357, startPoint y: 577, endPoint x: 1358, endPoint y: 564, distance: 13.0
click at [1359, 577] on div "Številka in datum 351-951/1981-04/9, [DATE]" at bounding box center [826, 629] width 1216 height 112
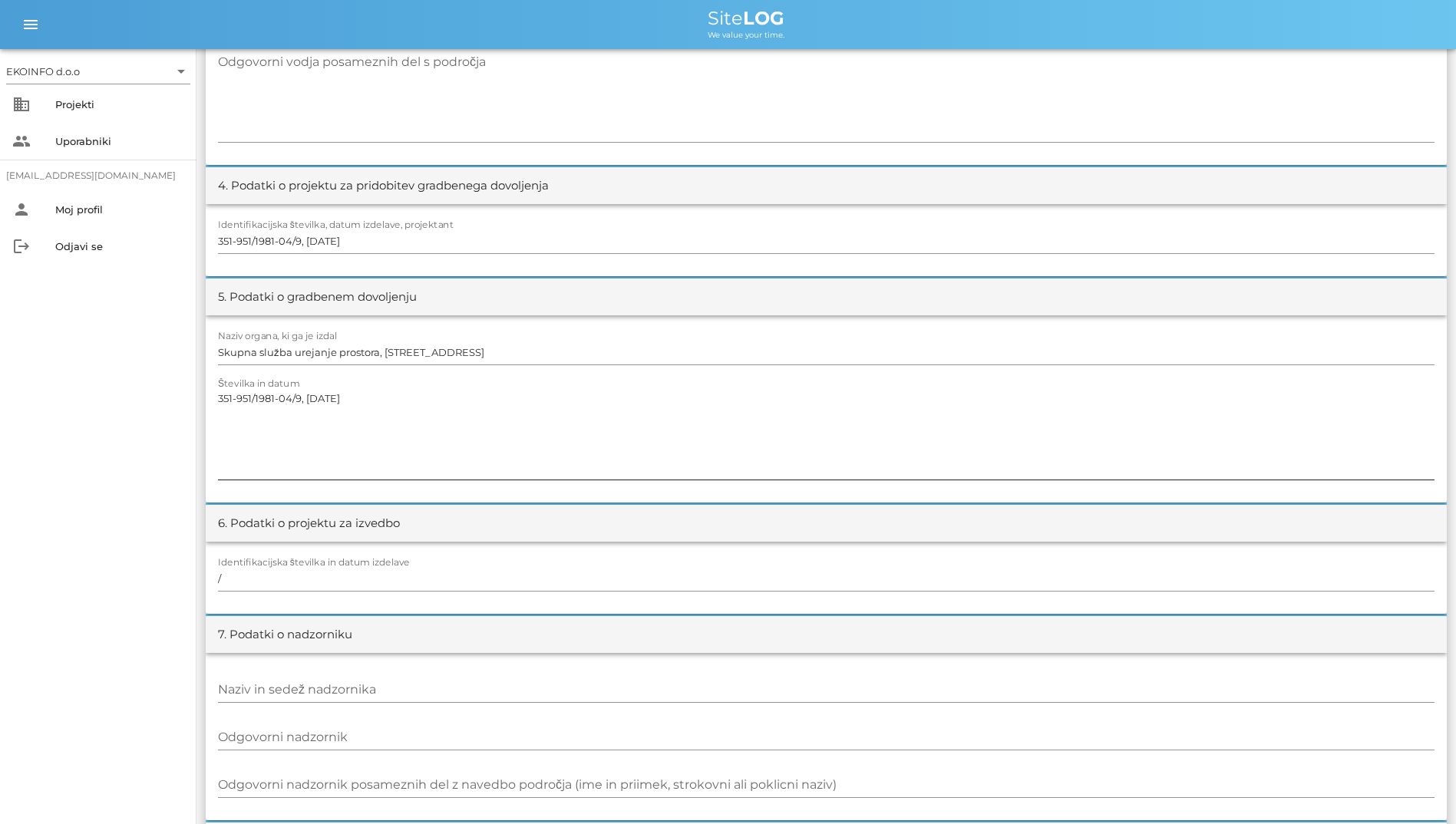
scroll to position [767, 0]
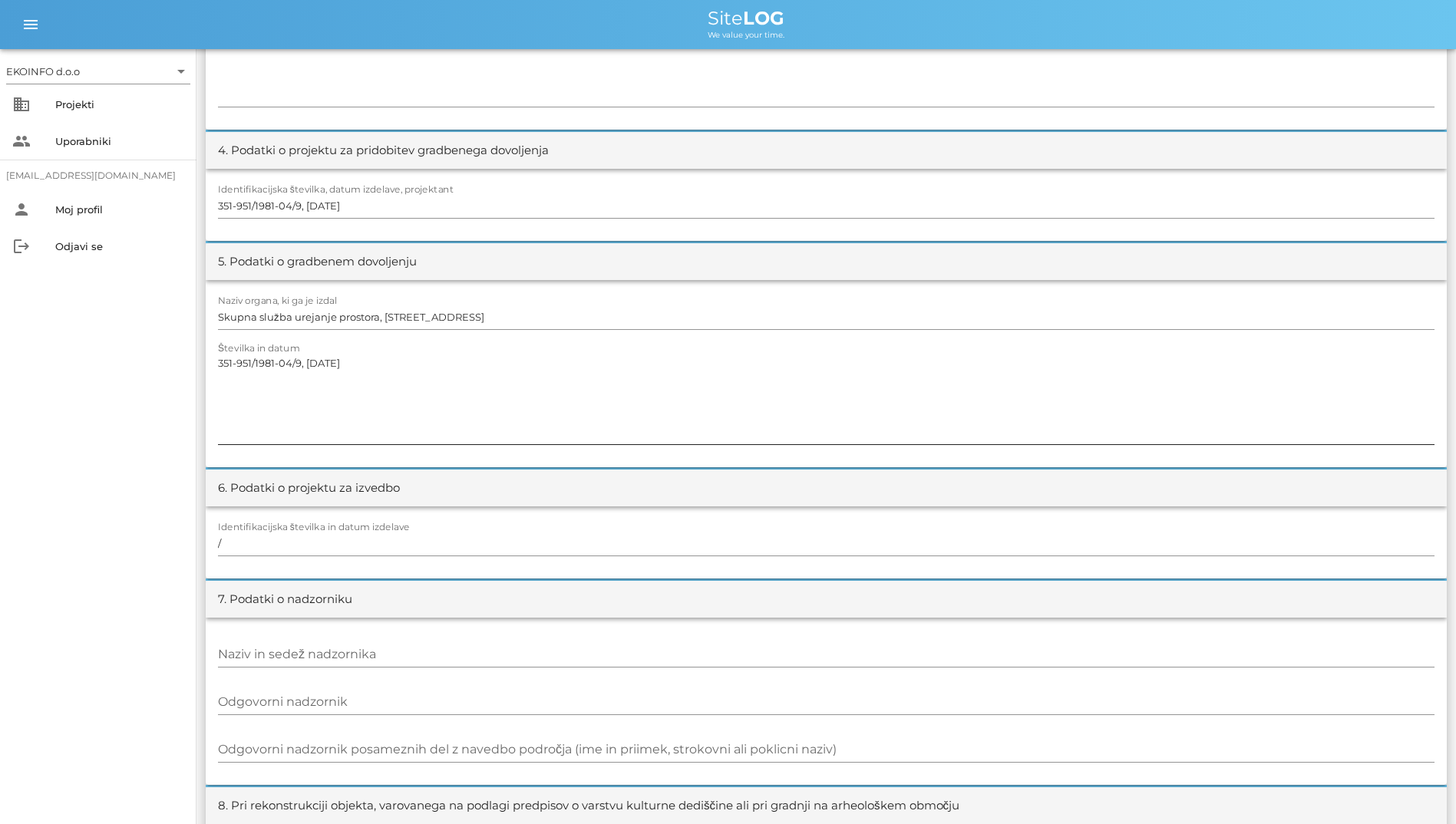
click at [1191, 346] on div "Številka in datum 351-951/1981-04/9, [DATE]" at bounding box center [826, 399] width 1216 height 112
click at [1038, 371] on textarea "351-951/1981-04/9, [DATE]" at bounding box center [826, 398] width 1216 height 92
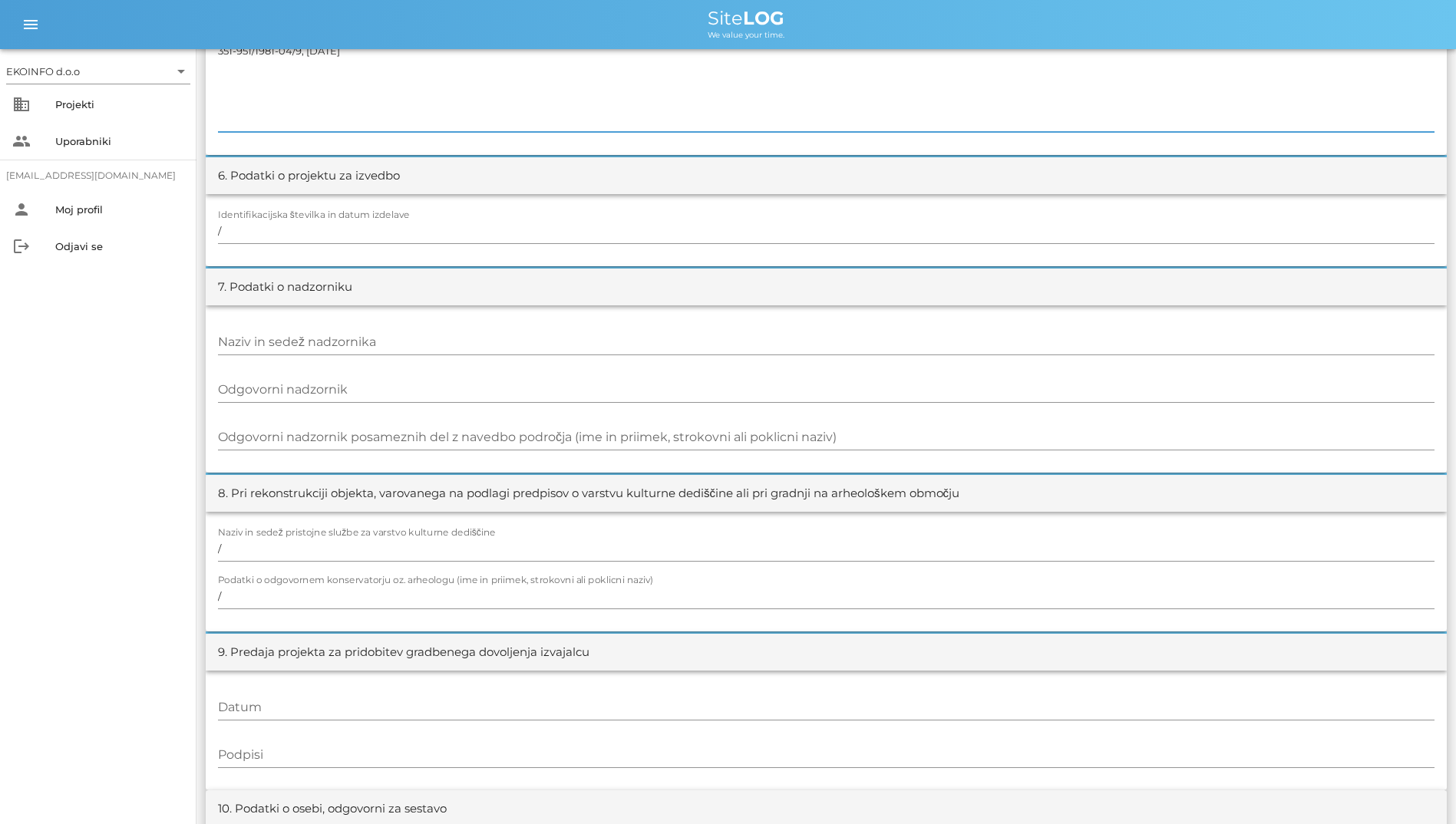
scroll to position [1151, 0]
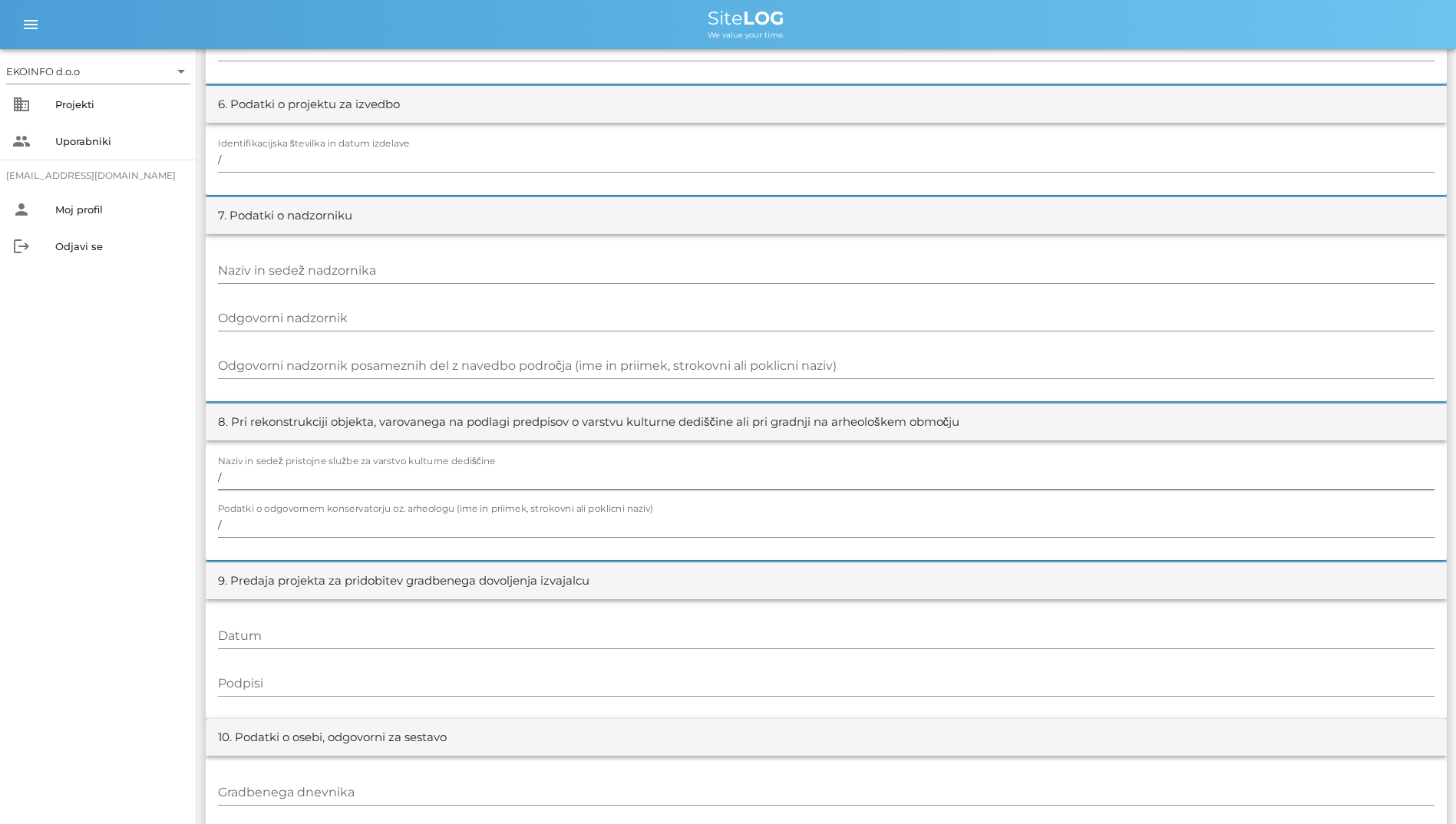
click at [1244, 478] on input "/" at bounding box center [826, 477] width 1216 height 25
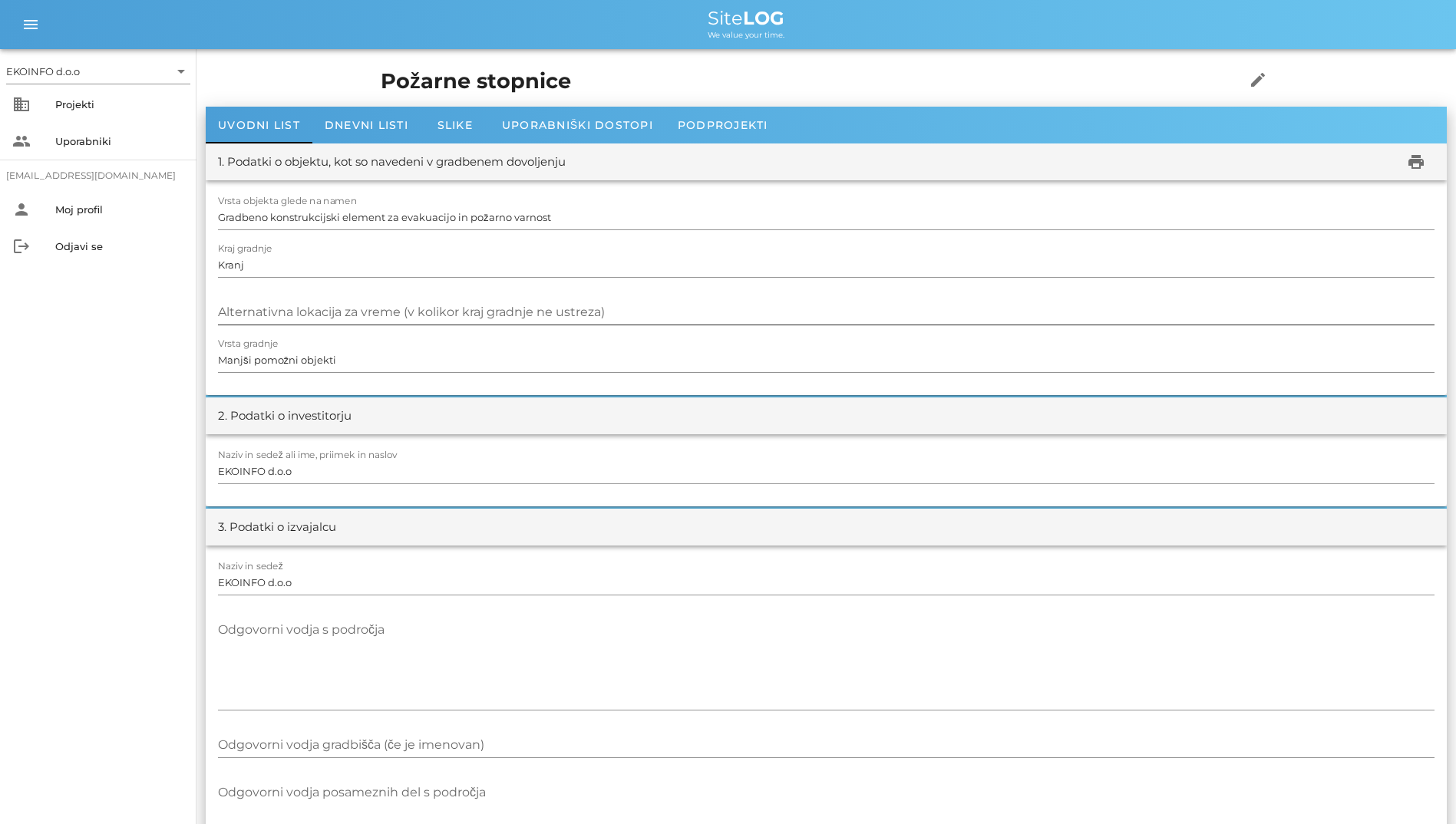
scroll to position [0, 0]
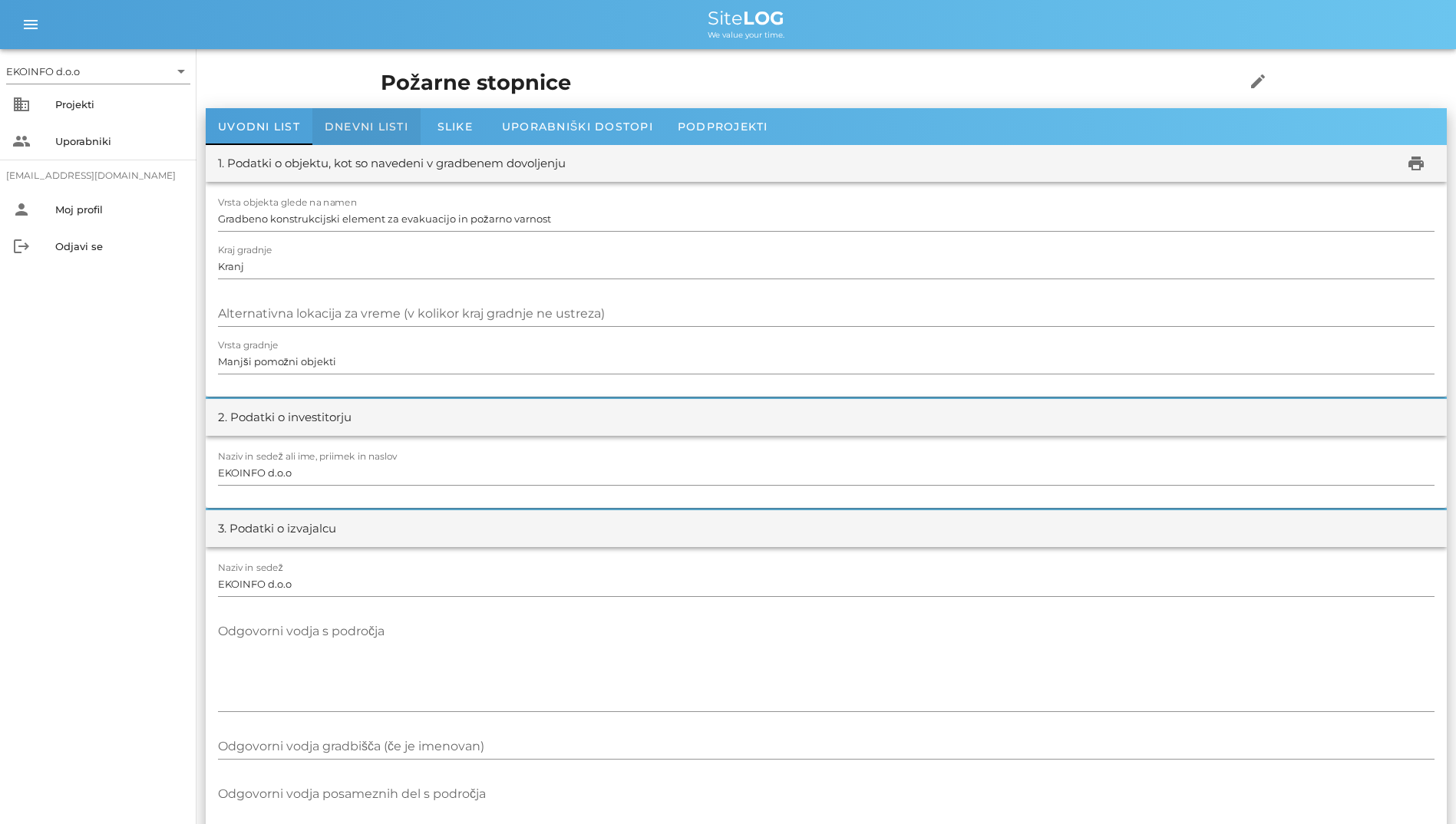
click at [391, 134] on div "Dnevni listi" at bounding box center [367, 126] width 108 height 37
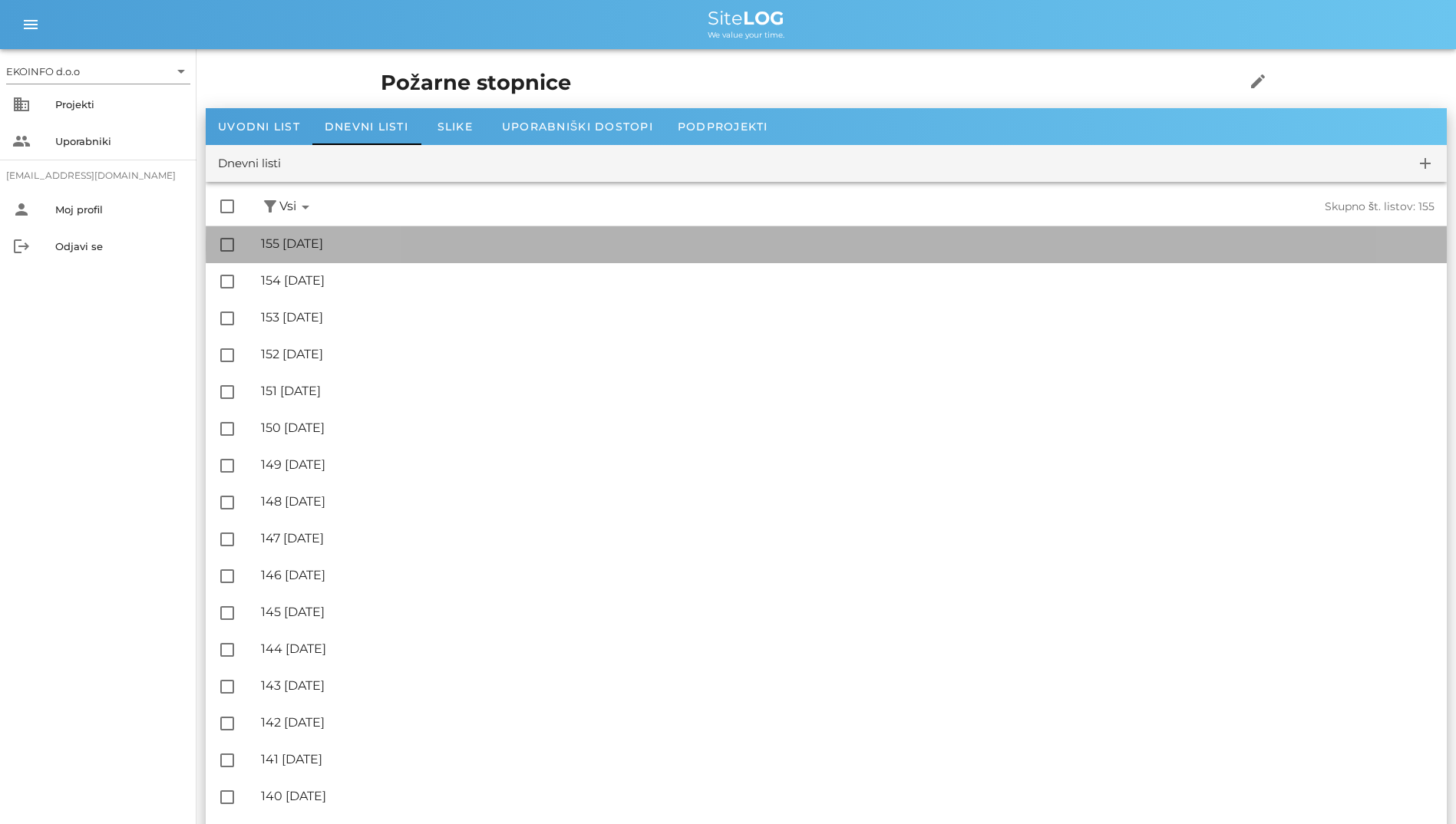
click at [388, 239] on div "🔏 155 [DATE]" at bounding box center [847, 243] width 1174 height 14
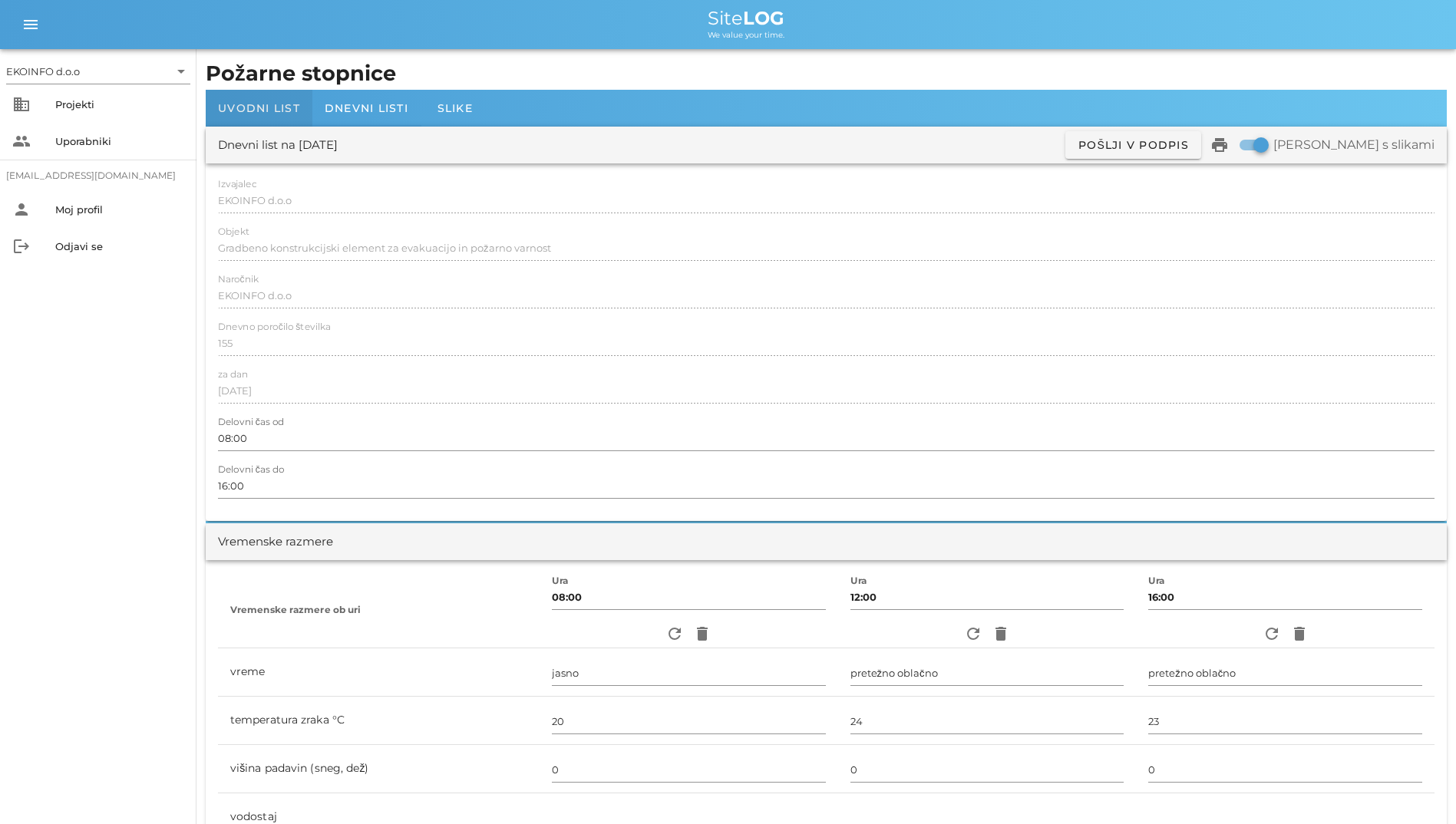
click at [277, 106] on span "Uvodni list" at bounding box center [259, 108] width 82 height 14
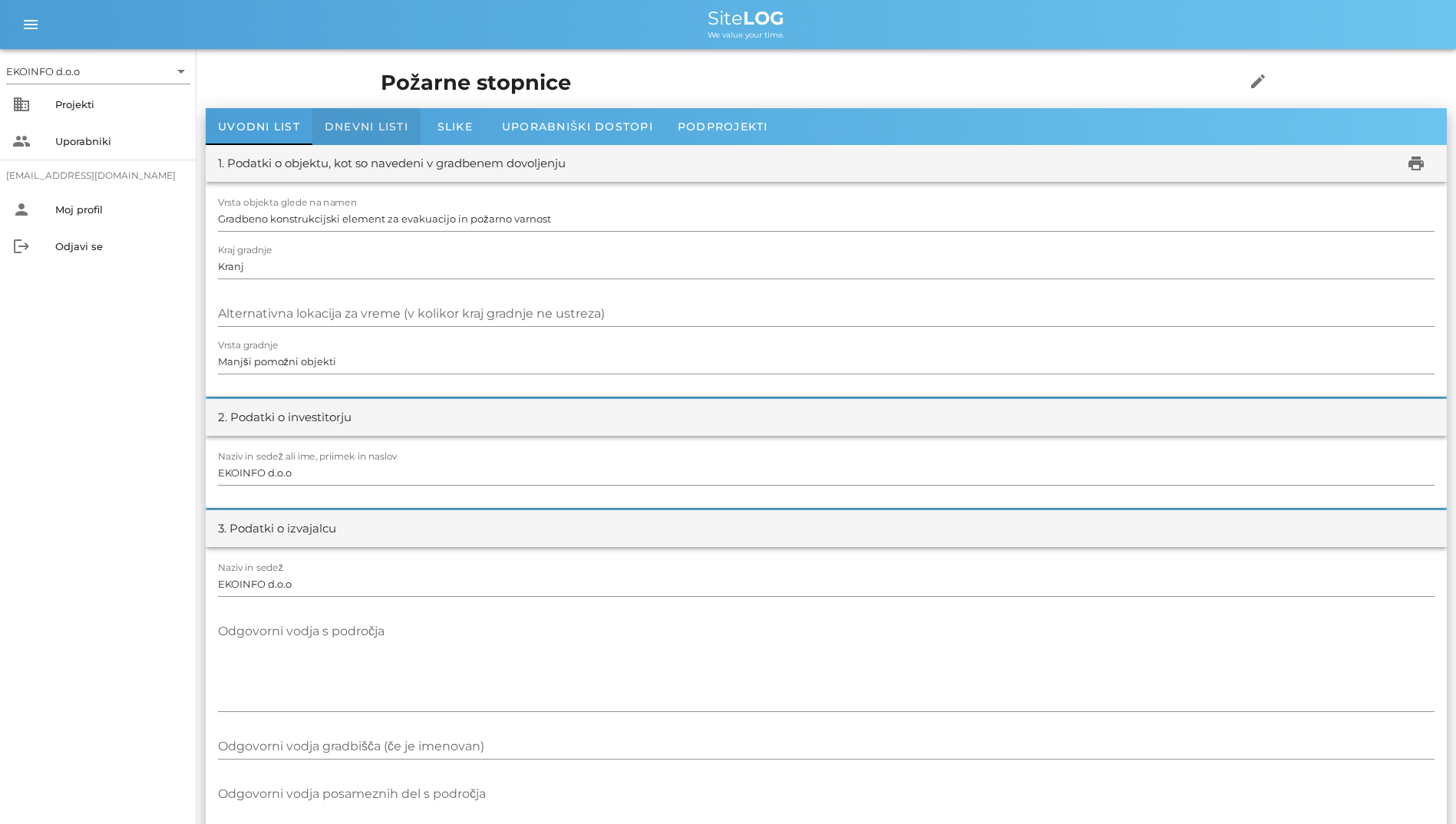
click at [343, 123] on span "Dnevni listi" at bounding box center [367, 126] width 83 height 14
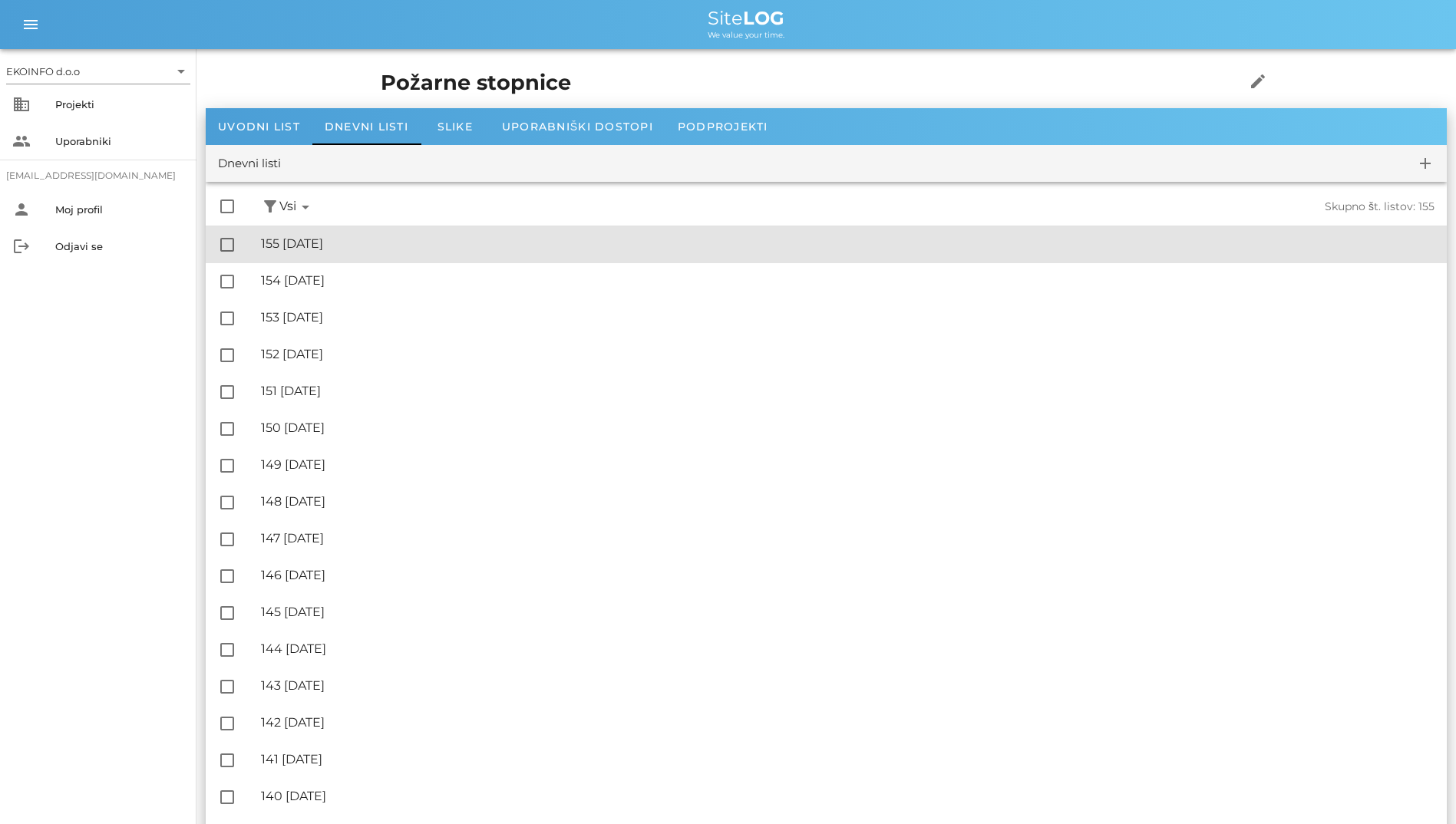
click at [366, 245] on div "🔏 155 [DATE]" at bounding box center [847, 243] width 1174 height 14
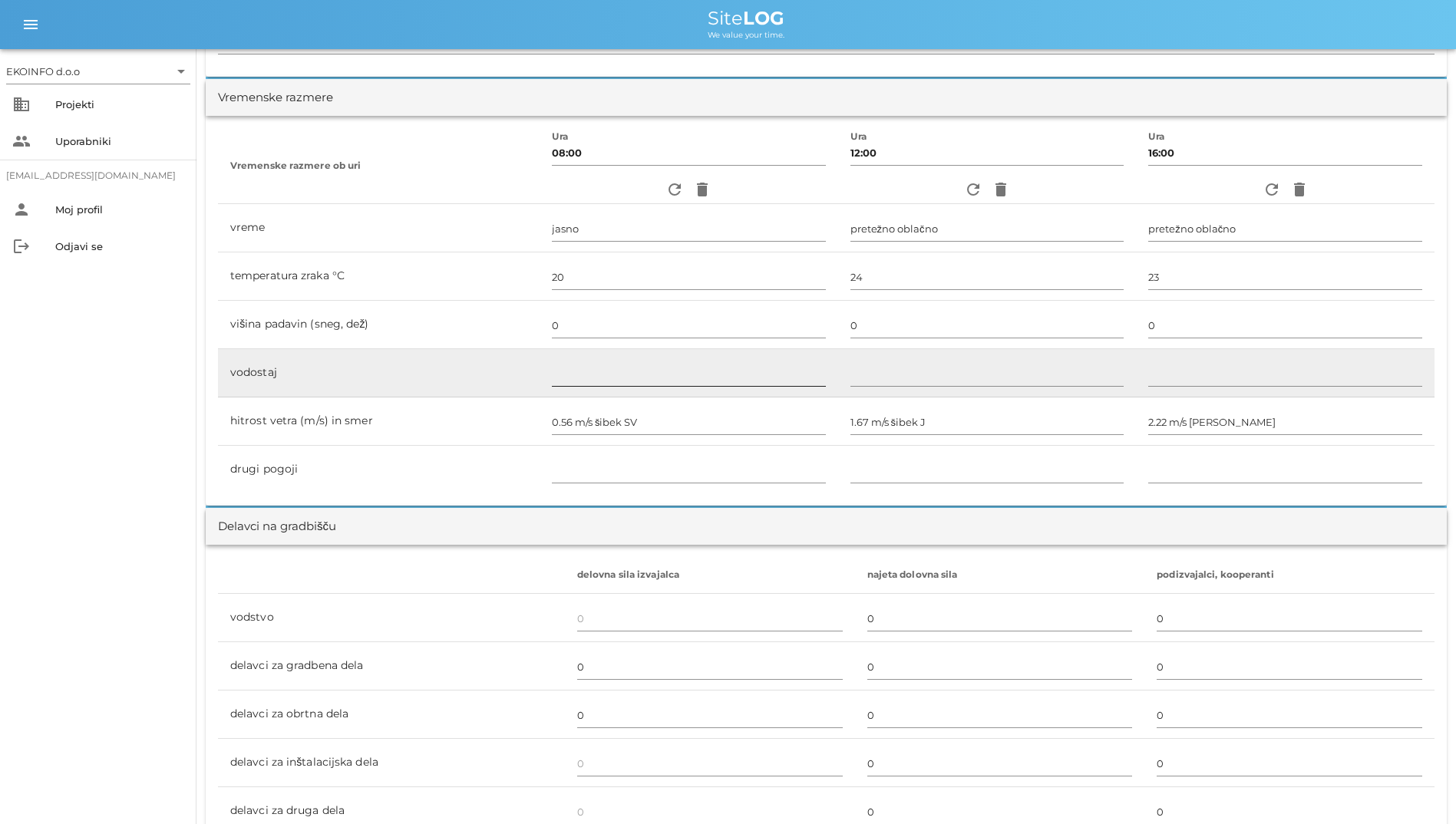
scroll to position [460, 0]
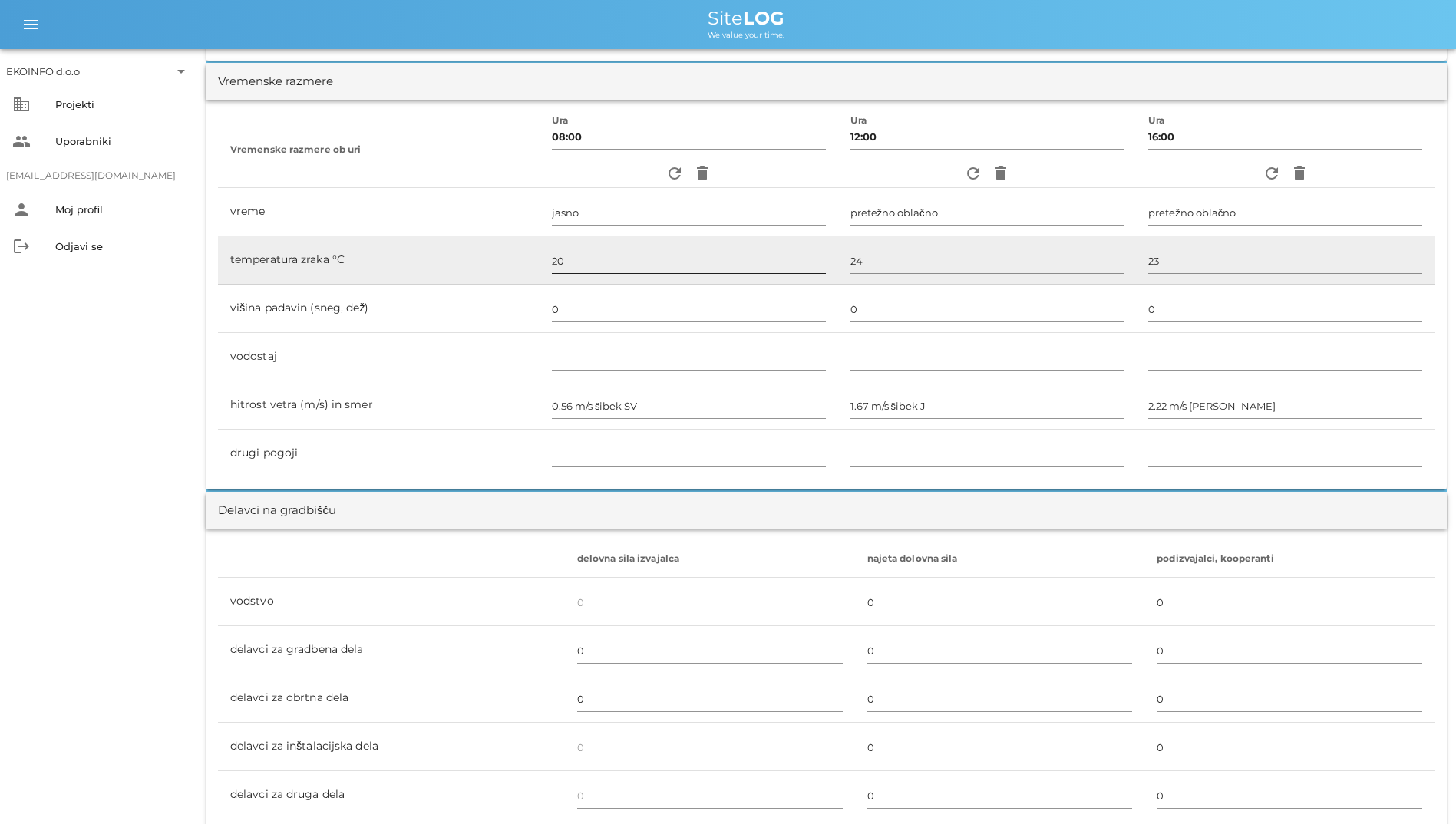
click at [706, 278] on div at bounding box center [689, 278] width 274 height 10
click at [706, 262] on input "20" at bounding box center [689, 261] width 274 height 25
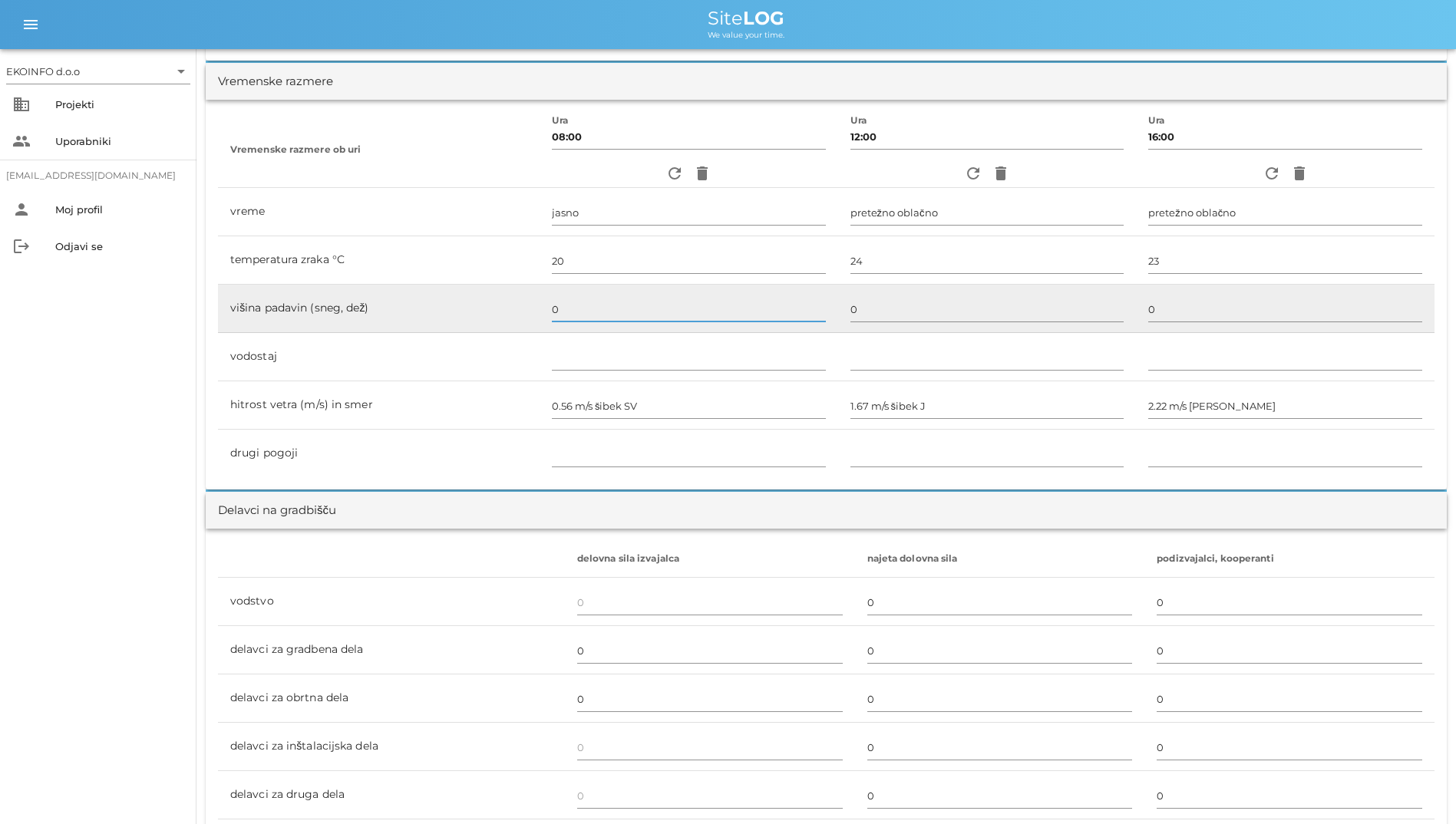
click at [700, 297] on input "0" at bounding box center [689, 310] width 274 height 25
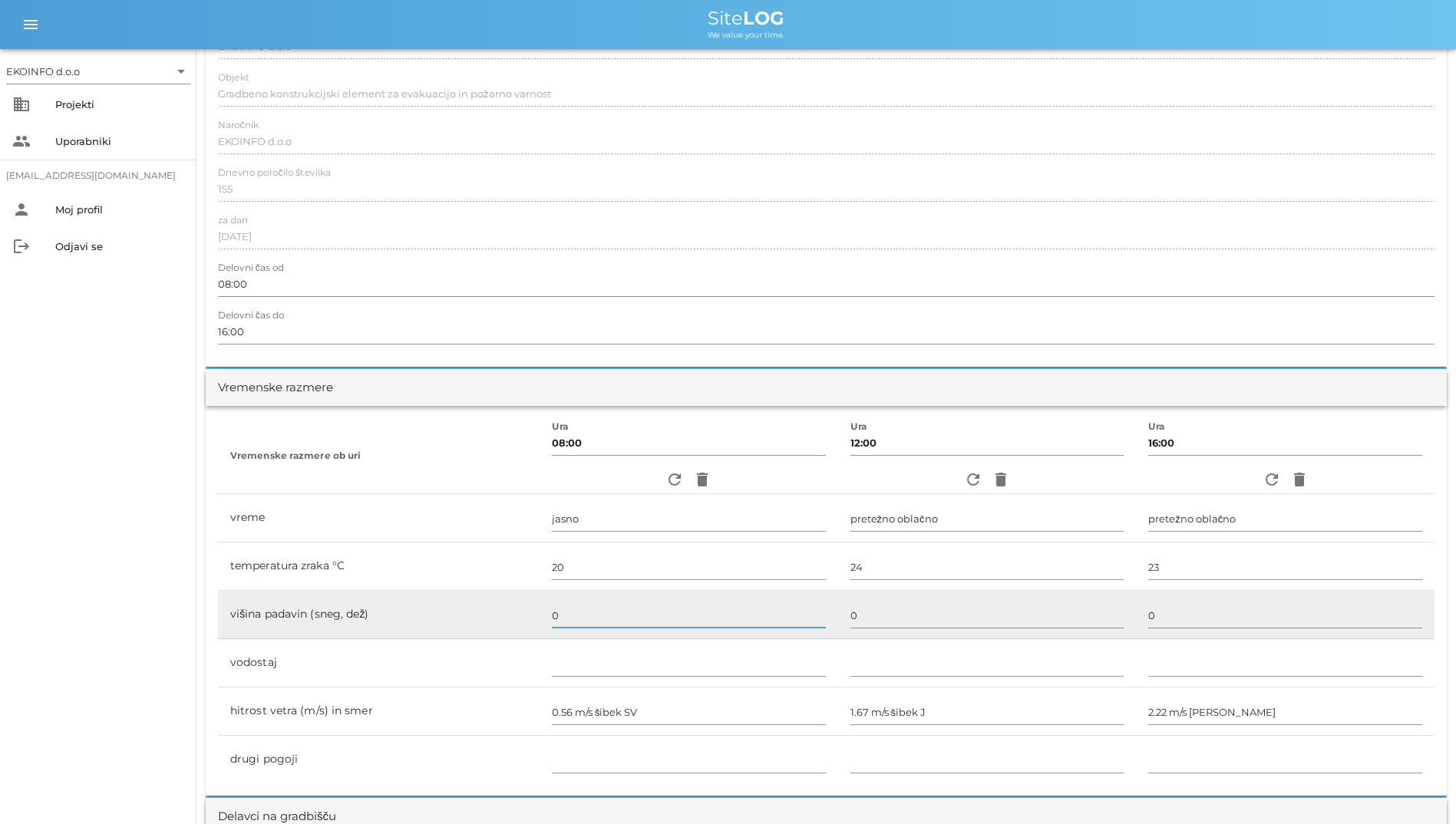
scroll to position [153, 0]
click at [700, 297] on div at bounding box center [826, 302] width 1216 height 10
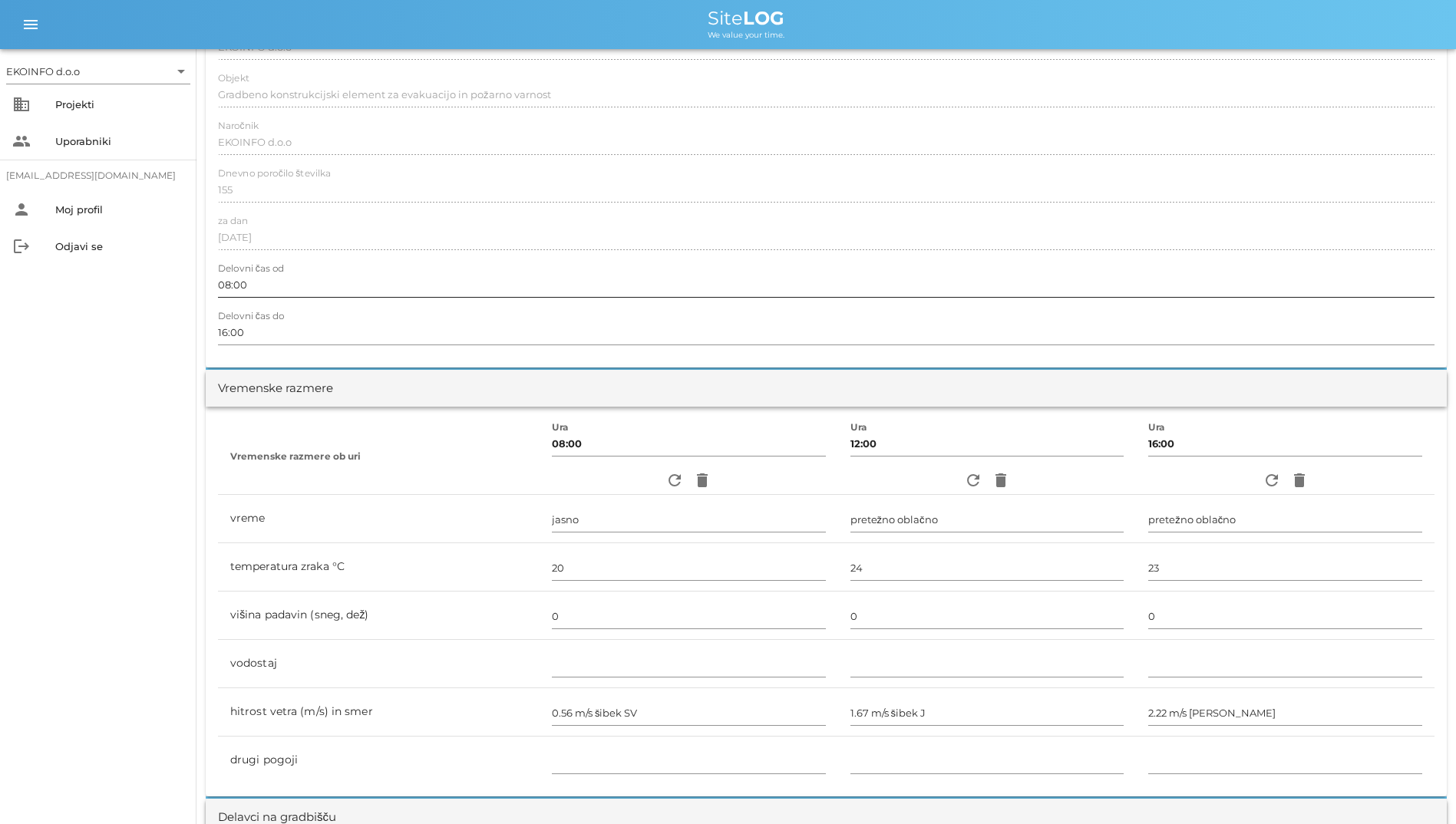
click at [692, 288] on input "08:00" at bounding box center [826, 285] width 1216 height 25
click at [101, 418] on div "EKOINFO d.o.o arrow_drop_down business Projekti people Uporabniki [EMAIL_ADDRES…" at bounding box center [98, 437] width 196 height 775
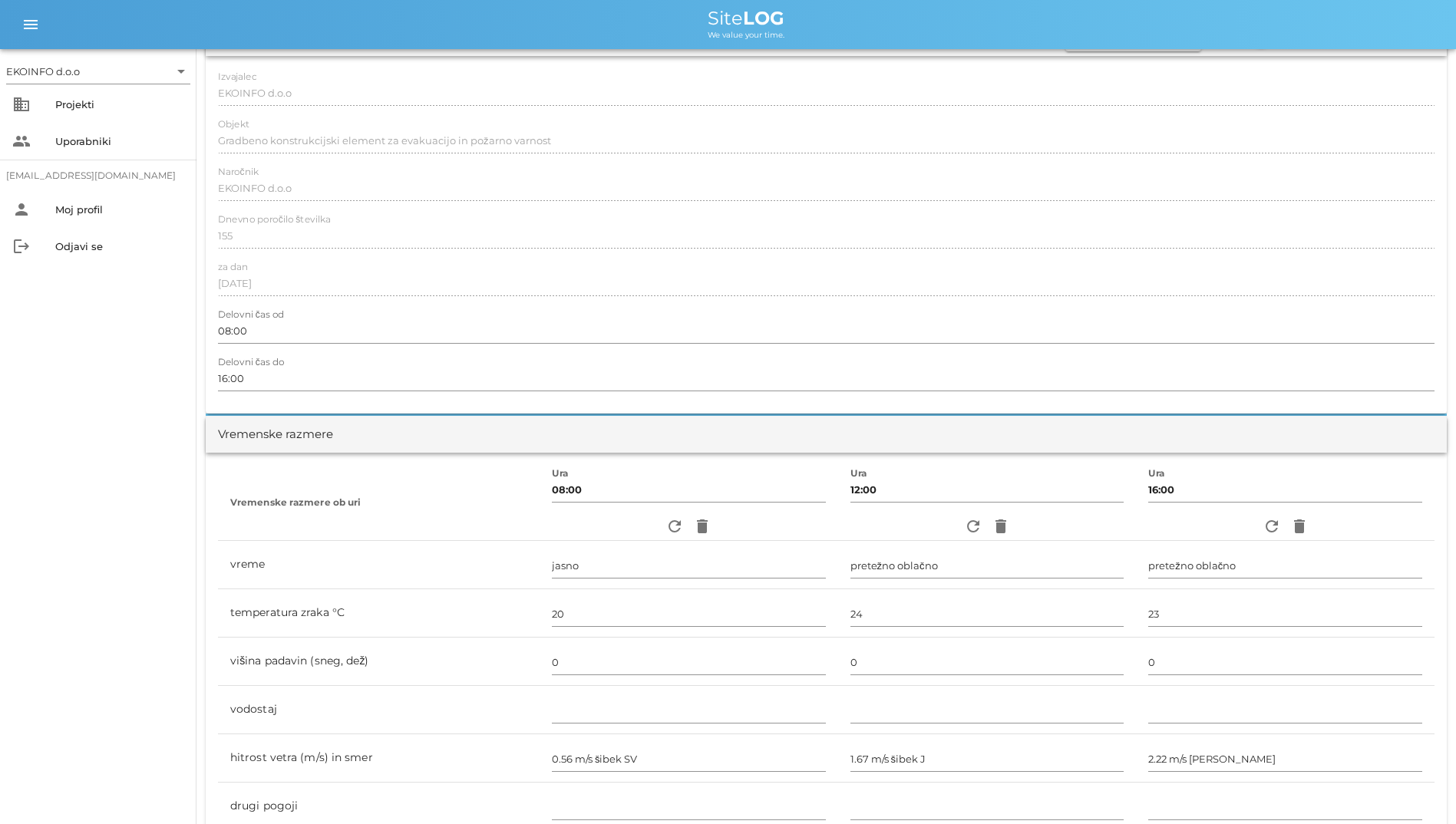
scroll to position [384, 0]
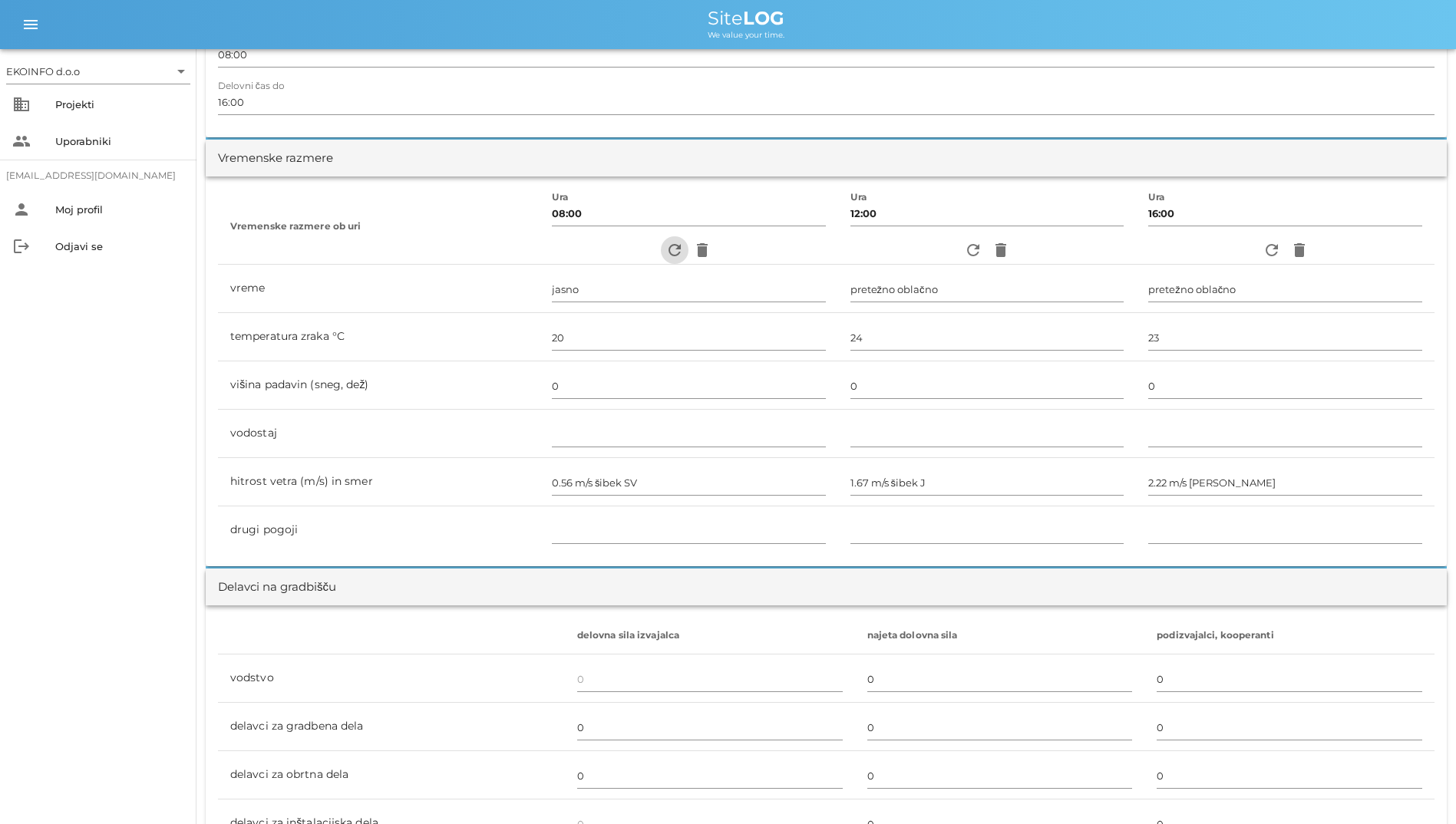
click at [661, 247] on span "refresh" at bounding box center [674, 249] width 27 height 18
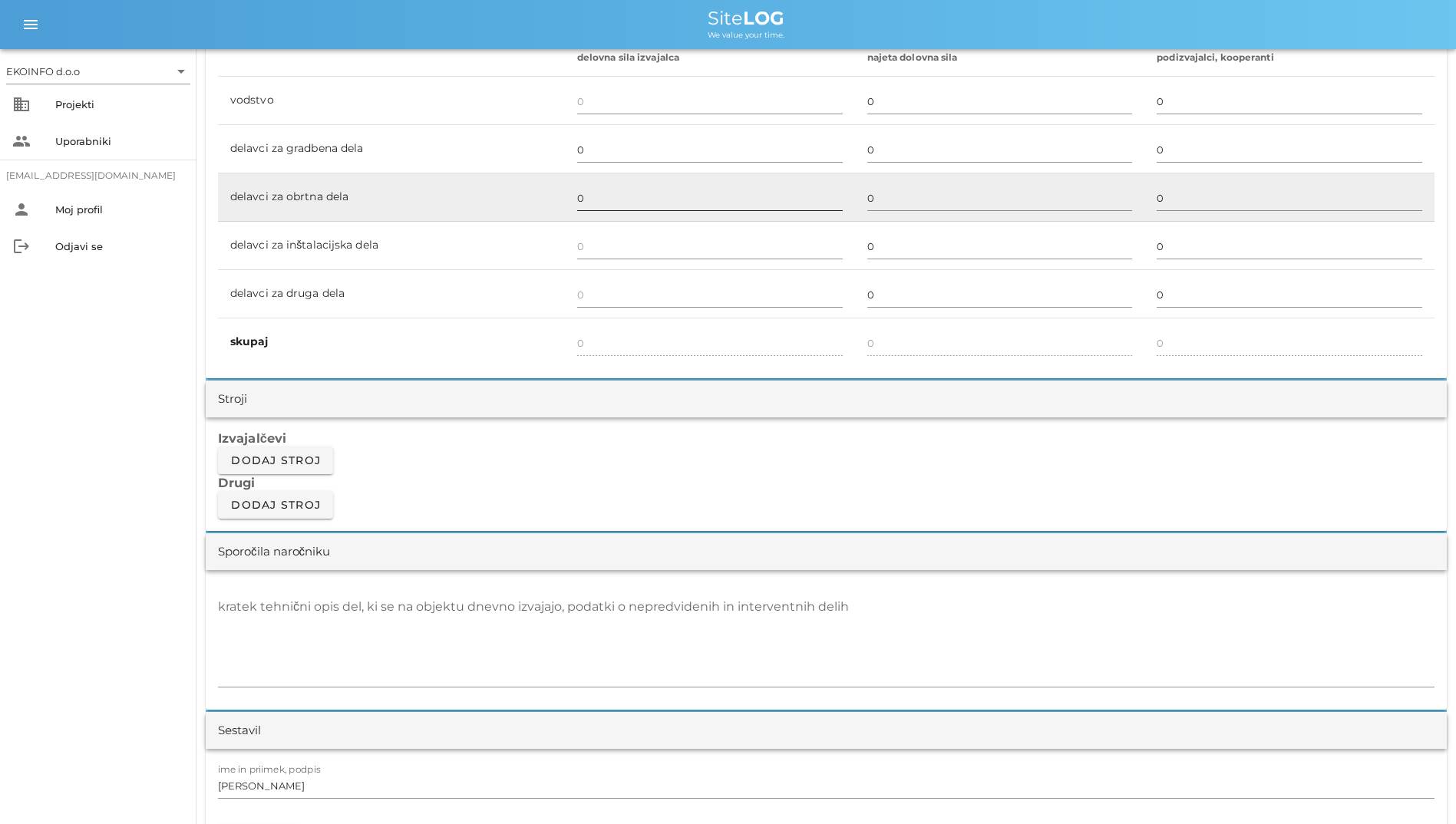
scroll to position [997, 0]
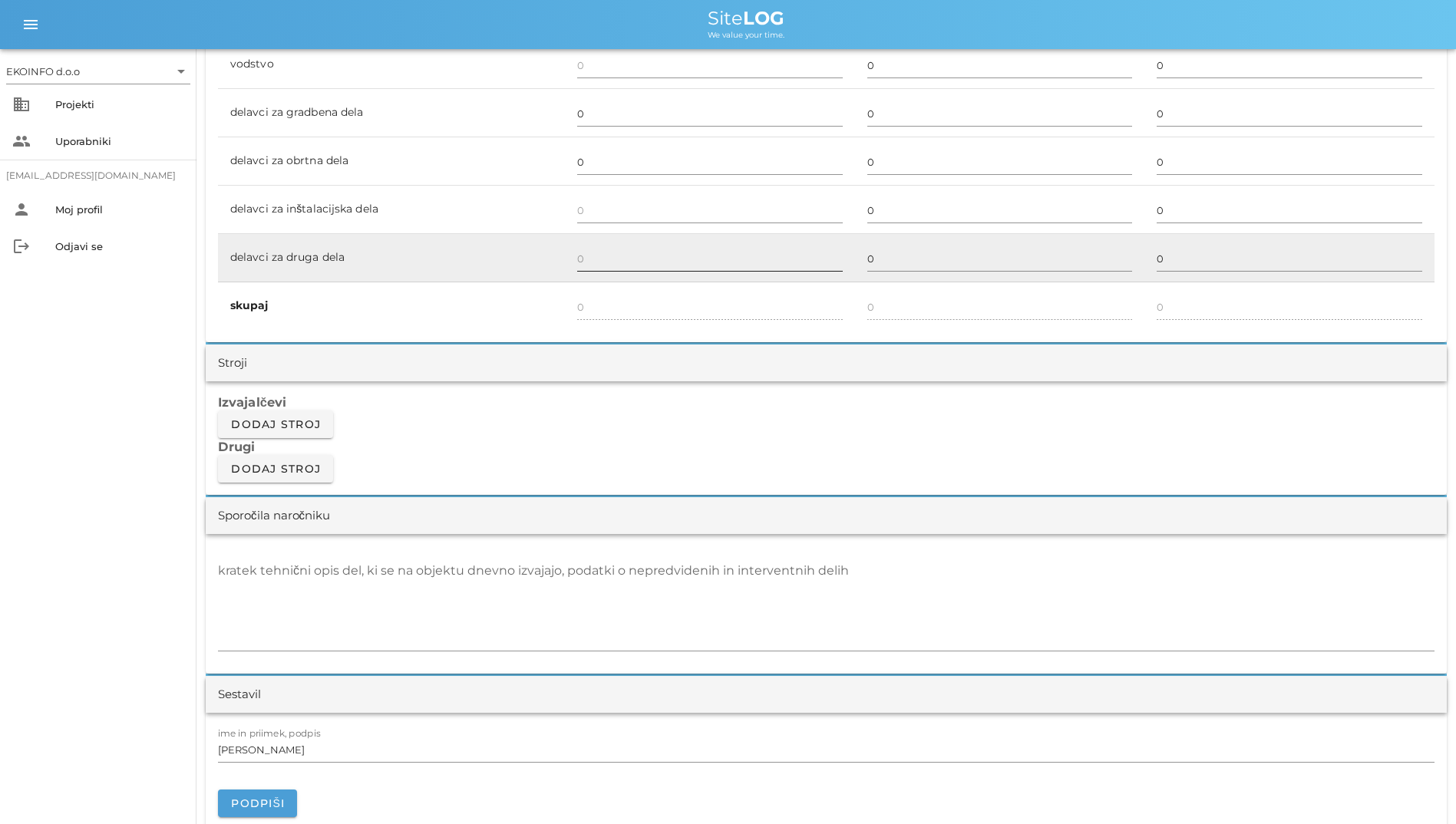
click at [637, 256] on input "text" at bounding box center [710, 259] width 265 height 25
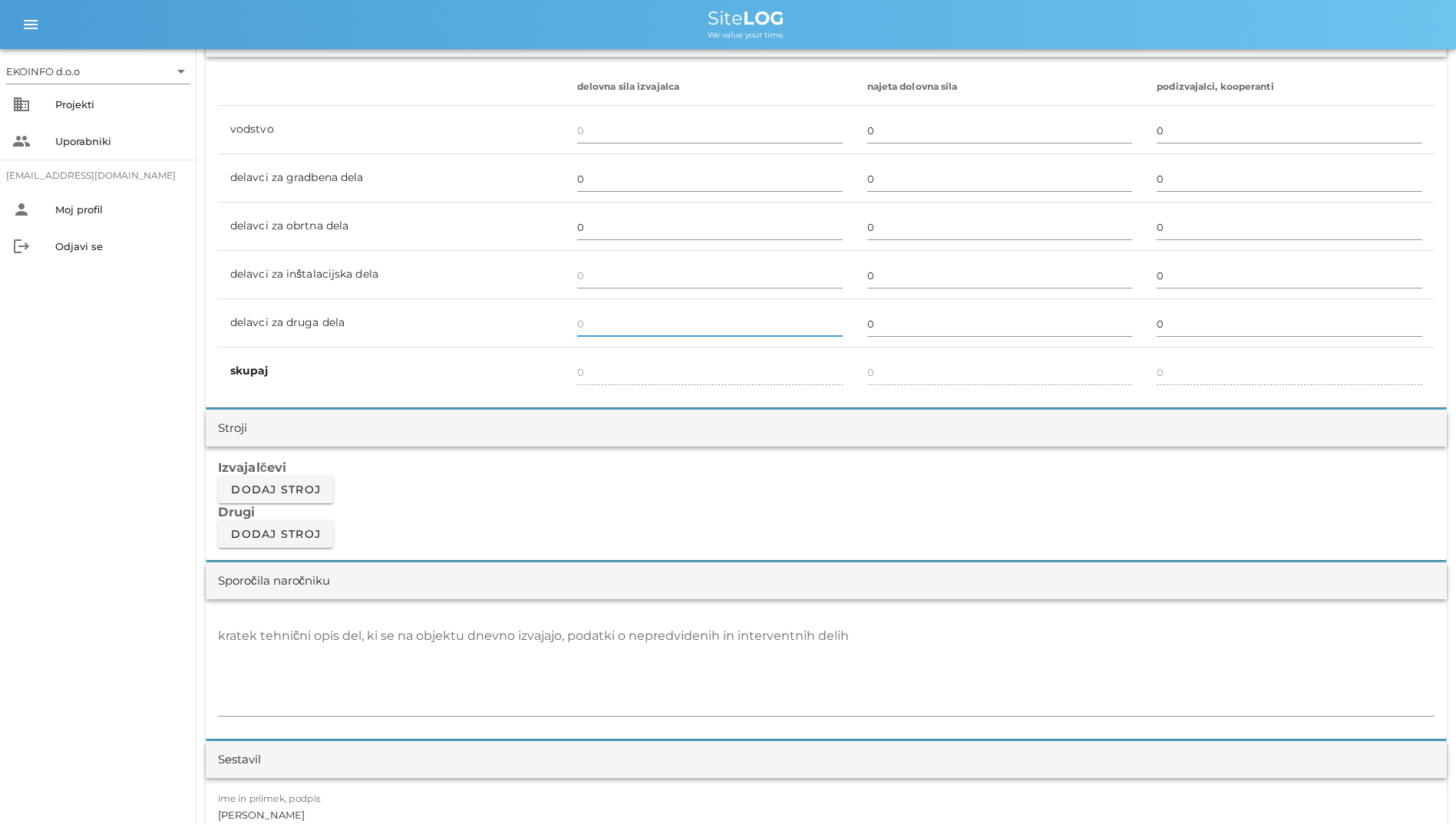
scroll to position [844, 0]
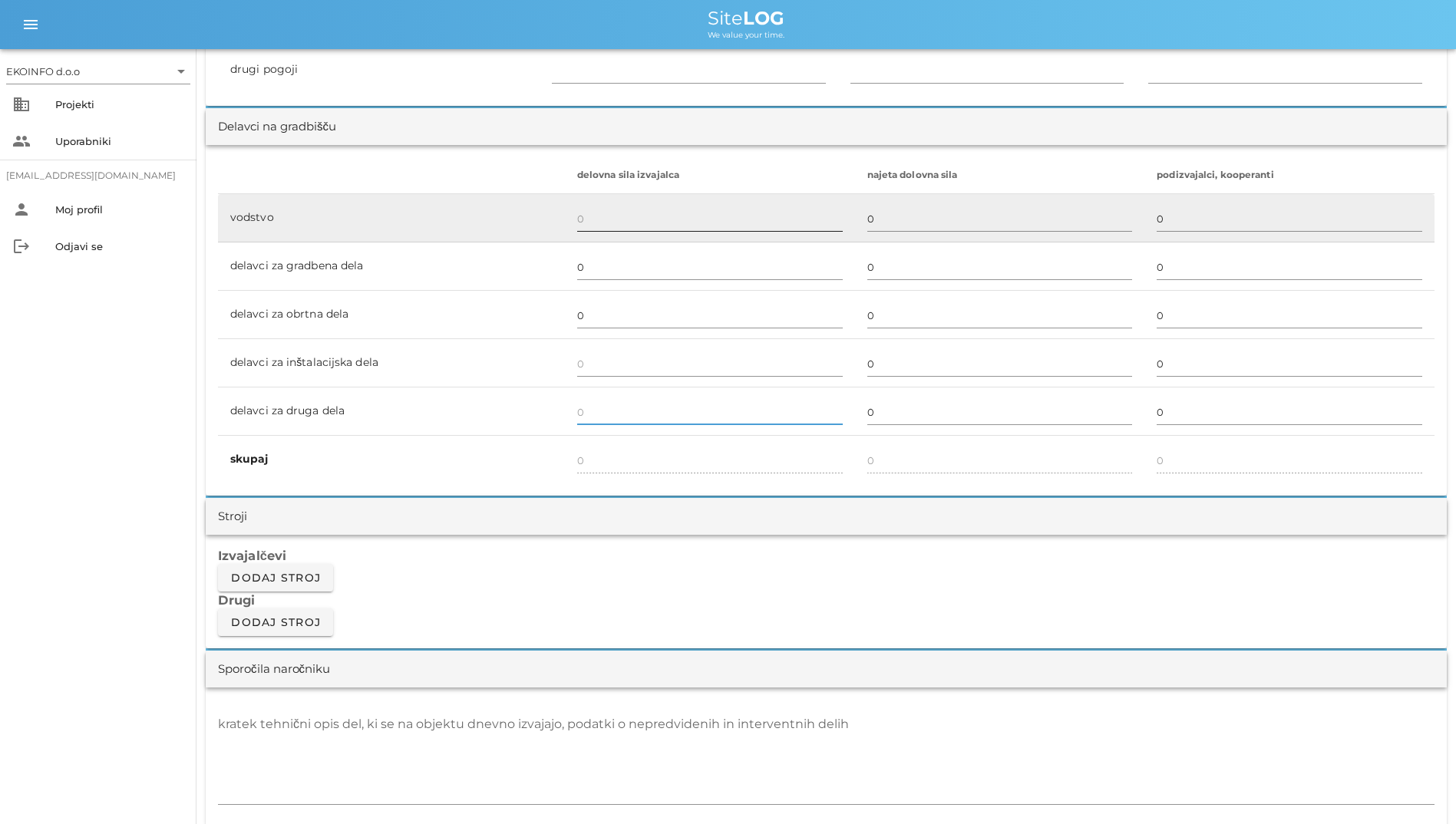
click at [605, 224] on input "text" at bounding box center [710, 219] width 265 height 25
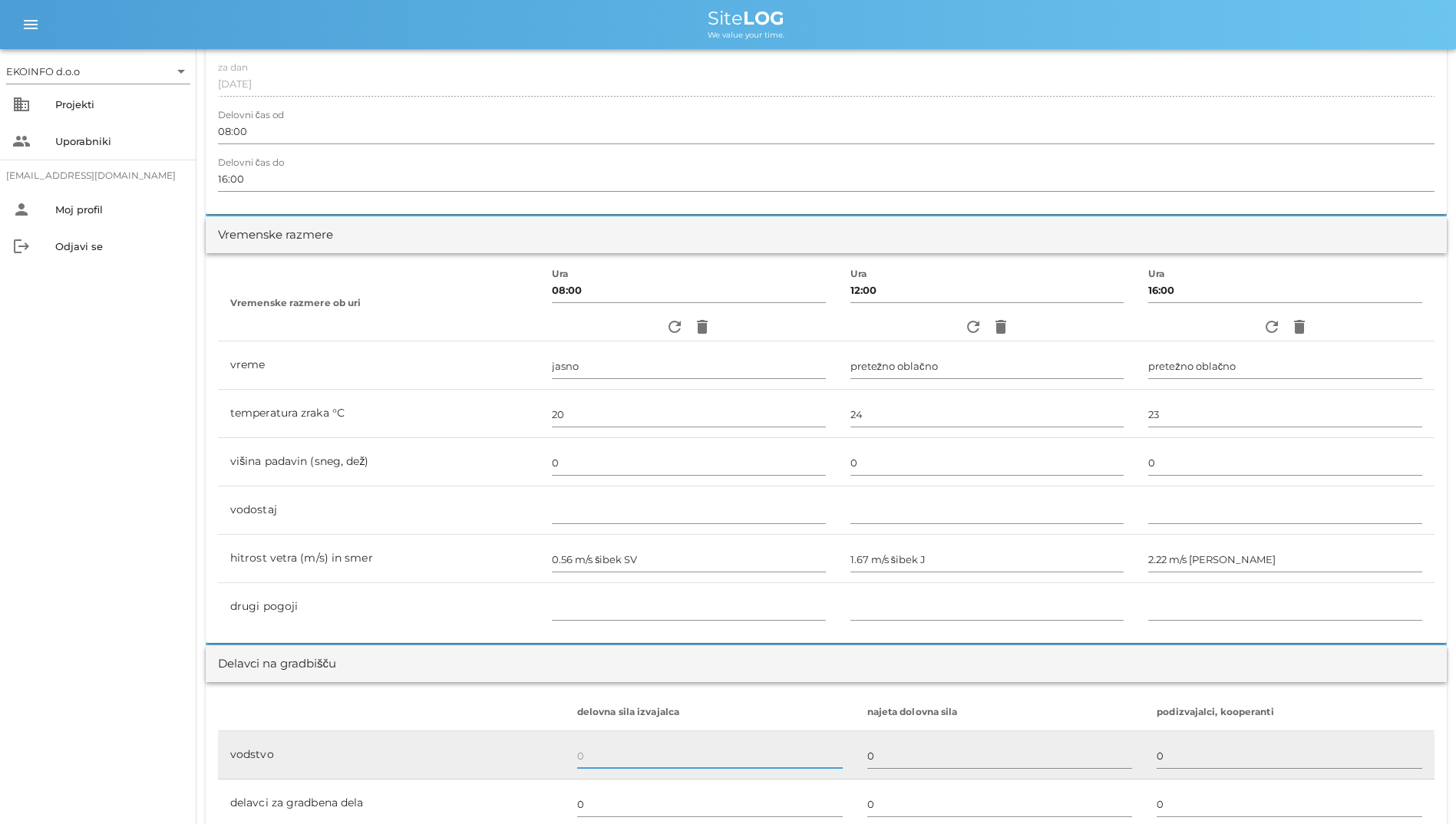
scroll to position [0, 0]
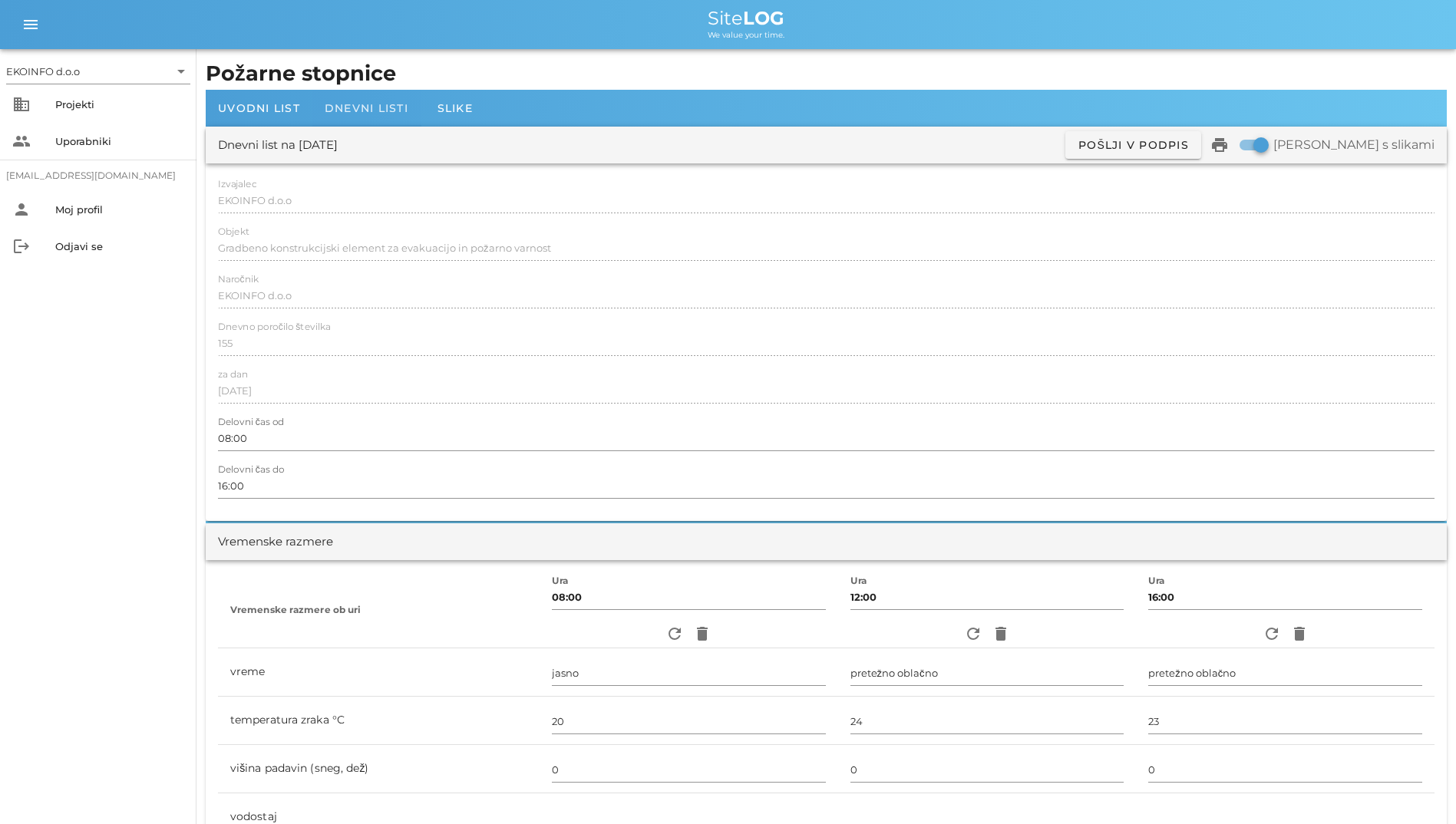
click at [375, 113] on span "Dnevni listi" at bounding box center [367, 108] width 83 height 14
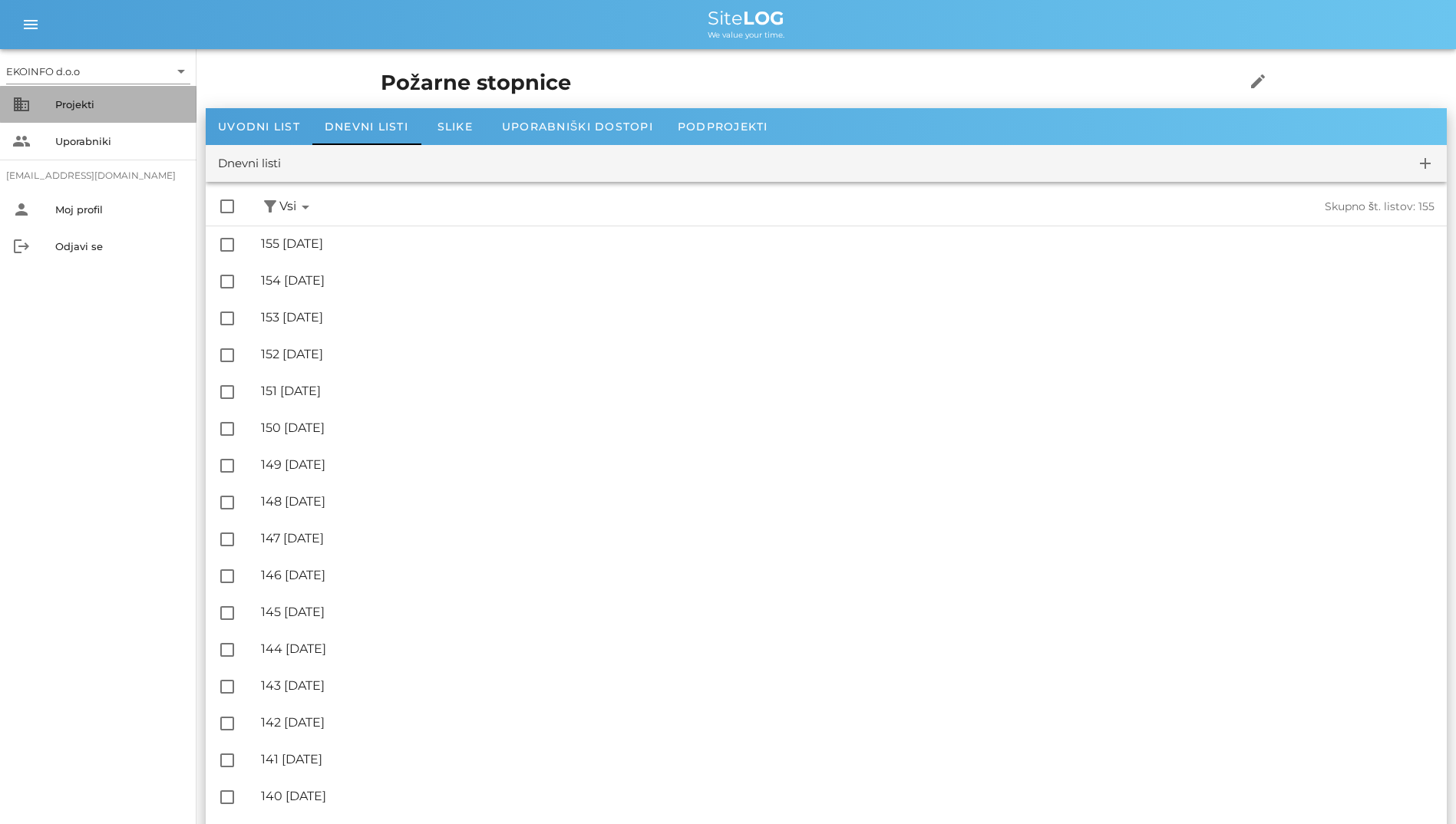
click at [66, 103] on div "Projekti" at bounding box center [119, 104] width 129 height 12
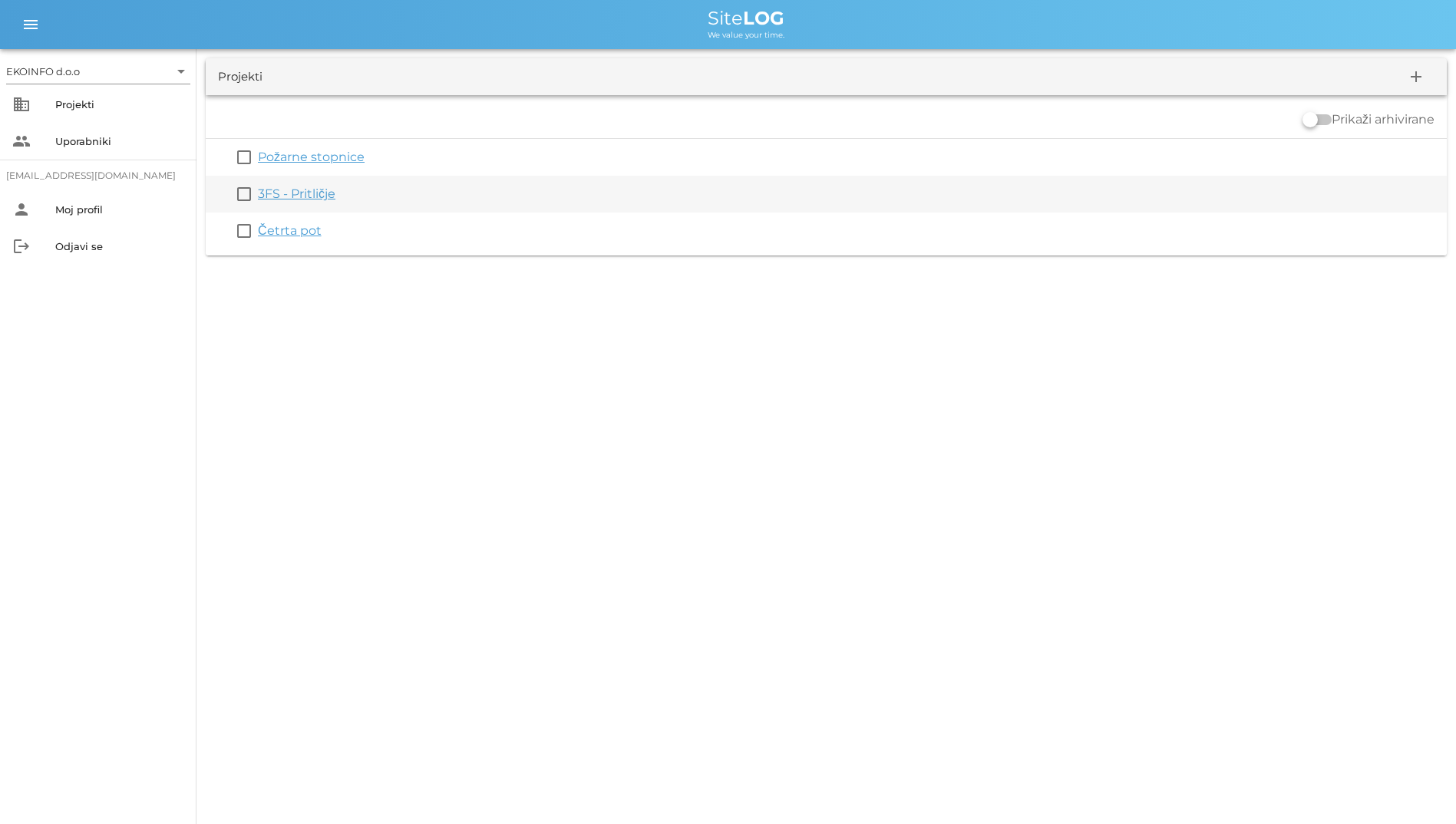
click at [302, 196] on link "3FS - Pritličje" at bounding box center [297, 193] width 78 height 14
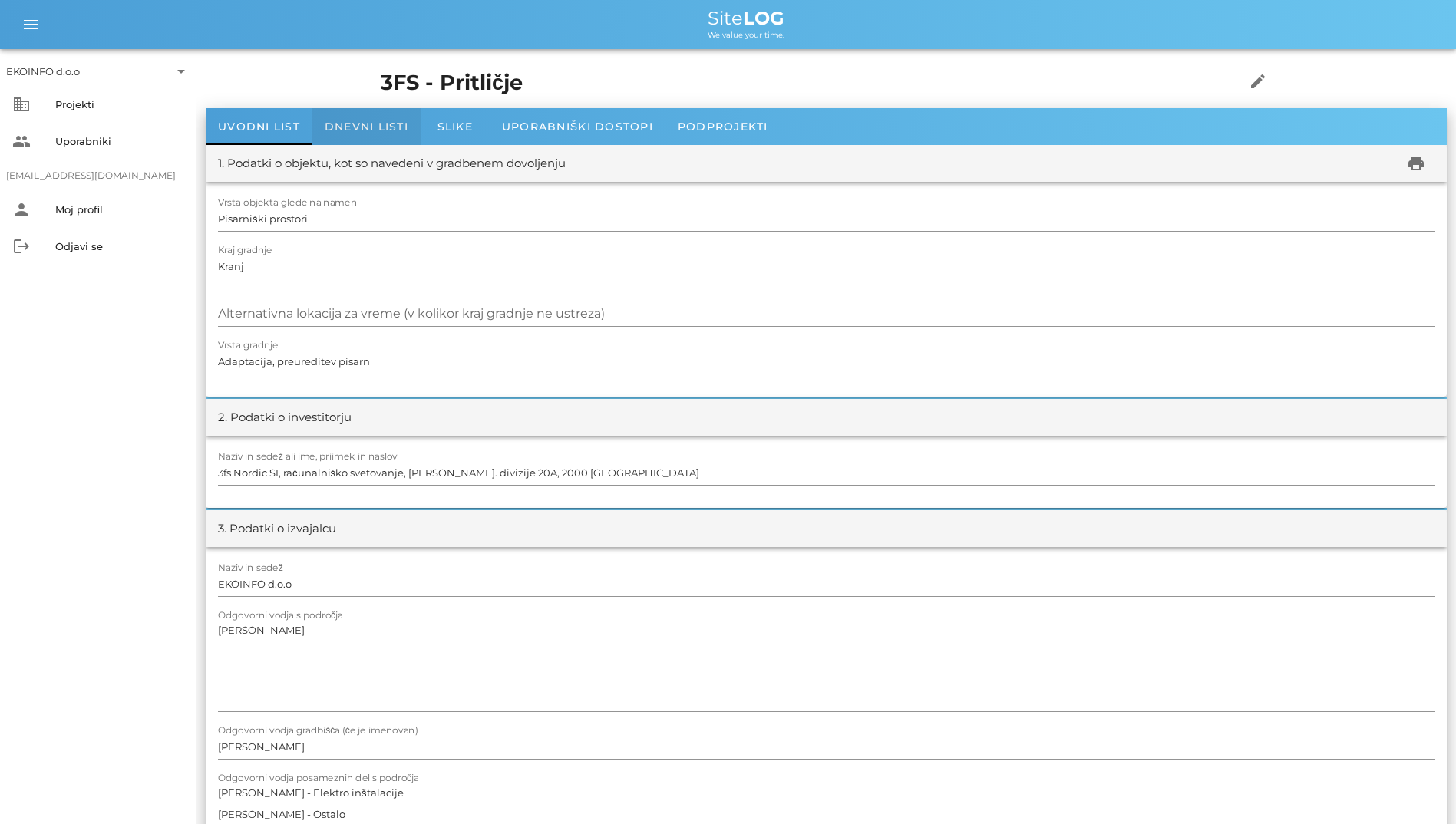
click at [410, 116] on div "Dnevni listi" at bounding box center [367, 126] width 108 height 37
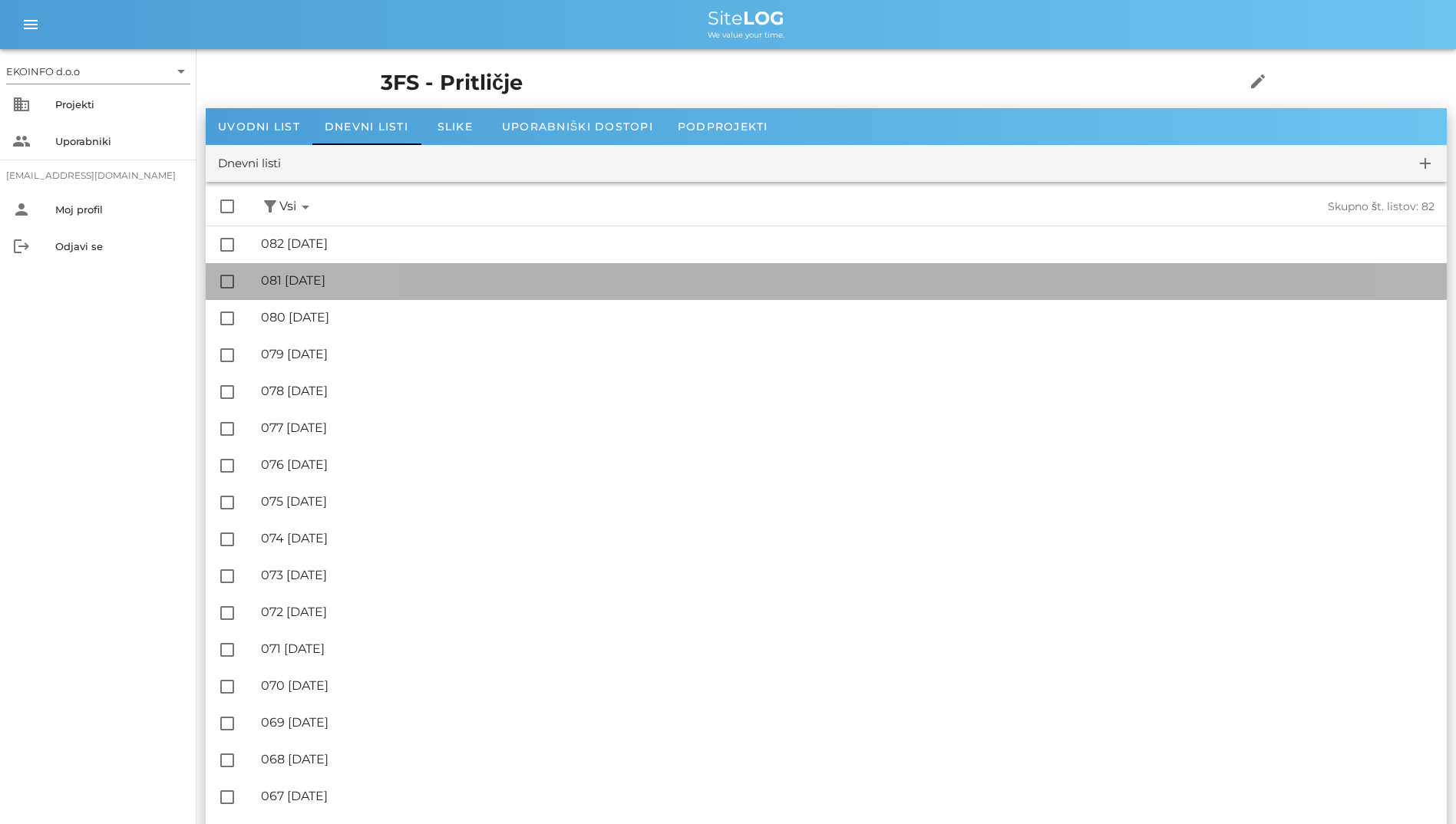
click at [421, 276] on div "🔏 081 [DATE]" at bounding box center [847, 279] width 1174 height 14
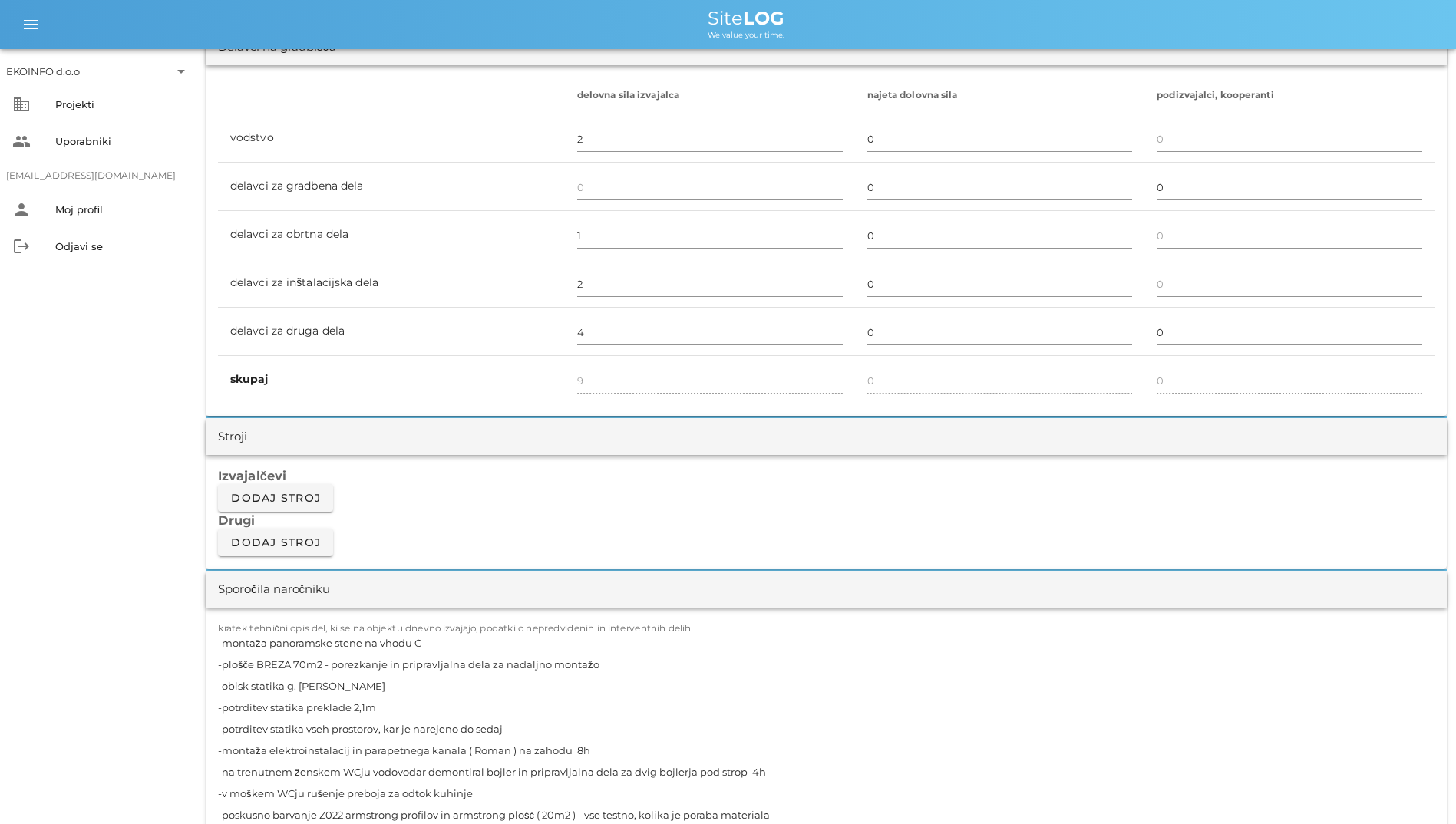
scroll to position [844, 0]
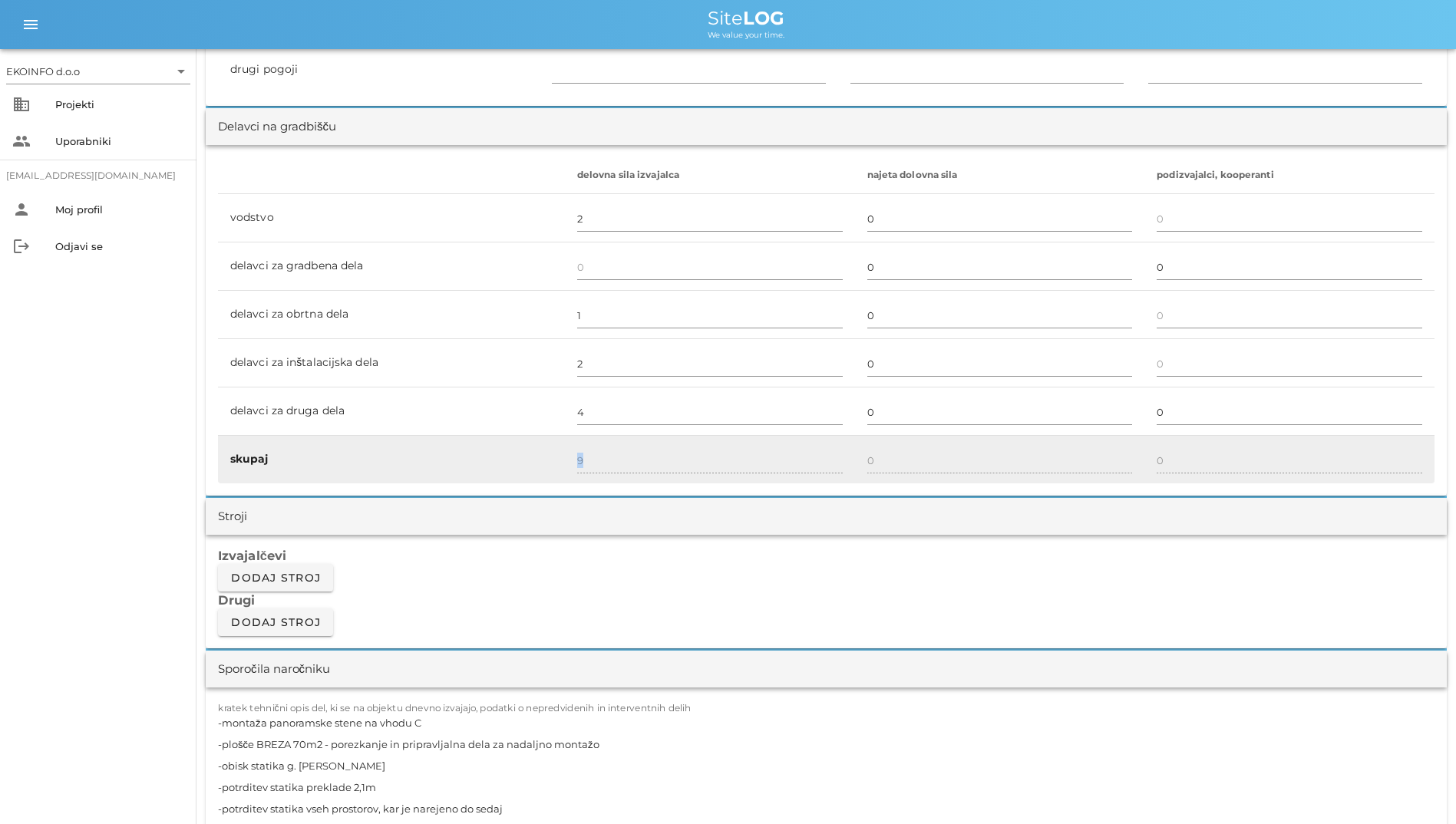
click at [1048, 448] on tr "skupaj 9 0 0" at bounding box center [826, 459] width 1216 height 47
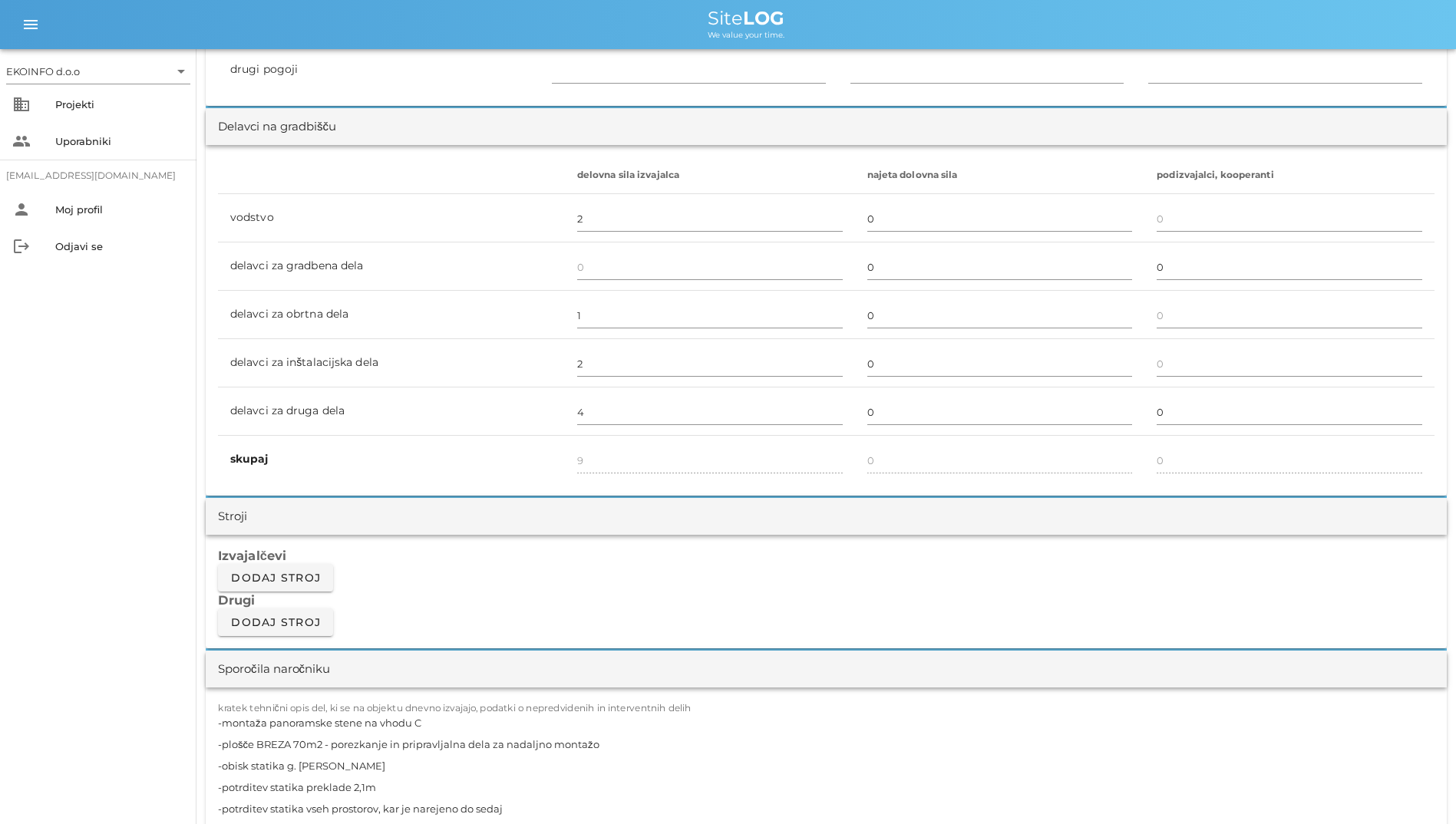
click at [766, 524] on div "Stroji" at bounding box center [826, 516] width 1241 height 37
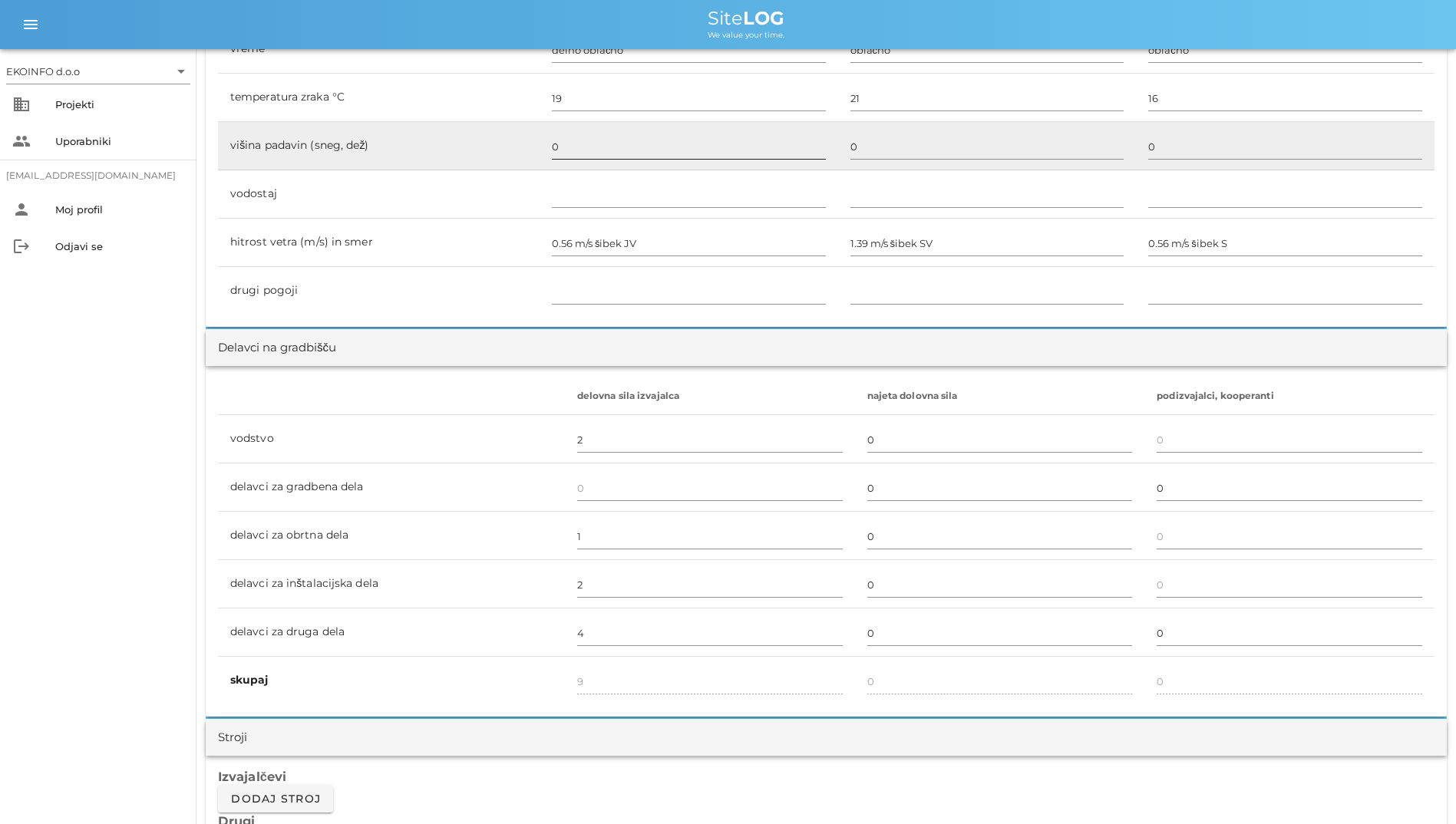
scroll to position [537, 0]
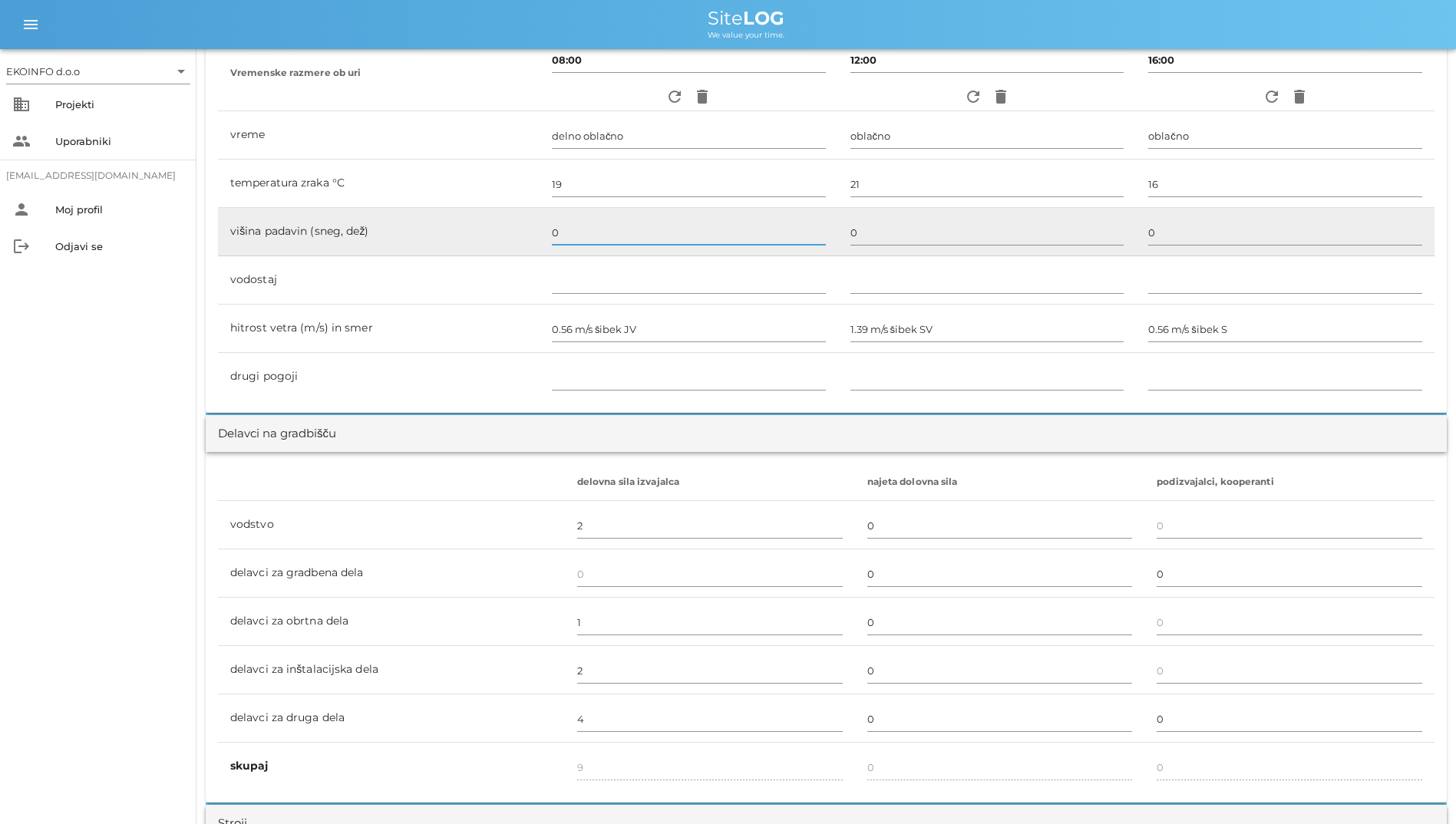
click at [651, 228] on input "0" at bounding box center [689, 233] width 274 height 25
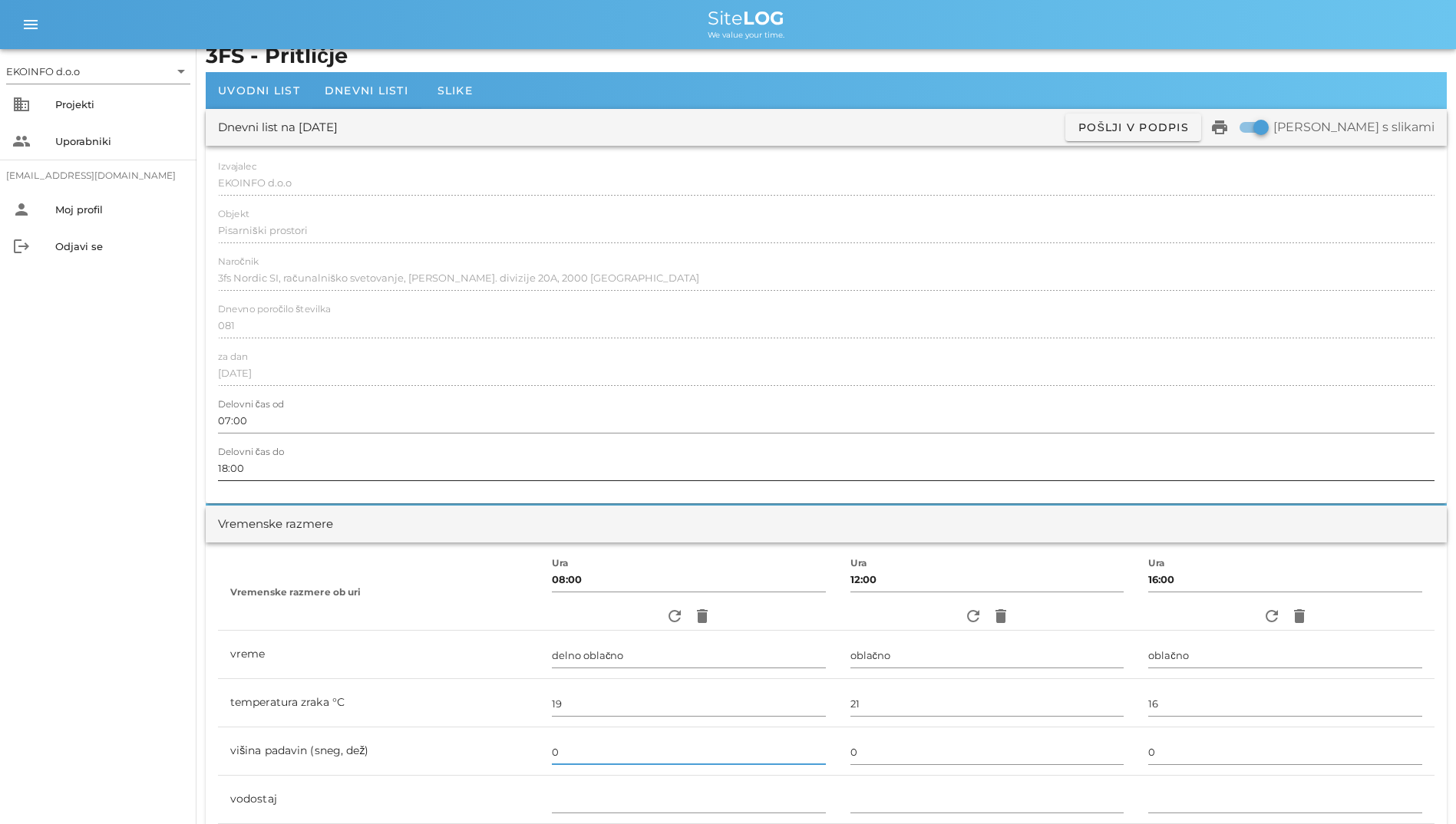
scroll to position [0, 0]
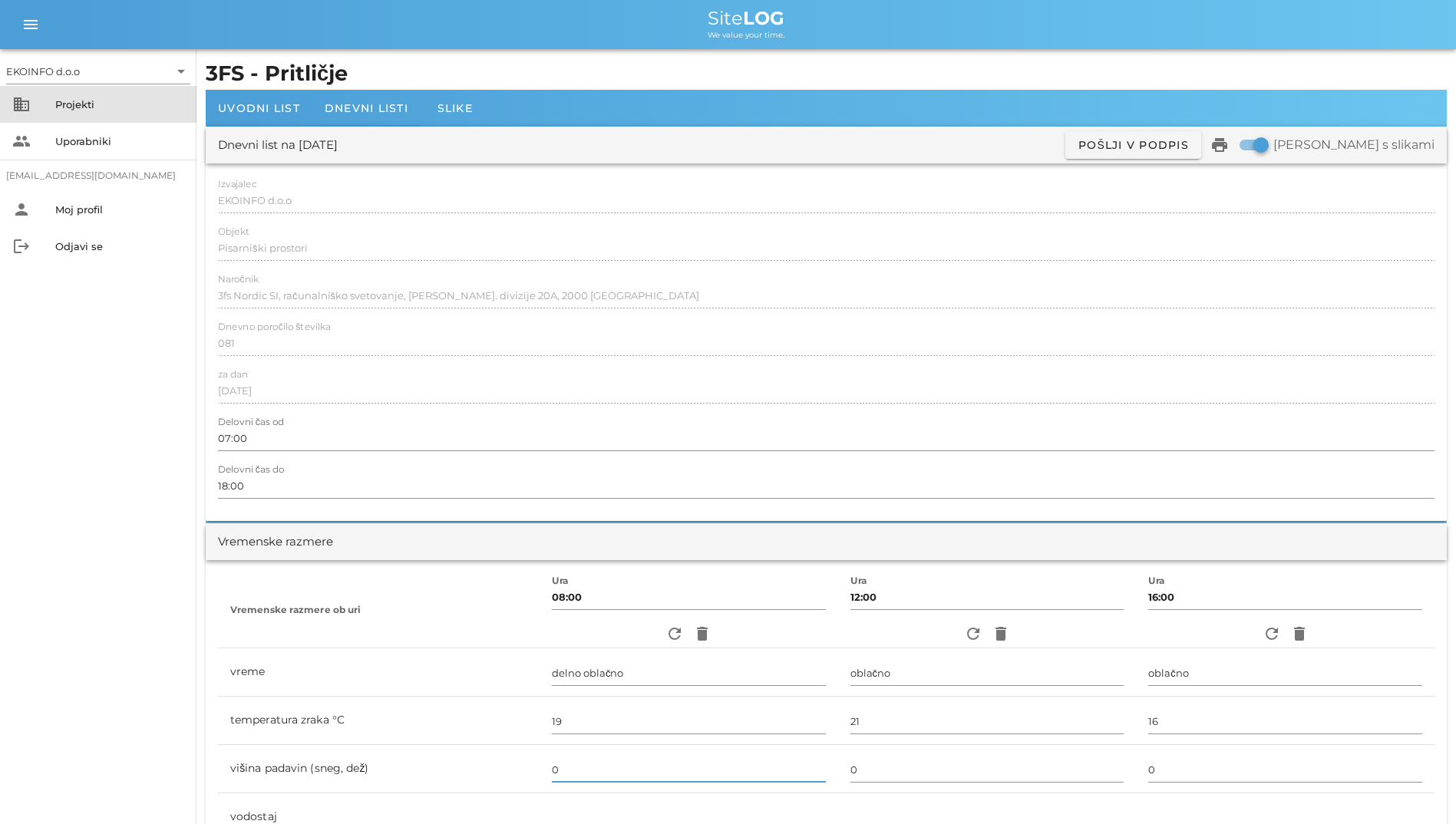
click at [108, 89] on div "business Projekti" at bounding box center [98, 104] width 196 height 37
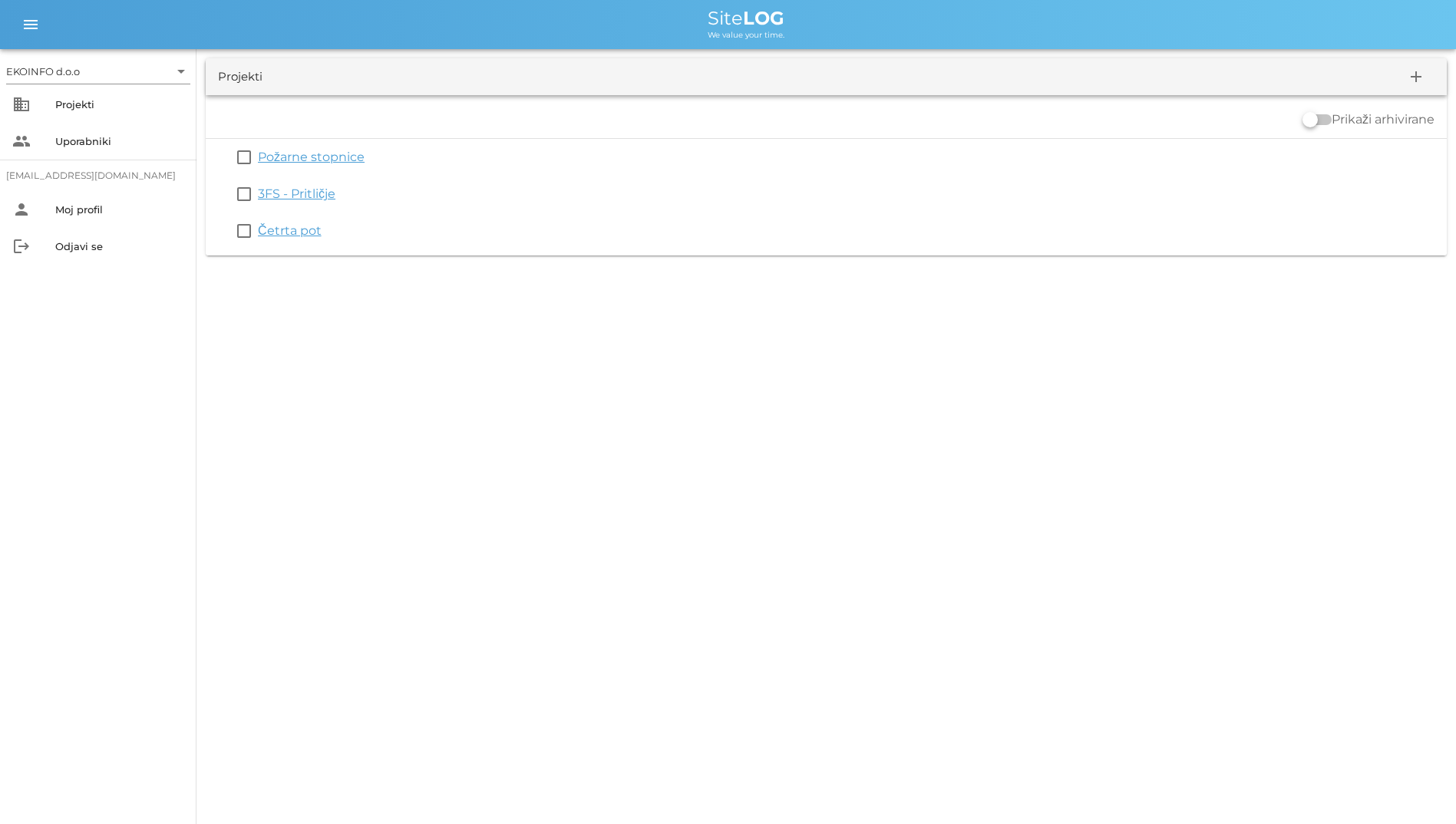
drag, startPoint x: 217, startPoint y: 77, endPoint x: 403, endPoint y: 335, distance: 318.1
click at [403, 335] on div "EKOINFO d.o.o arrow_drop_down business Projekti people Uporabniki [EMAIL_ADDRES…" at bounding box center [728, 412] width 1456 height 824
click at [275, 540] on div "EKOINFO d.o.o arrow_drop_down business Projekti people Uporabniki [EMAIL_ADDRES…" at bounding box center [728, 412] width 1456 height 824
drag, startPoint x: 677, startPoint y: 12, endPoint x: 827, endPoint y: 295, distance: 320.3
click at [827, 295] on div "EKOINFO d.o.o arrow_drop_down business Projekti people Uporabniki [EMAIL_ADDRES…" at bounding box center [728, 412] width 1456 height 824
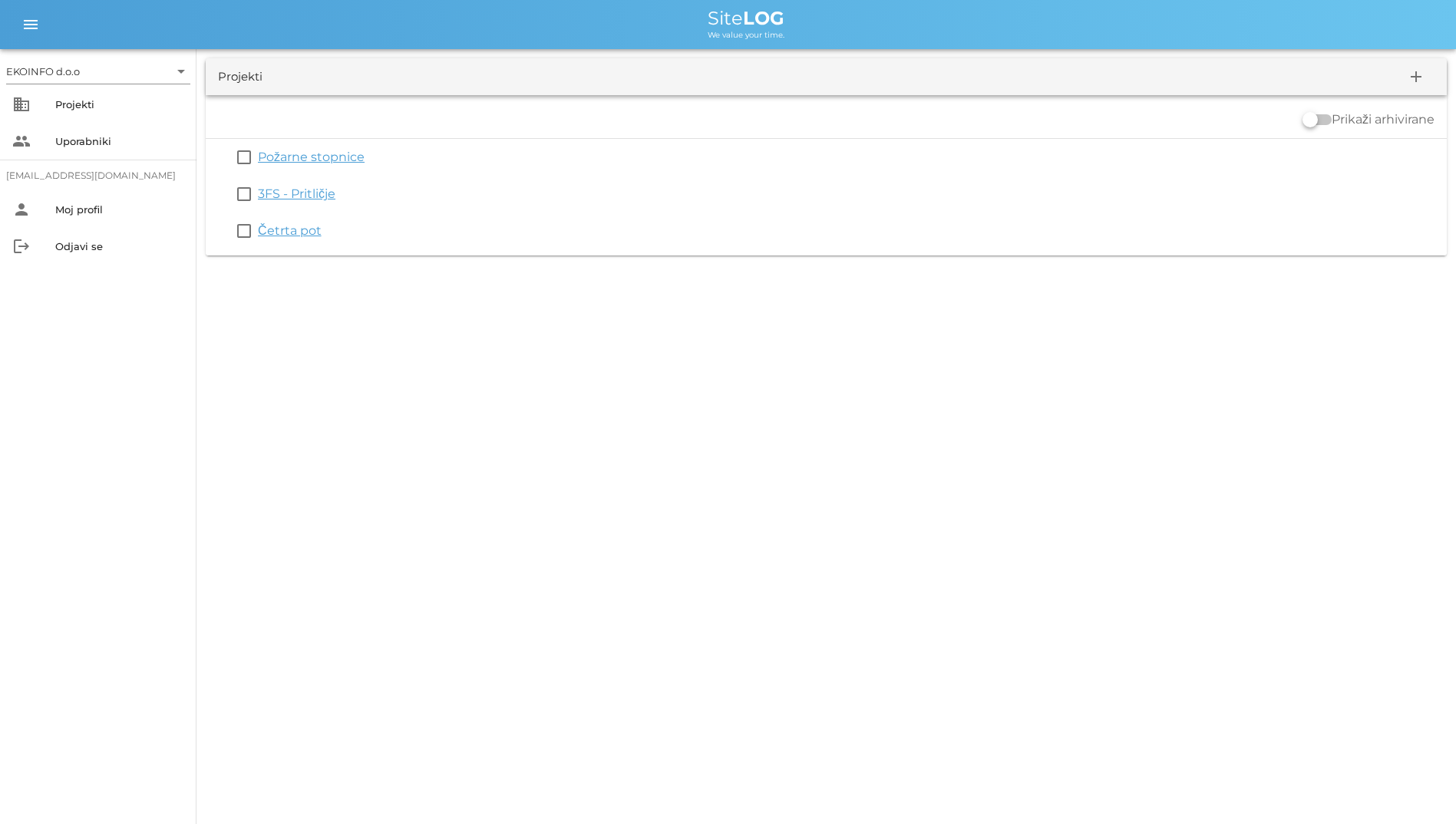
click at [514, 371] on div "EKOINFO d.o.o arrow_drop_down business Projekti people Uporabniki [EMAIL_ADDRES…" at bounding box center [728, 412] width 1456 height 824
drag, startPoint x: 706, startPoint y: 19, endPoint x: 843, endPoint y: 38, distance: 138.3
click at [843, 38] on div "Site LOG We value your time." at bounding box center [746, 25] width 1395 height 30
click at [649, 29] on div "We value your time." at bounding box center [746, 33] width 1395 height 12
drag, startPoint x: 624, startPoint y: 16, endPoint x: 870, endPoint y: 59, distance: 249.7
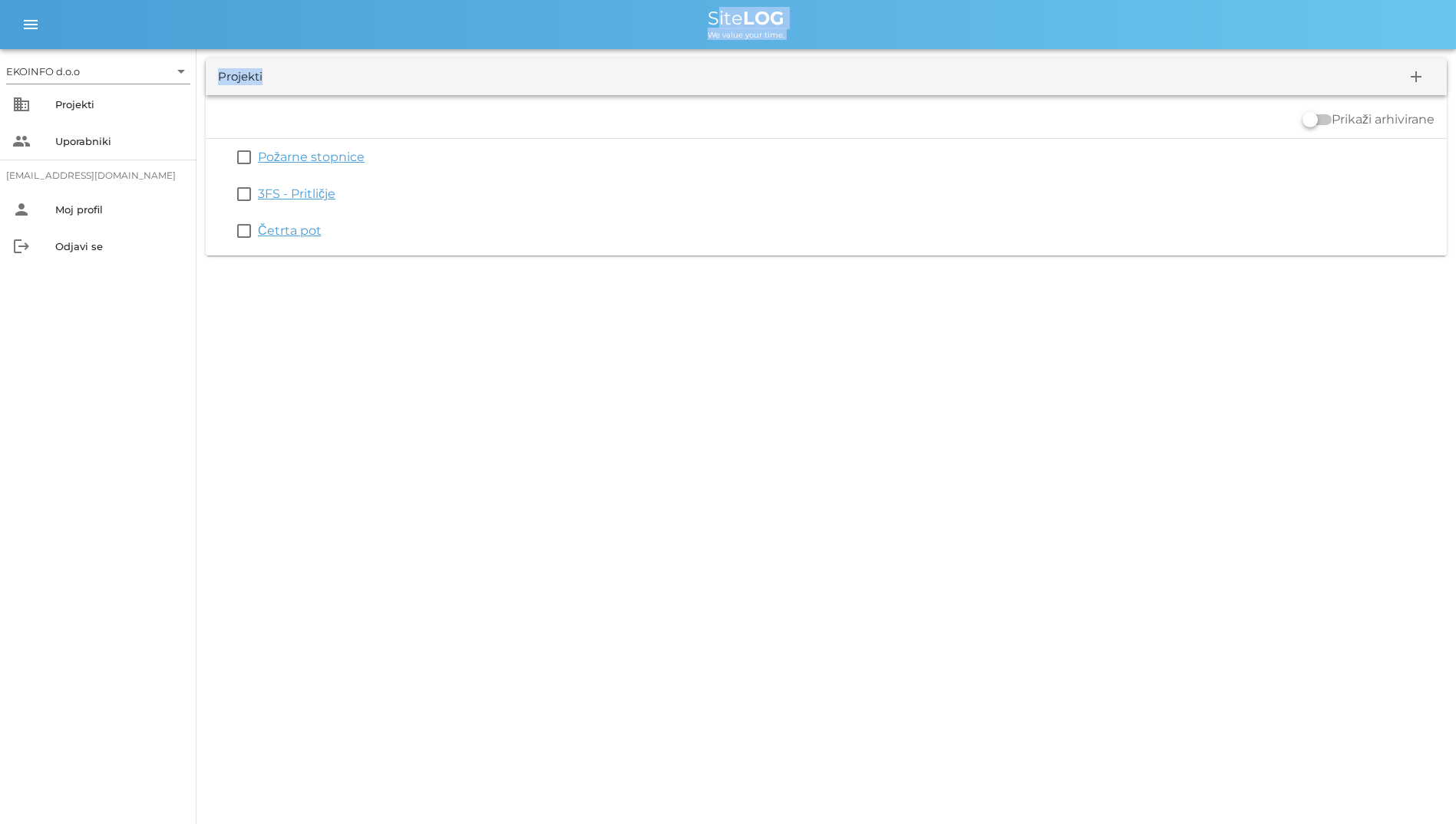
click at [870, 59] on div "EKOINFO d.o.o arrow_drop_down business Projekti people Uporabniki [EMAIL_ADDRES…" at bounding box center [728, 133] width 1456 height 265
click at [491, 47] on div "menu menu Site LOG We value your time." at bounding box center [728, 25] width 1456 height 49
